Goal: Transaction & Acquisition: Purchase product/service

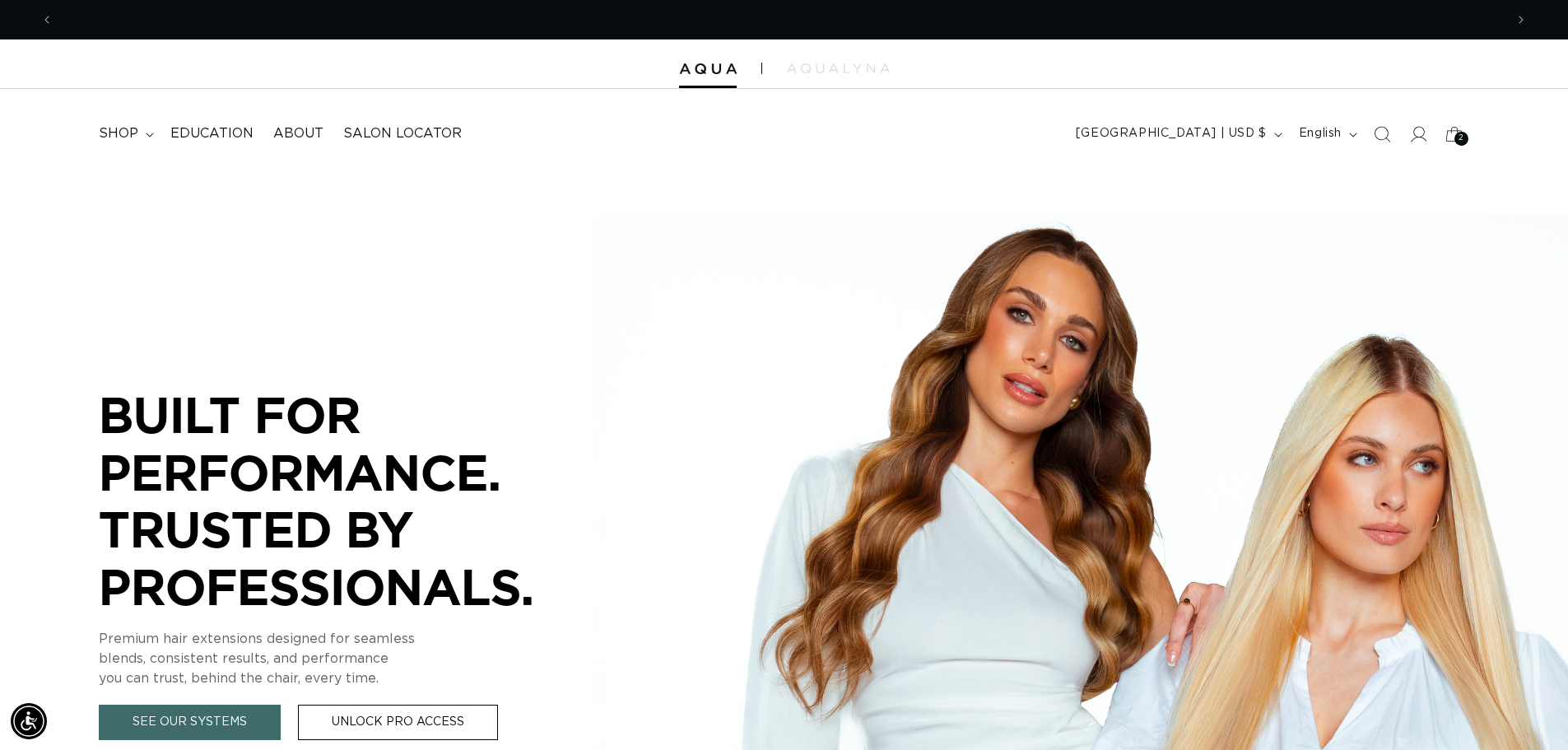
scroll to position [0, 1451]
click at [1418, 138] on icon at bounding box center [1418, 134] width 17 height 17
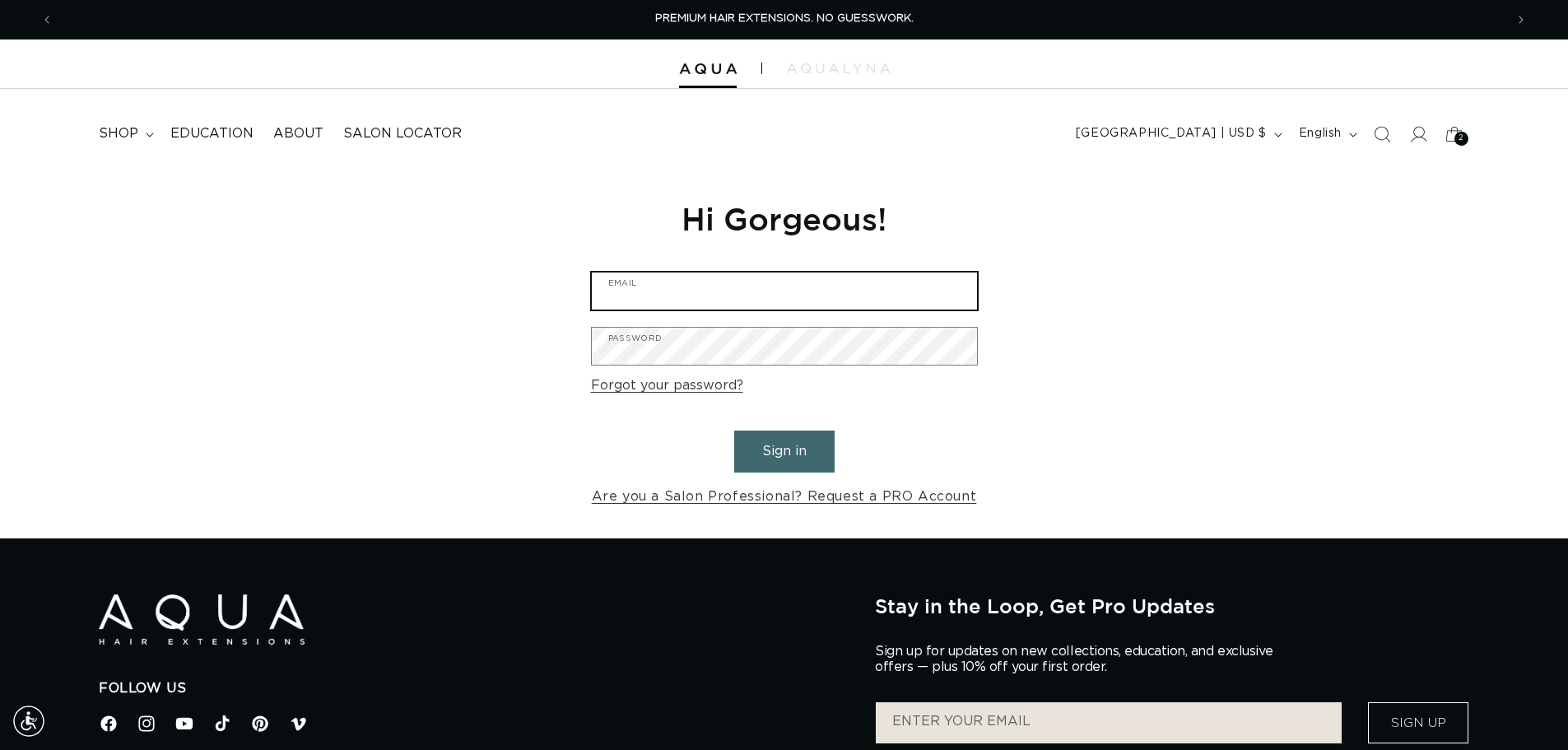
type input "erika@salon427.com"
click at [783, 460] on button "Sign in" at bounding box center [784, 451] width 100 height 42
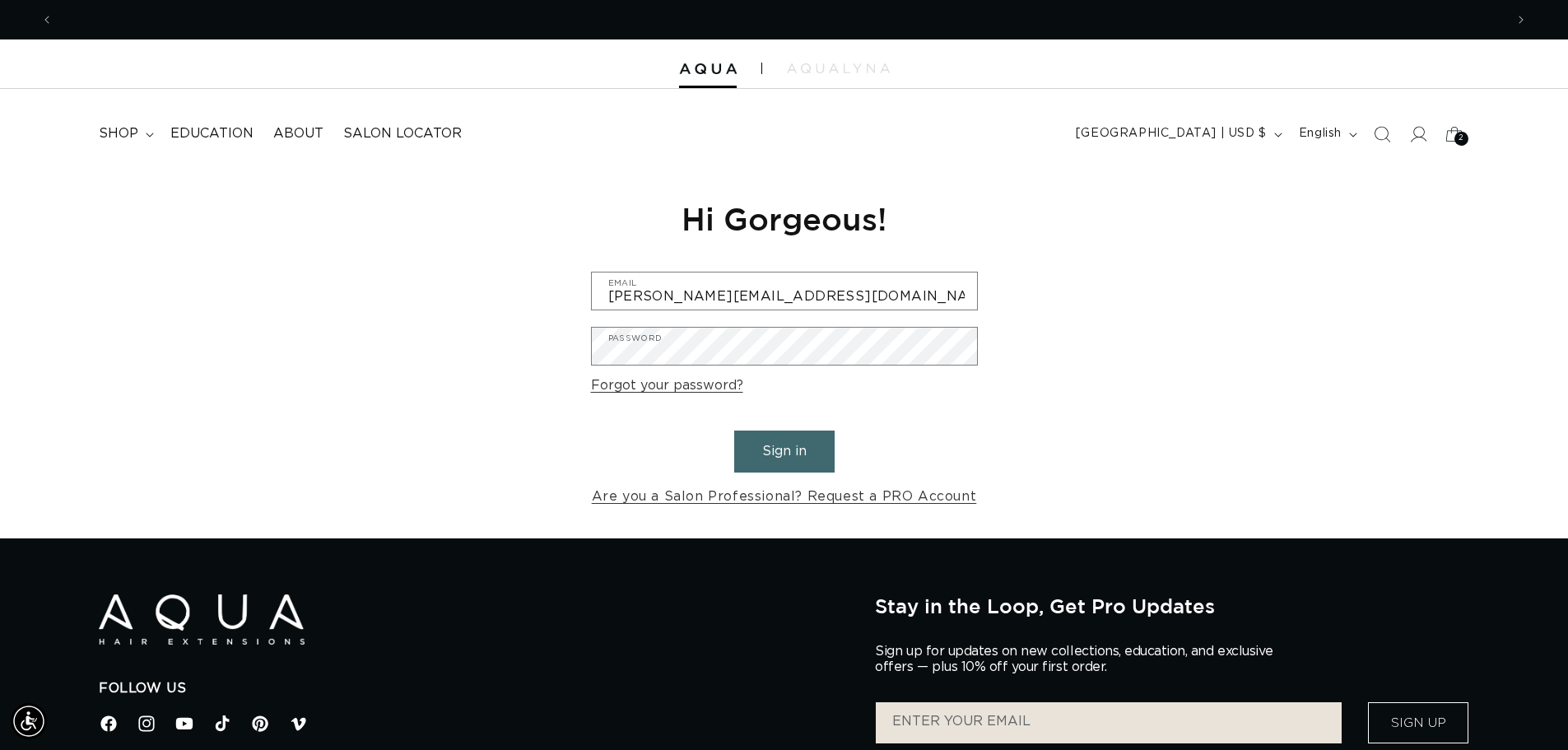
scroll to position [0, 1451]
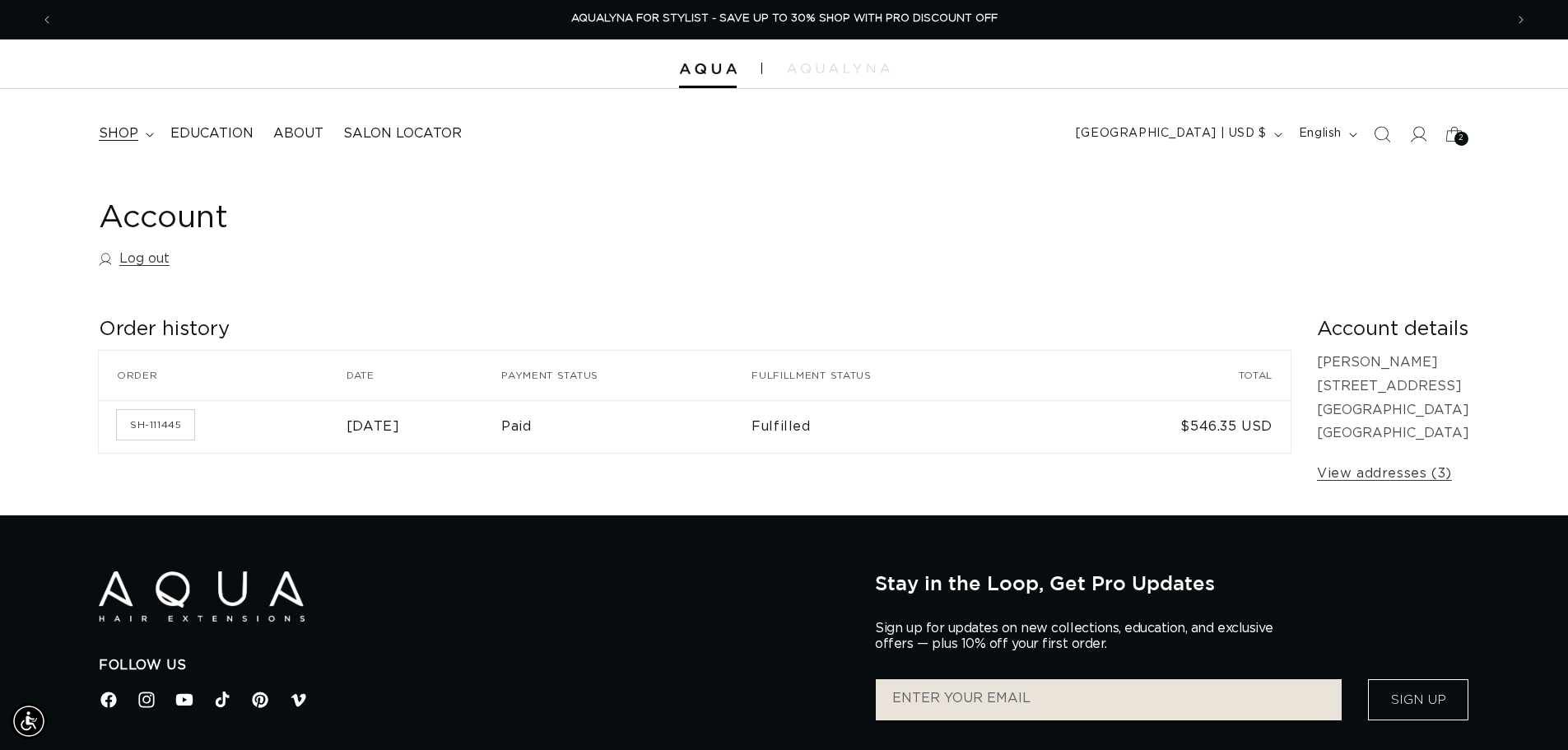
click at [132, 141] on span "shop" at bounding box center [119, 134] width 40 height 17
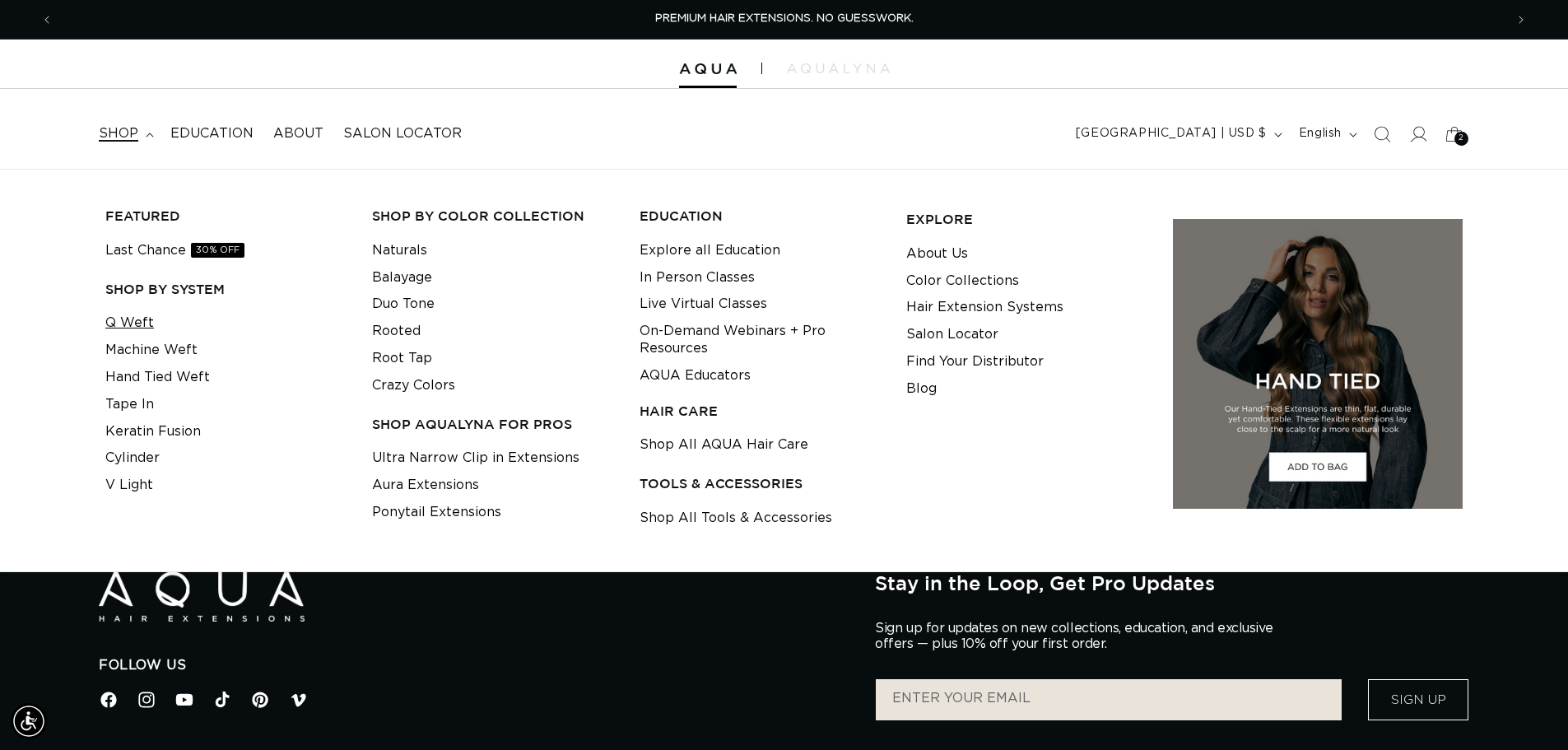
click at [141, 327] on link "Q Weft" at bounding box center [129, 323] width 49 height 27
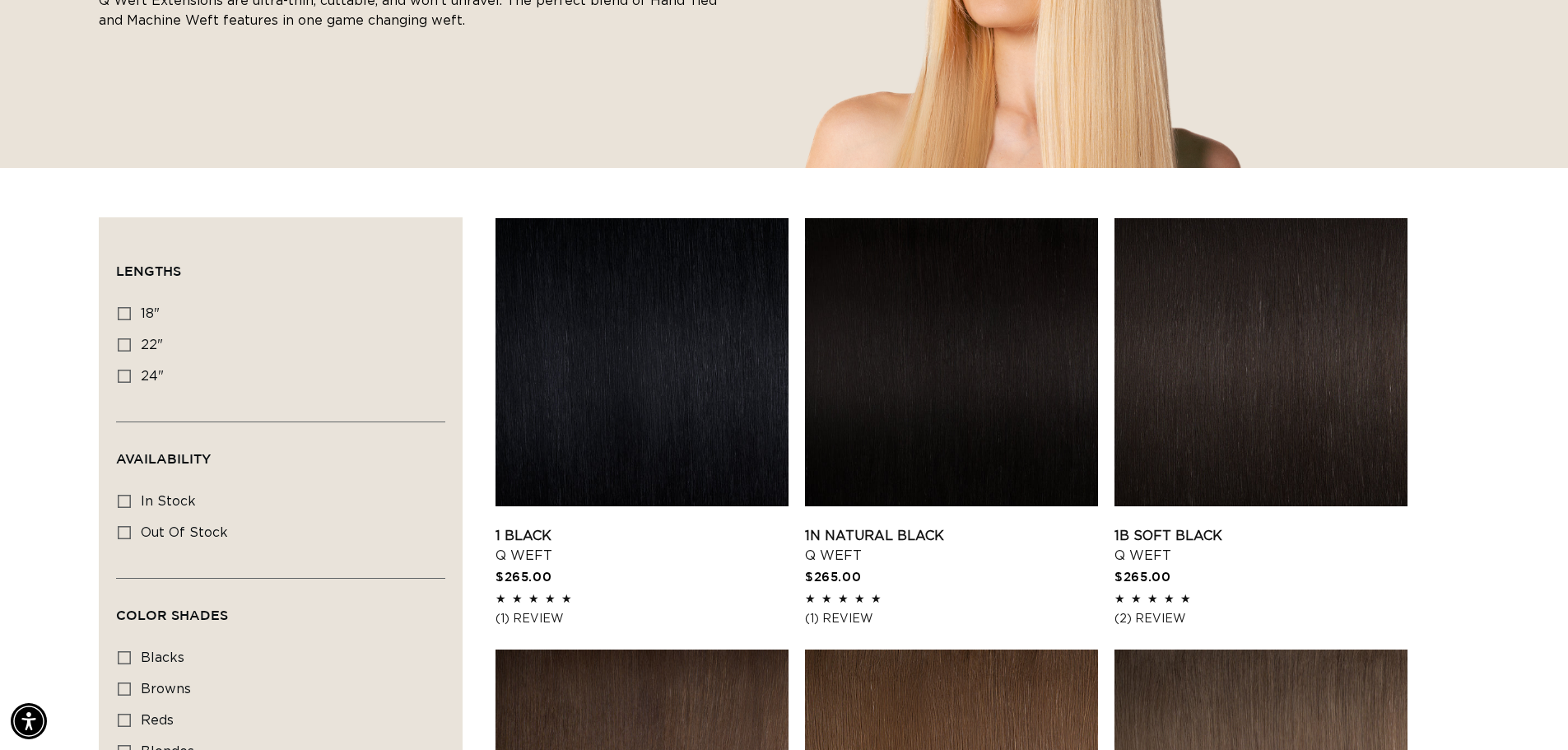
scroll to position [0, 1451]
click at [124, 344] on icon at bounding box center [124, 345] width 14 height 14
click at [124, 344] on input "22" 22" (5 products)" at bounding box center [124, 345] width 14 height 14
checkbox input "true"
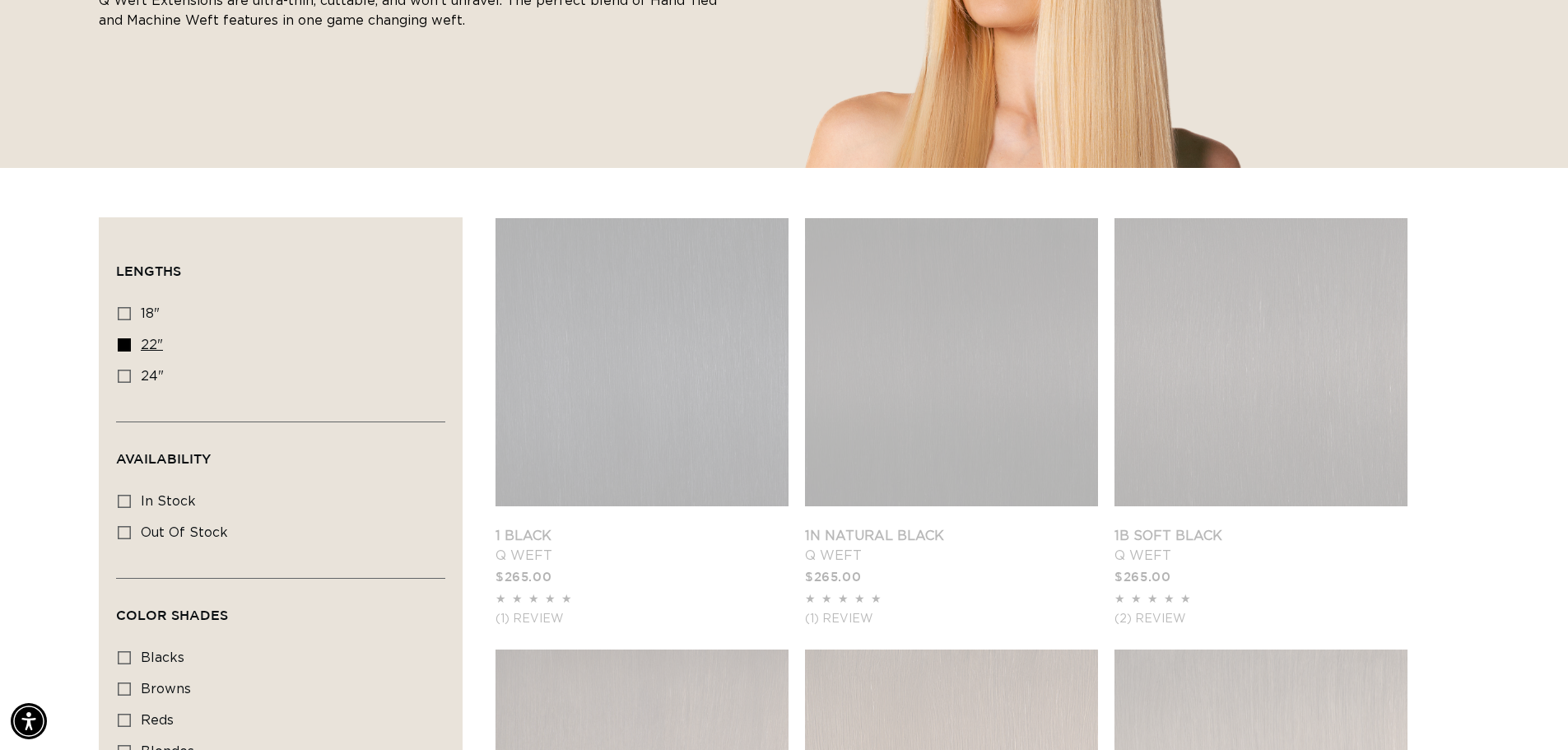
scroll to position [0, 2903]
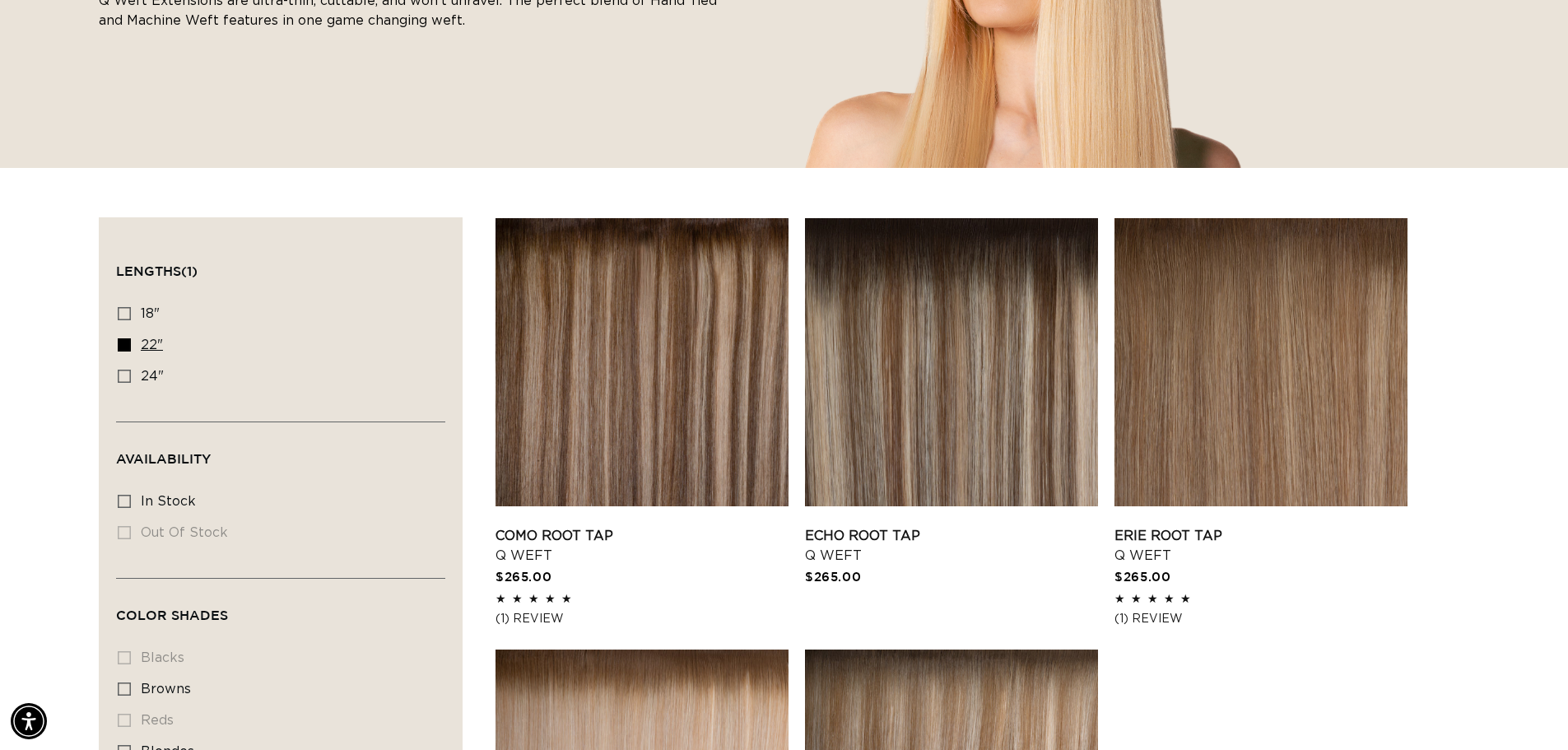
click at [125, 343] on icon at bounding box center [124, 345] width 14 height 14
click at [125, 343] on input "22" 22" (5 products)" at bounding box center [124, 345] width 14 height 14
checkbox input "false"
click at [129, 371] on icon at bounding box center [124, 376] width 14 height 14
click at [129, 371] on input "24" 24" (5 products)" at bounding box center [124, 376] width 14 height 14
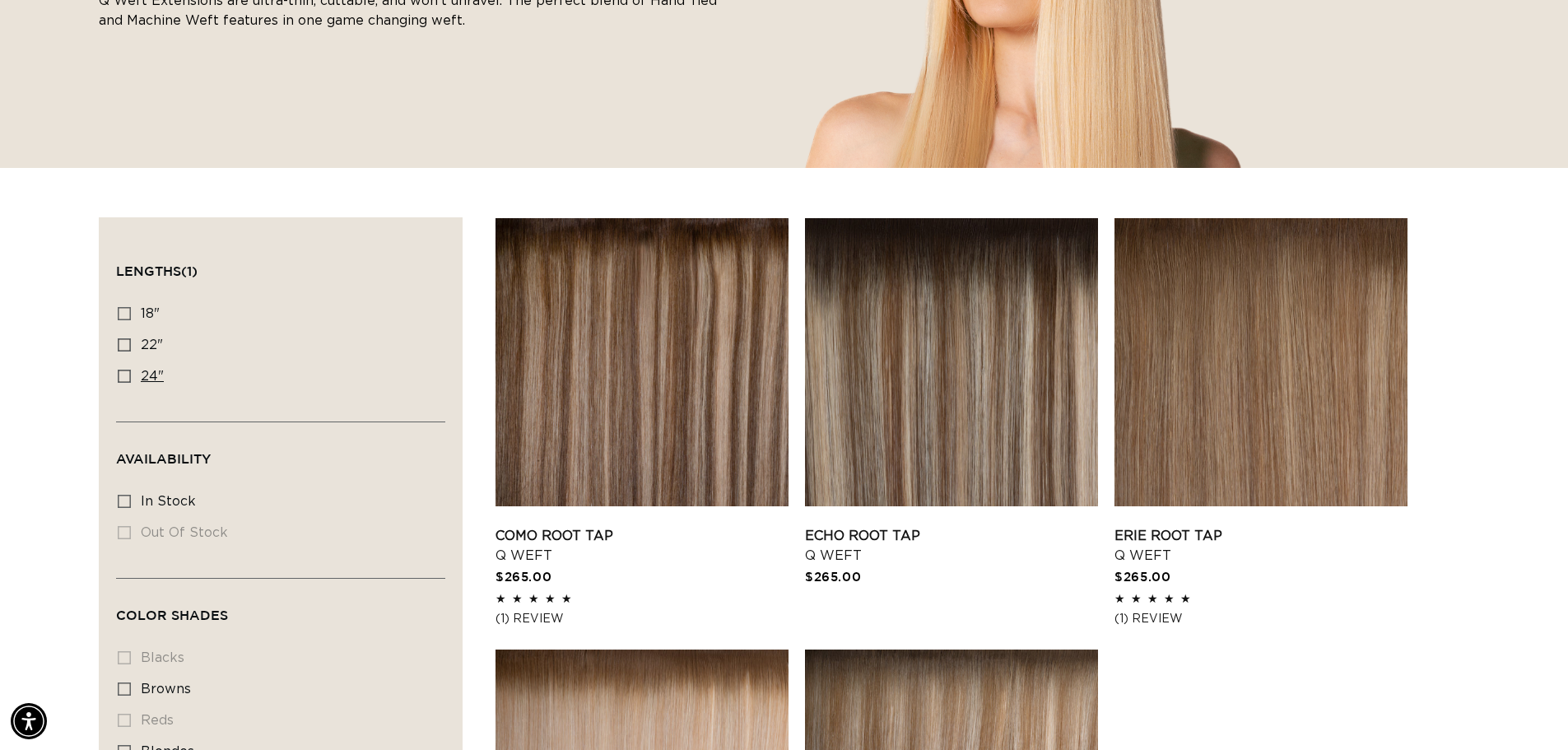
checkbox input "true"
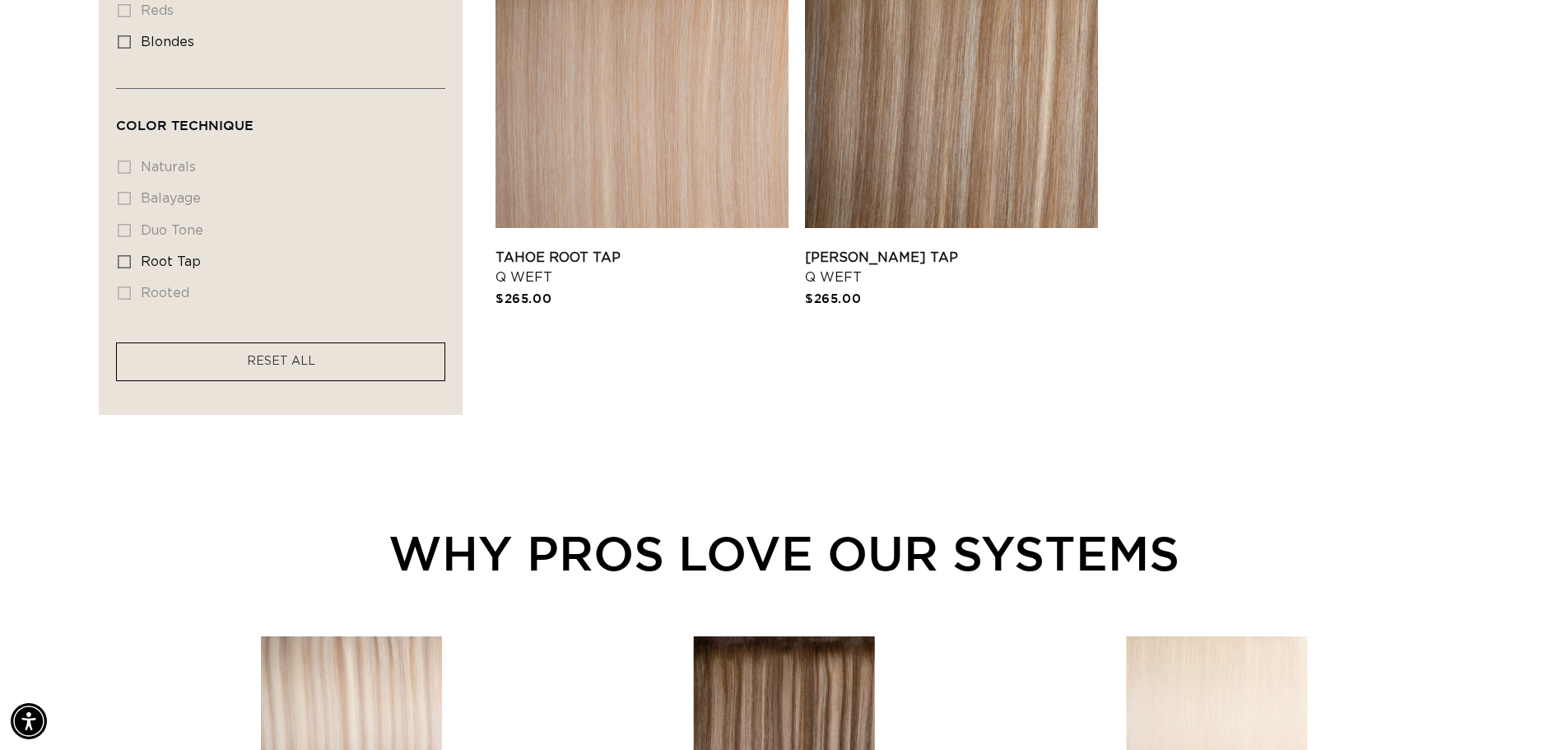
scroll to position [0, 2903]
click at [132, 206] on li "balayage balayage (0 products)" at bounding box center [275, 199] width 316 height 31
click at [132, 170] on li "naturals naturals (0 products)" at bounding box center [275, 168] width 316 height 31
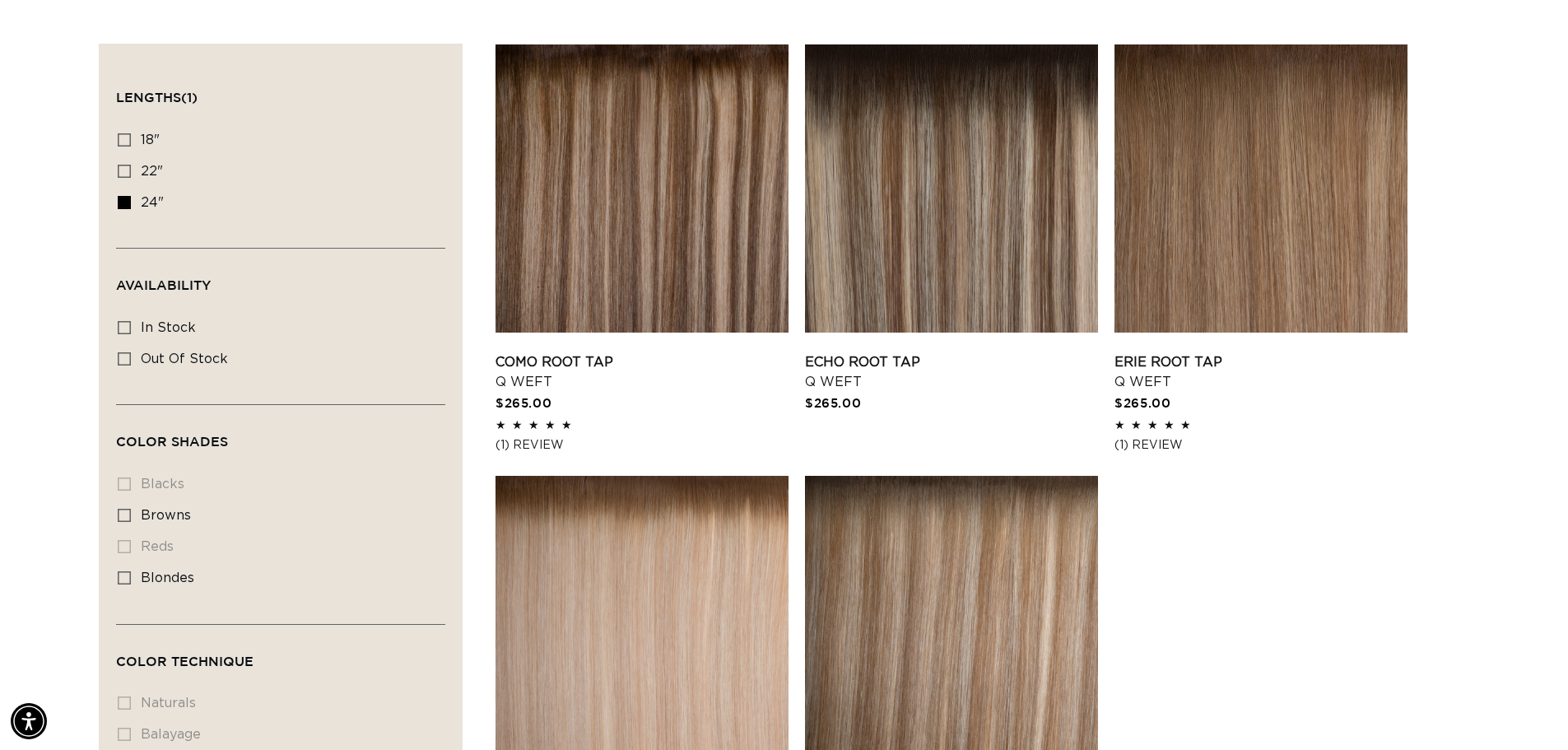
scroll to position [544, 0]
click at [124, 173] on icon at bounding box center [124, 172] width 14 height 14
click at [124, 173] on input "22" 22" (5 products)" at bounding box center [124, 172] width 14 height 14
checkbox input "true"
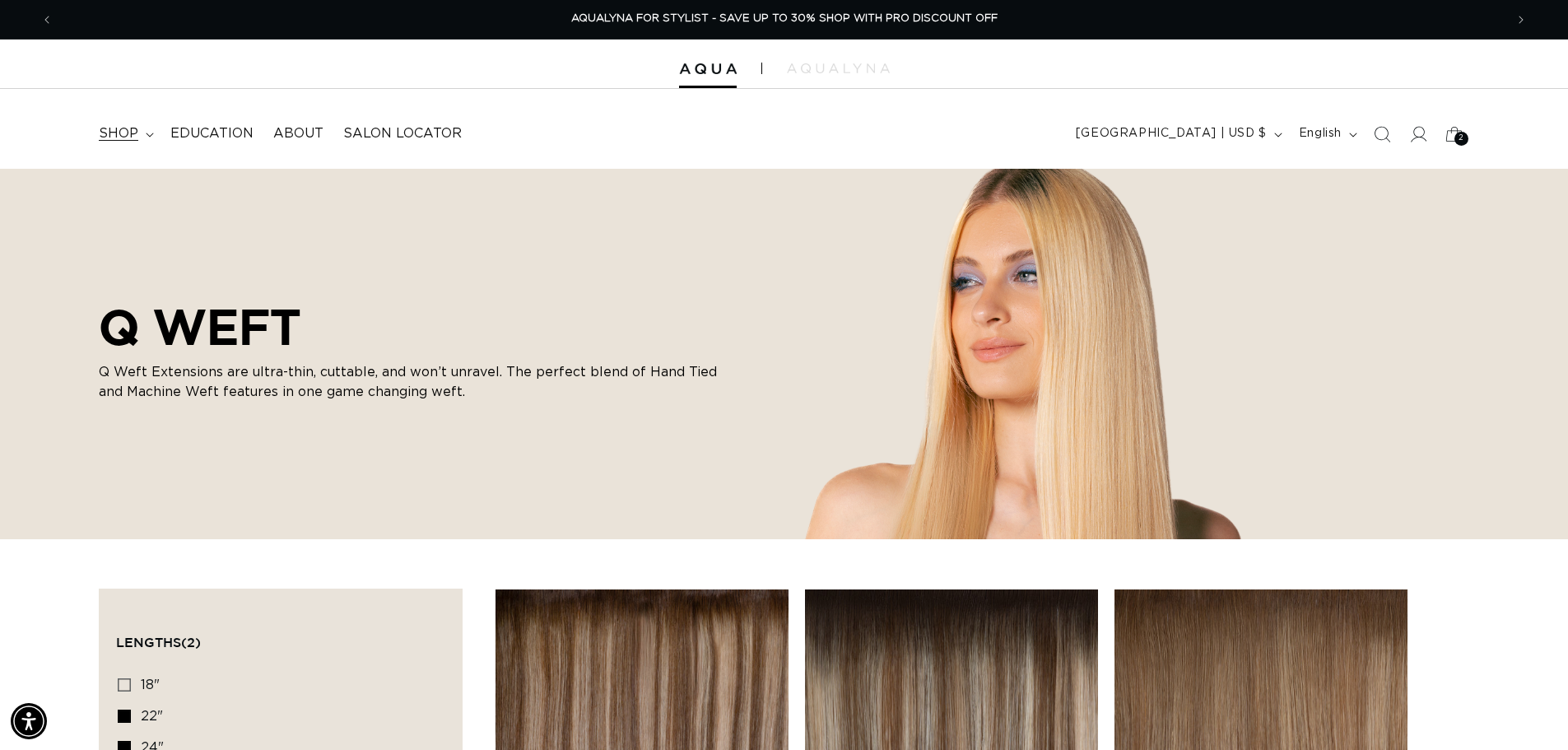
click at [117, 133] on span "shop" at bounding box center [119, 134] width 40 height 17
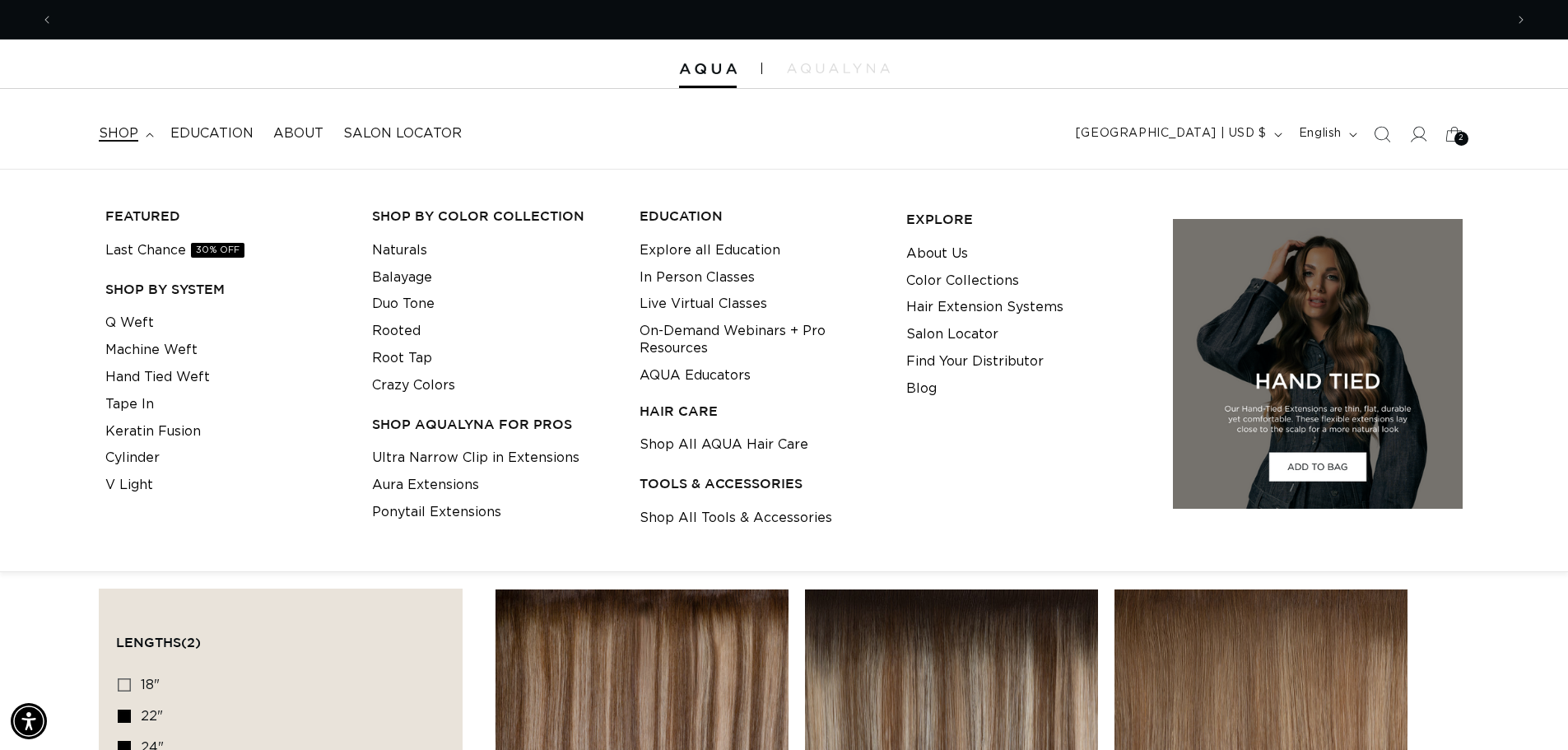
scroll to position [0, 1451]
click at [196, 379] on link "Hand Tied Weft" at bounding box center [157, 377] width 105 height 27
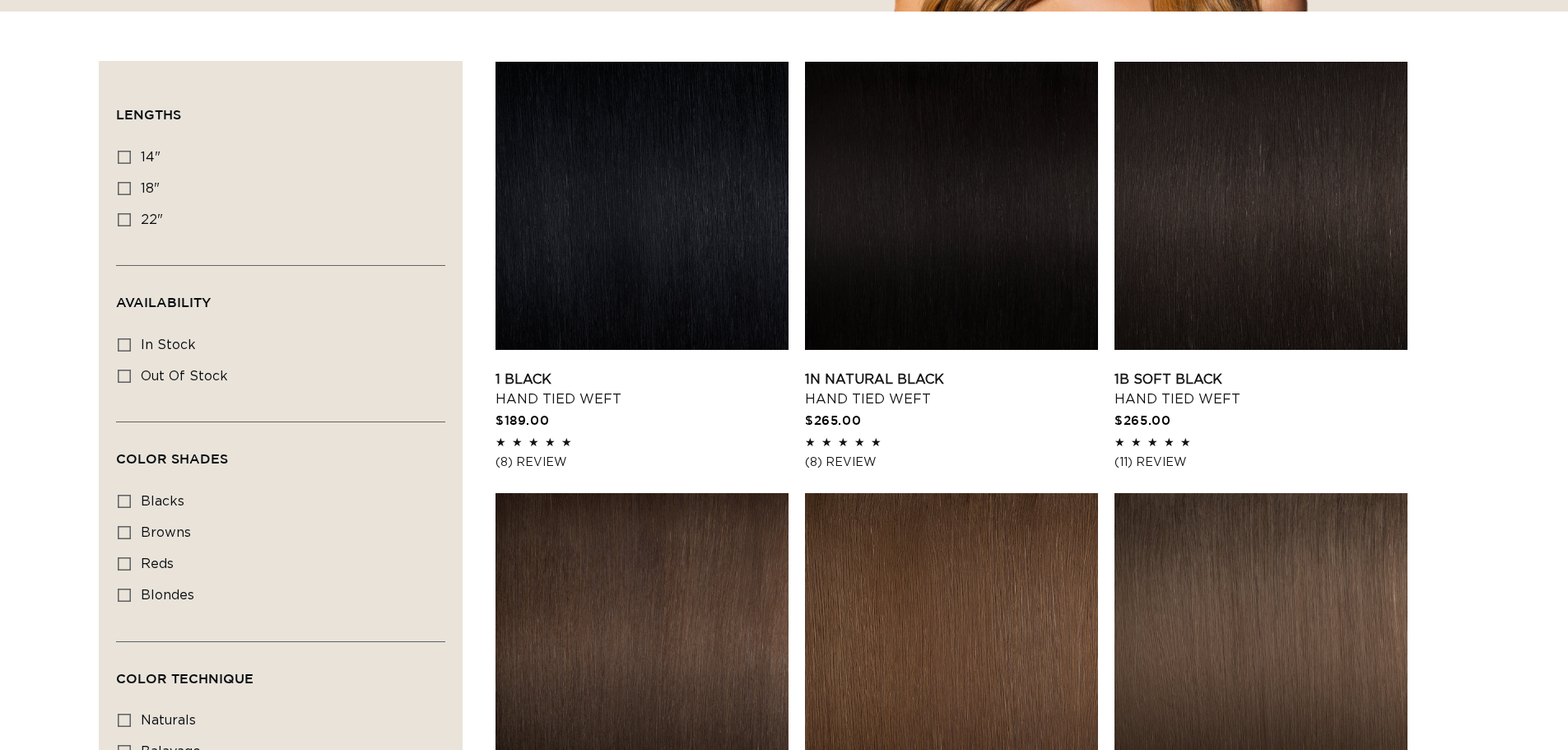
scroll to position [557, 0]
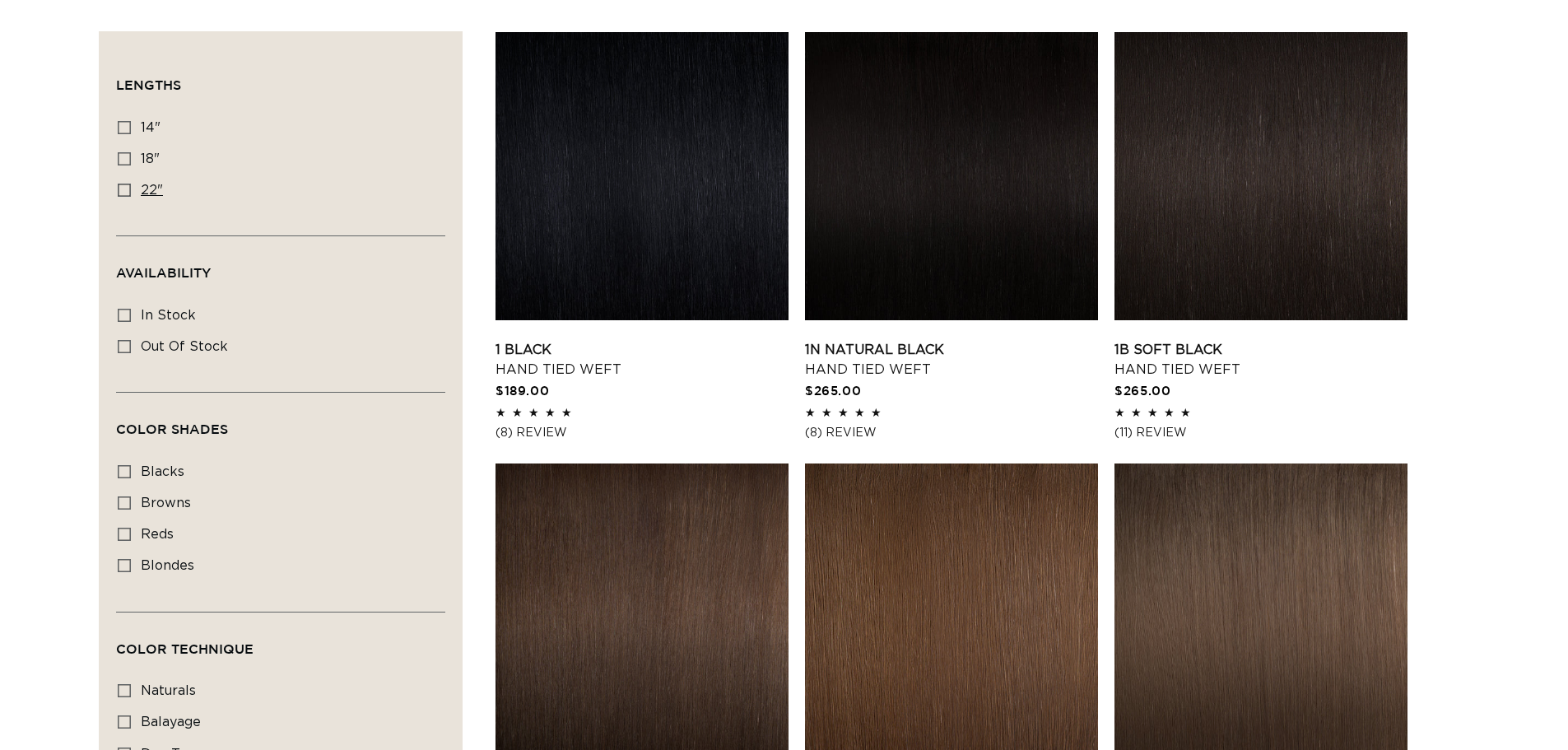
click at [124, 193] on icon at bounding box center [124, 190] width 14 height 14
click at [124, 193] on input "22" 22" (30 products)" at bounding box center [124, 190] width 14 height 14
checkbox input "true"
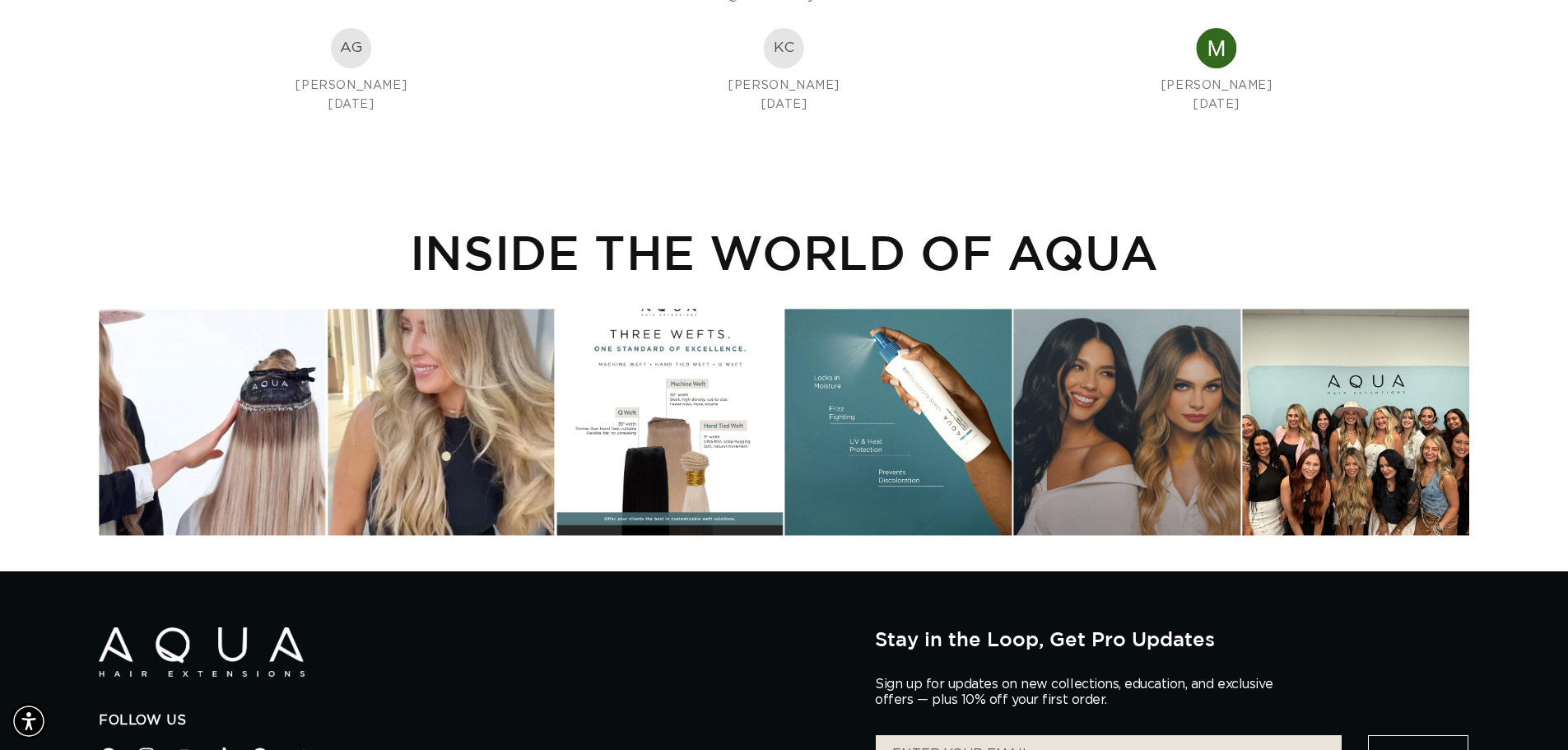
click at [698, 438] on div "Instagram post opens in a popup" at bounding box center [670, 422] width 226 height 226
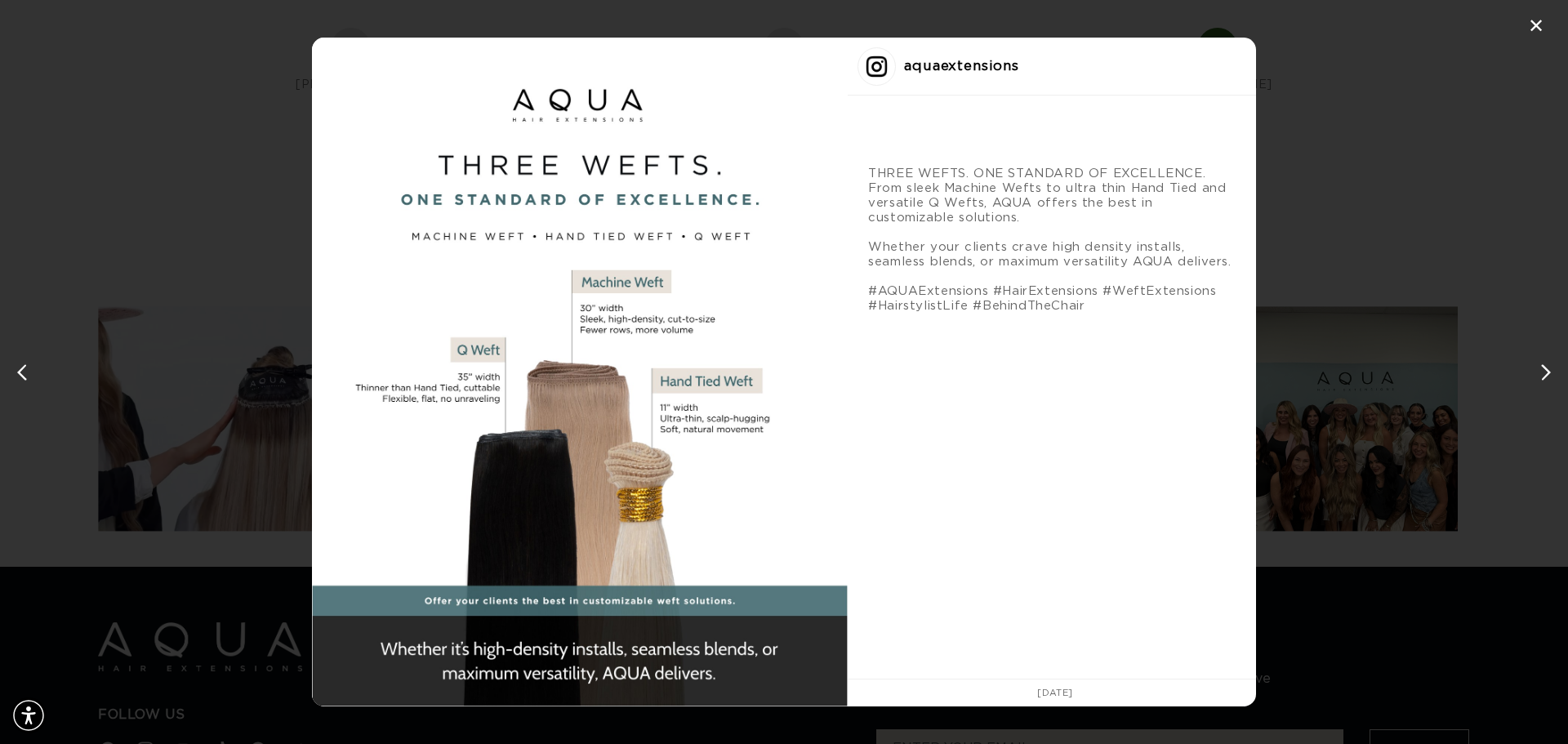
scroll to position [0, 1452]
click at [639, 323] on div "Instagram post #3 details" at bounding box center [581, 372] width 536 height 669
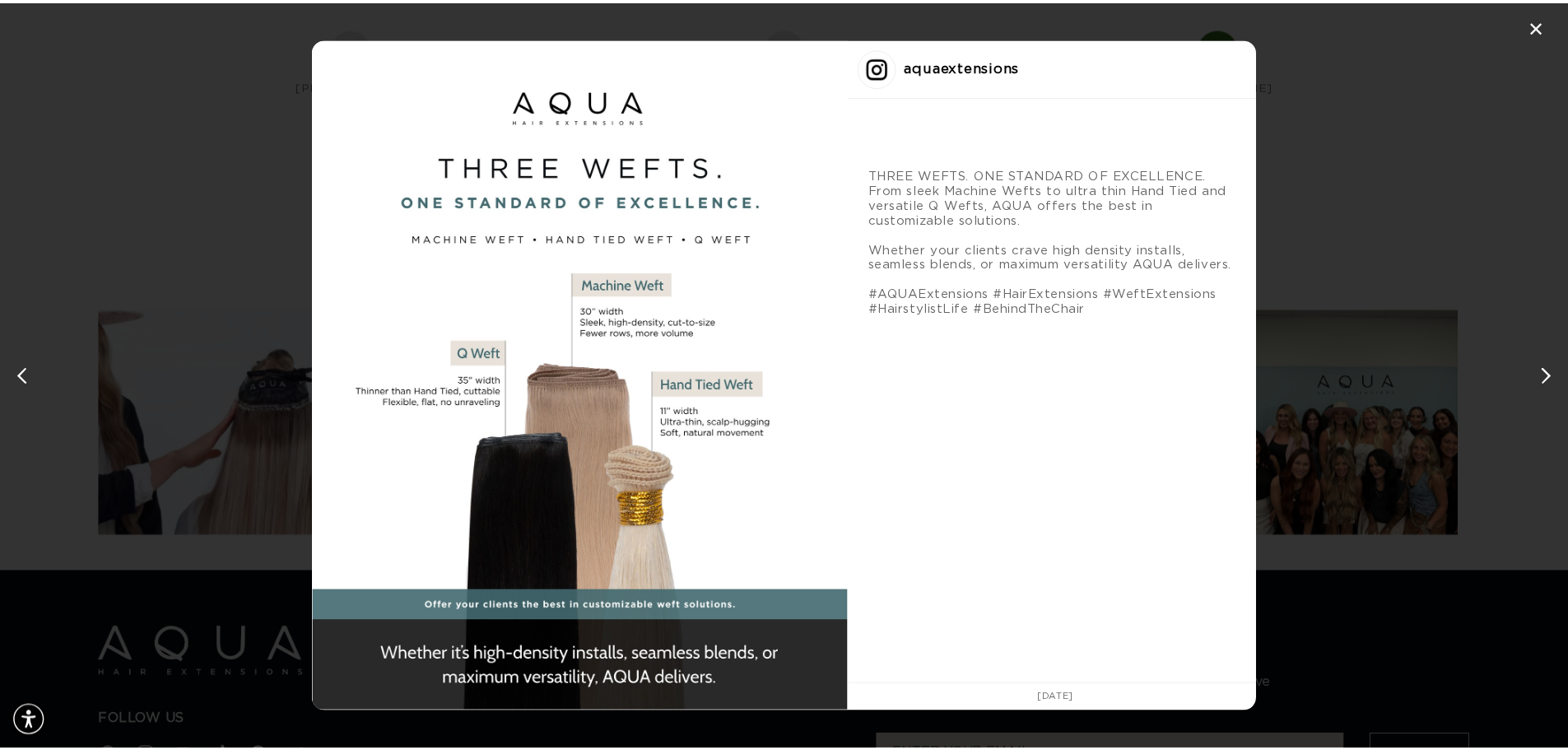
scroll to position [0, 0]
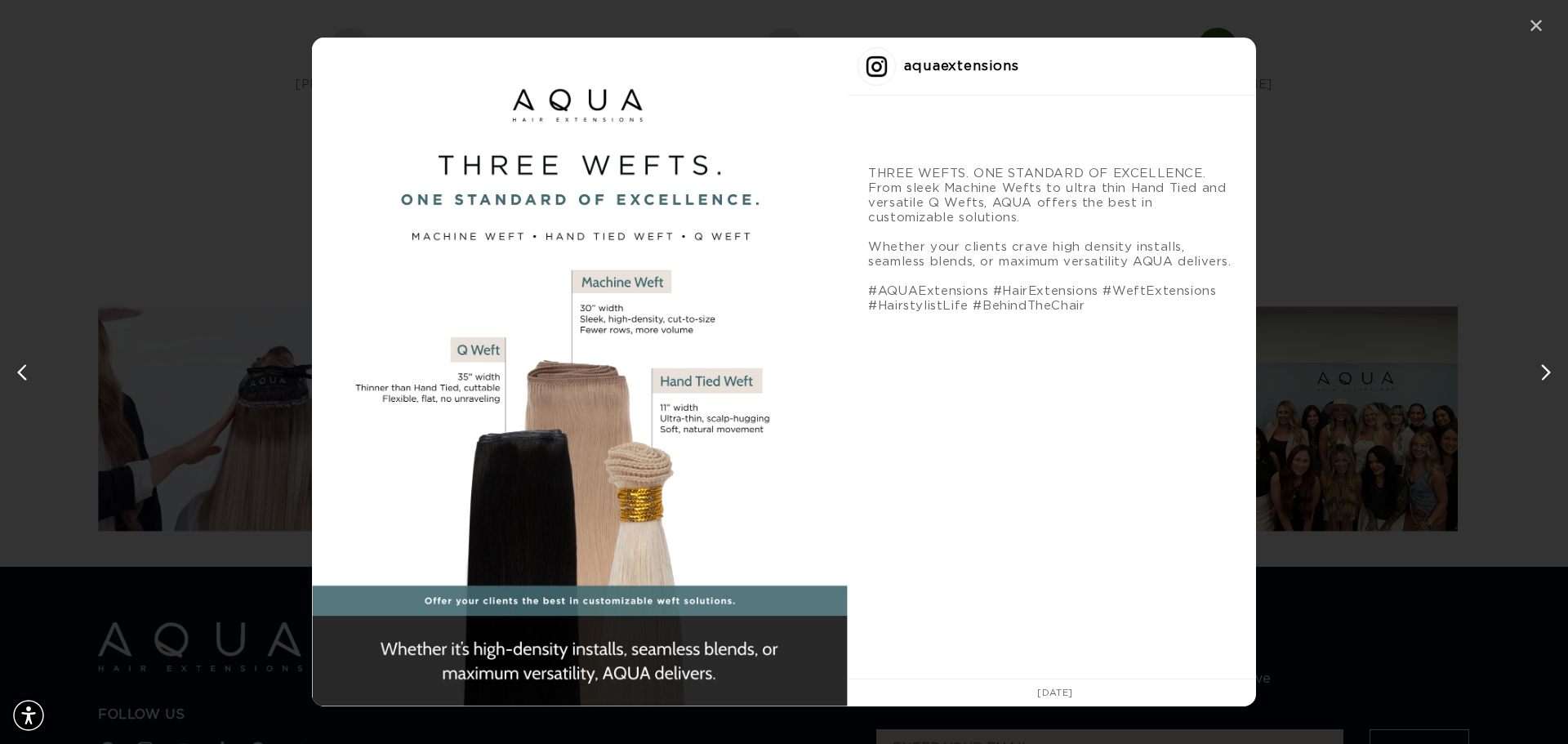
click at [1539, 26] on div "✕" at bounding box center [1535, 25] width 24 height 24
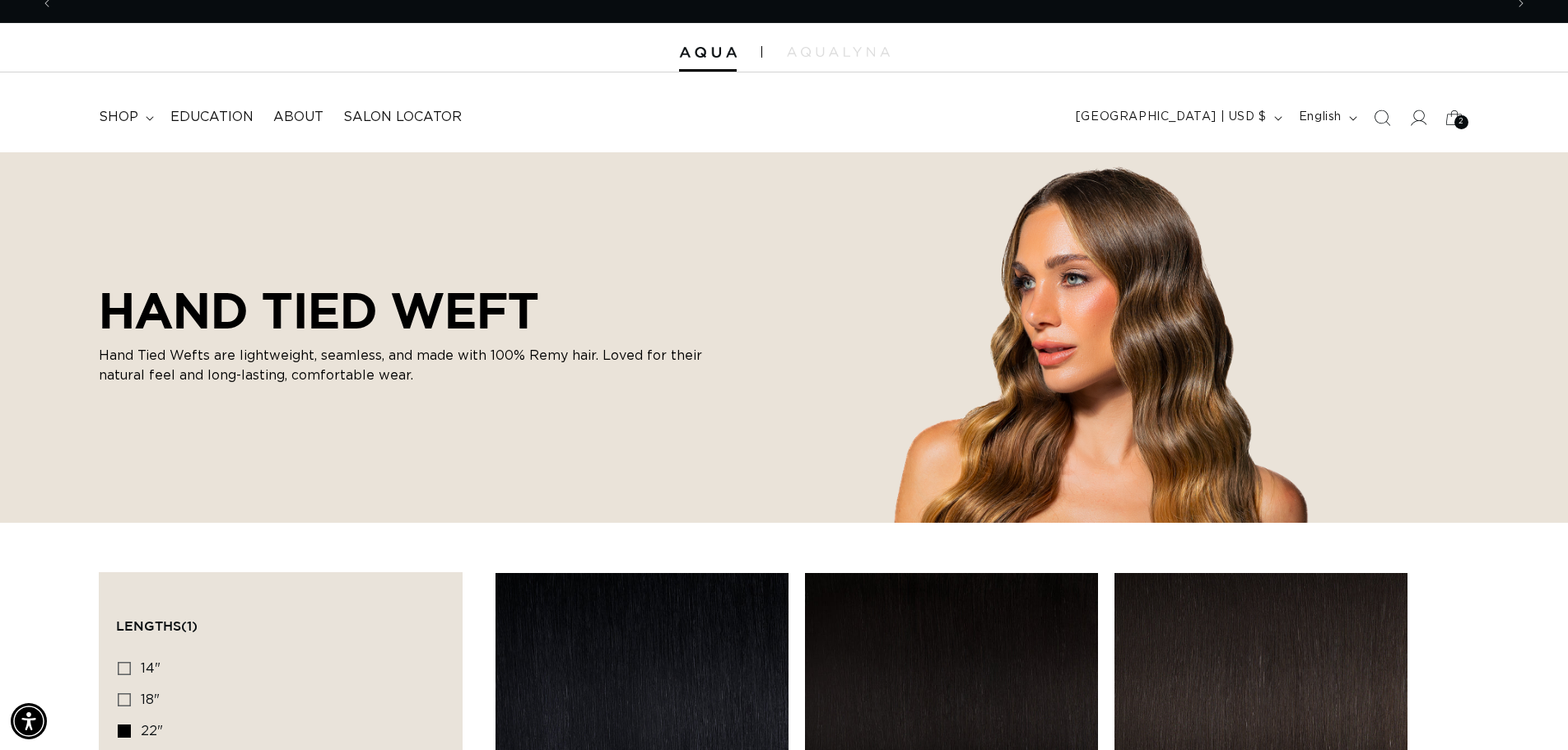
scroll to position [8, 0]
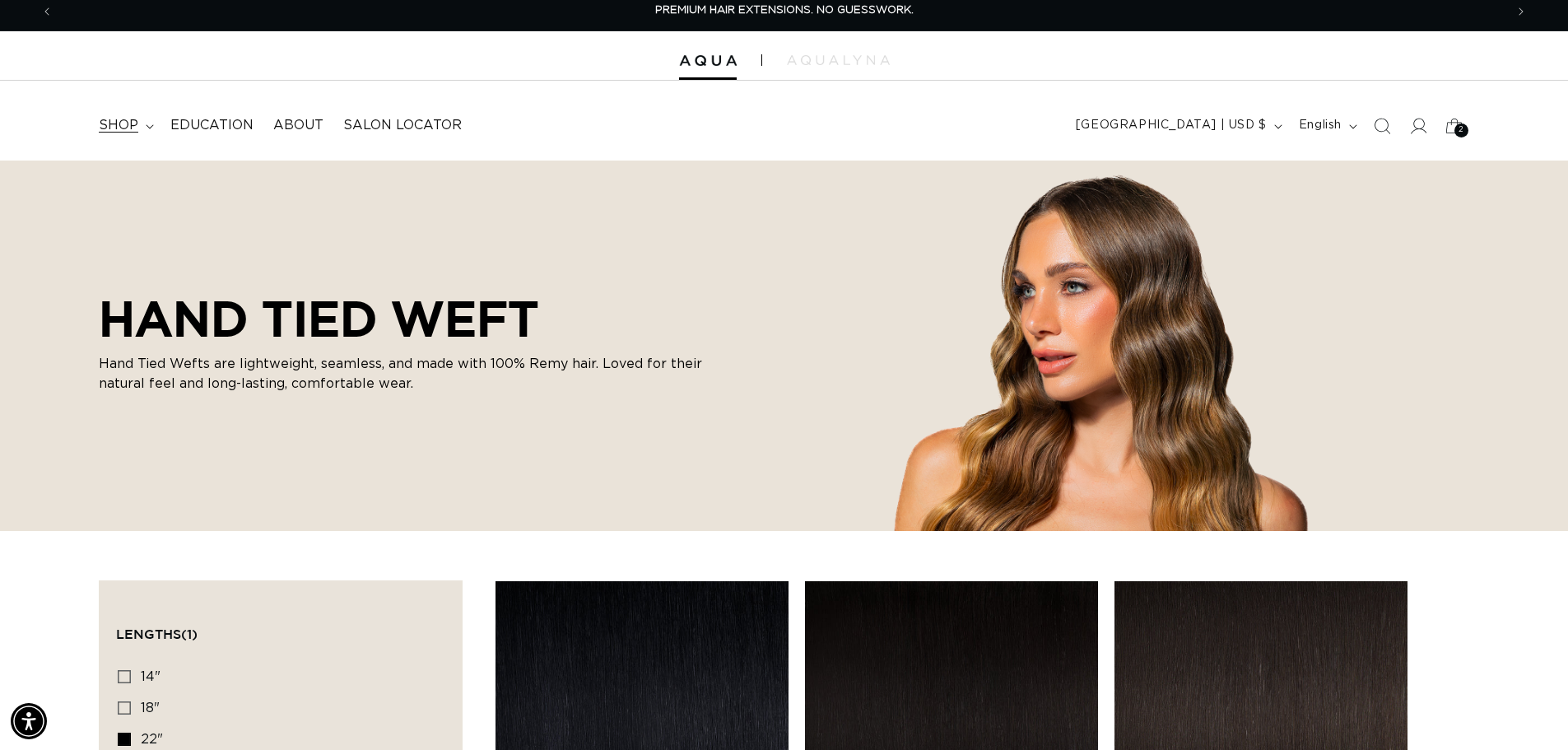
click at [121, 133] on span "shop" at bounding box center [119, 125] width 40 height 17
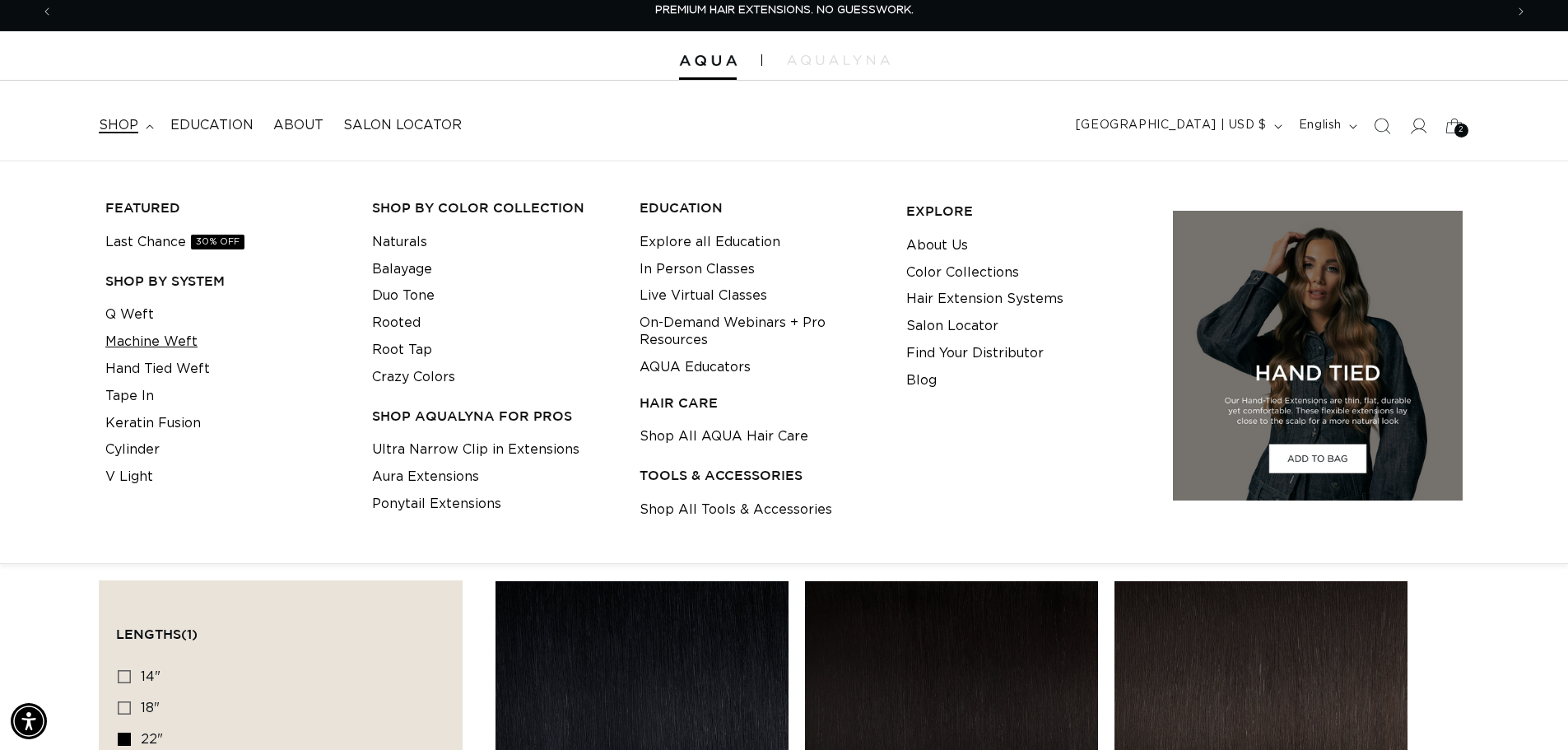
click at [169, 348] on link "Machine Weft" at bounding box center [151, 342] width 92 height 27
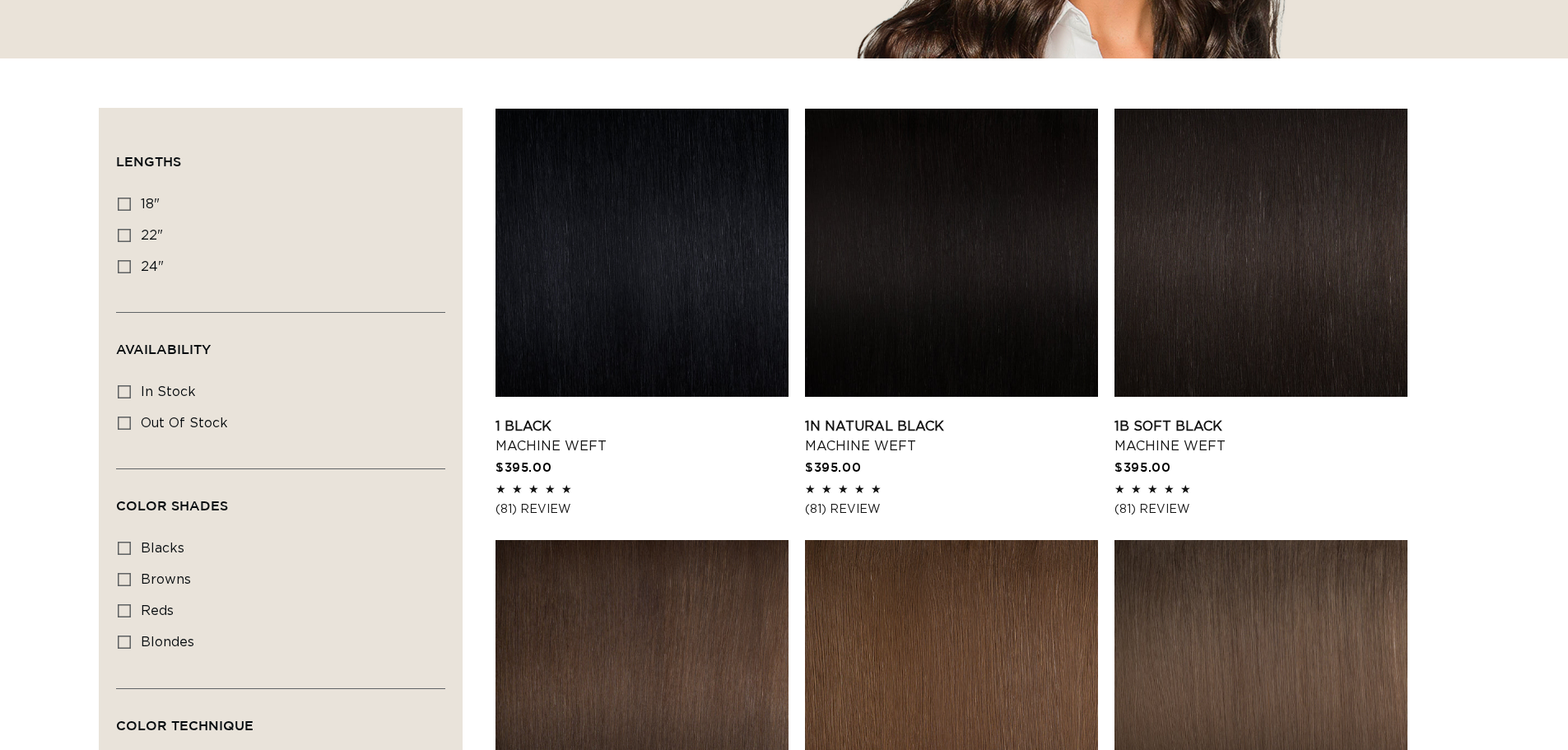
scroll to position [481, 0]
click at [124, 270] on icon at bounding box center [124, 267] width 14 height 14
click at [124, 270] on input "24" 24" (27 products)" at bounding box center [124, 267] width 14 height 14
checkbox input "true"
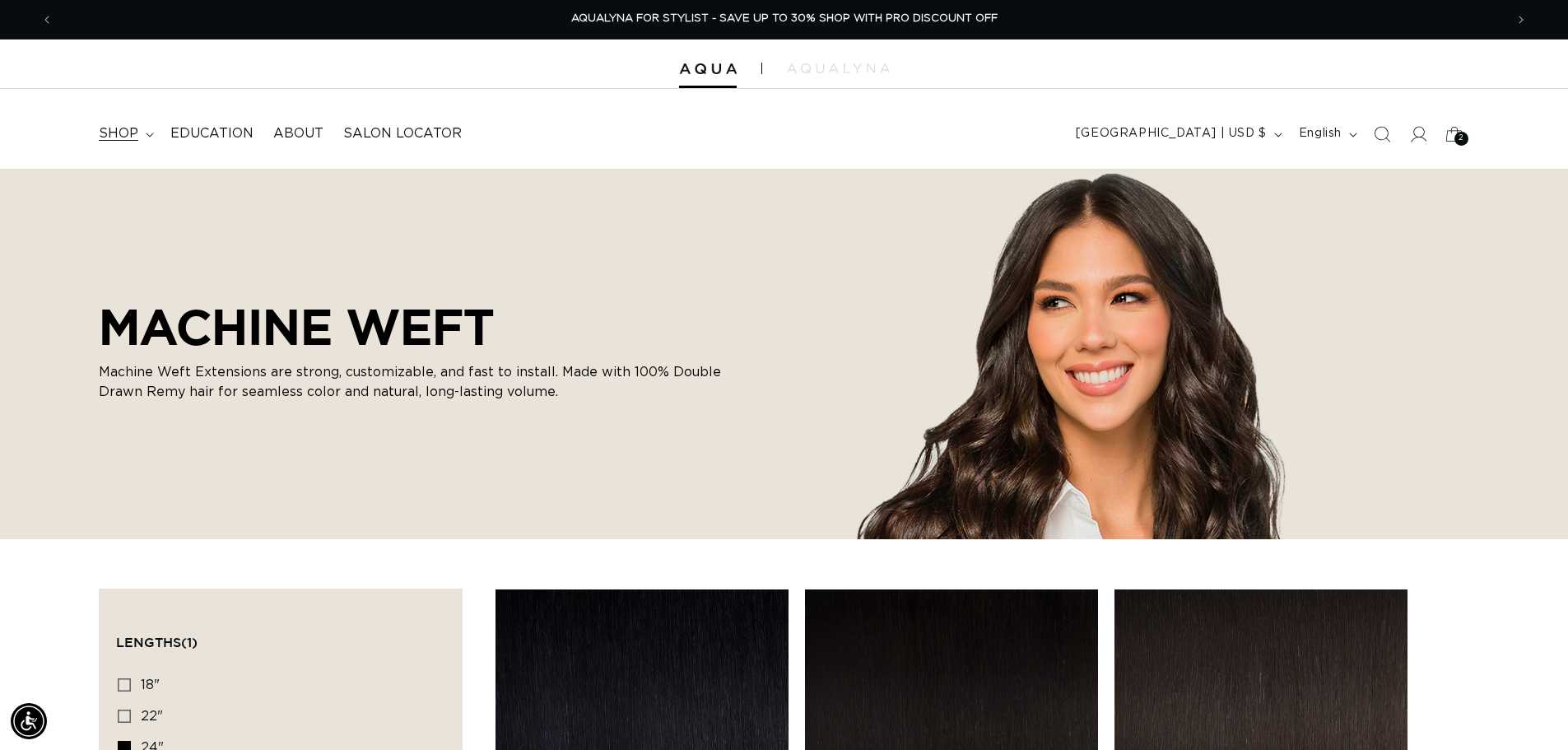
click at [122, 141] on span "shop" at bounding box center [119, 134] width 40 height 17
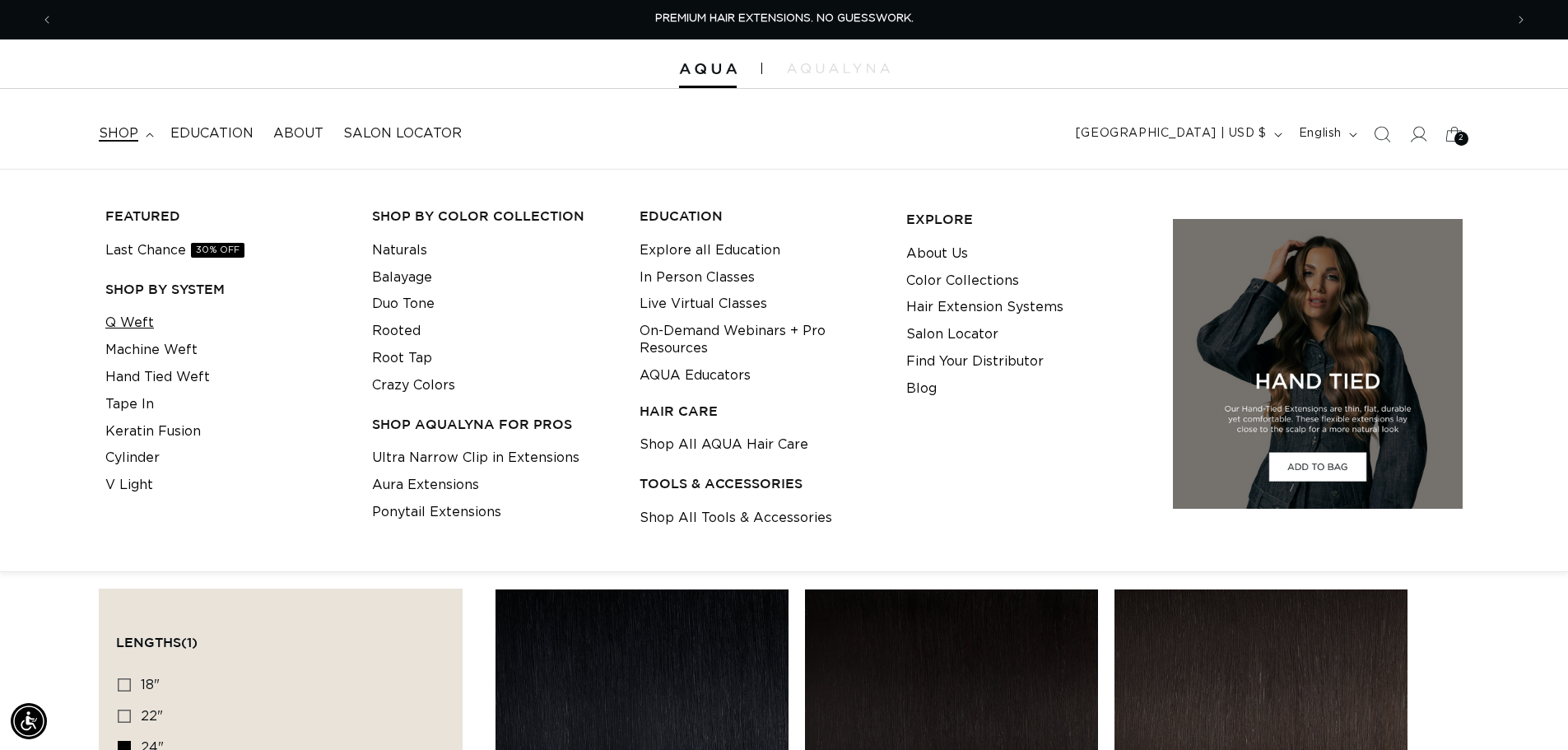
click at [148, 323] on link "Q Weft" at bounding box center [129, 323] width 49 height 27
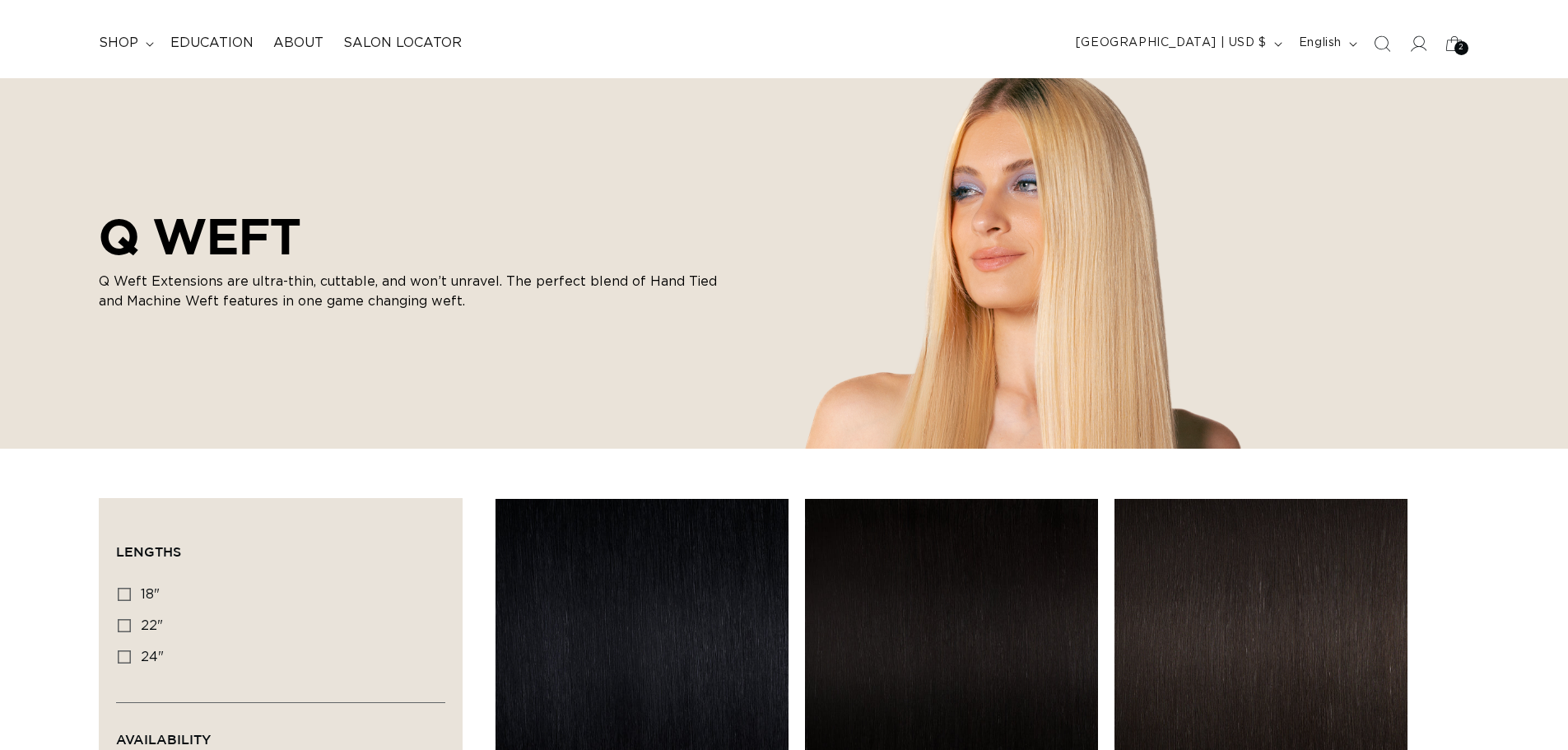
scroll to position [138, 0]
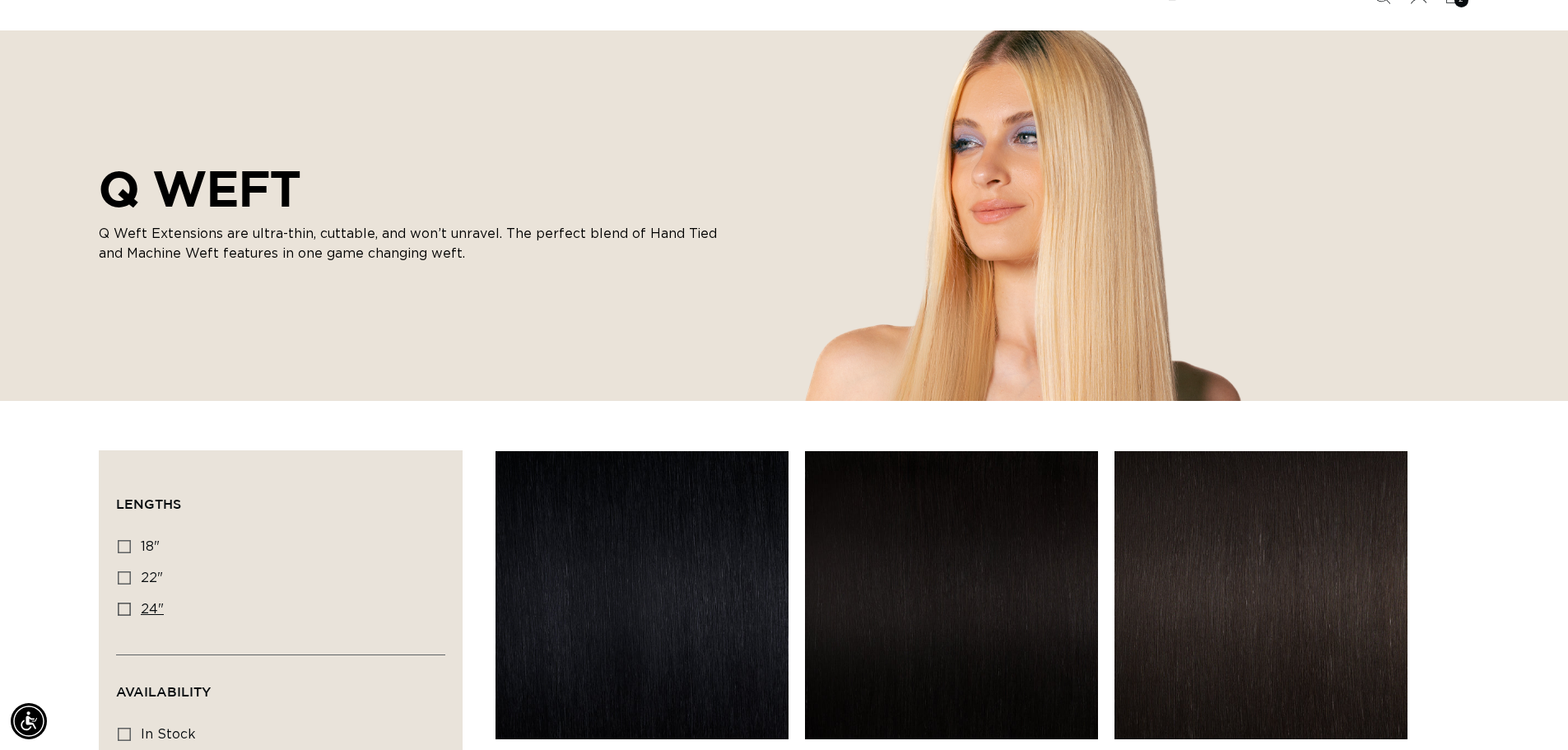
click at [126, 608] on icon at bounding box center [124, 609] width 14 height 14
click at [126, 608] on input "24" 24" (5 products)" at bounding box center [124, 609] width 14 height 14
checkbox input "true"
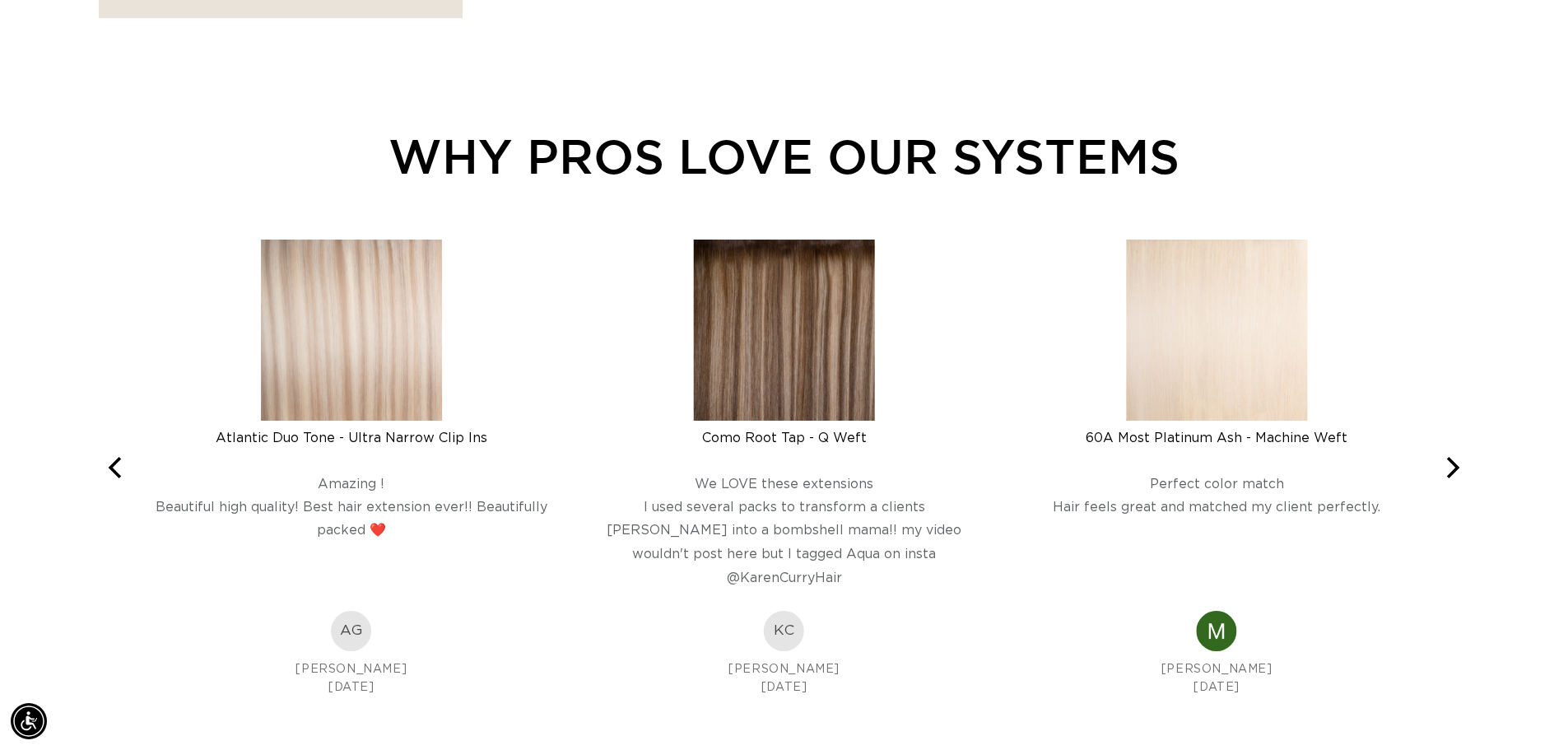
scroll to position [0, 1451]
click at [1204, 366] on img at bounding box center [1217, 329] width 181 height 181
click at [713, 341] on img at bounding box center [784, 329] width 181 height 181
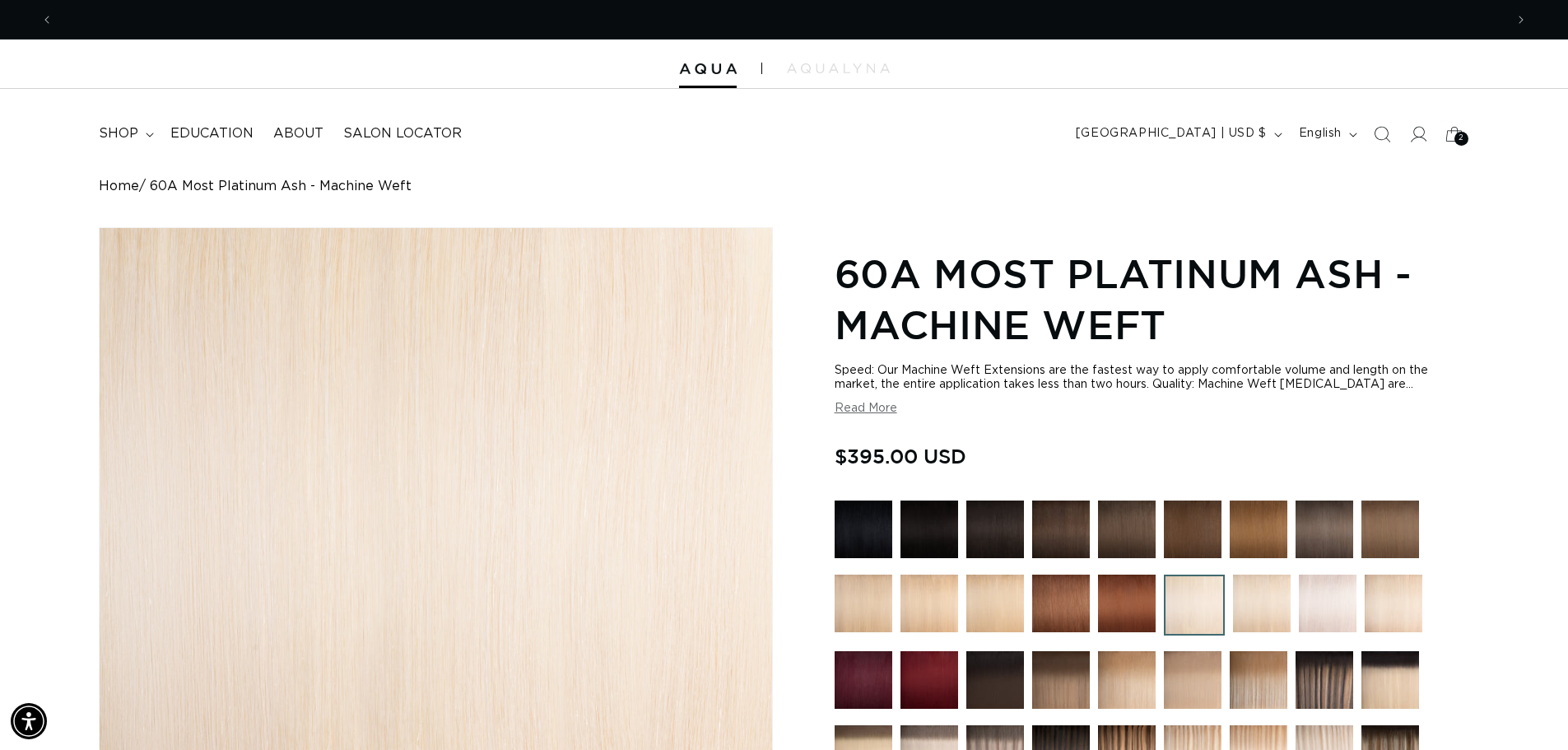
scroll to position [0, 2903]
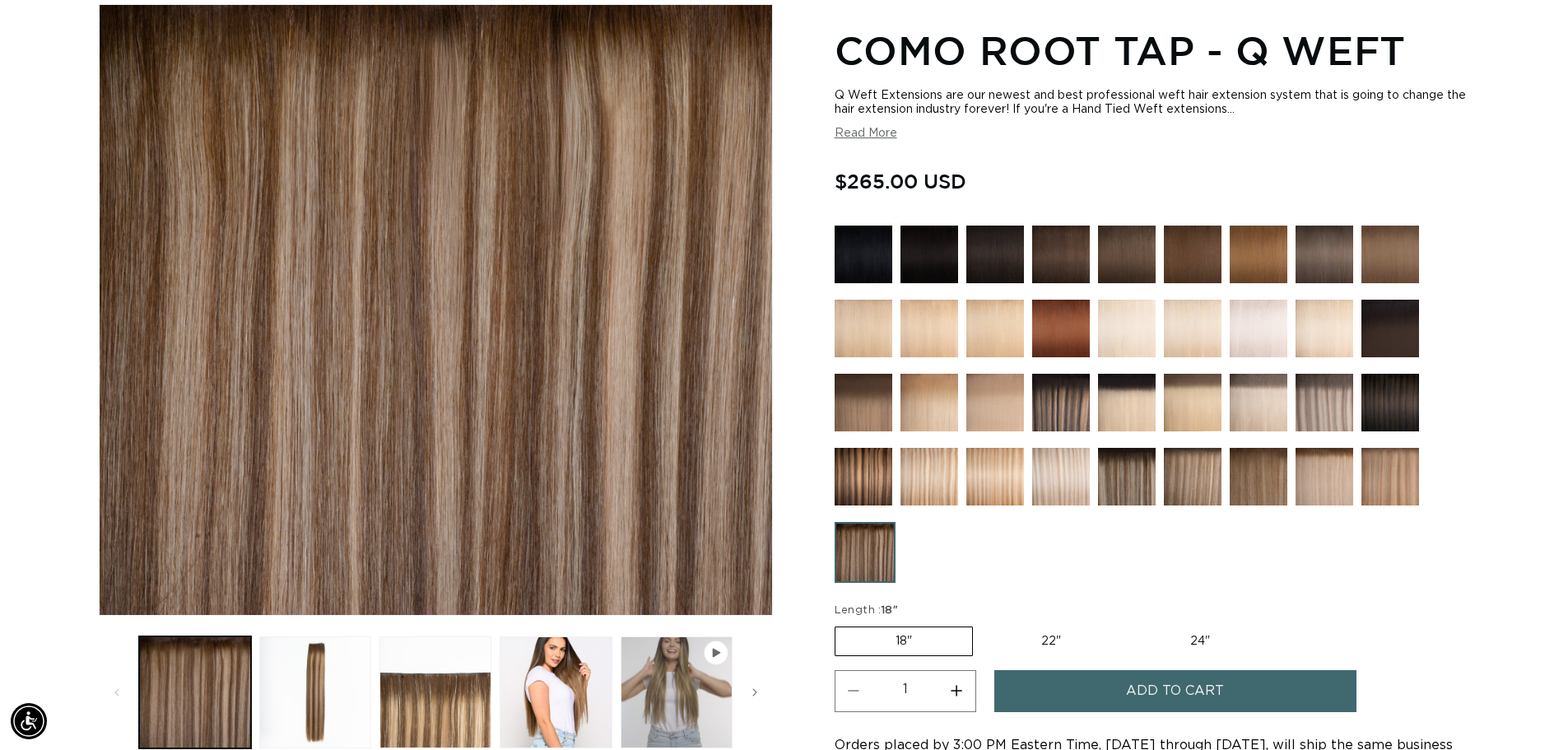
scroll to position [226, 0]
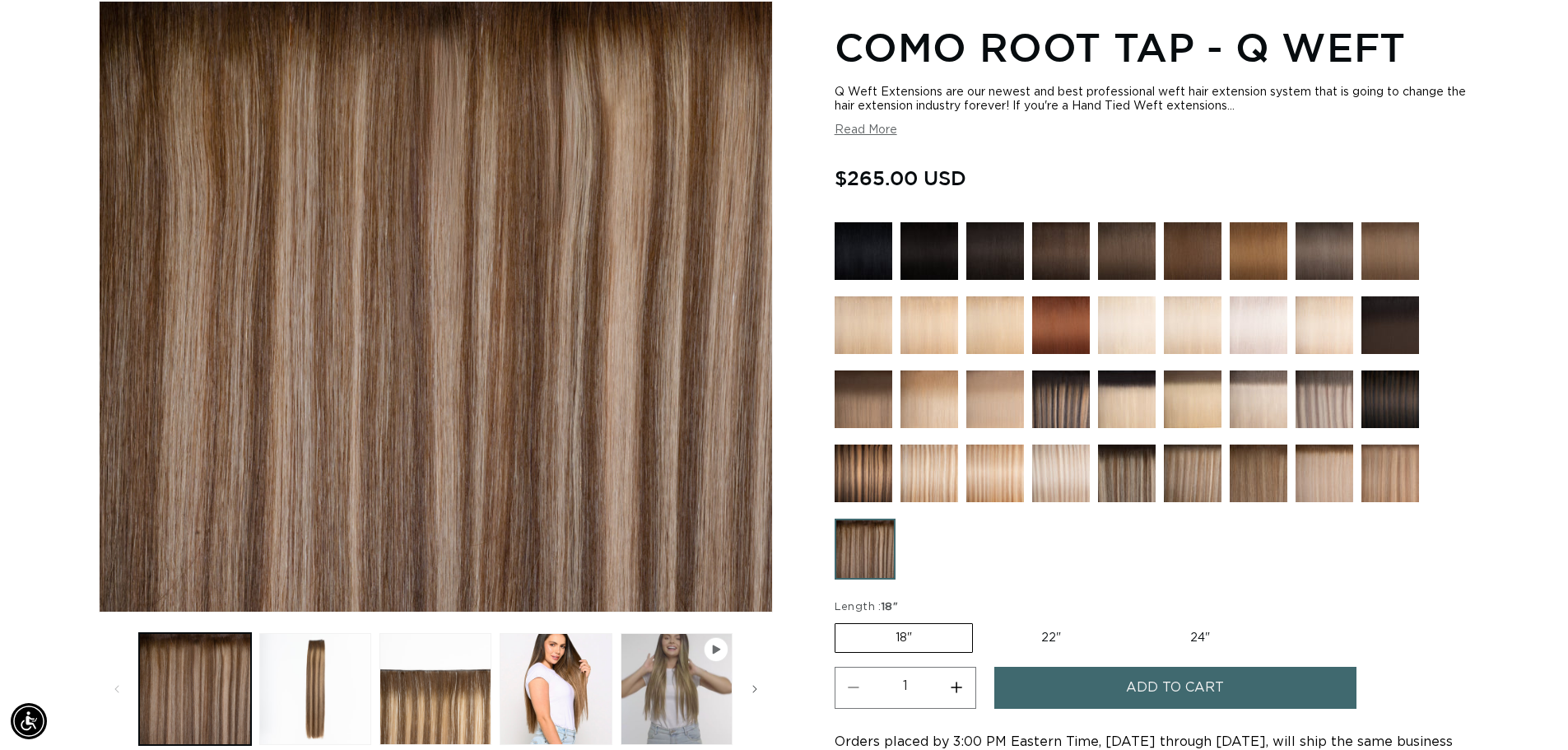
click at [1390, 315] on img at bounding box center [1390, 324] width 57 height 57
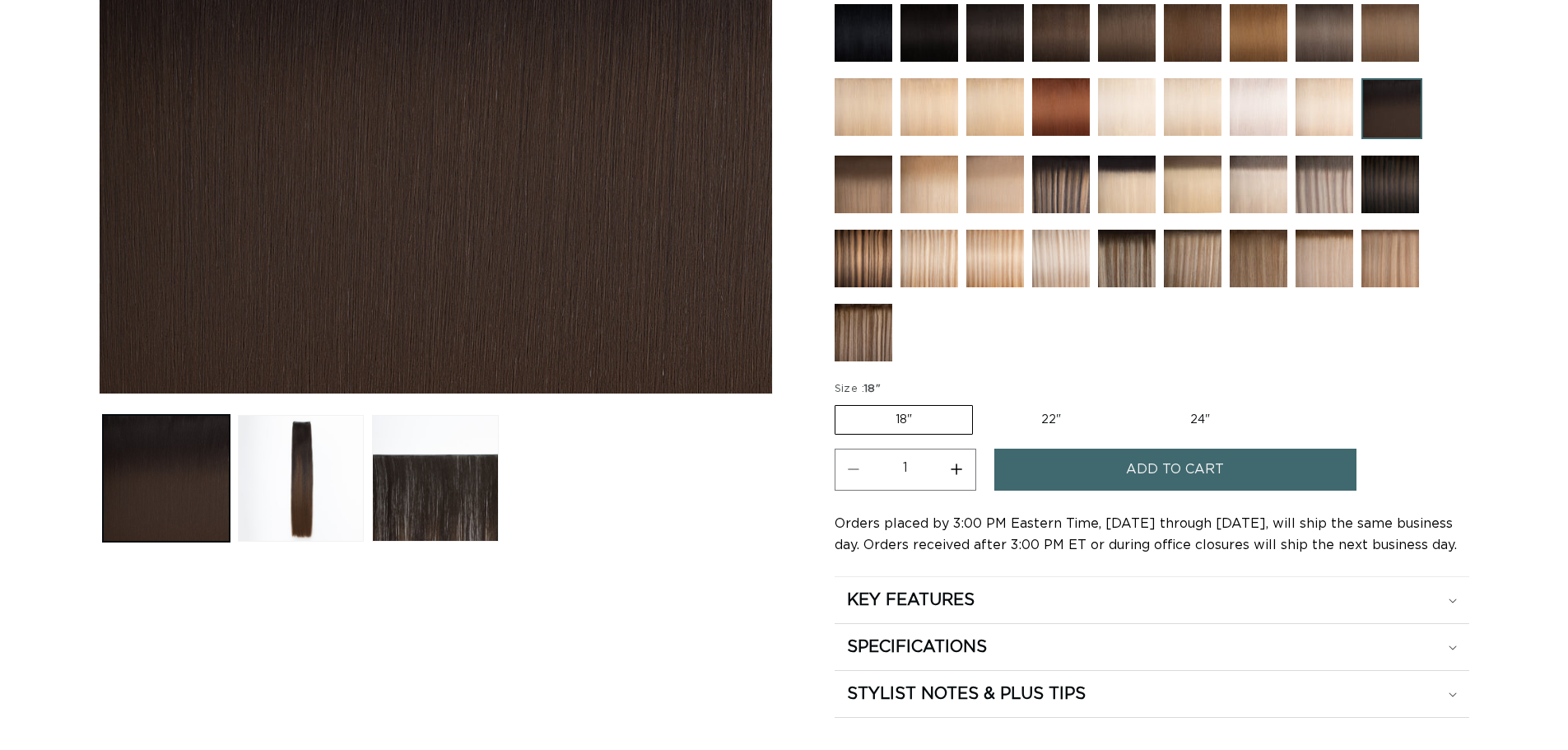
scroll to position [454, 0]
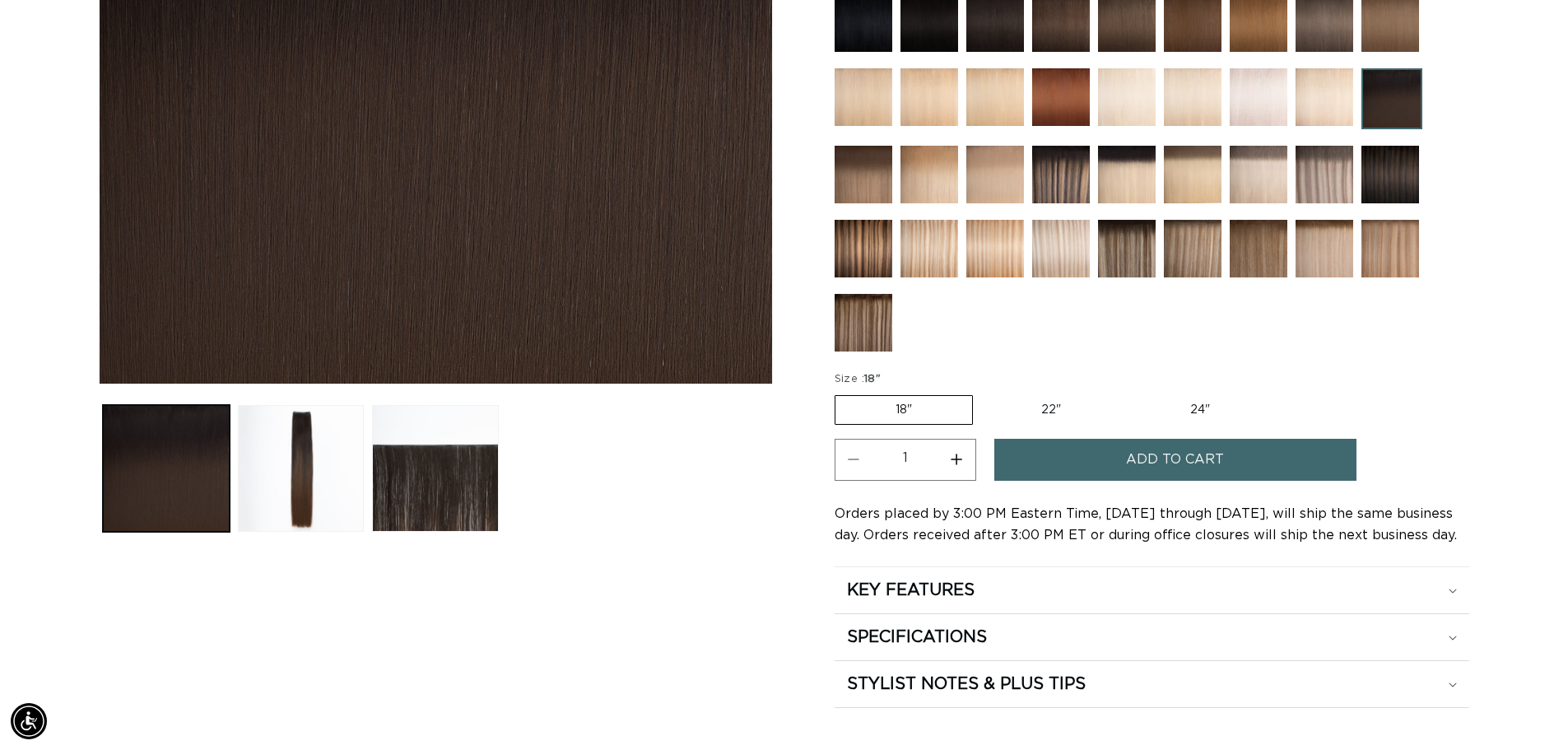
click at [1197, 412] on label "24" Variant sold out or unavailable" at bounding box center [1201, 409] width 140 height 28
click at [1131, 392] on input "24" Variant sold out or unavailable" at bounding box center [1130, 392] width 1 height 1
radio input "true"
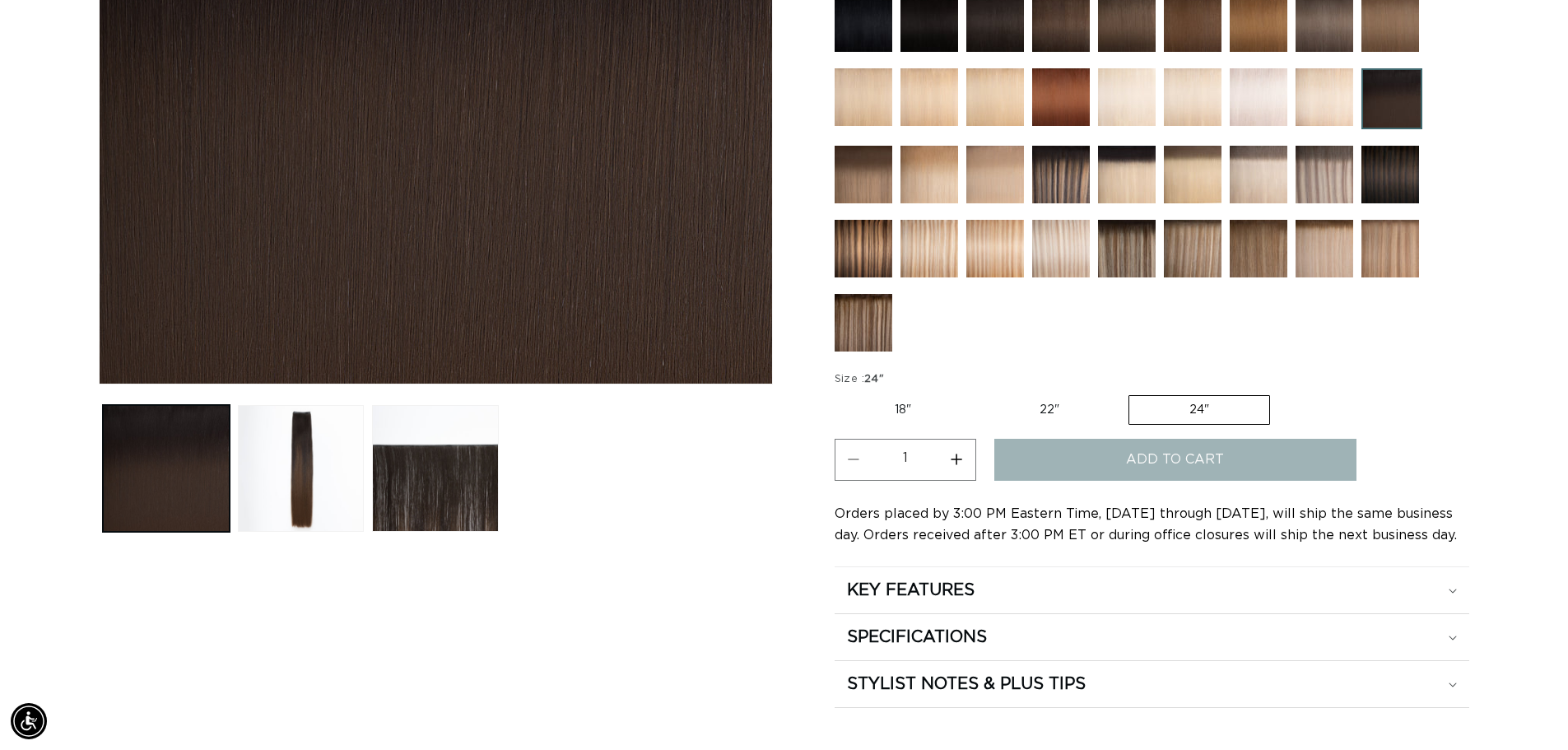
scroll to position [0, 1451]
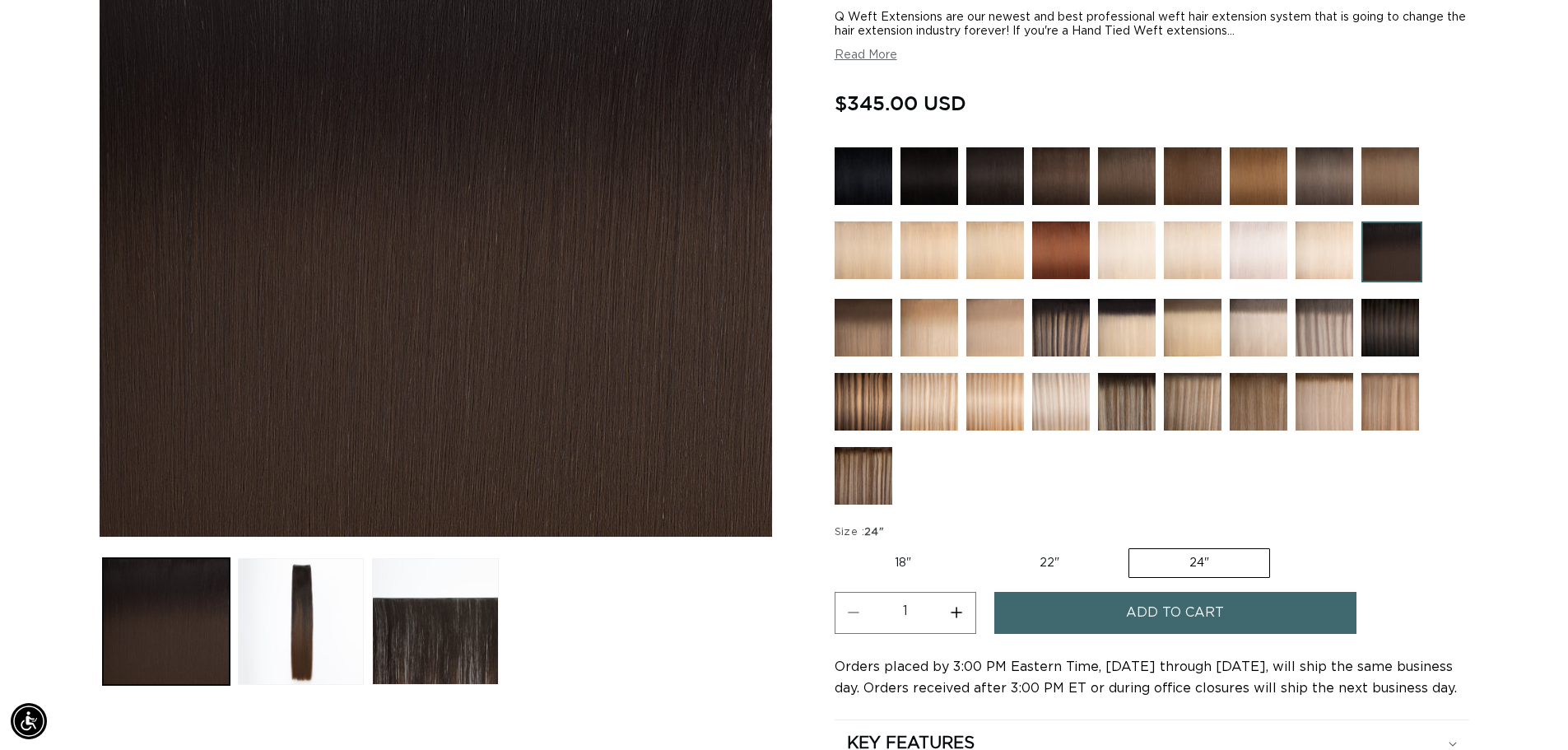
scroll to position [294, 0]
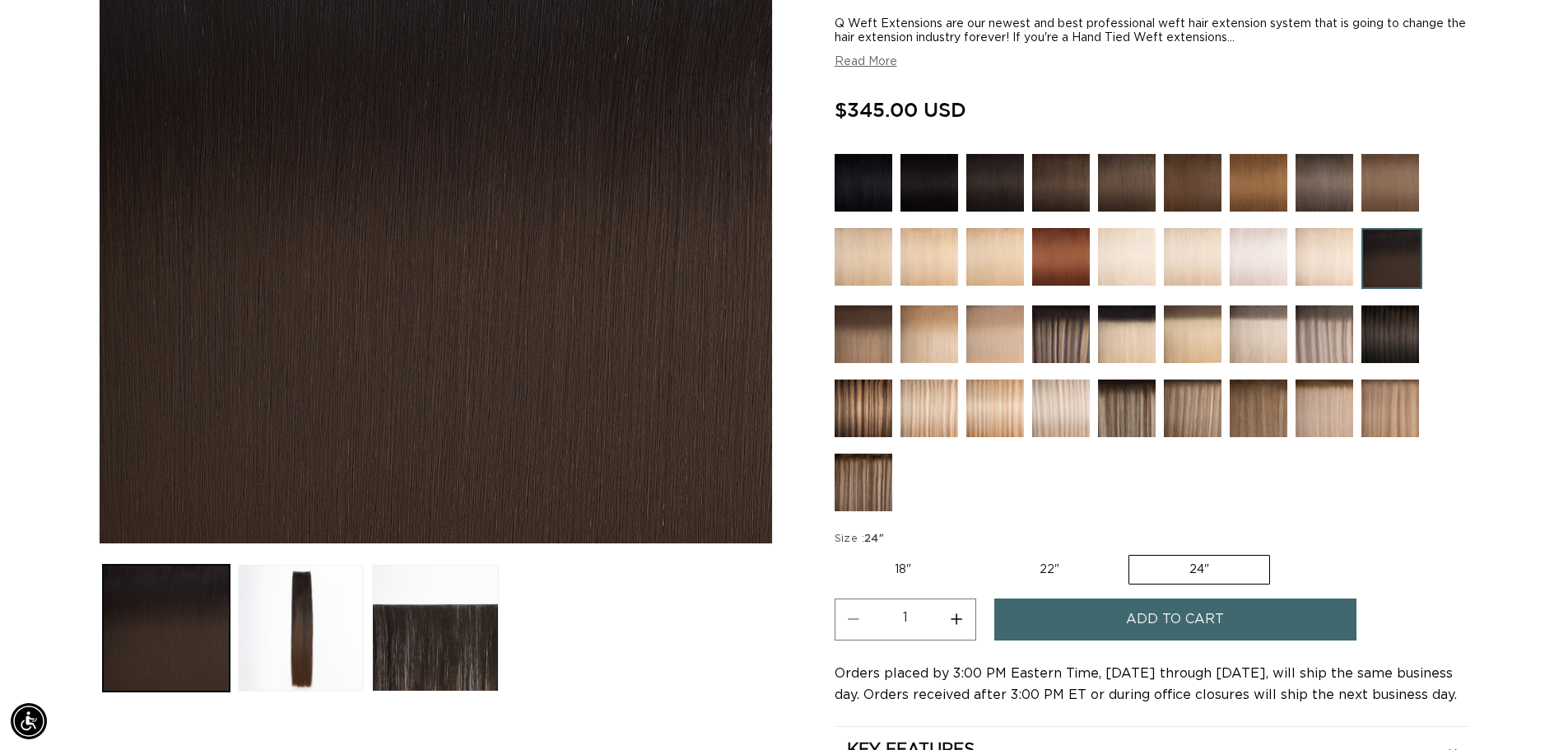
click at [857, 185] on img at bounding box center [863, 182] width 57 height 57
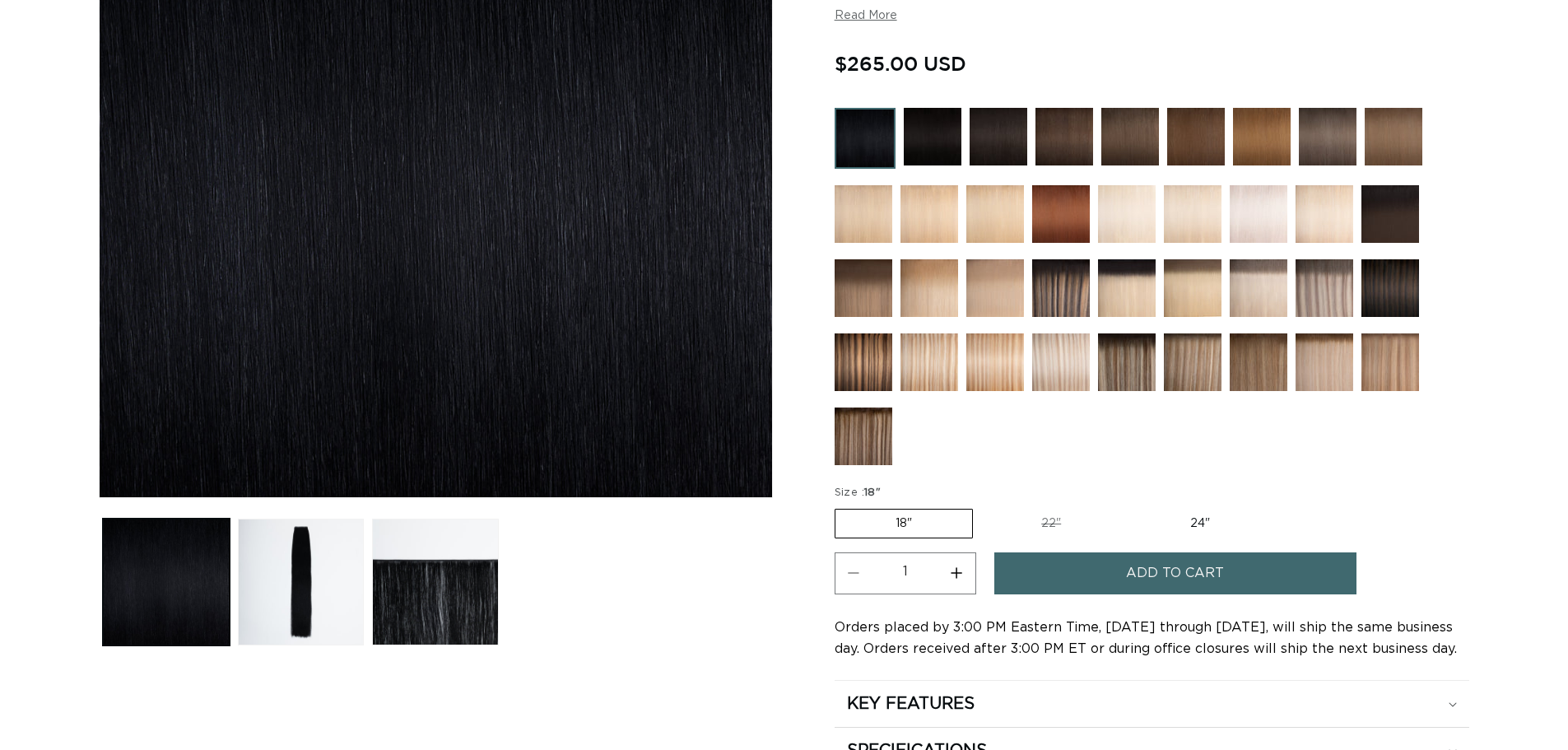
scroll to position [346, 0]
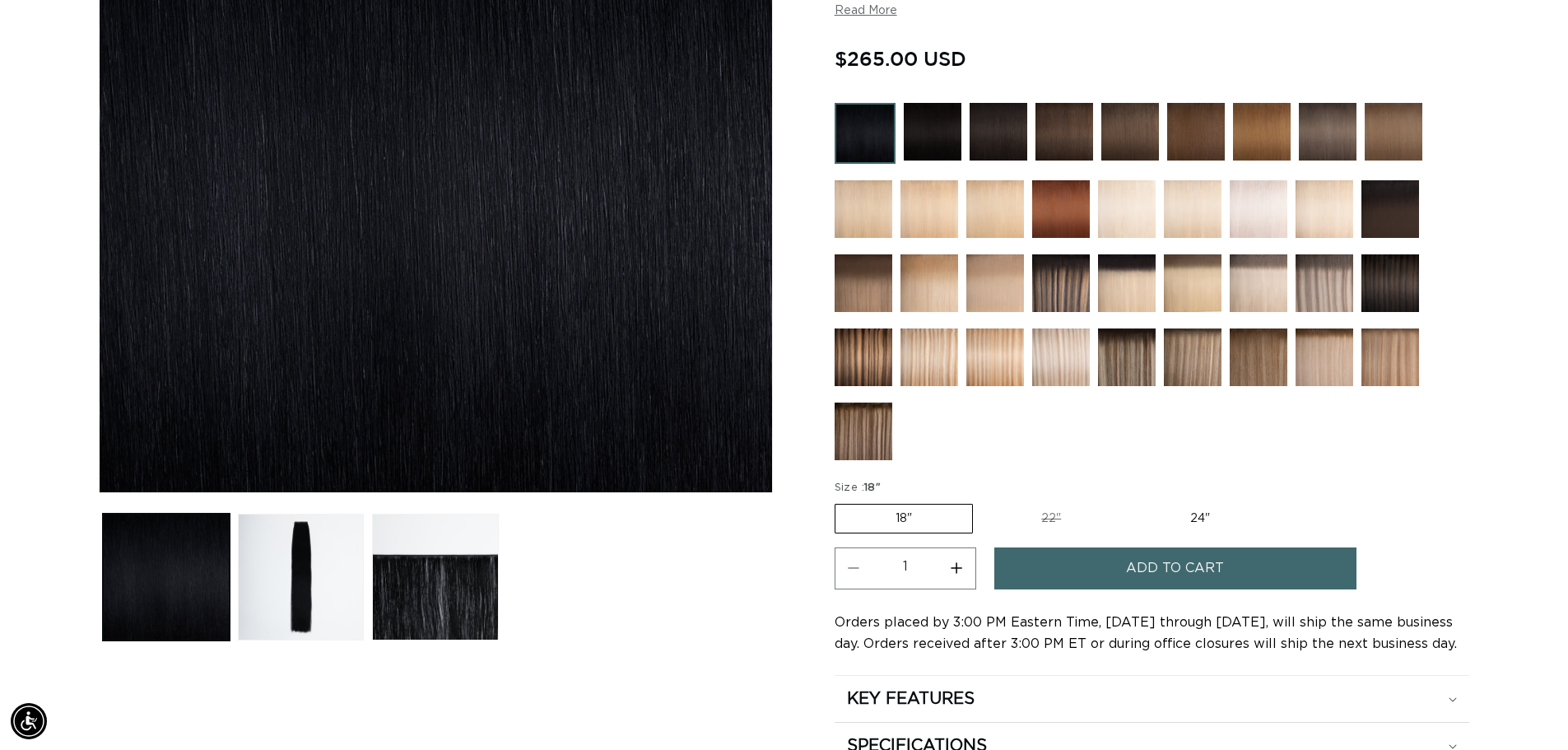
click at [1195, 512] on label "24" Variant sold out or unavailable" at bounding box center [1201, 518] width 140 height 28
click at [1131, 501] on input "24" Variant sold out or unavailable" at bounding box center [1130, 500] width 1 height 1
radio input "true"
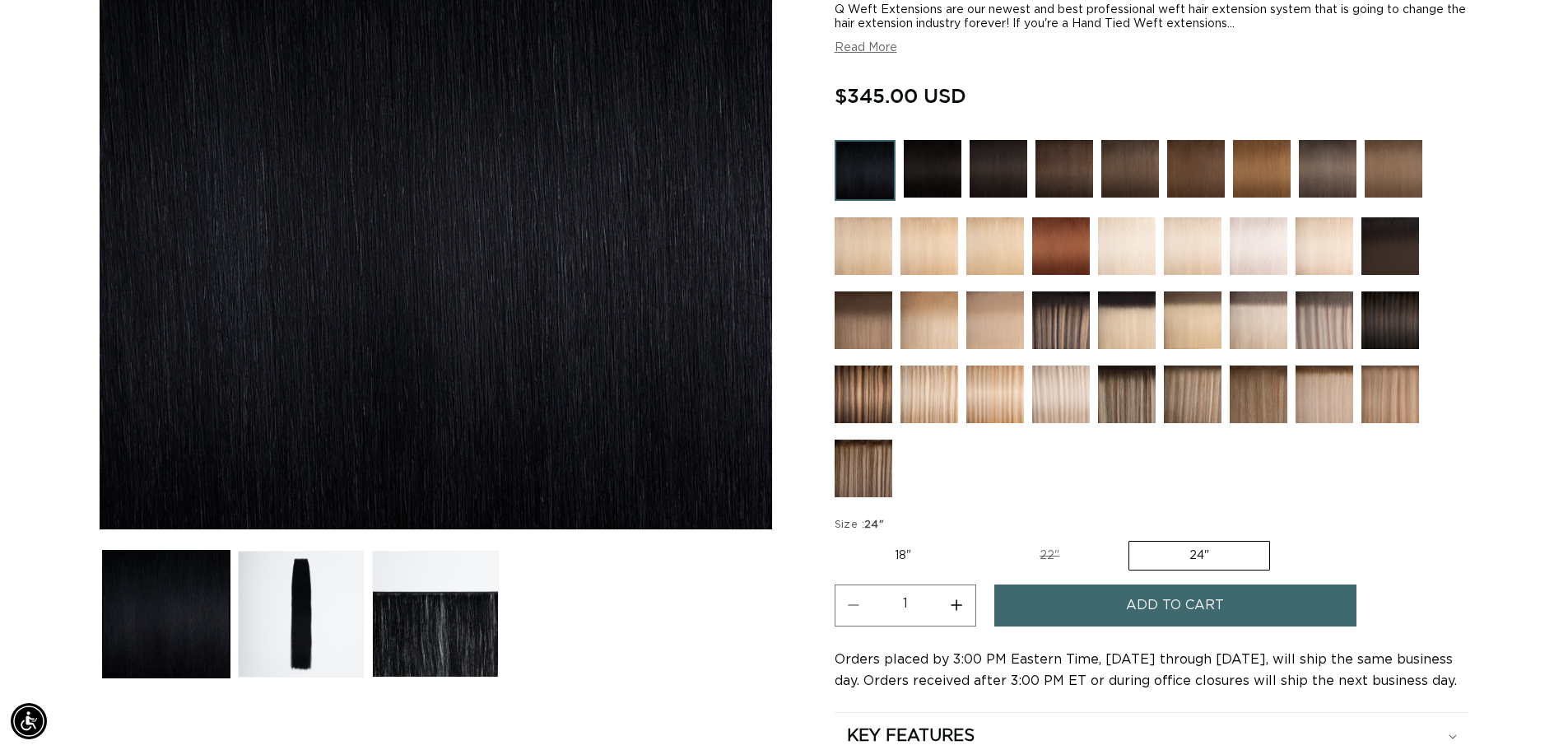
scroll to position [195, 0]
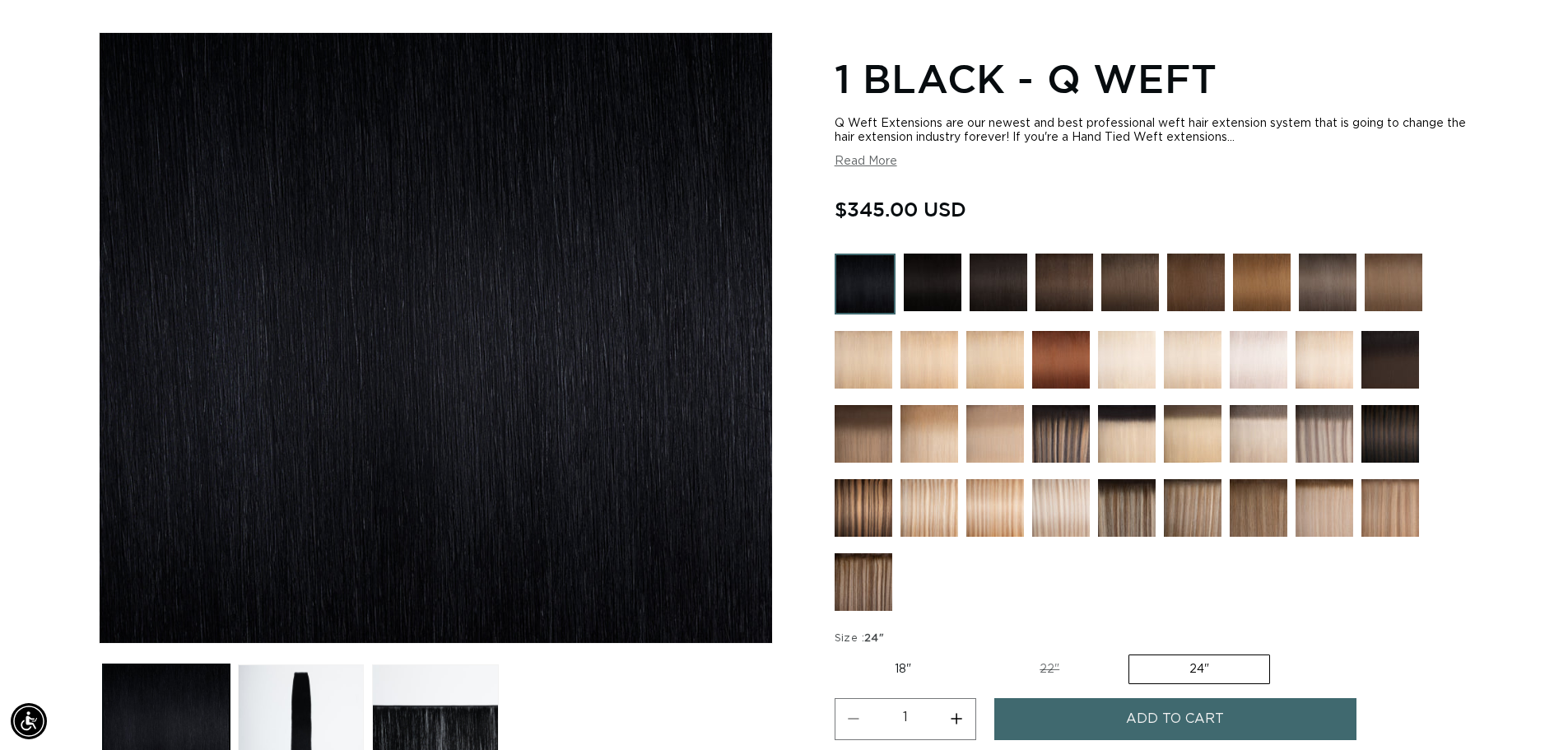
click at [928, 274] on img at bounding box center [932, 282] width 57 height 57
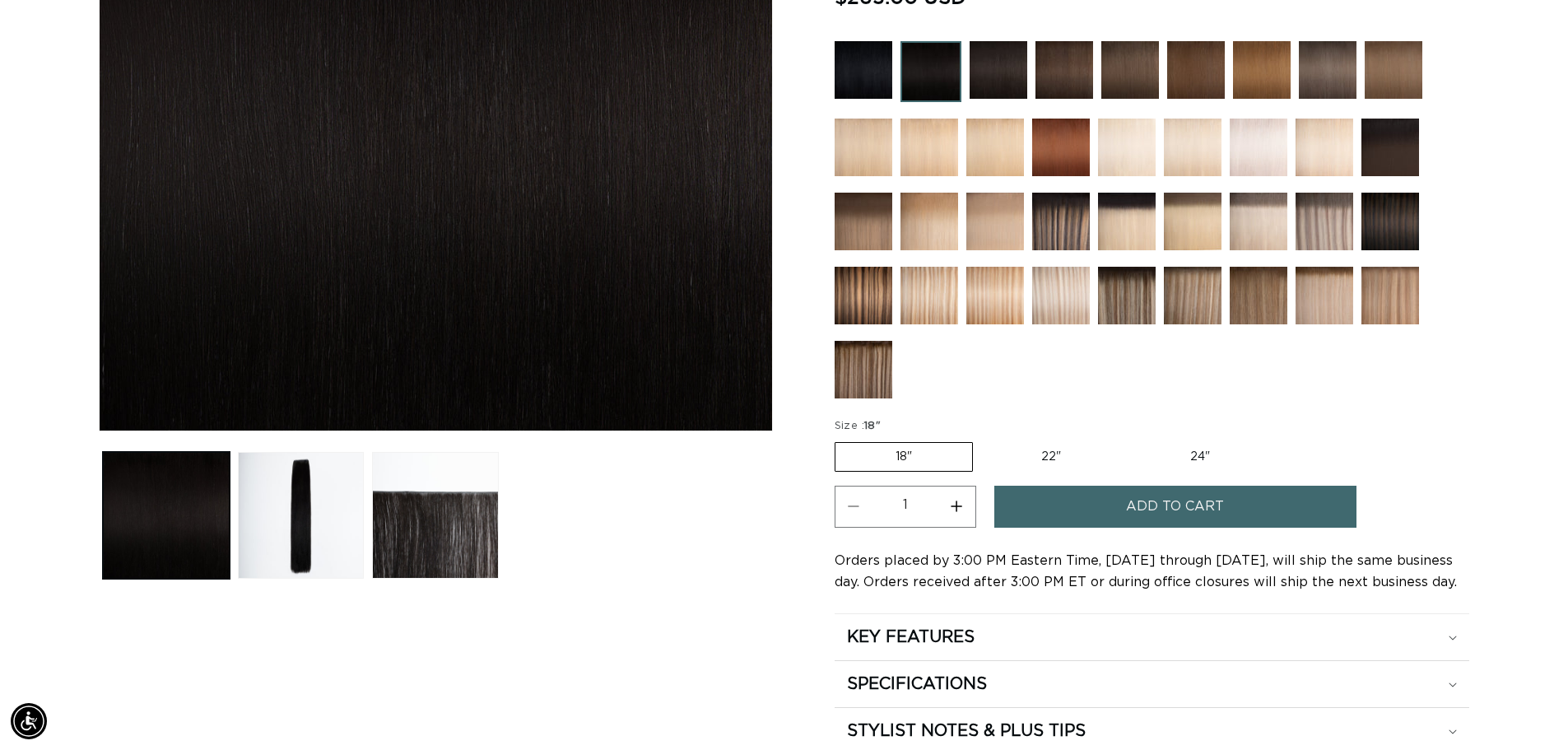
scroll to position [411, 0]
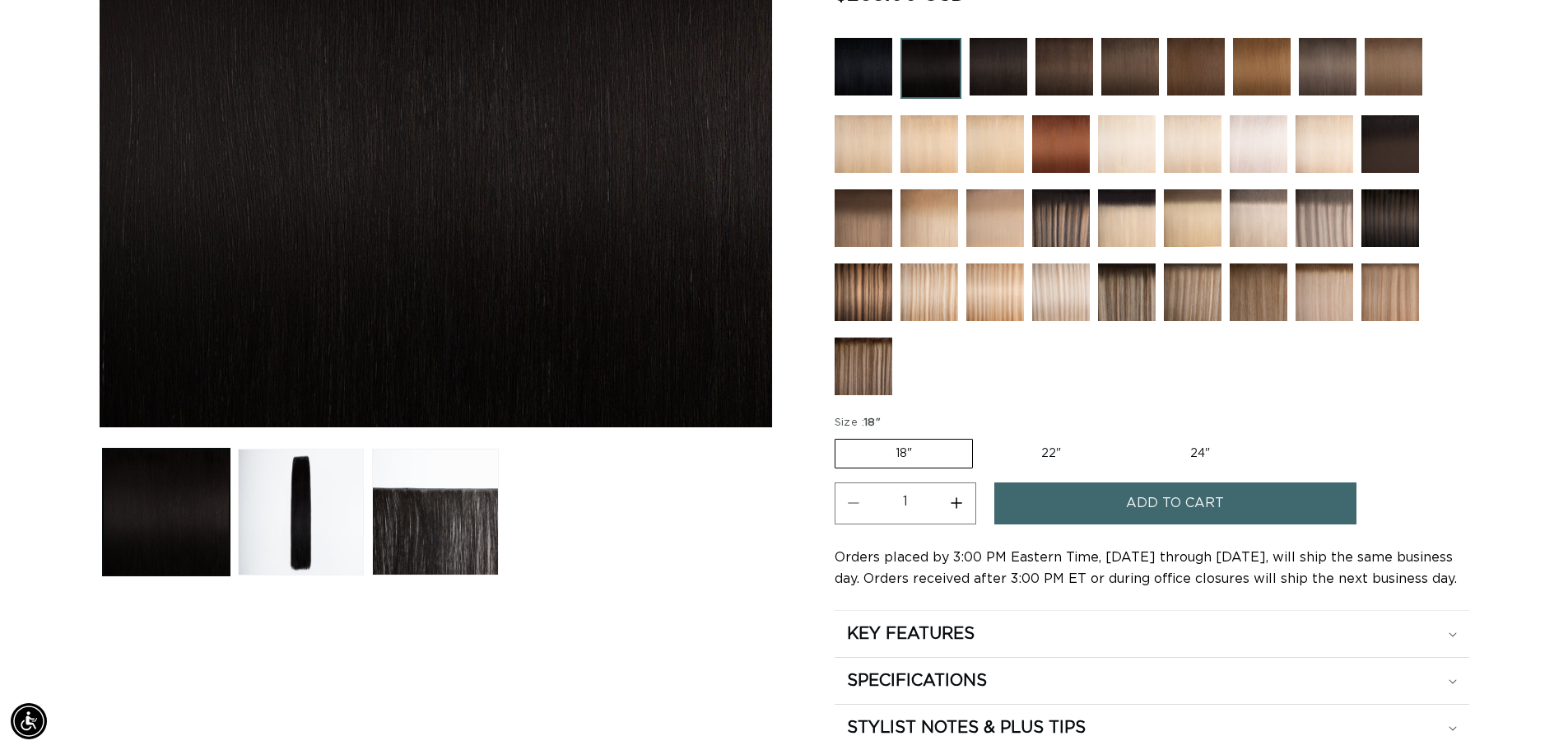
click at [1186, 467] on fieldset "Size : 18" 18" Variant sold out or unavailable 22" Variant sold out or unavaila…" at bounding box center [1055, 442] width 439 height 55
click at [1185, 459] on label "24" Variant sold out or unavailable" at bounding box center [1201, 453] width 140 height 28
click at [1131, 436] on input "24" Variant sold out or unavailable" at bounding box center [1130, 435] width 1 height 1
radio input "true"
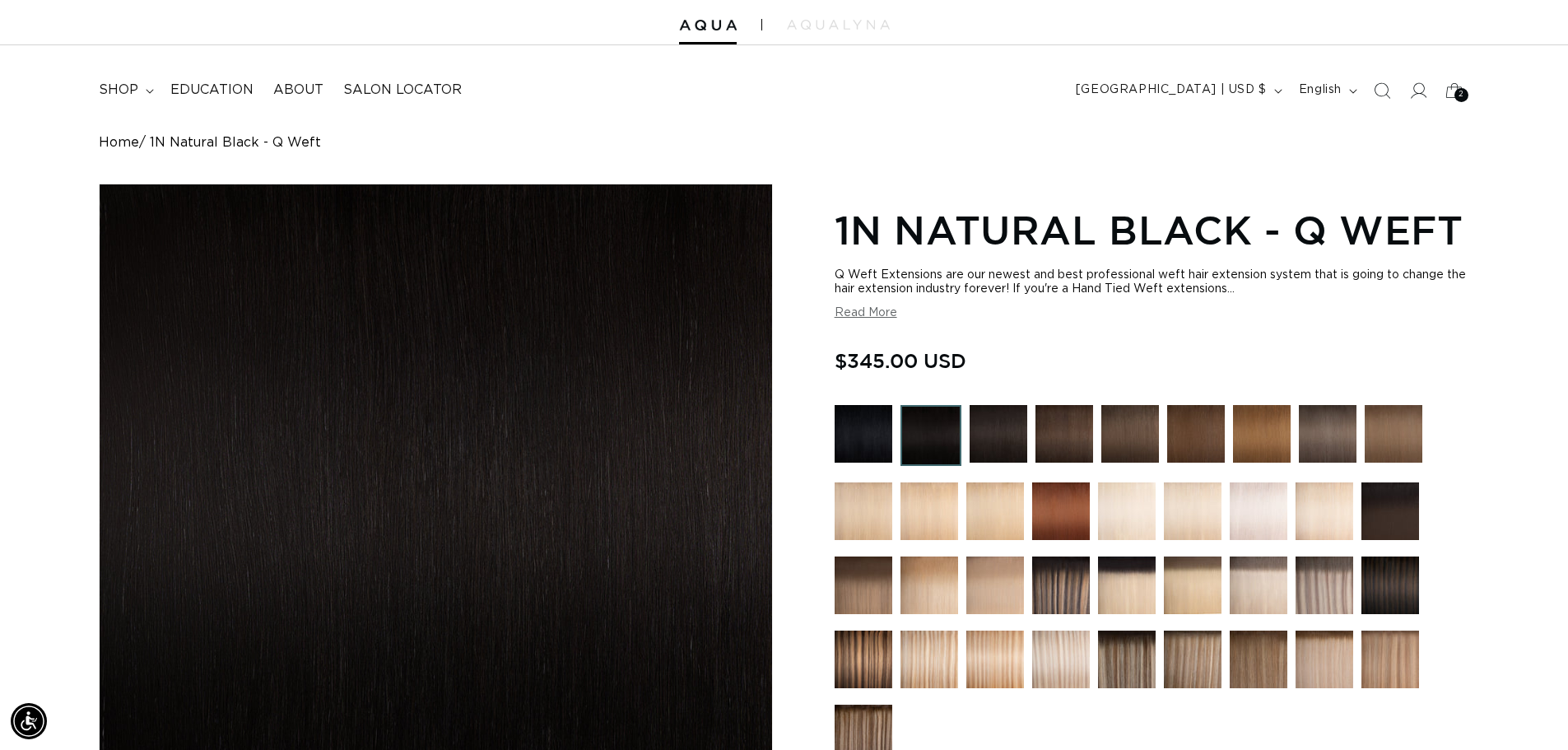
scroll to position [0, 1451]
click at [999, 430] on img at bounding box center [998, 433] width 57 height 57
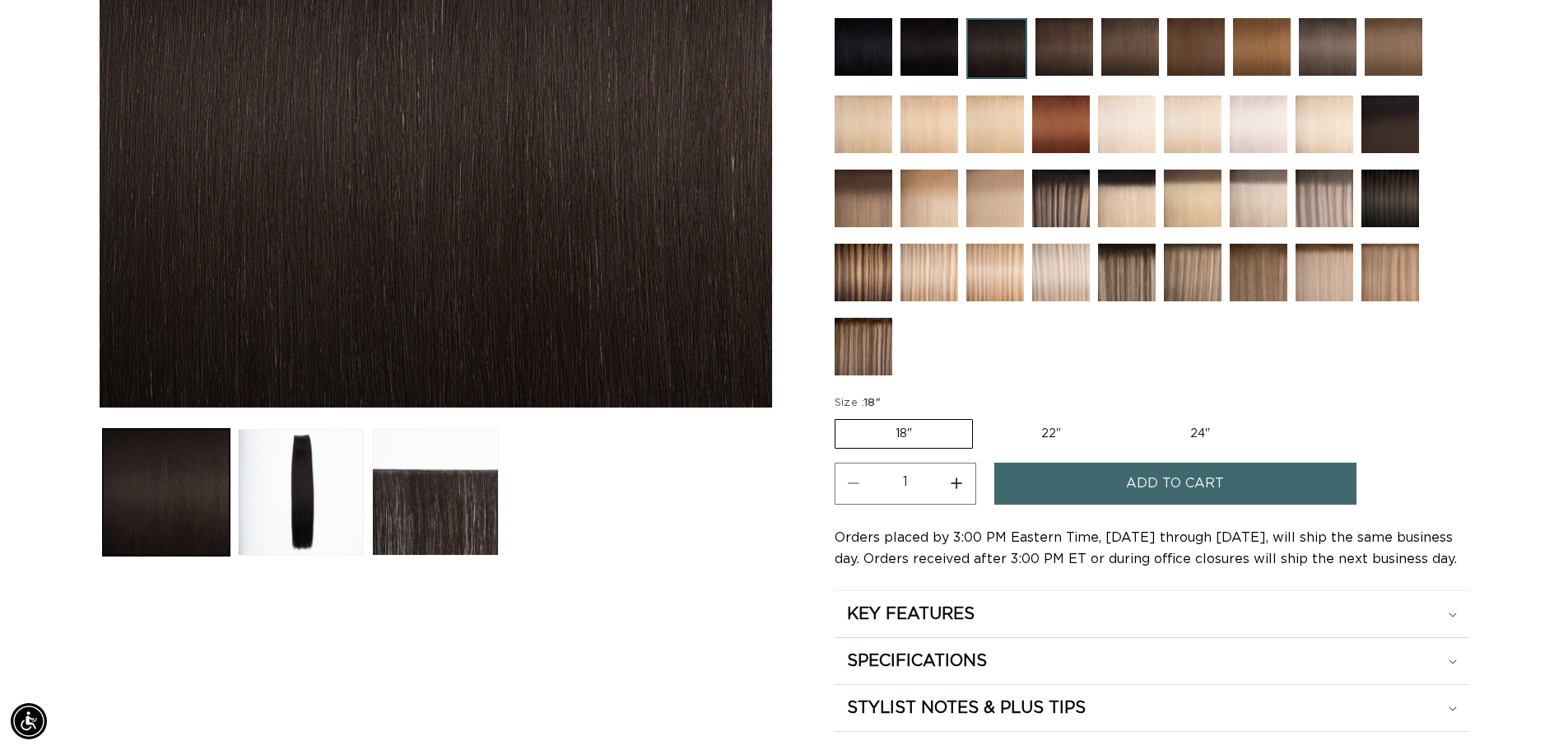
scroll to position [429, 0]
click at [1196, 445] on label "24" Variant sold out or unavailable" at bounding box center [1201, 434] width 140 height 28
click at [1131, 417] on input "24" Variant sold out or unavailable" at bounding box center [1130, 417] width 1 height 1
radio input "true"
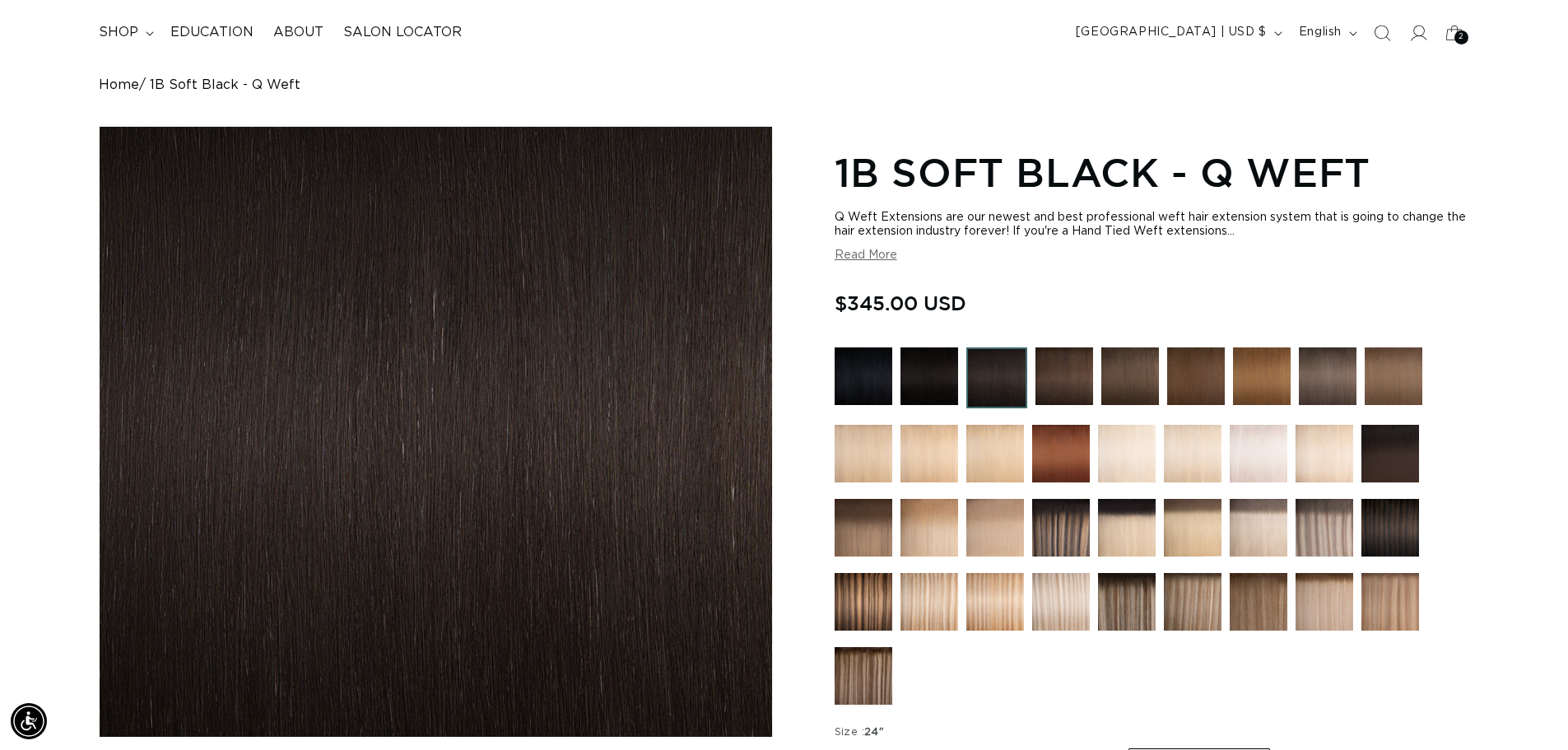
scroll to position [0, 1451]
click at [116, 37] on span "shop" at bounding box center [119, 33] width 40 height 17
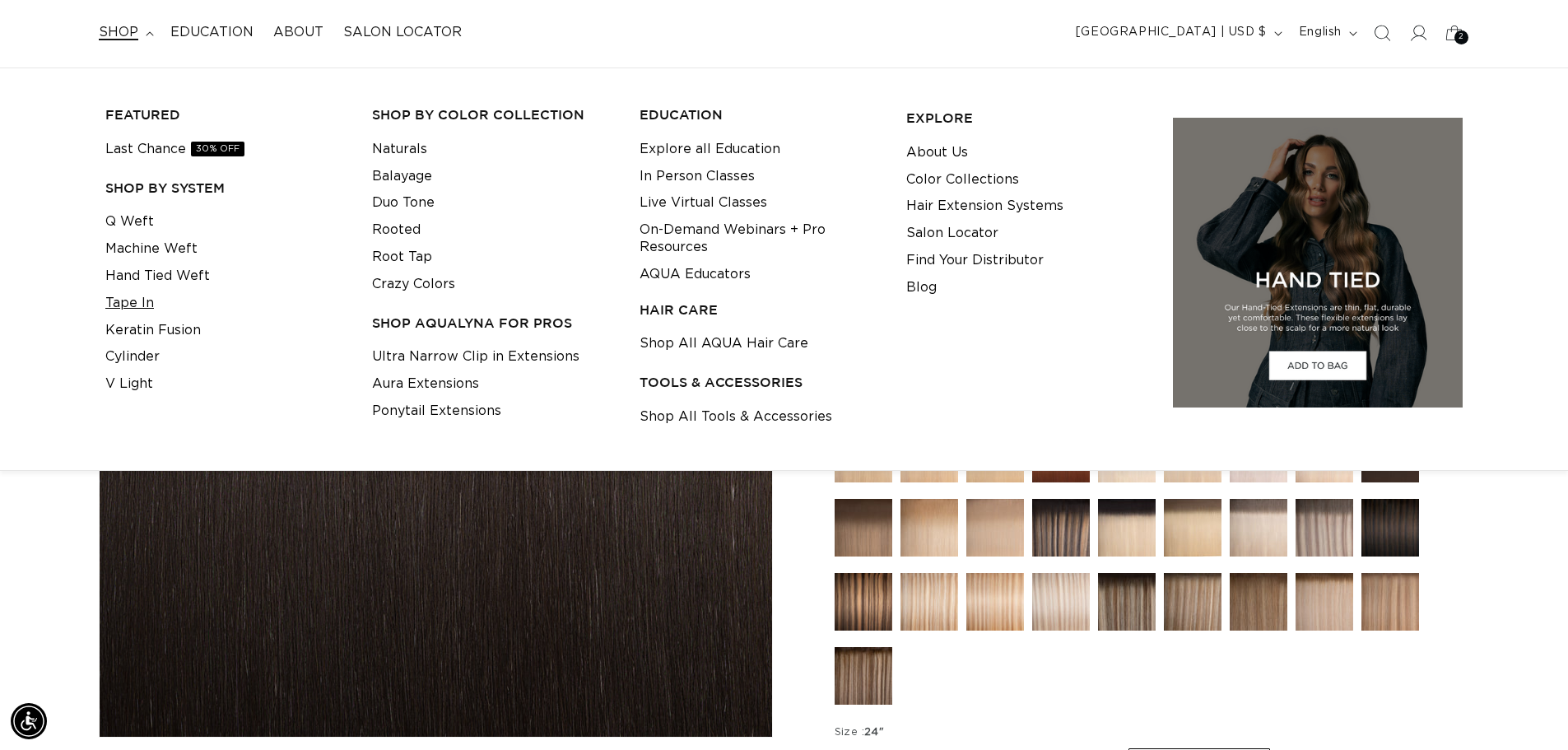
click at [125, 304] on link "Tape In" at bounding box center [129, 303] width 49 height 27
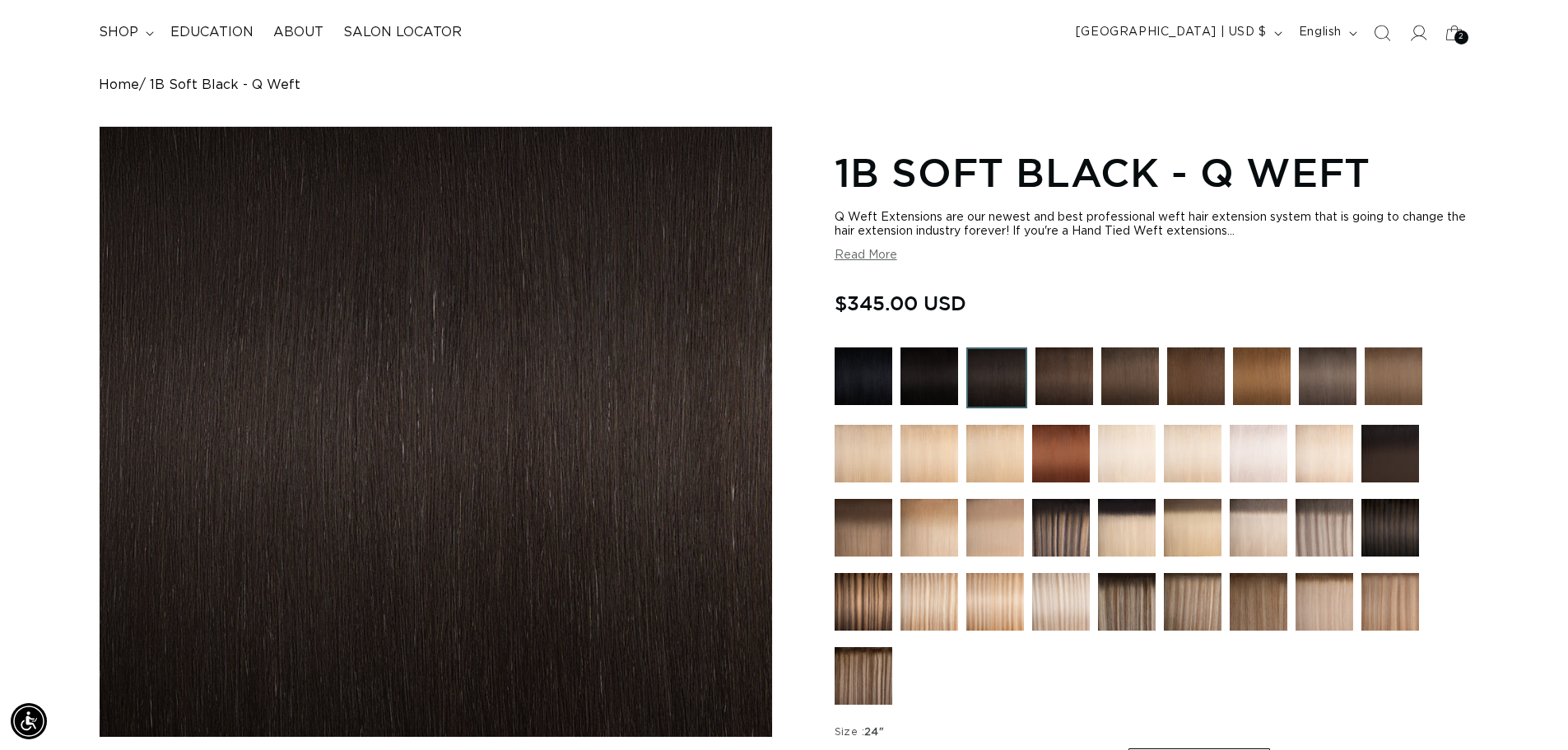
scroll to position [0, 2903]
click at [125, 36] on span "shop" at bounding box center [119, 33] width 40 height 17
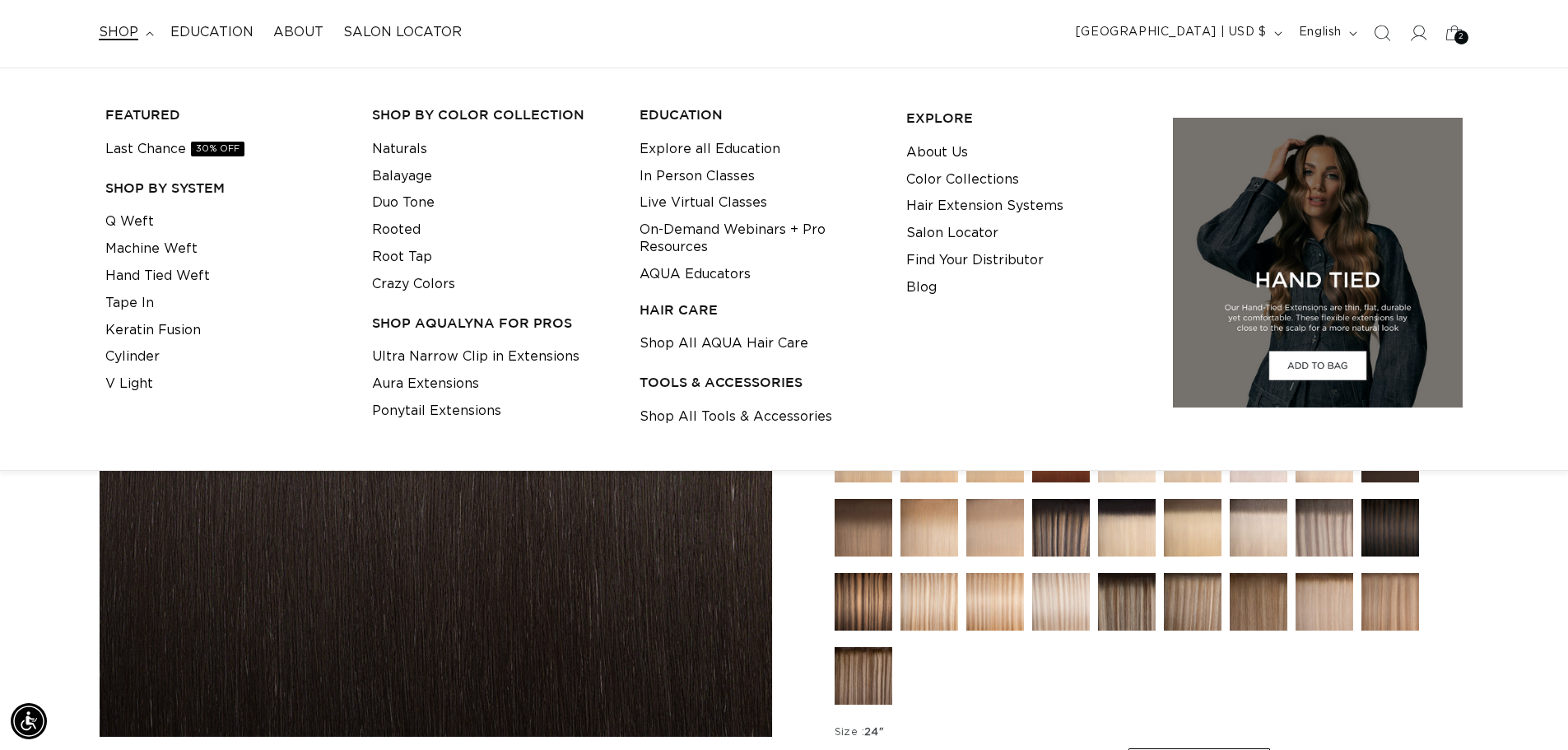
scroll to position [0, 0]
click at [144, 278] on link "Hand Tied Weft" at bounding box center [157, 276] width 105 height 27
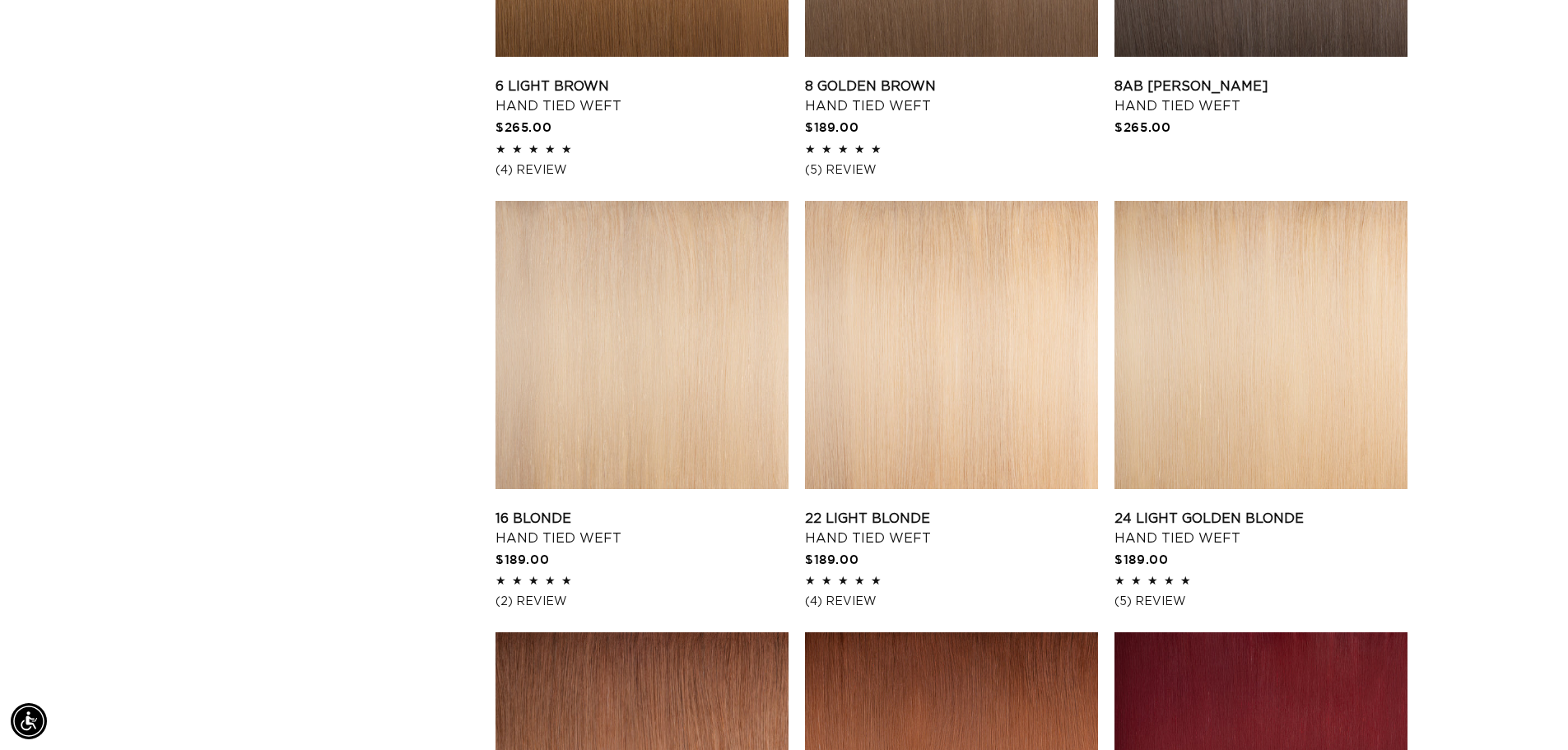
scroll to position [0, 1451]
click at [584, 508] on link "16 Blonde Hand Tied Weft" at bounding box center [643, 528] width 294 height 40
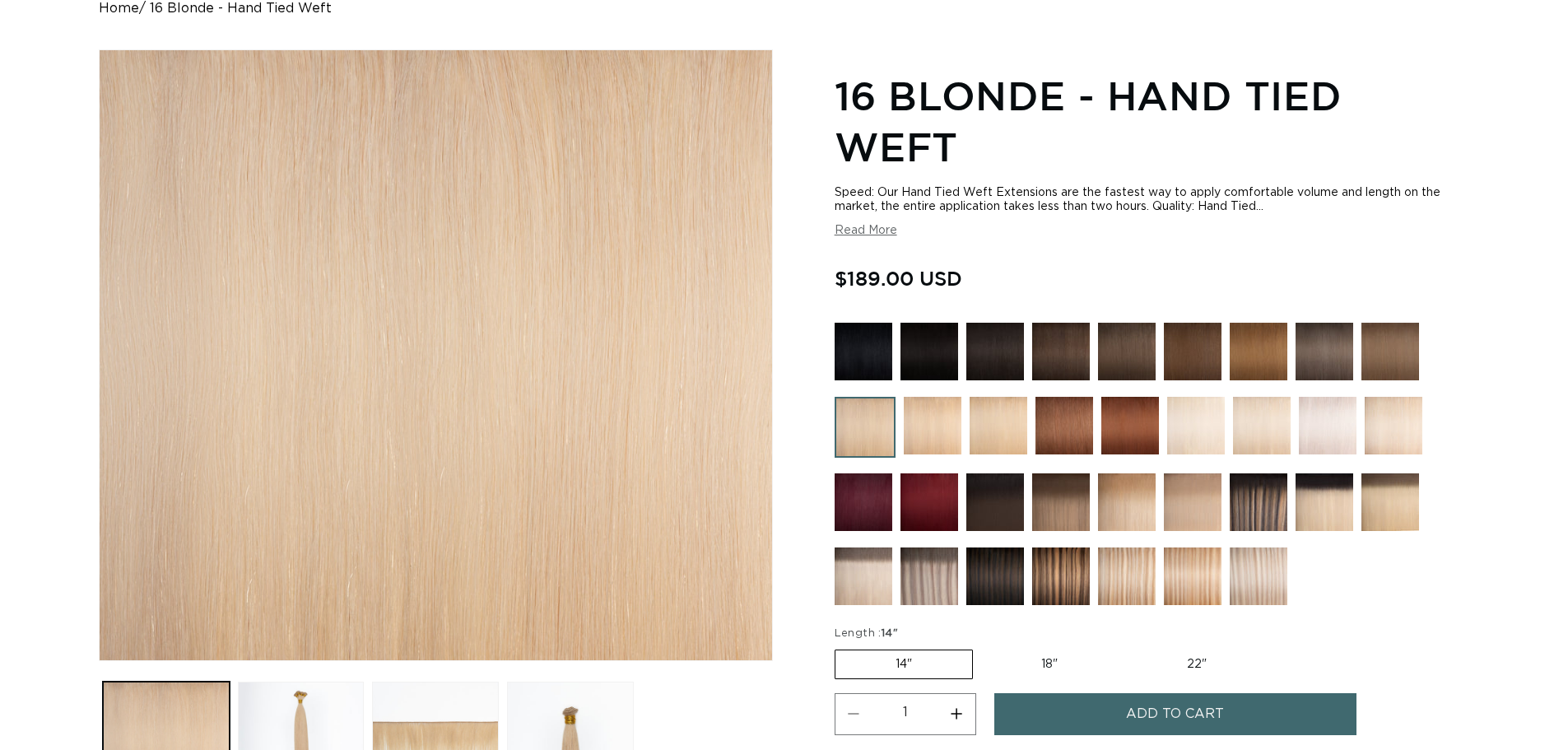
scroll to position [179, 0]
click at [1321, 418] on img at bounding box center [1327, 424] width 57 height 57
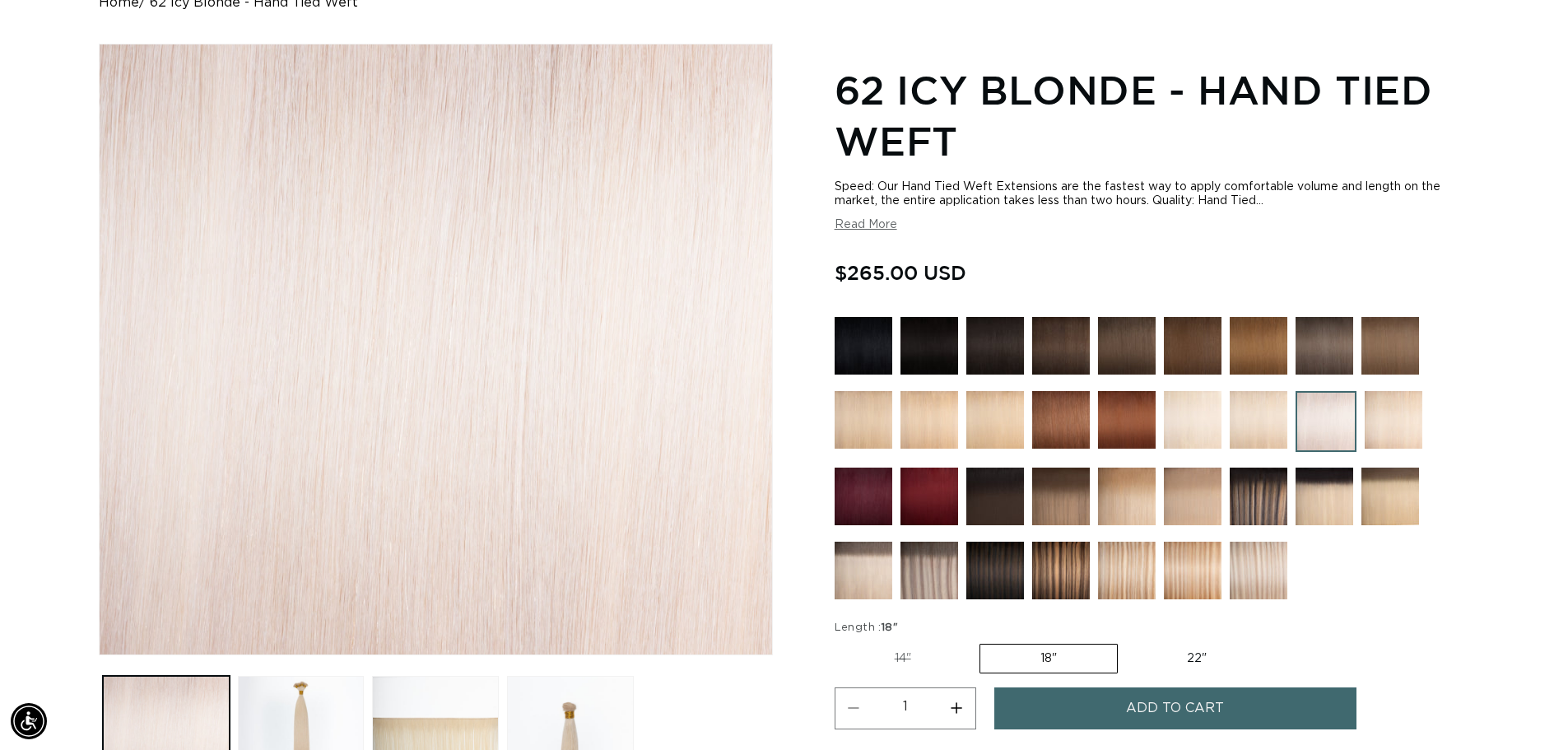
scroll to position [0, 2903]
click at [1198, 661] on label "22" Variant sold out or unavailable" at bounding box center [1197, 658] width 140 height 28
click at [1127, 641] on input "22" Variant sold out or unavailable" at bounding box center [1127, 640] width 1 height 1
radio input "true"
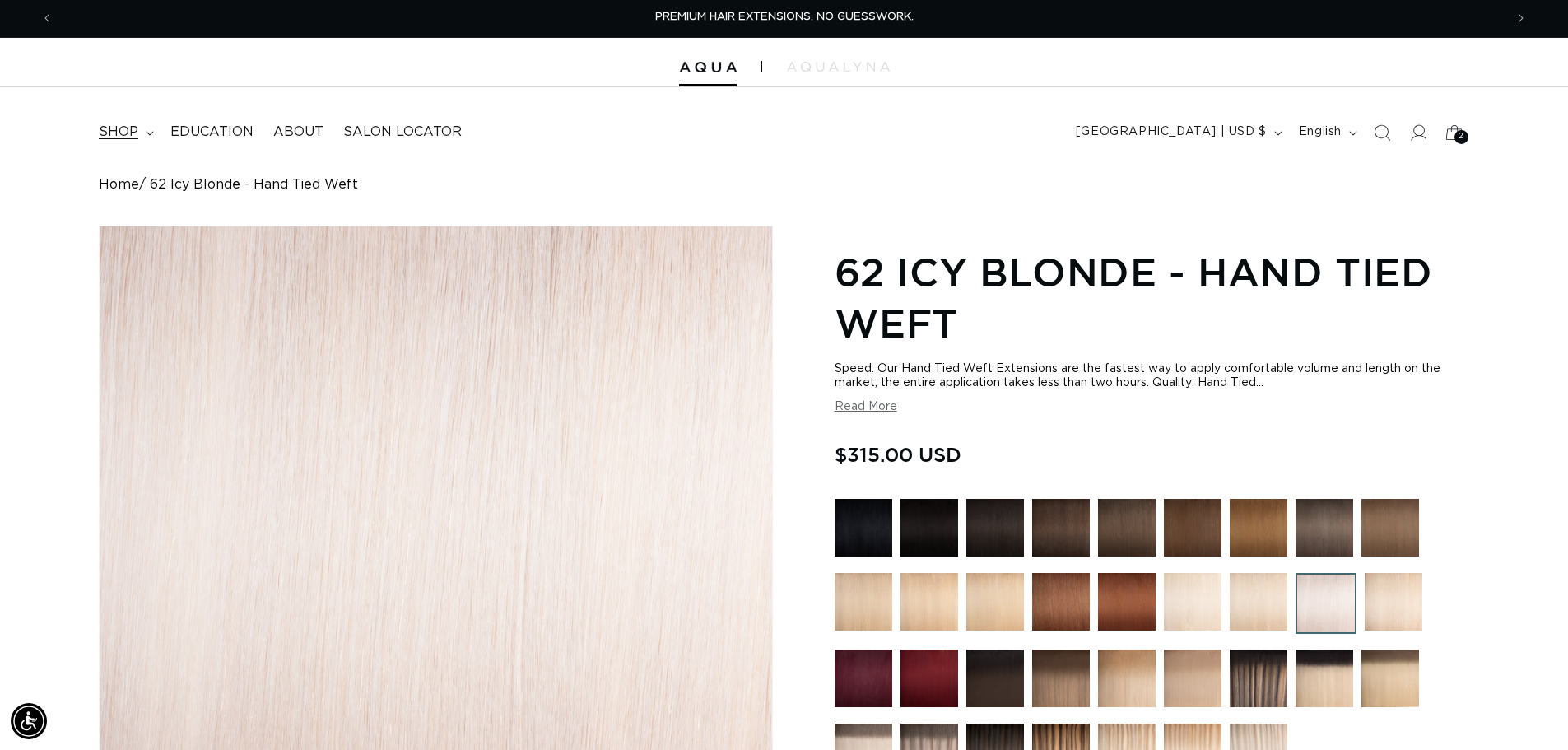
click at [138, 134] on summary "shop" at bounding box center [124, 132] width 72 height 37
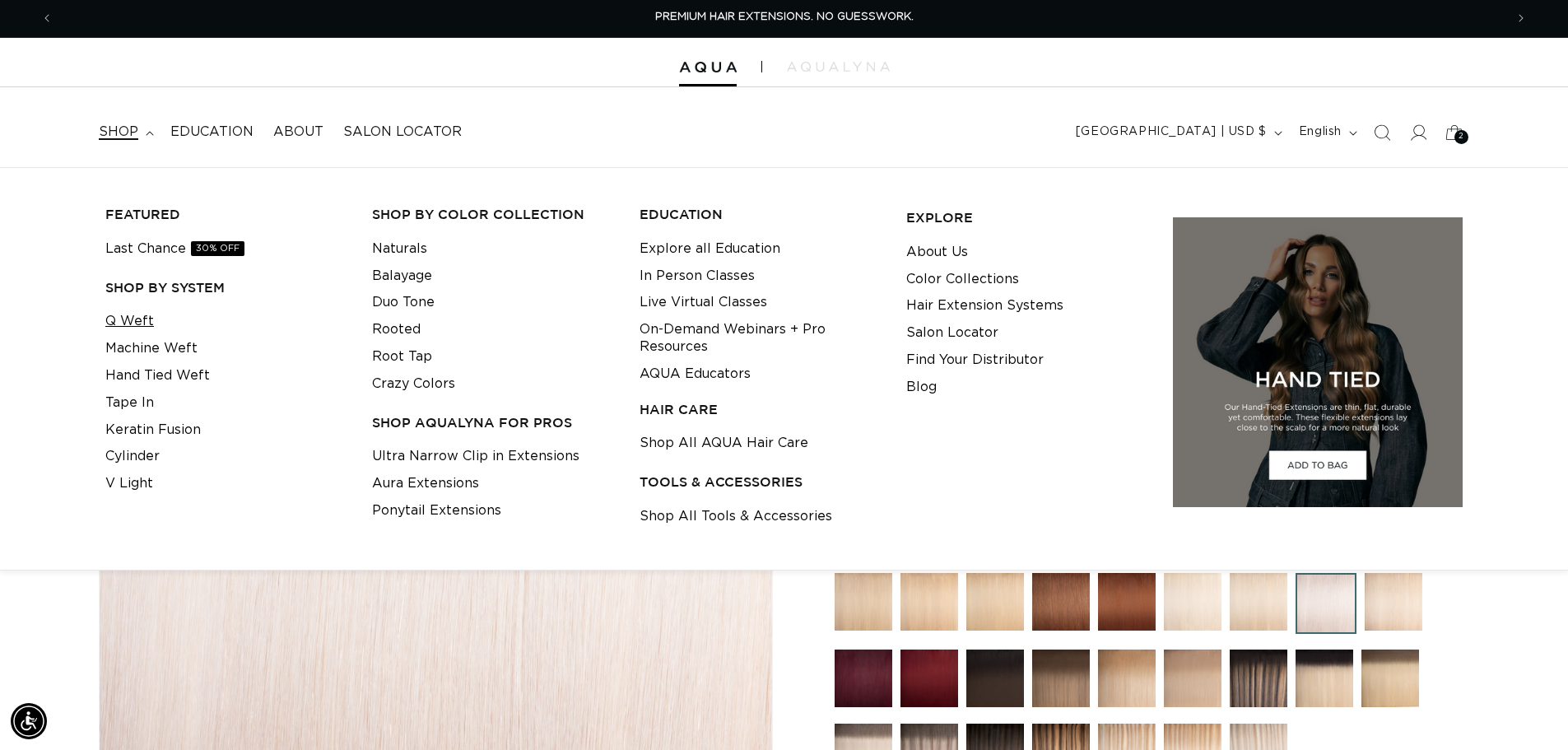
click at [141, 325] on link "Q Weft" at bounding box center [129, 322] width 49 height 27
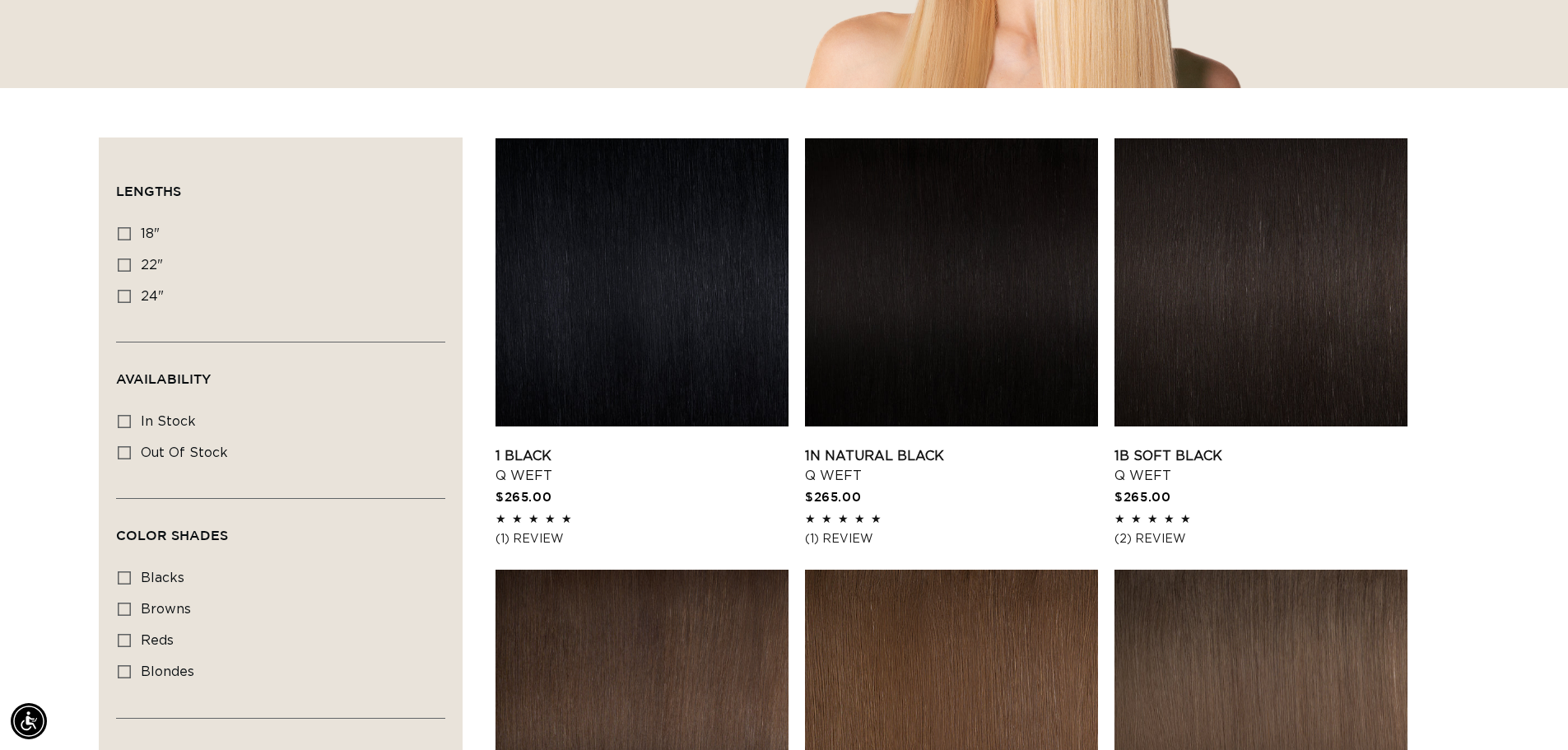
scroll to position [0, 1451]
click at [963, 446] on link "1N Natural Black Q Weft" at bounding box center [952, 465] width 294 height 40
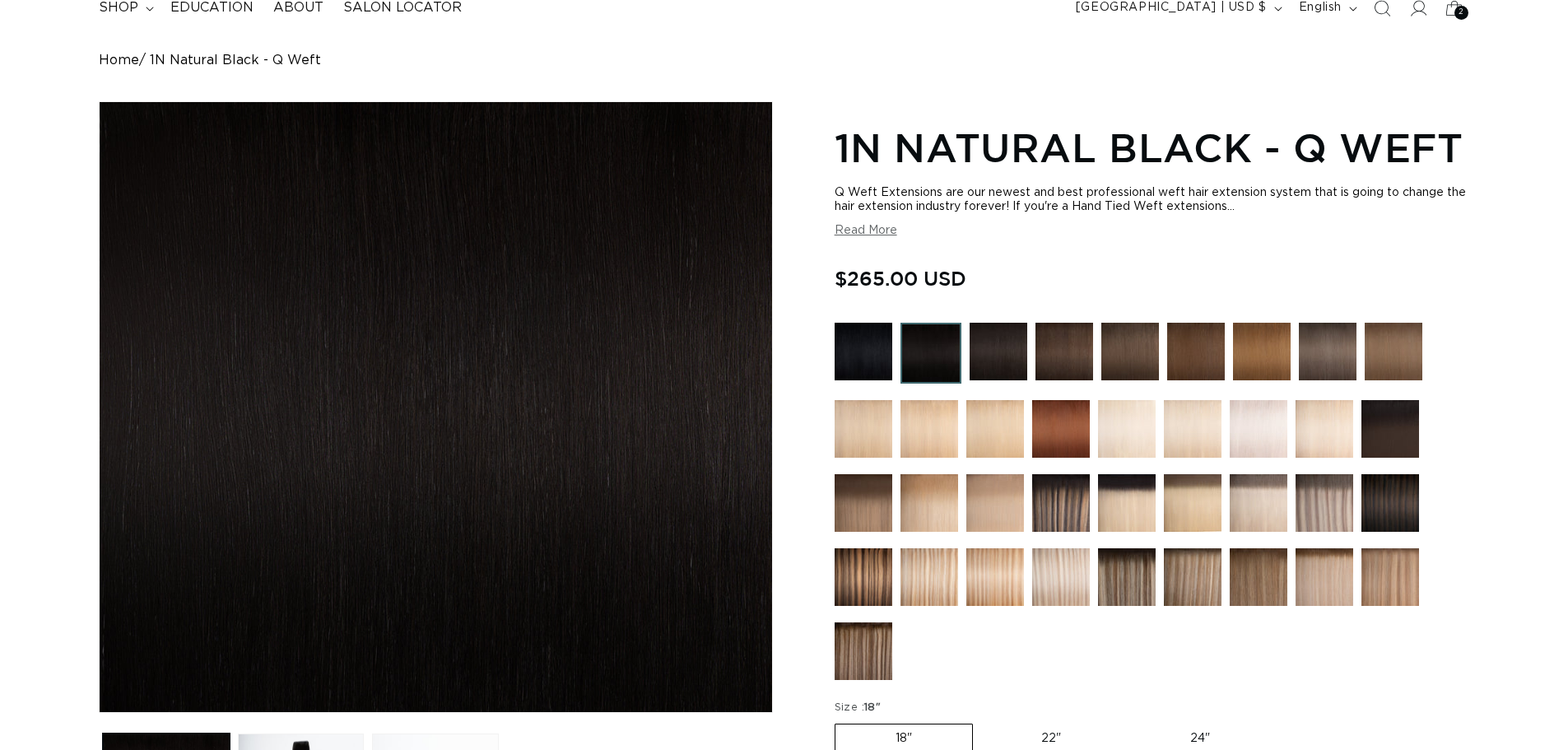
scroll to position [217, 0]
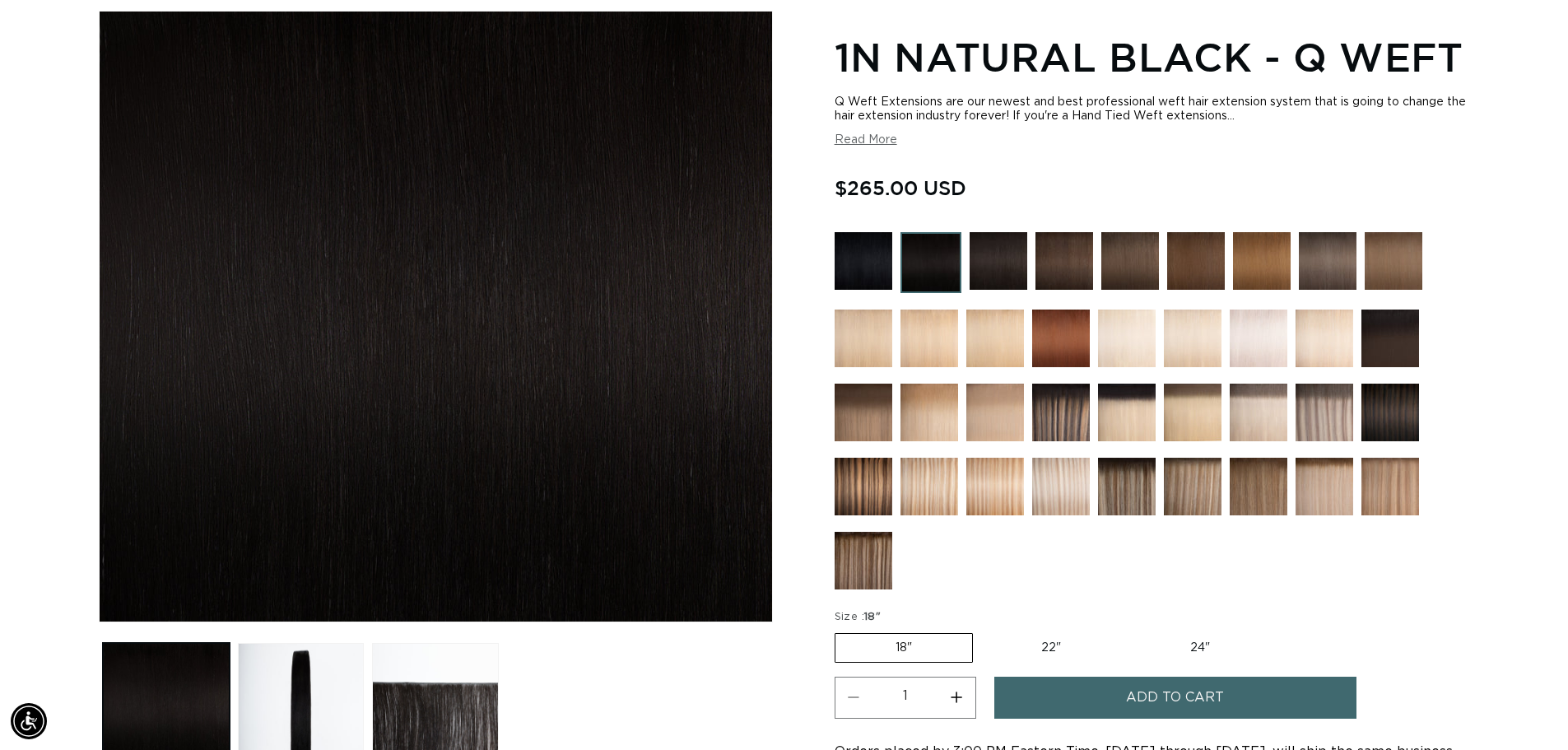
click at [1198, 661] on label "24" Variant sold out or unavailable" at bounding box center [1201, 647] width 140 height 28
click at [1131, 631] on input "24" Variant sold out or unavailable" at bounding box center [1130, 630] width 1 height 1
radio input "true"
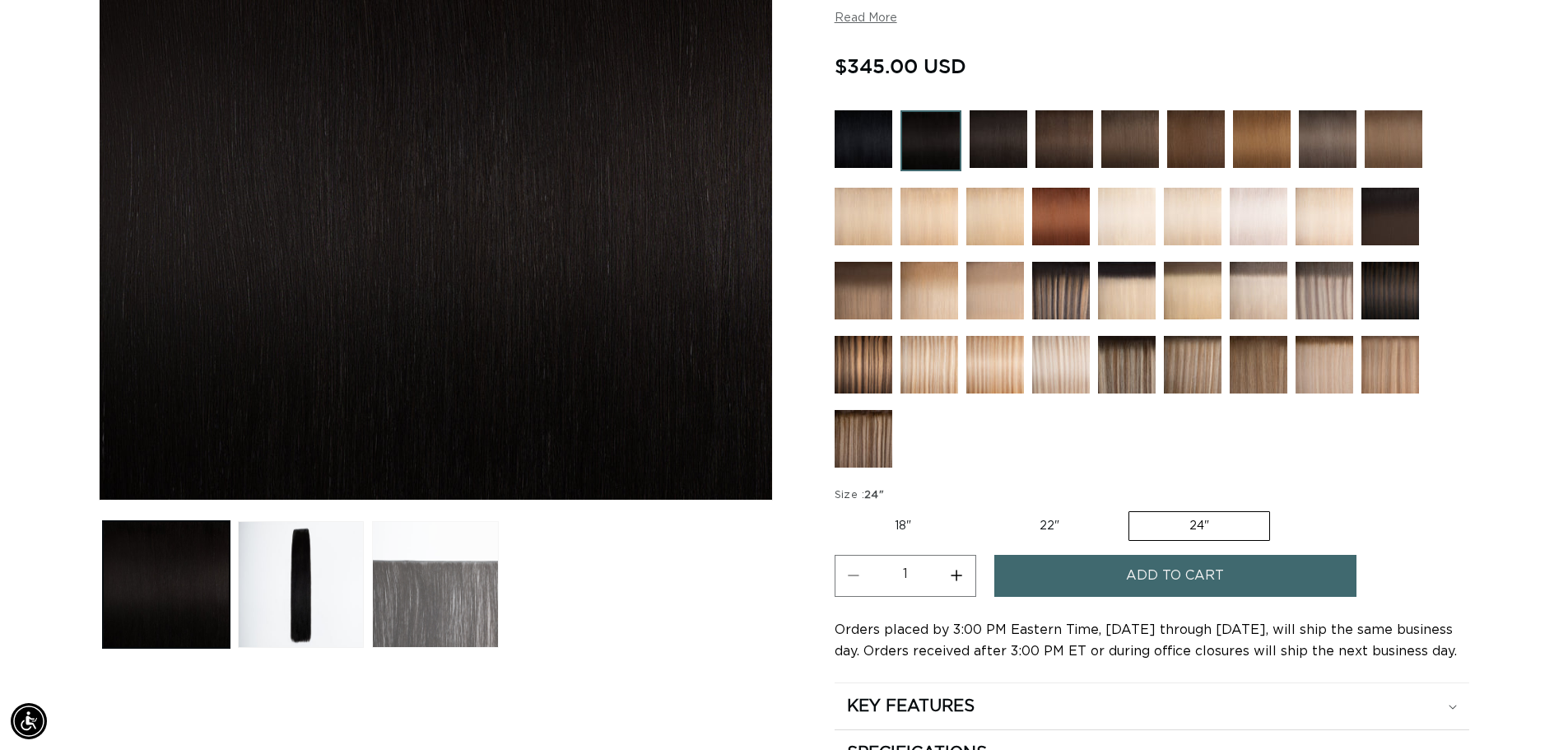
click at [450, 583] on button "Load image 3 in gallery view" at bounding box center [436, 584] width 126 height 126
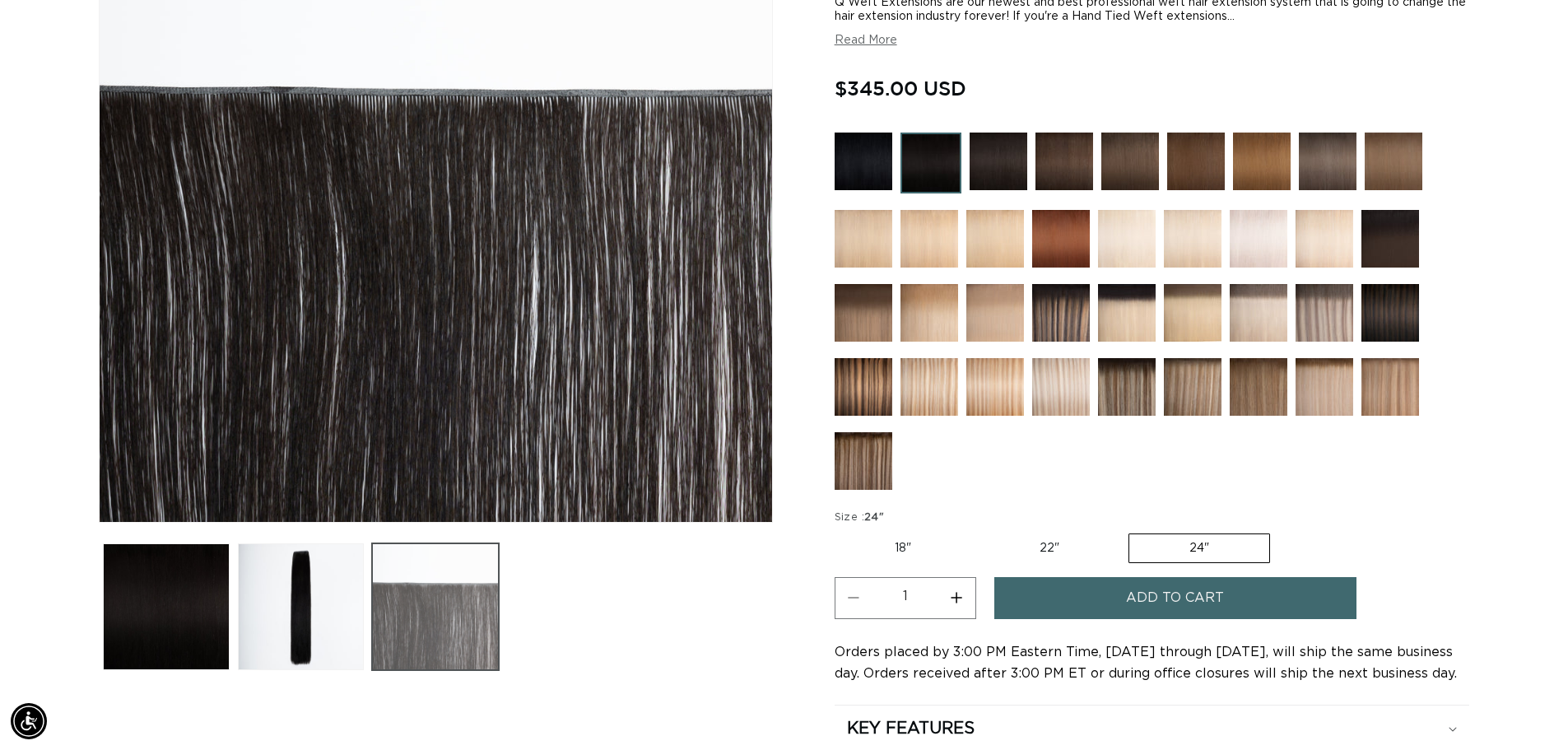
scroll to position [383, 0]
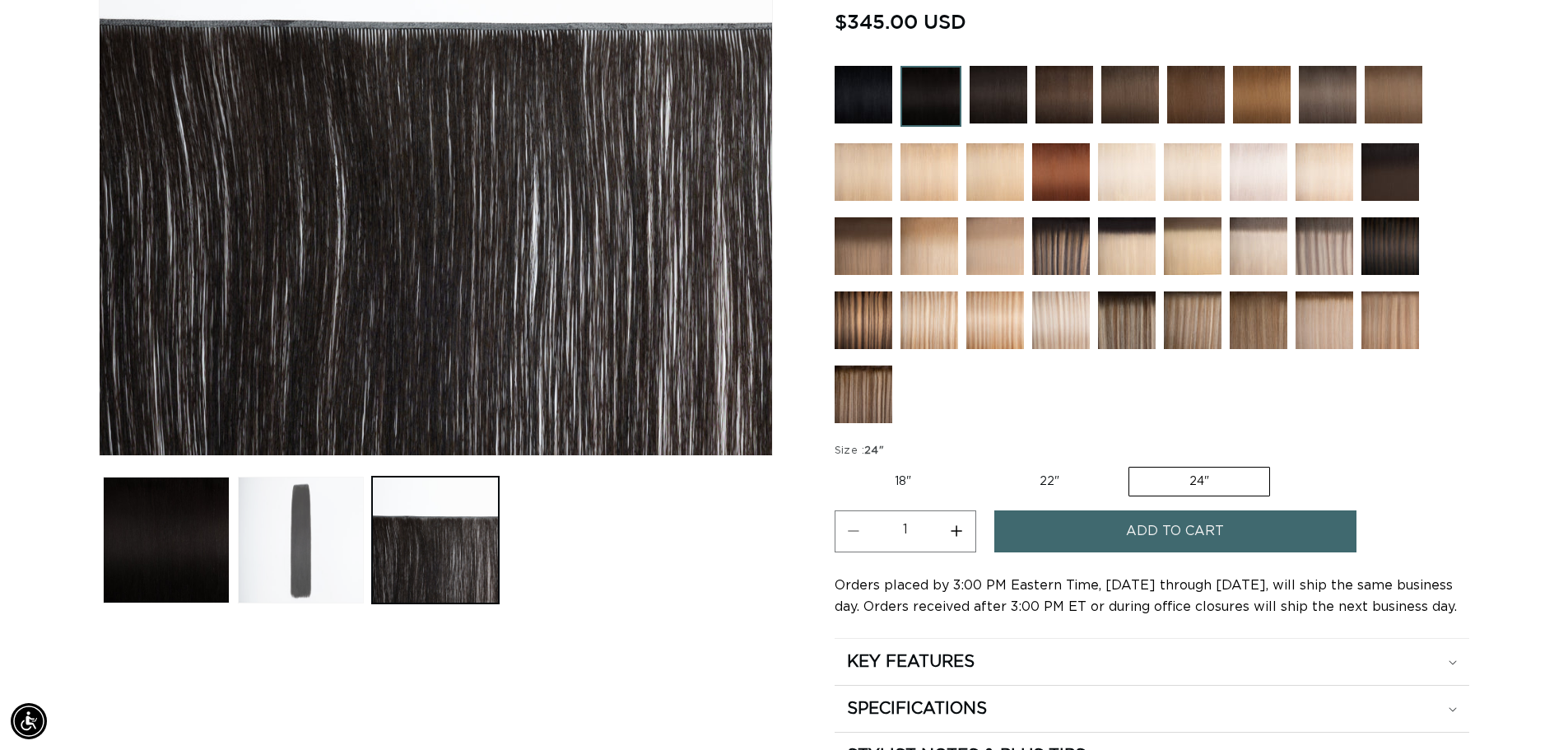
click at [288, 550] on button "Load image 2 in gallery view" at bounding box center [301, 539] width 126 height 126
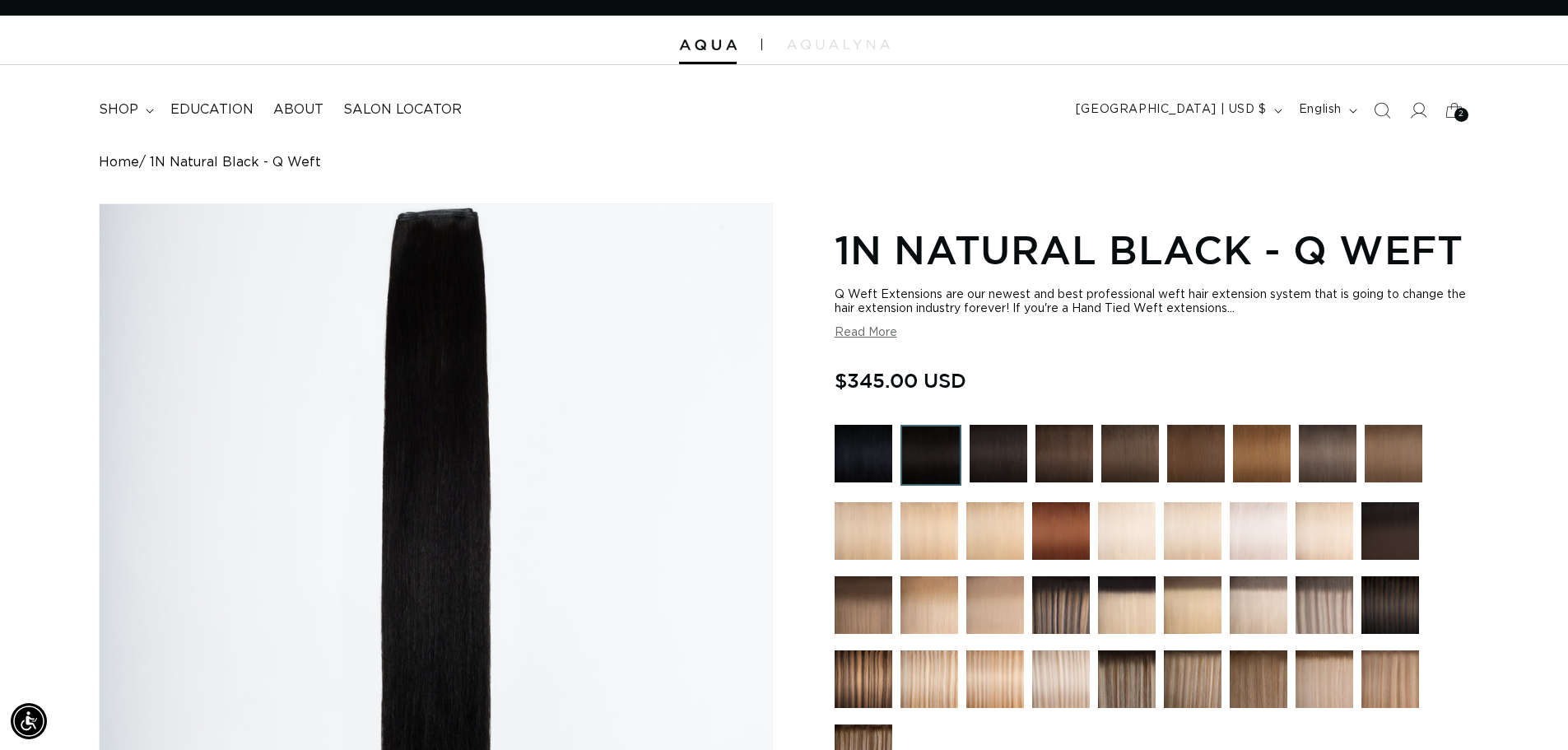
scroll to position [0, 1451]
click at [126, 104] on span "shop" at bounding box center [119, 110] width 40 height 17
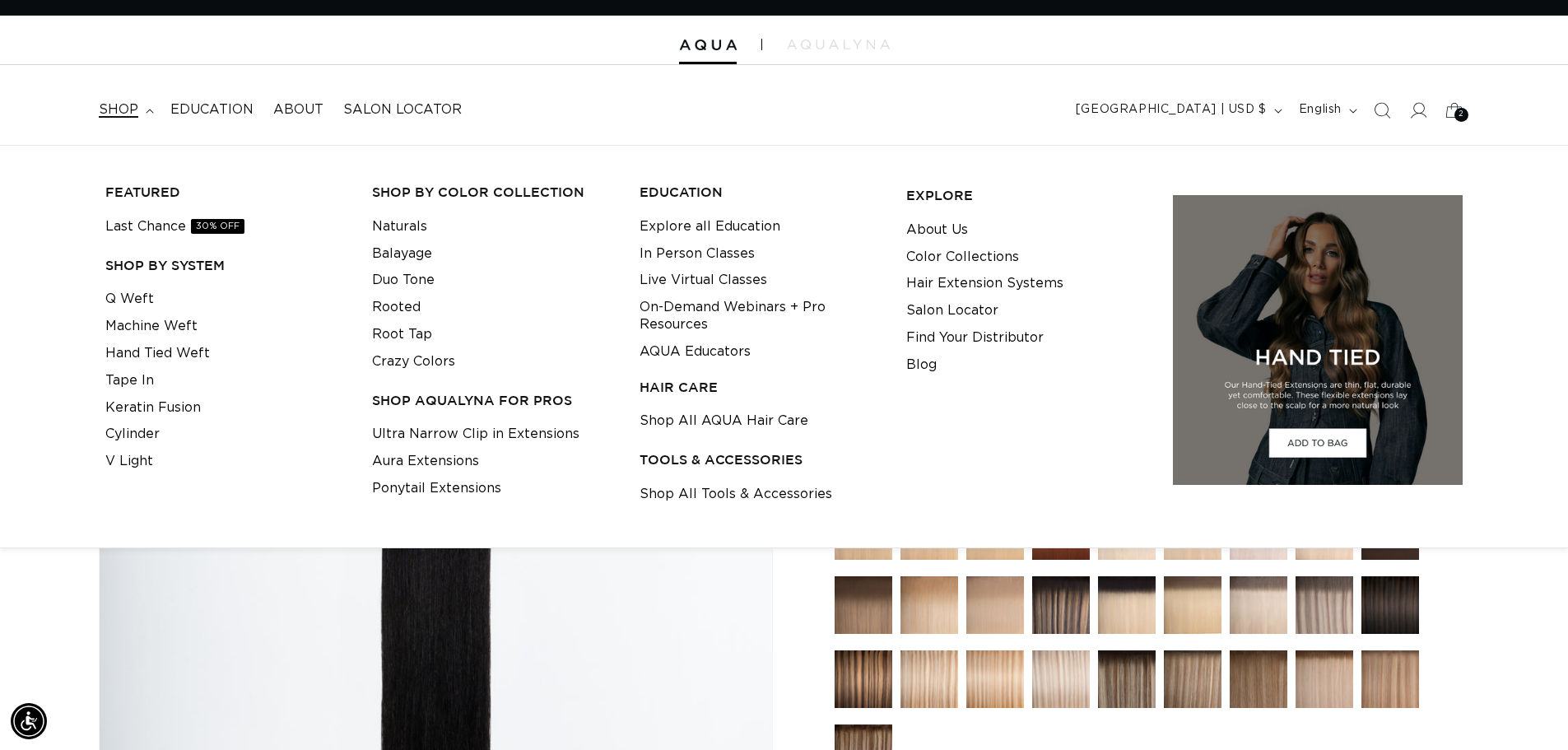
scroll to position [0, 2903]
click at [144, 356] on link "Hand Tied Weft" at bounding box center [157, 354] width 105 height 27
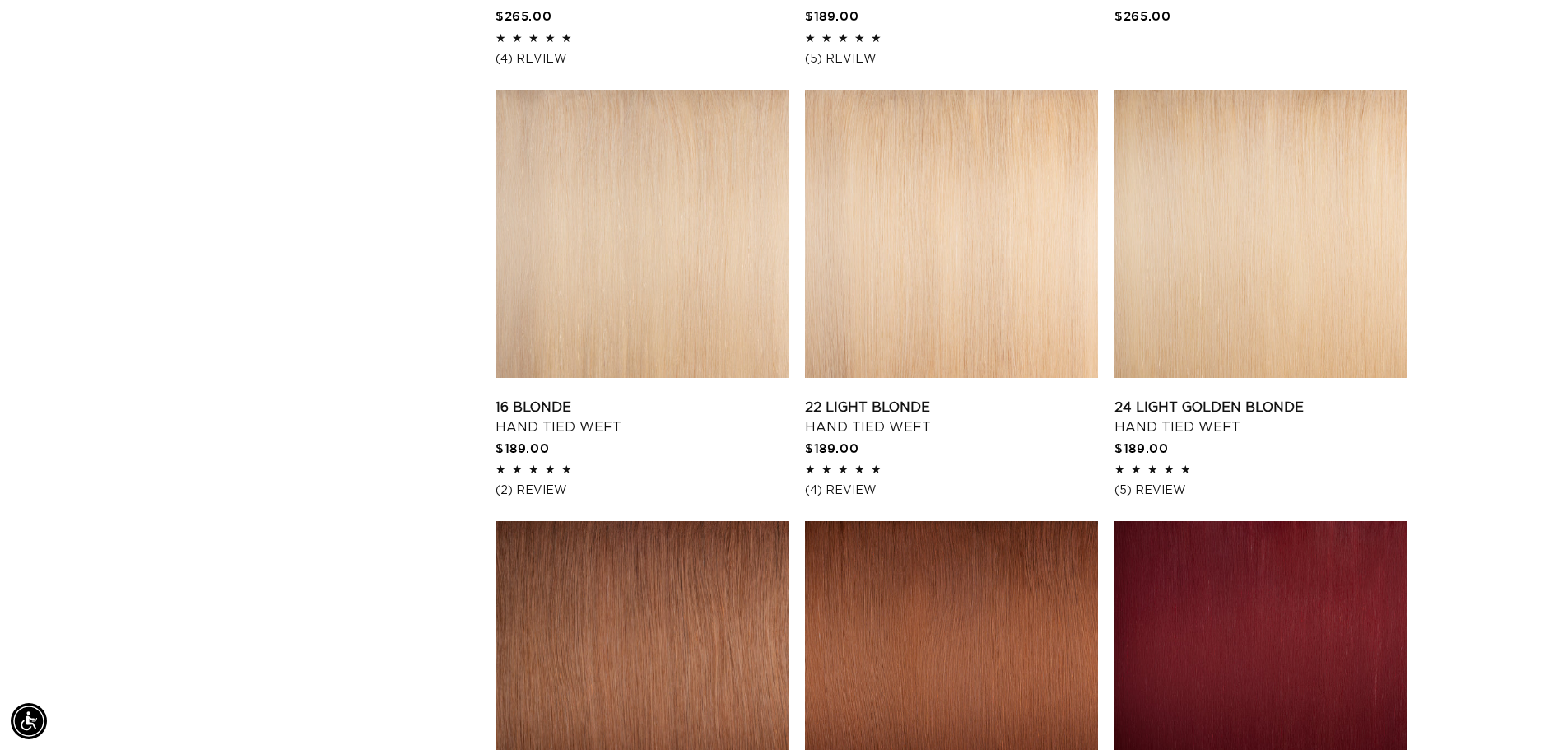
scroll to position [0, 2903]
click at [702, 397] on link "16 Blonde Hand Tied Weft" at bounding box center [643, 417] width 294 height 40
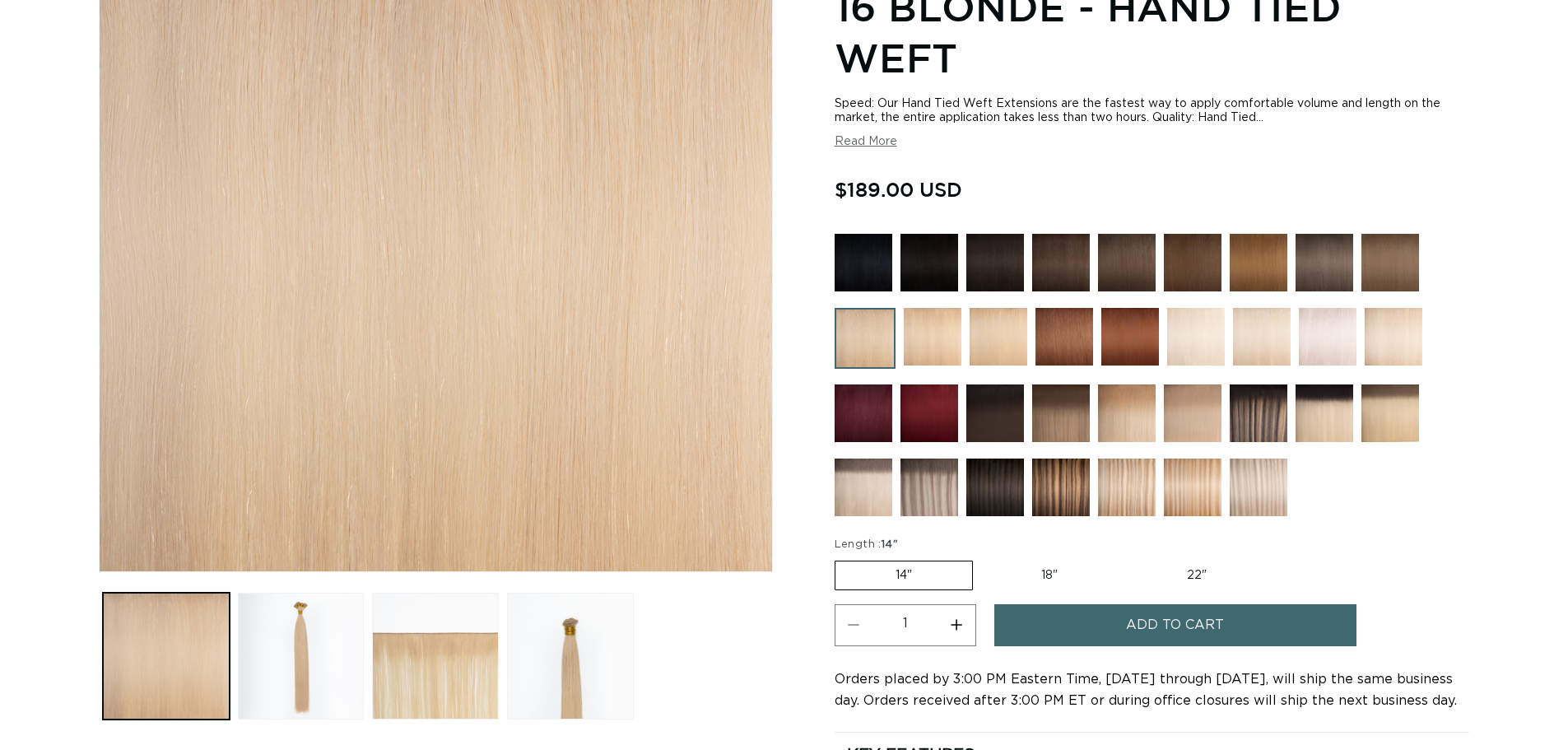
scroll to position [268, 0]
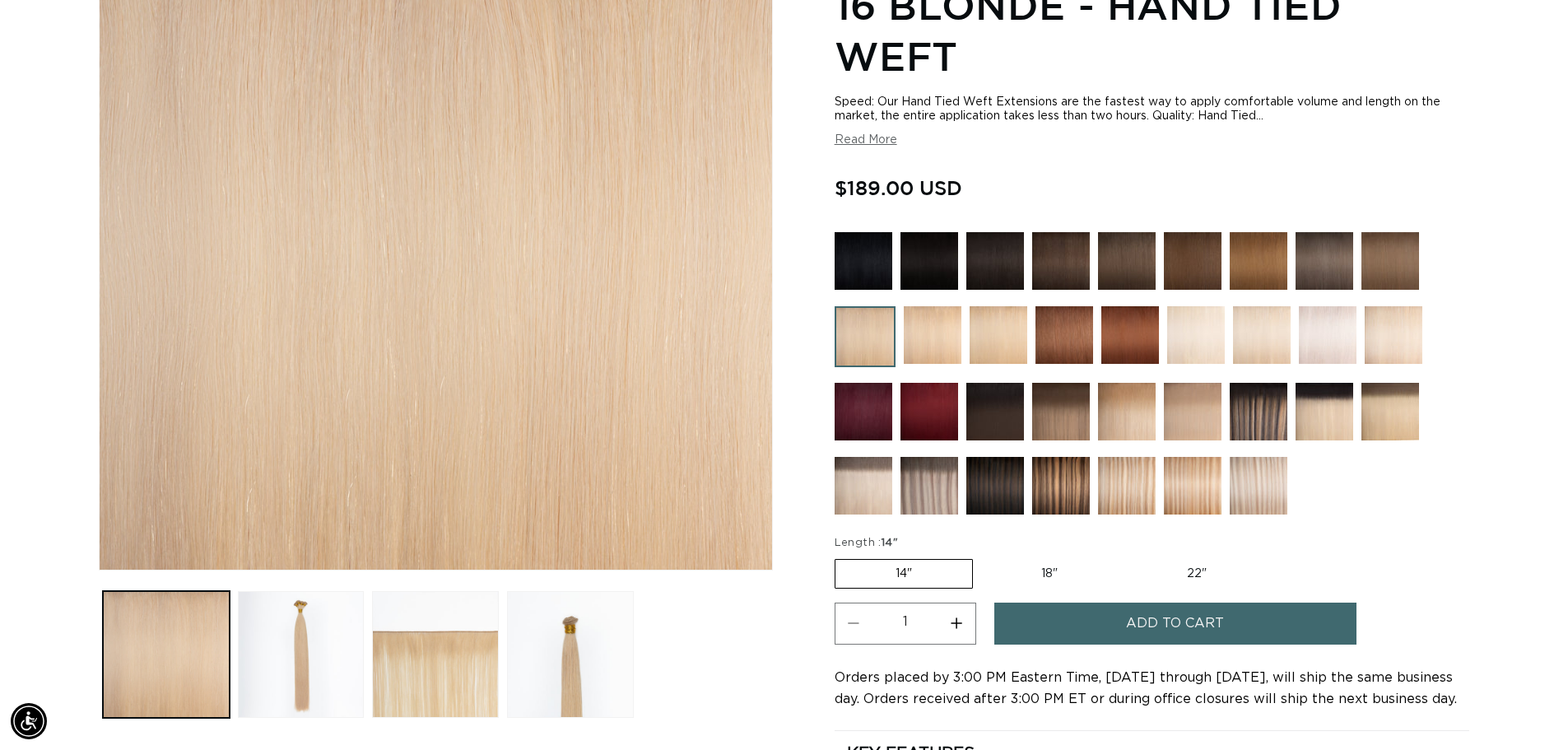
click at [1199, 575] on label "22" Variant sold out or unavailable" at bounding box center [1197, 573] width 140 height 28
click at [1127, 557] on input "22" Variant sold out or unavailable" at bounding box center [1127, 556] width 1 height 1
radio input "true"
click at [1192, 336] on img at bounding box center [1196, 334] width 57 height 57
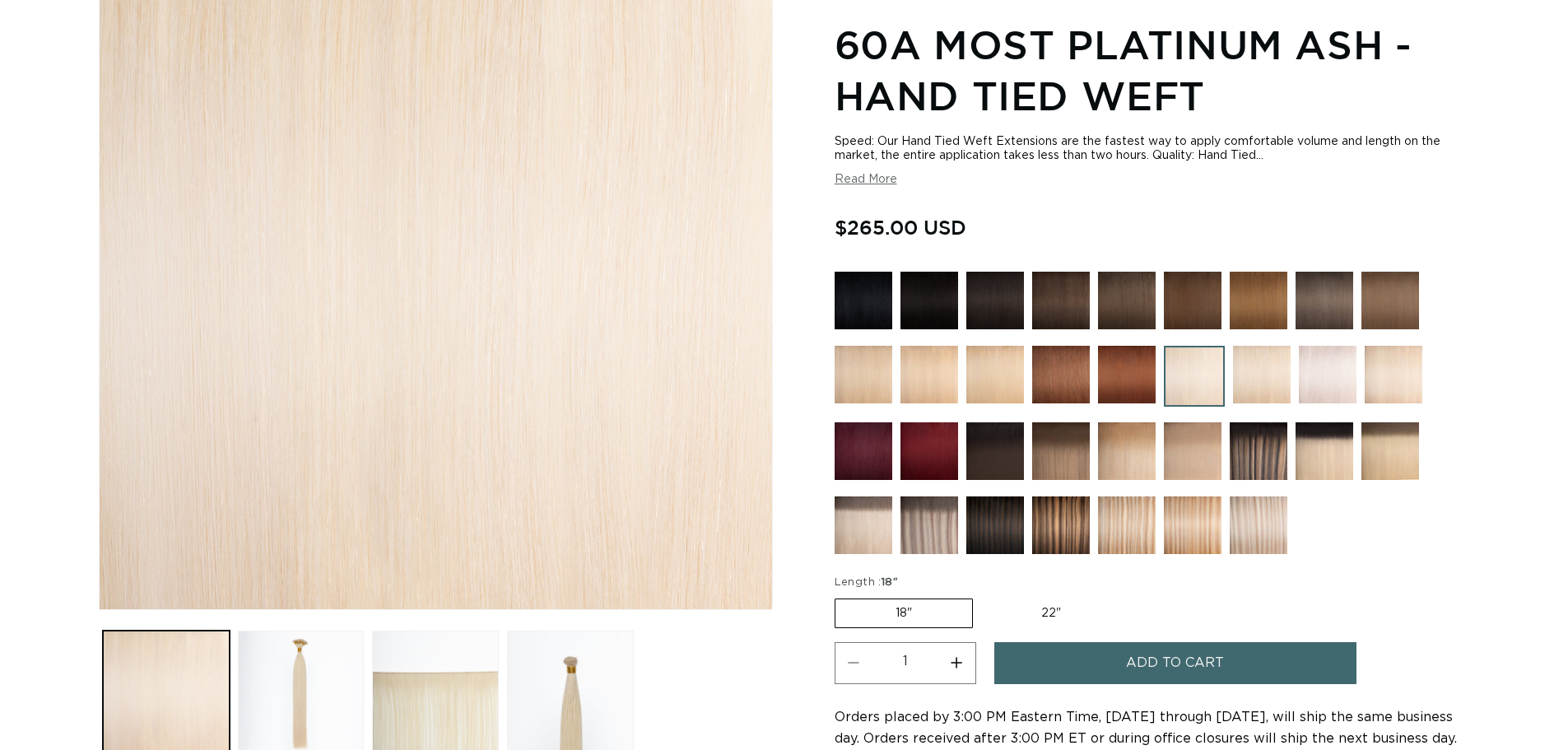
scroll to position [274, 0]
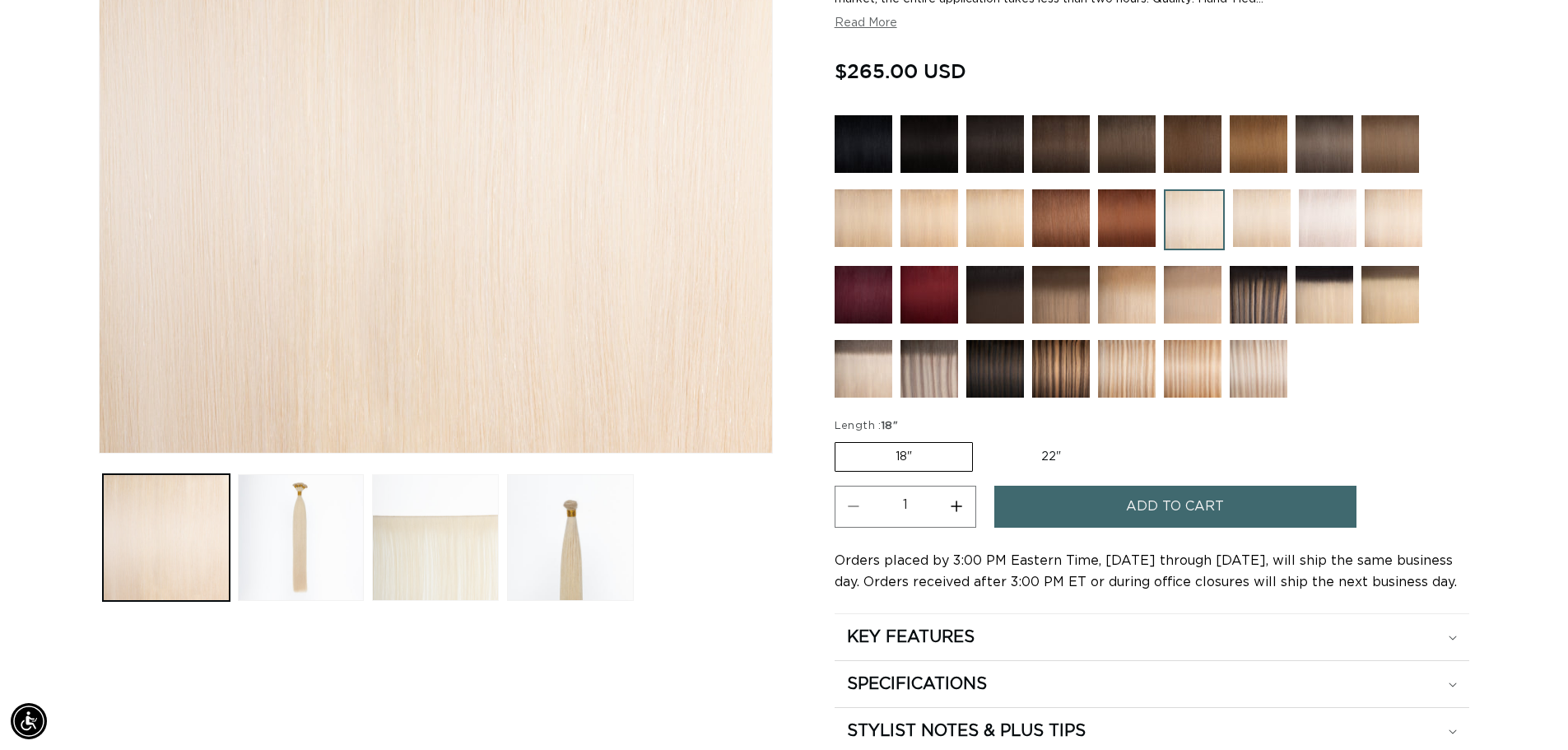
click at [452, 569] on button "Load image 3 in gallery view" at bounding box center [436, 537] width 126 height 126
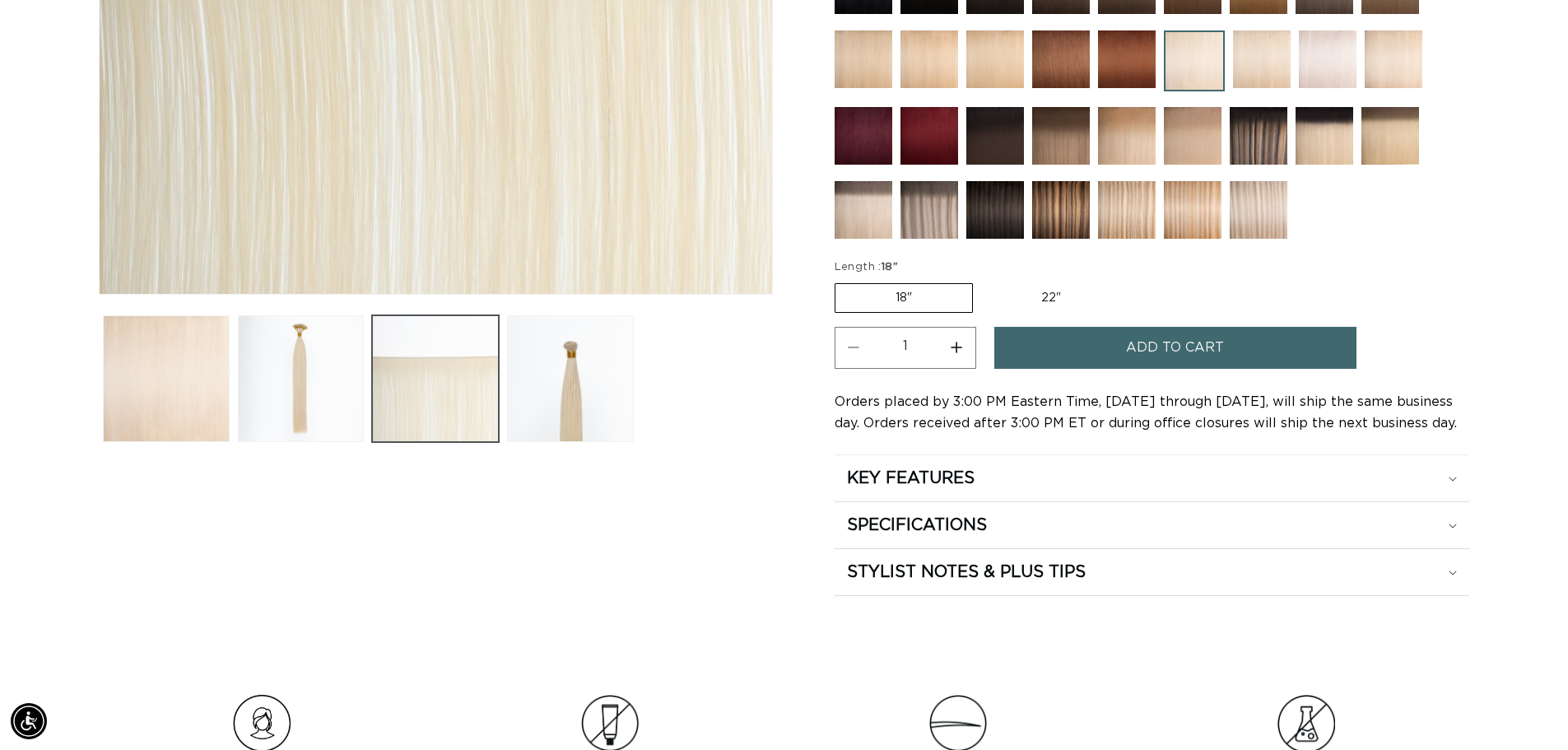
scroll to position [0, 2903]
click at [309, 390] on button "Load image 2 in gallery view" at bounding box center [301, 378] width 126 height 126
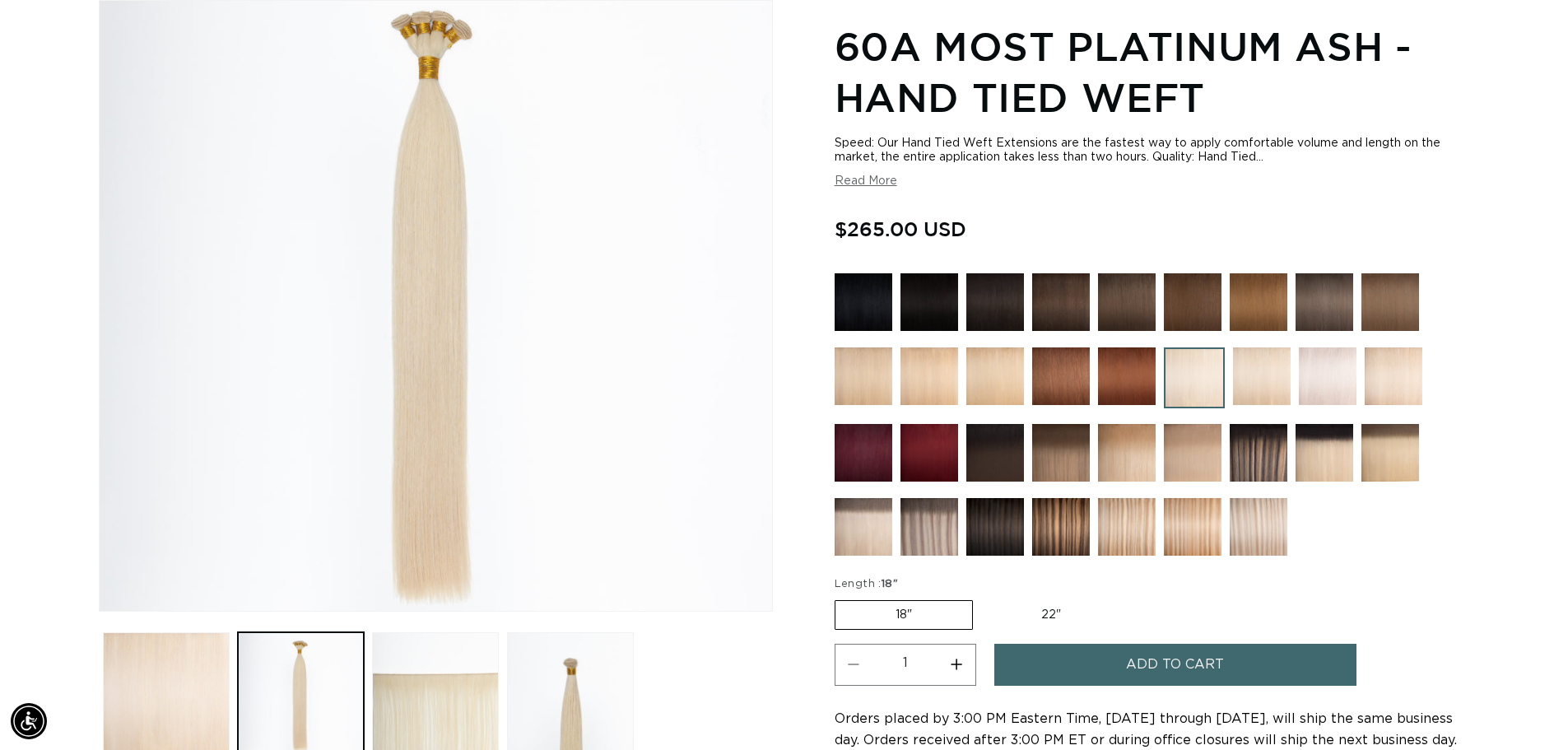
click at [1036, 610] on label "22" Variant sold out or unavailable" at bounding box center [1052, 614] width 140 height 28
click at [982, 597] on input "22" Variant sold out or unavailable" at bounding box center [982, 597] width 1 height 1
radio input "true"
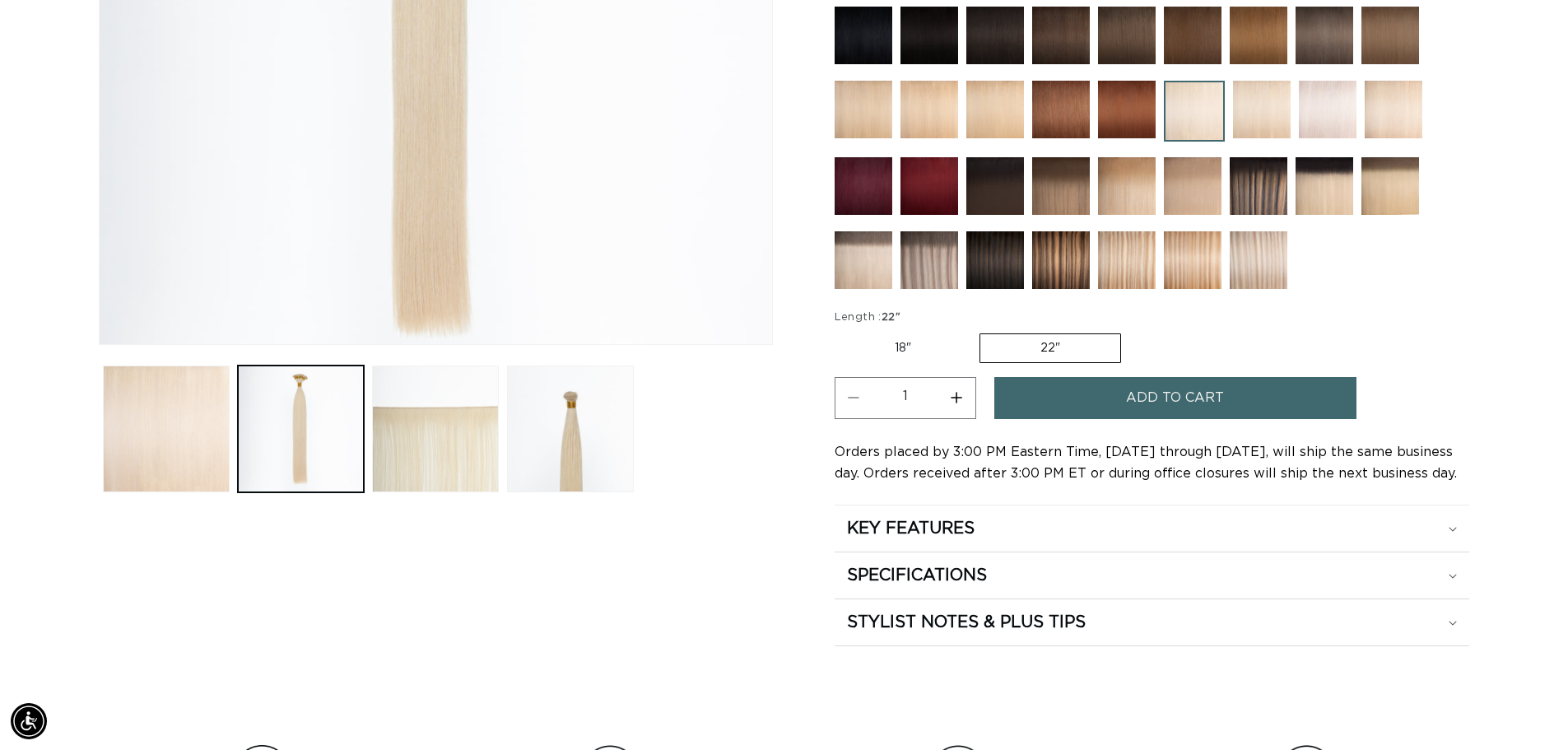
scroll to position [0, 2903]
click at [878, 536] on h2 "KEY FEATURES" at bounding box center [910, 528] width 127 height 21
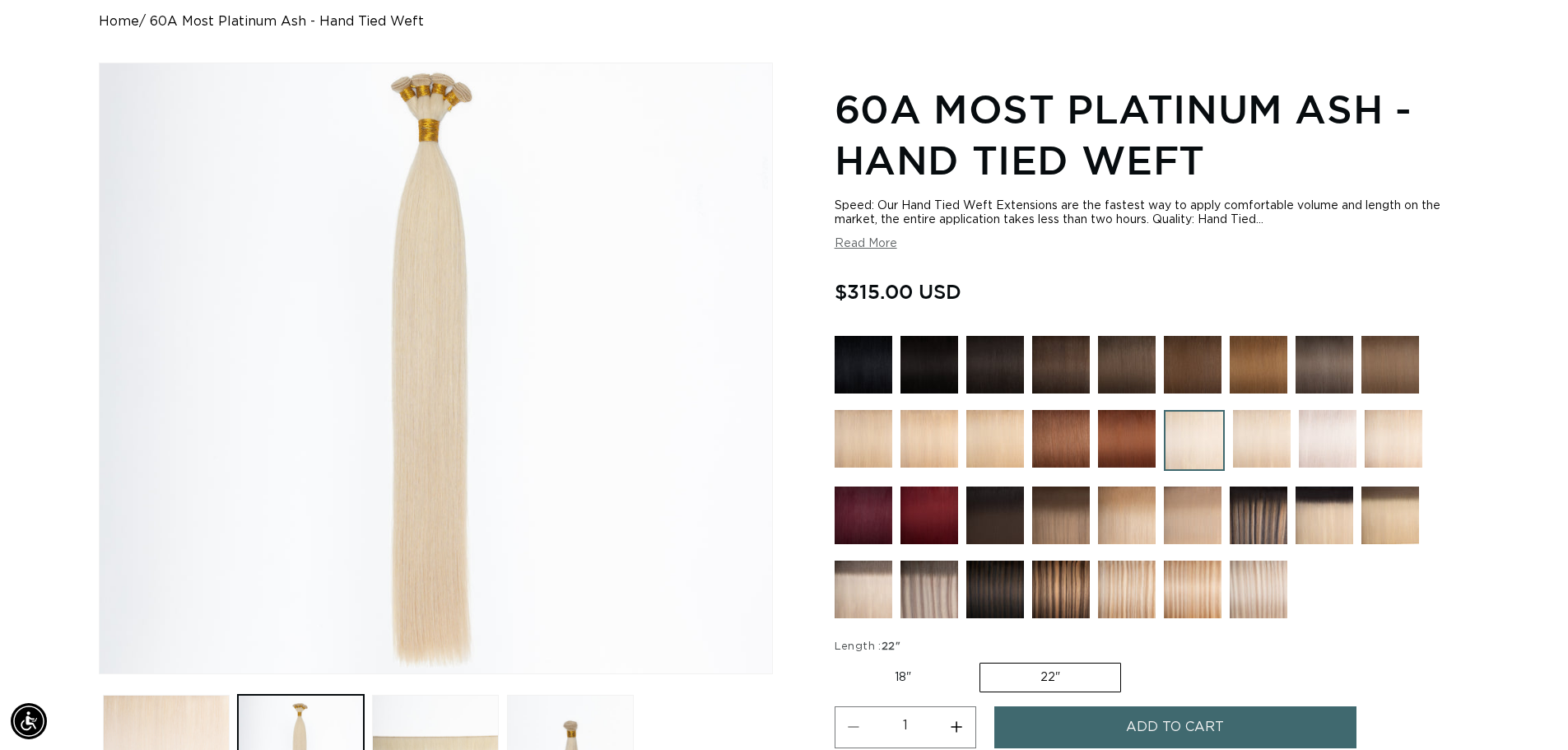
scroll to position [0, 1451]
click at [928, 355] on img at bounding box center [929, 364] width 57 height 57
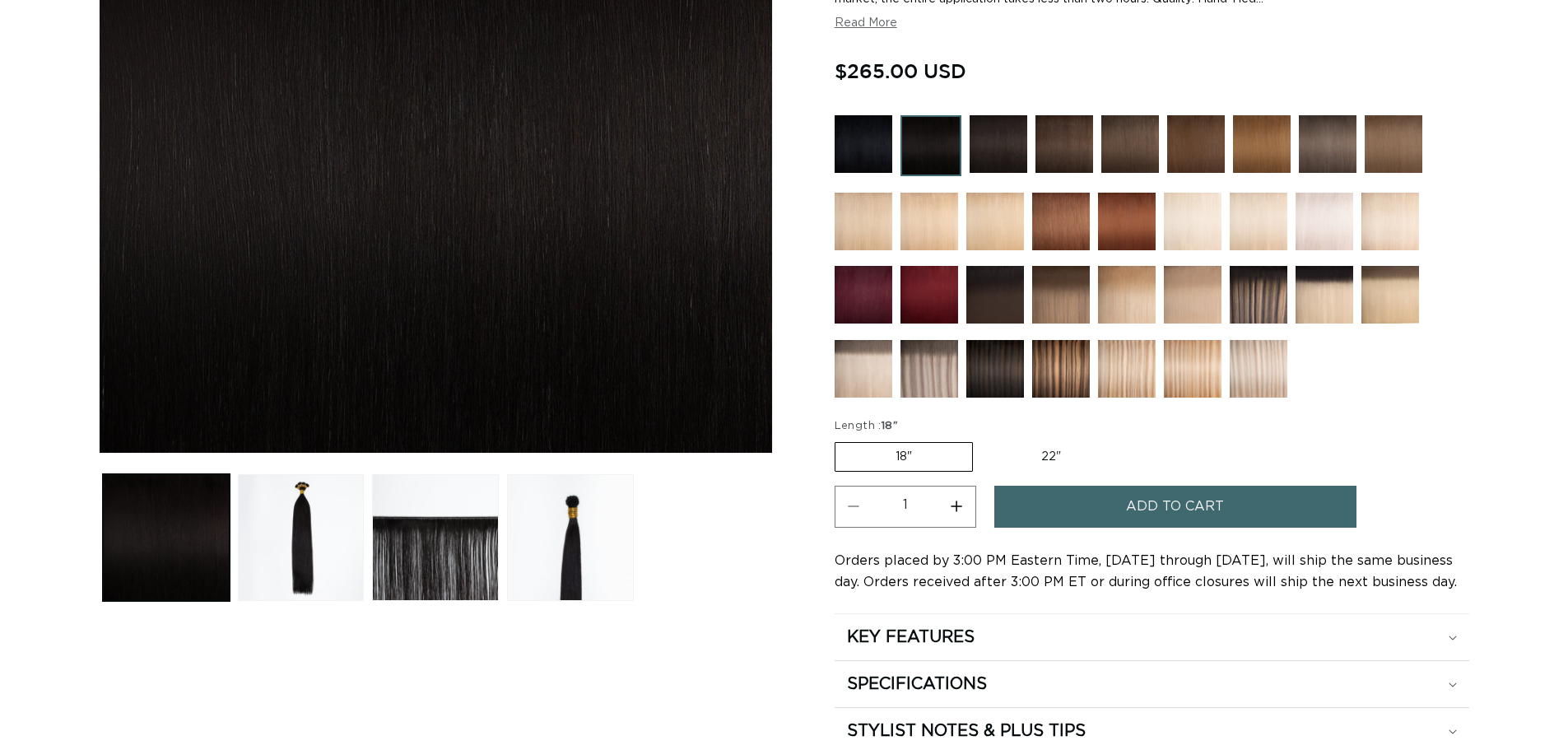
scroll to position [411, 0]
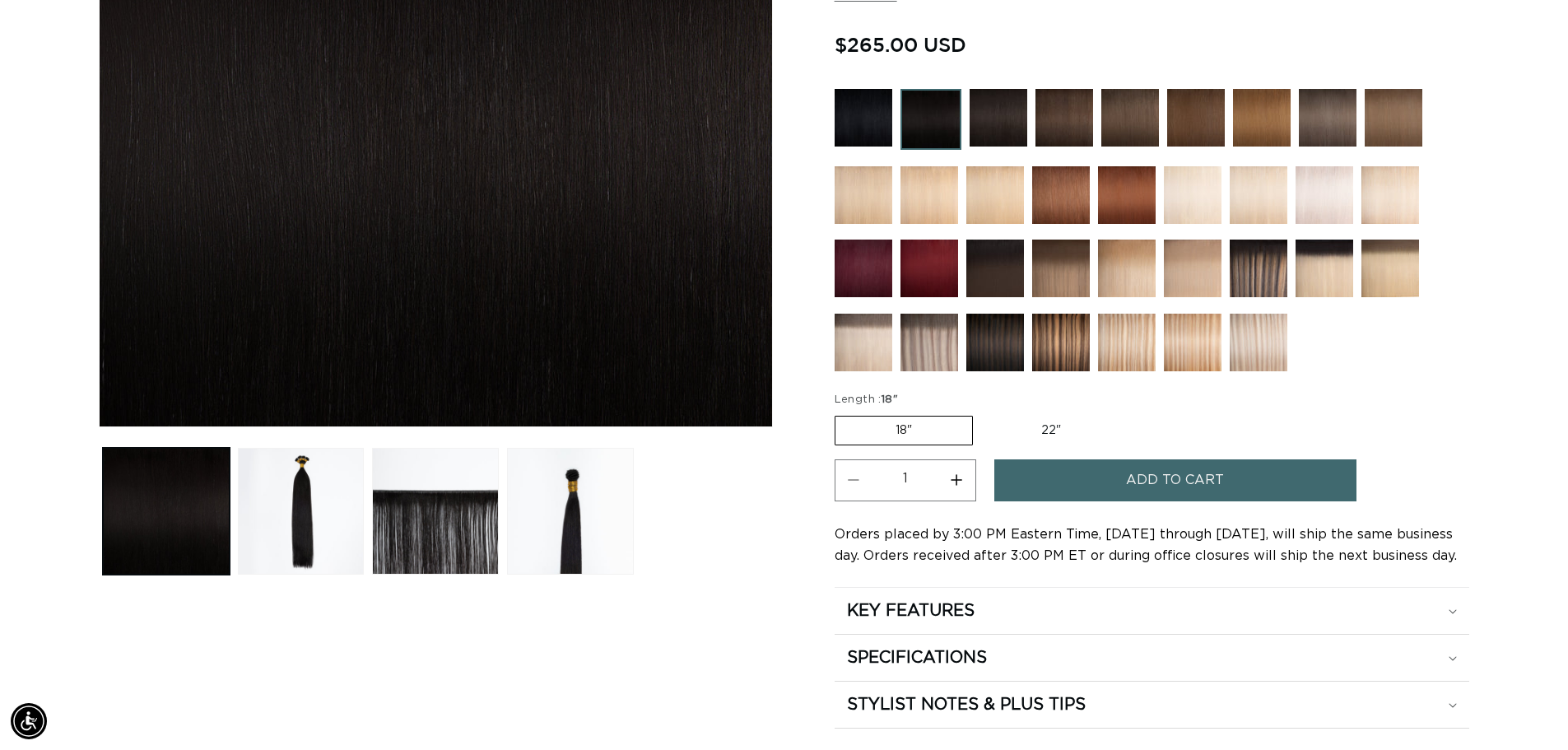
click at [1034, 427] on label "22" Variant sold out or unavailable" at bounding box center [1052, 430] width 140 height 28
click at [982, 413] on input "22" Variant sold out or unavailable" at bounding box center [982, 412] width 1 height 1
radio input "true"
click at [563, 488] on button "Load image 4 in gallery view" at bounding box center [571, 511] width 126 height 126
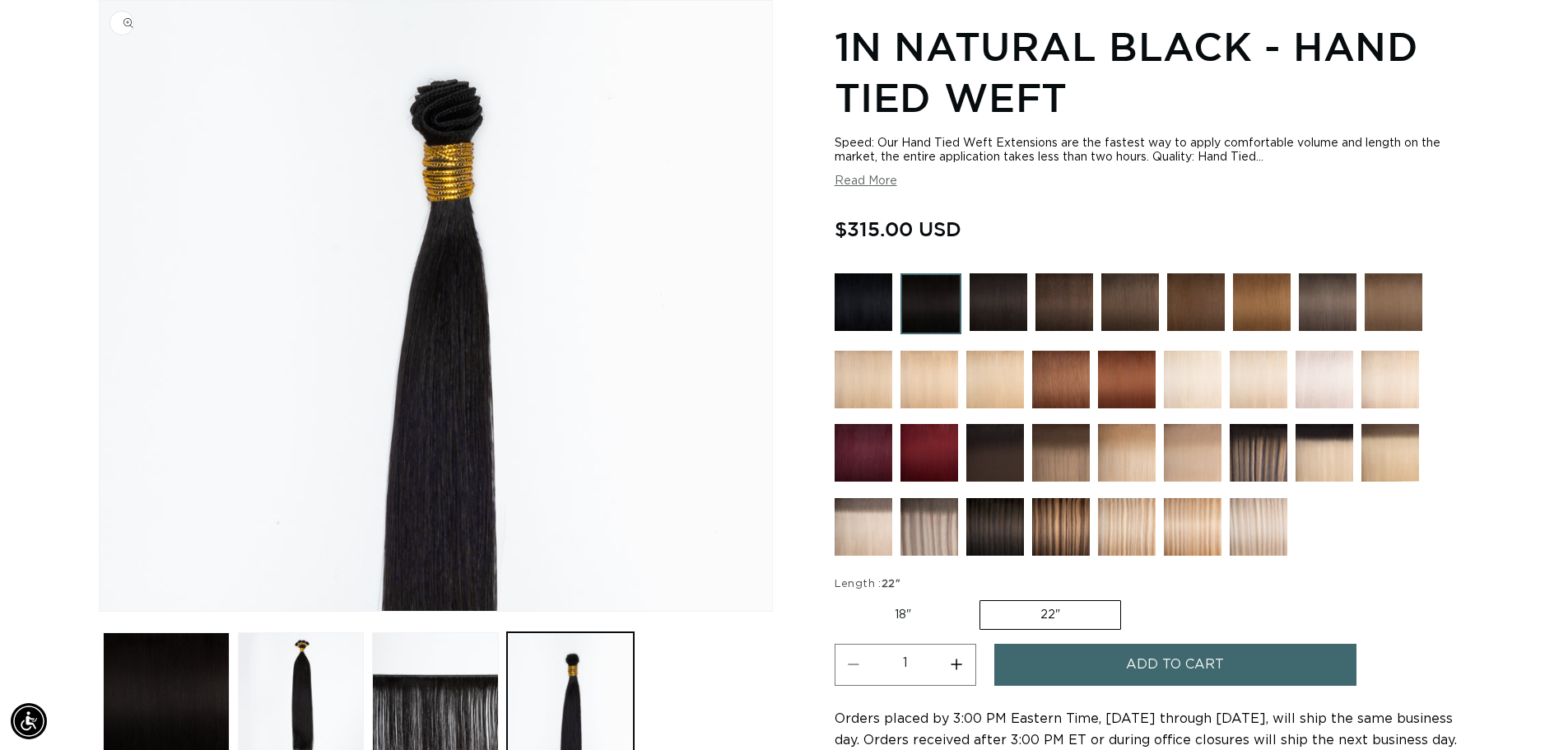
scroll to position [0, 1451]
click at [301, 670] on button "Load image 2 in gallery view" at bounding box center [301, 695] width 126 height 126
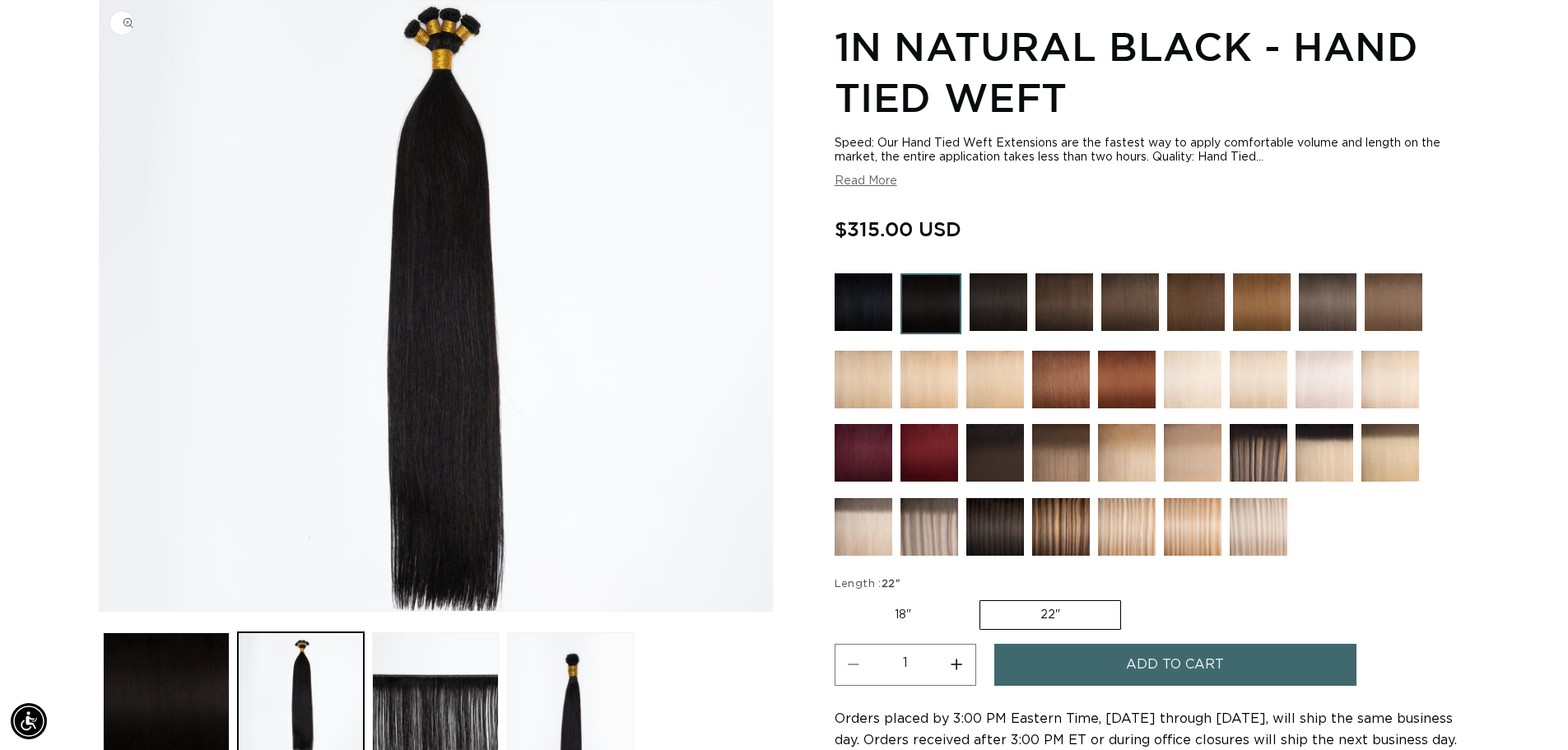
scroll to position [0, 2903]
click at [534, 661] on button "Load image 4 in gallery view" at bounding box center [571, 695] width 126 height 126
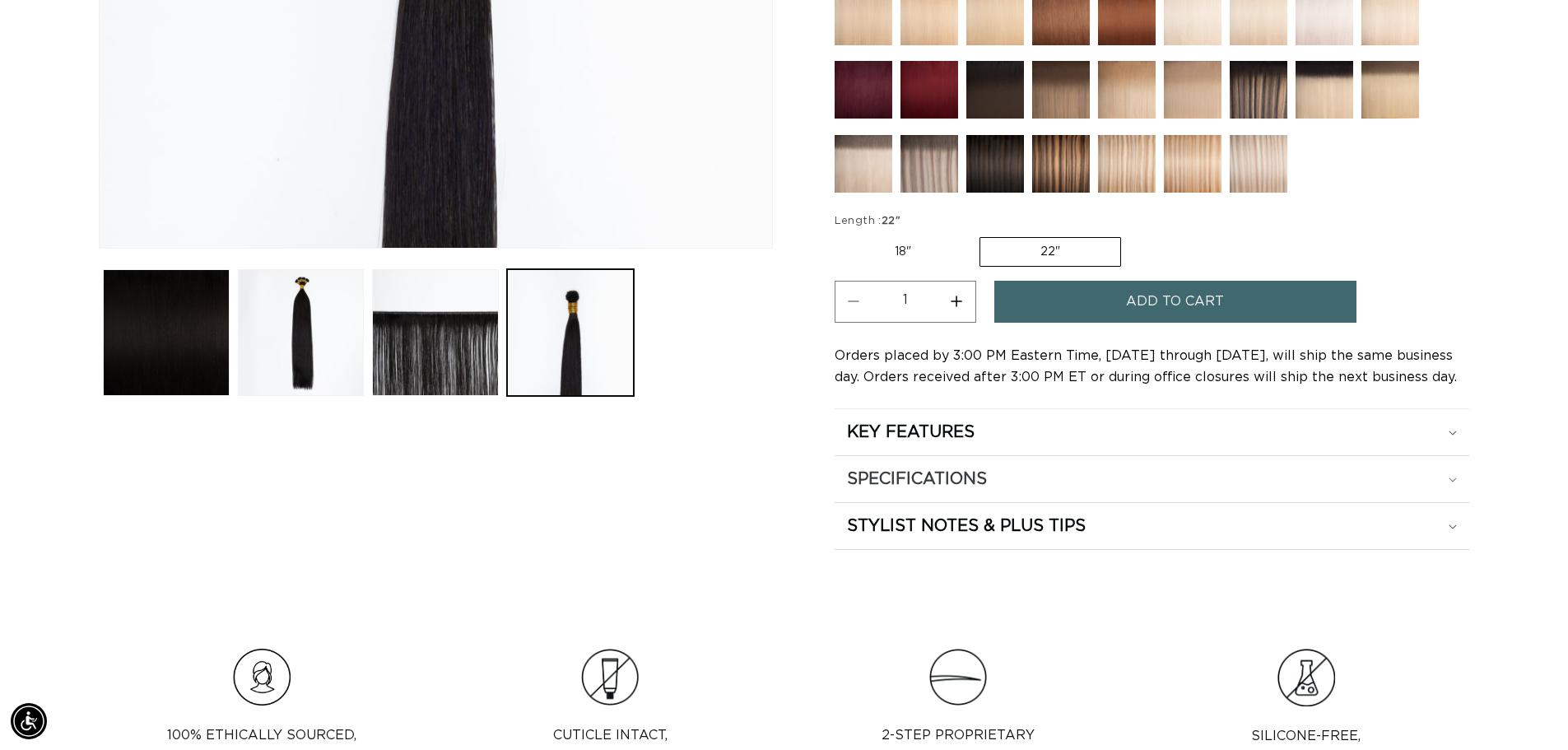
scroll to position [638, 0]
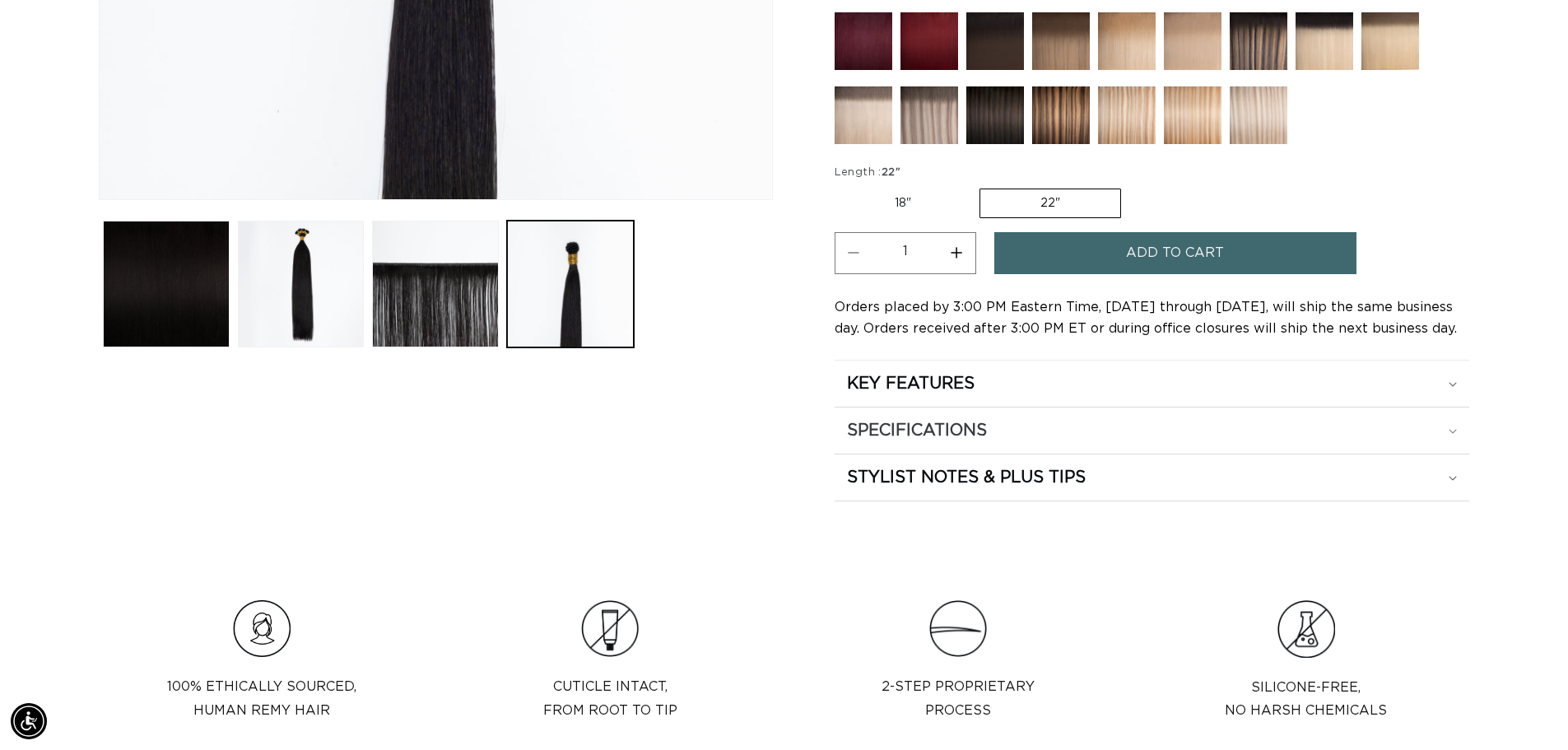
click at [996, 414] on summary "SPECIFICATIONS" at bounding box center [1152, 429] width 635 height 46
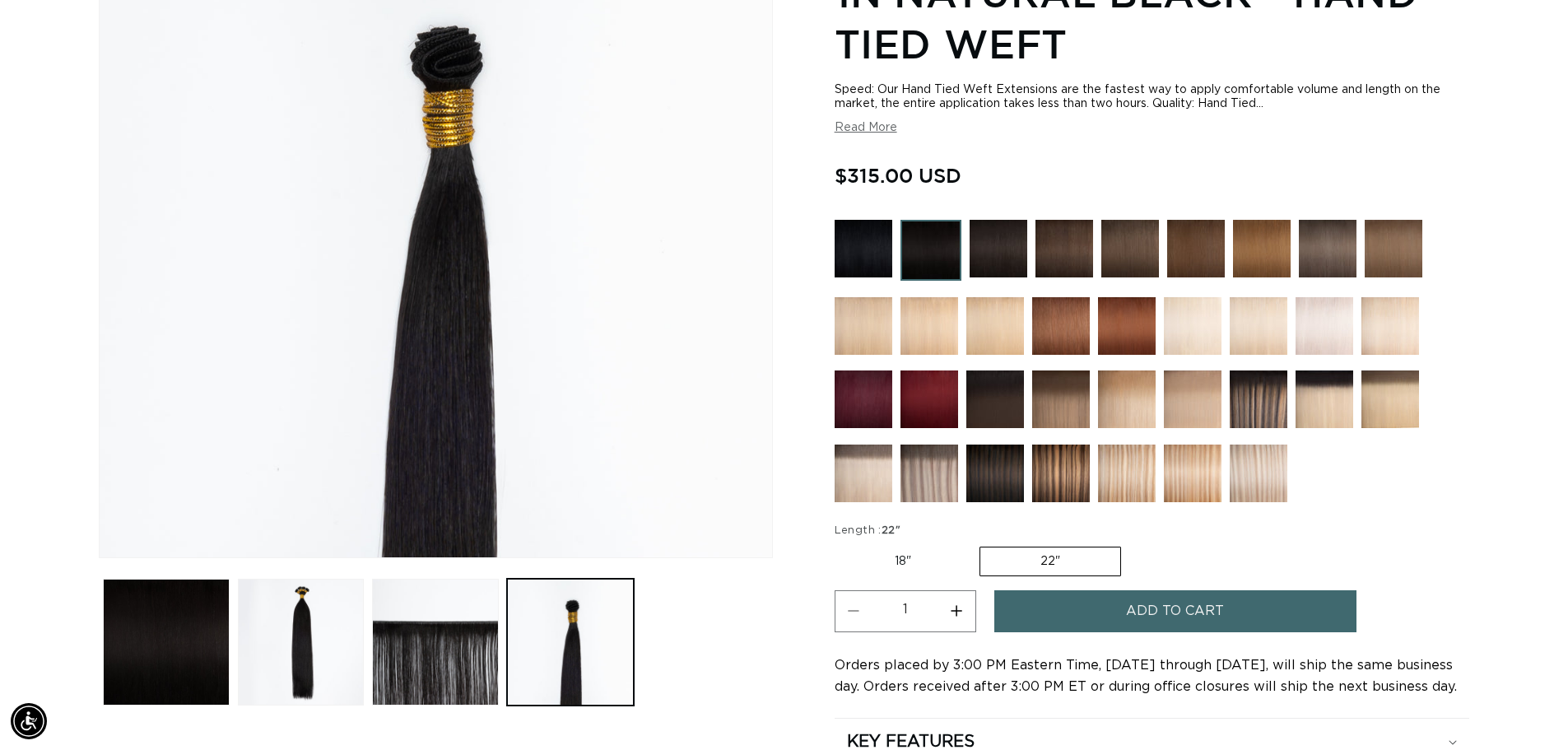
scroll to position [309, 0]
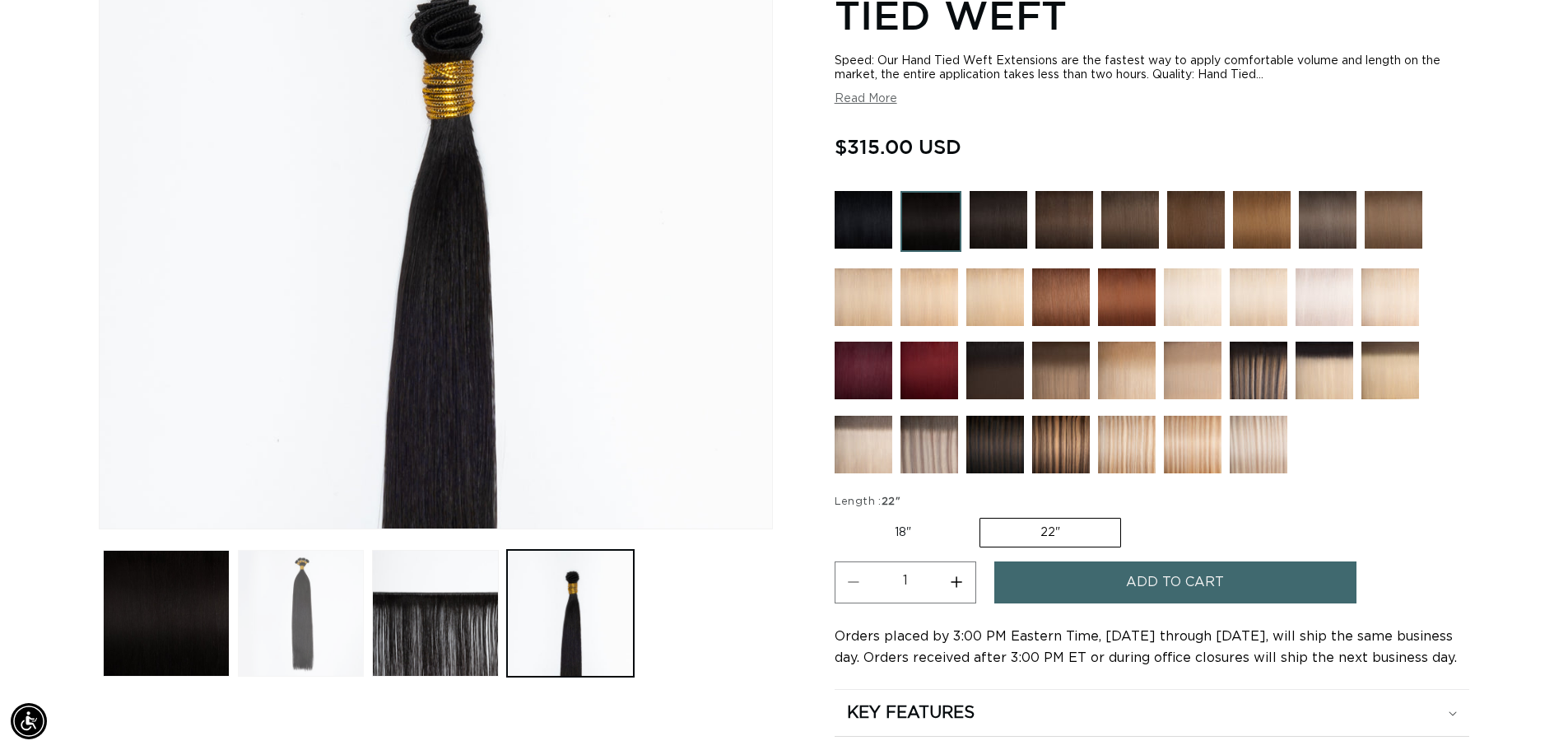
click at [267, 610] on button "Load image 2 in gallery view" at bounding box center [301, 613] width 126 height 126
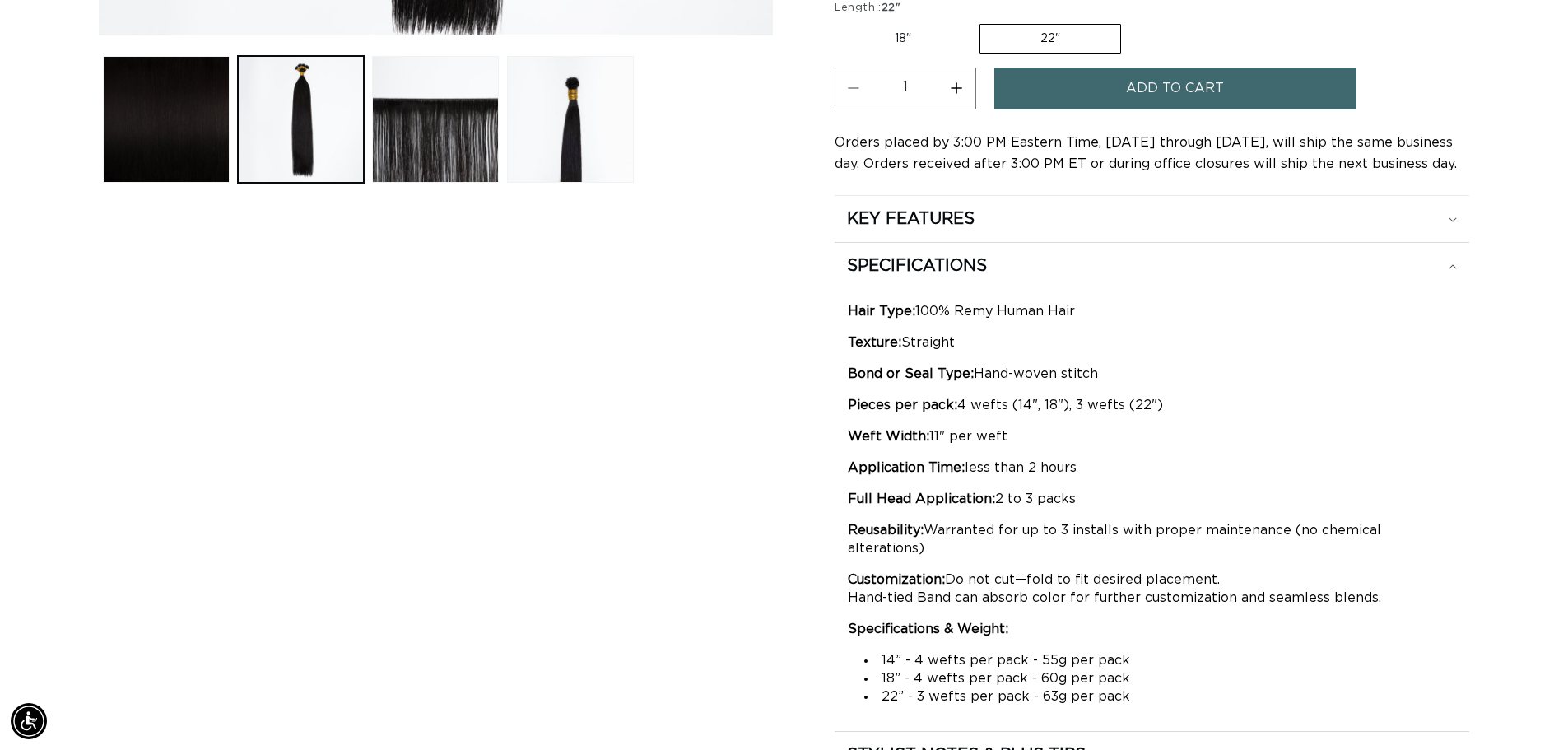
scroll to position [0, 0]
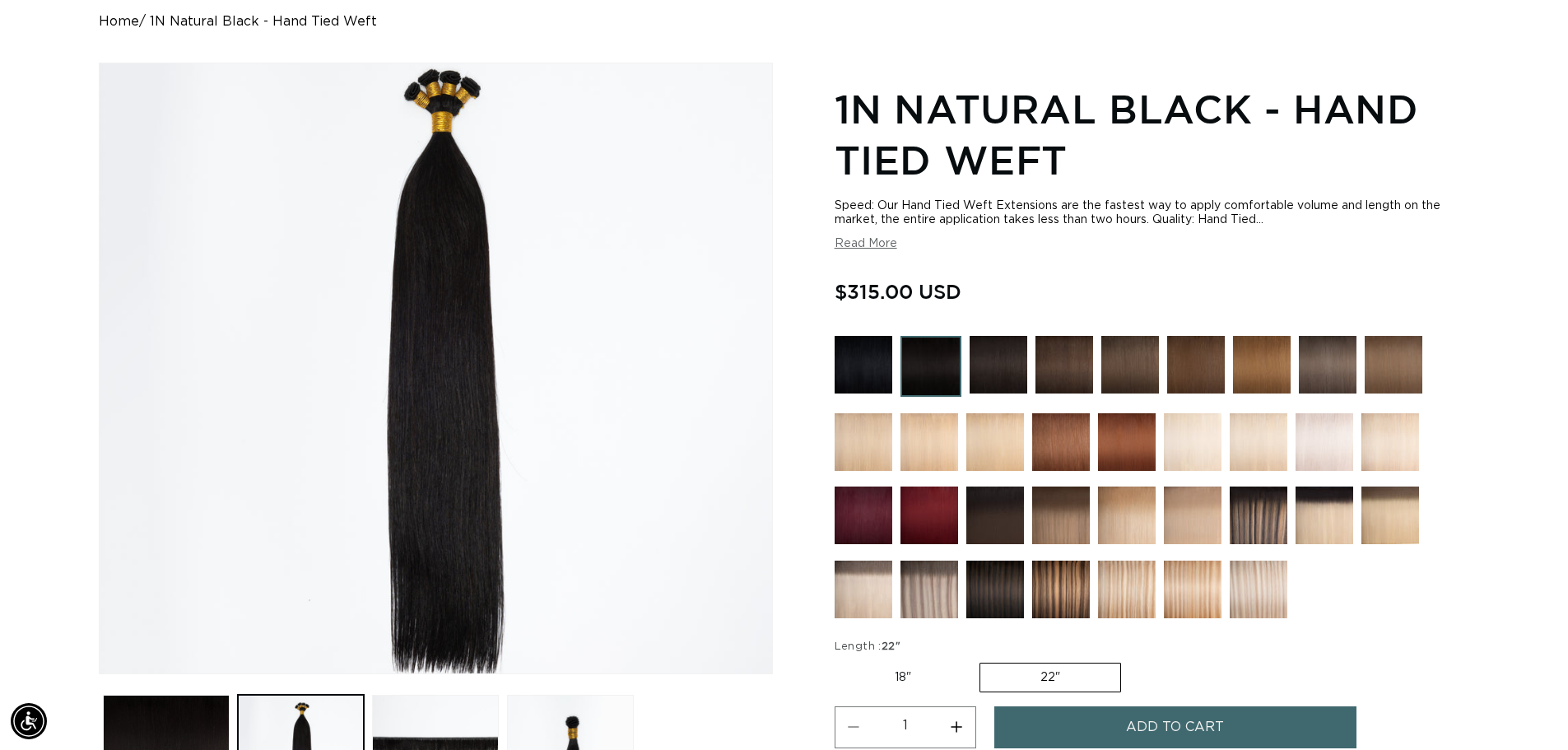
click at [939, 358] on img at bounding box center [931, 366] width 61 height 61
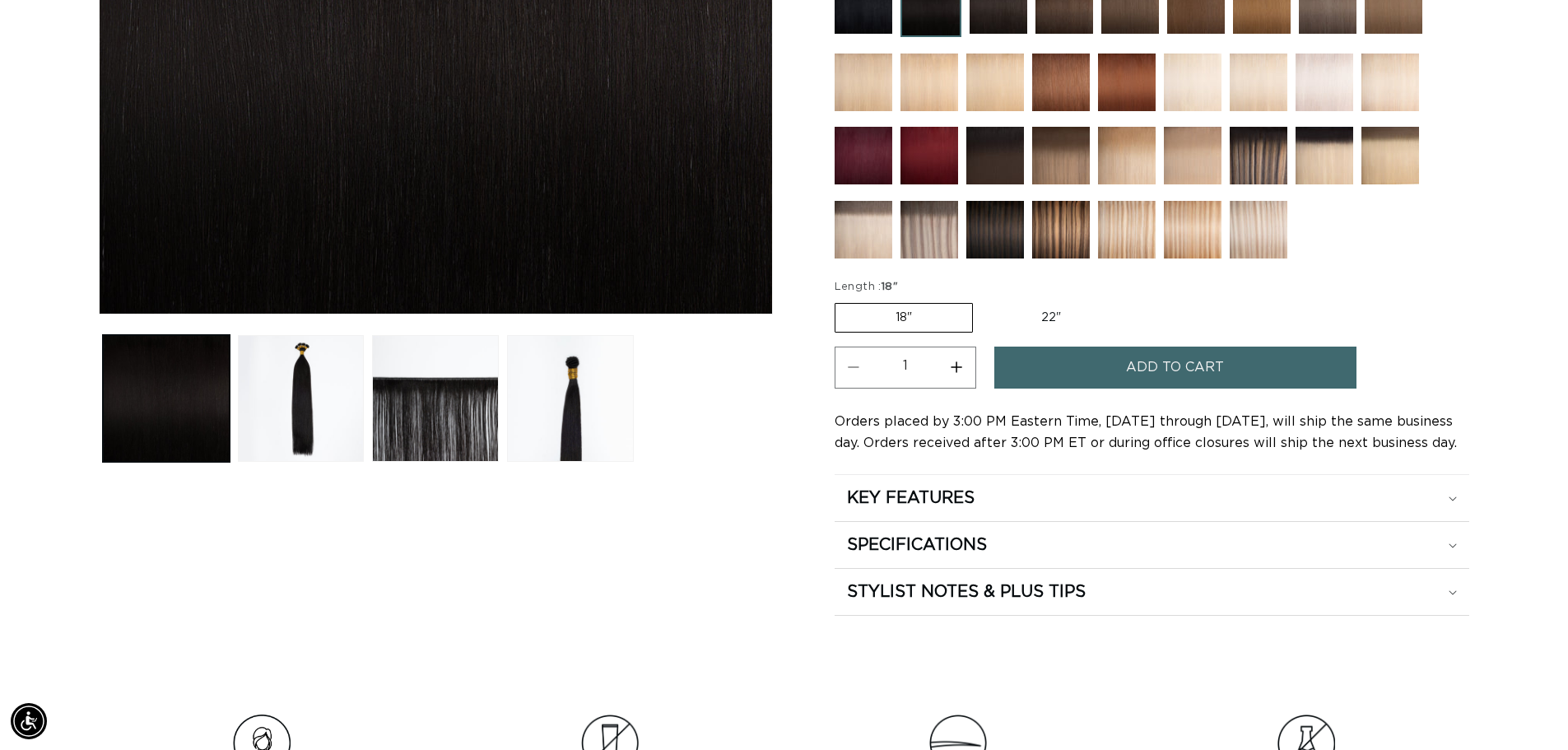
scroll to position [0, 2903]
click at [1040, 330] on label "22" Variant sold out or unavailable" at bounding box center [1052, 318] width 140 height 28
click at [982, 300] on input "22" Variant sold out or unavailable" at bounding box center [982, 299] width 1 height 1
radio input "true"
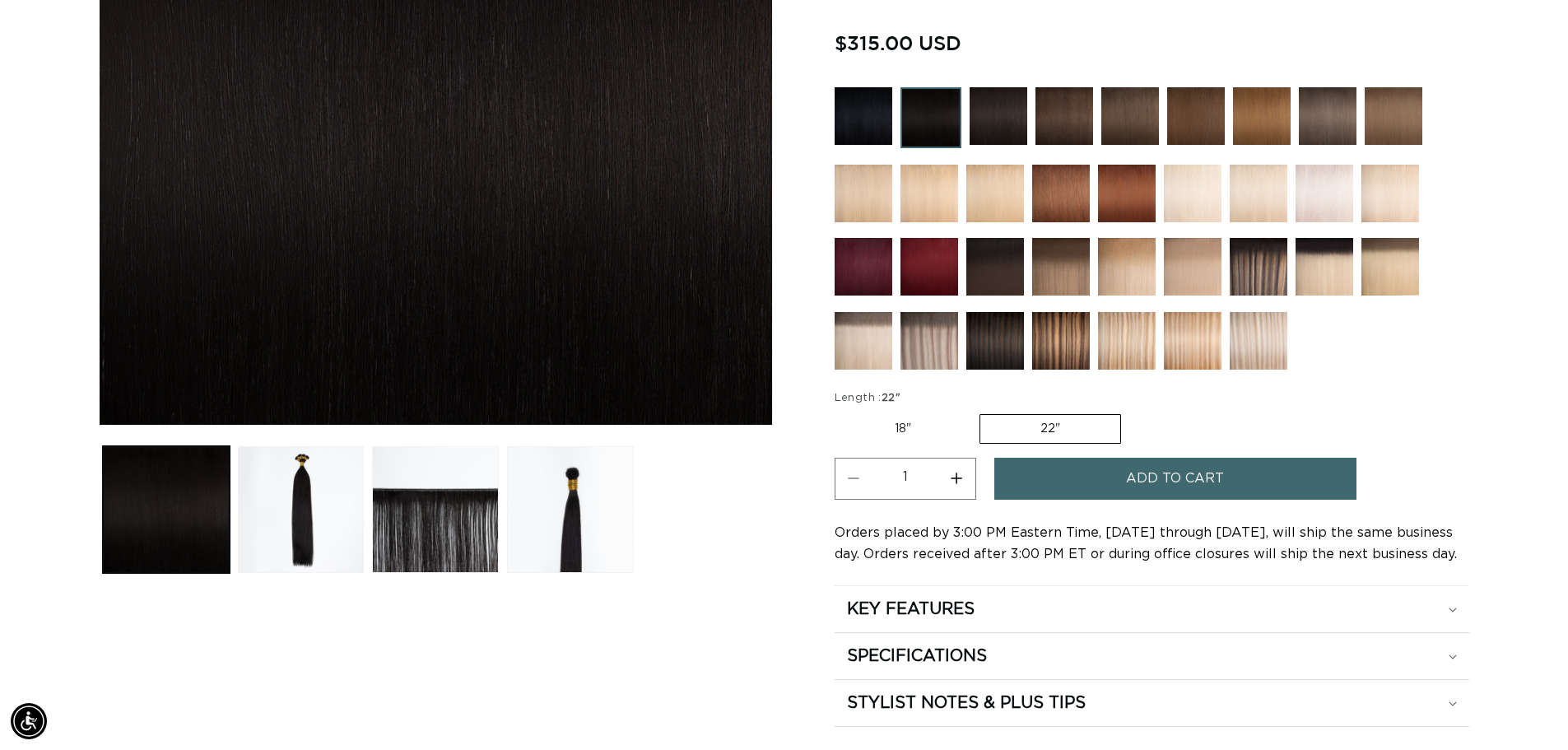
click at [1171, 486] on span "Add to cart" at bounding box center [1175, 478] width 98 height 42
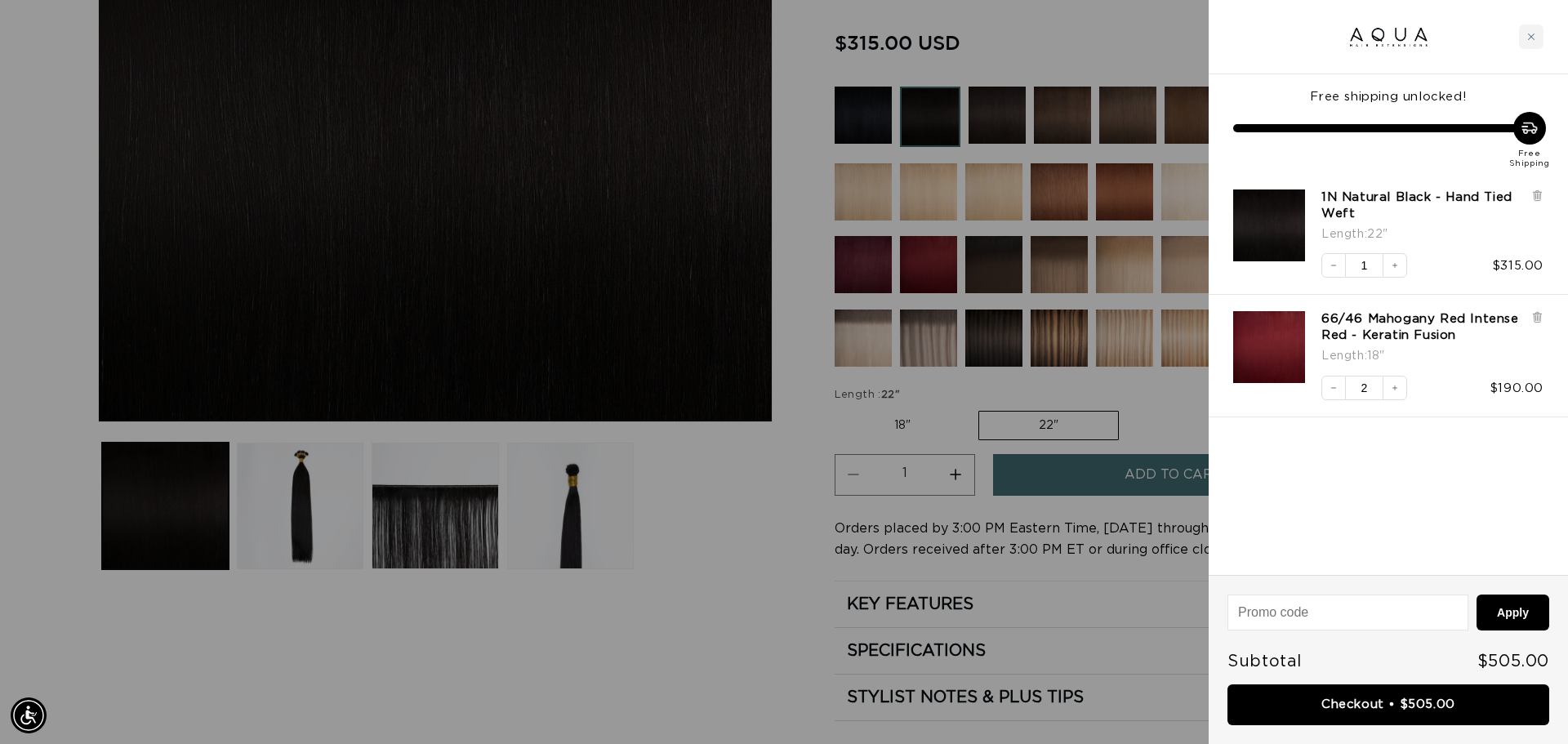
scroll to position [0, 1452]
click at [1331, 394] on button "Decrease quantity" at bounding box center [1333, 387] width 24 height 24
click at [1537, 318] on icon at bounding box center [1537, 318] width 7 height 8
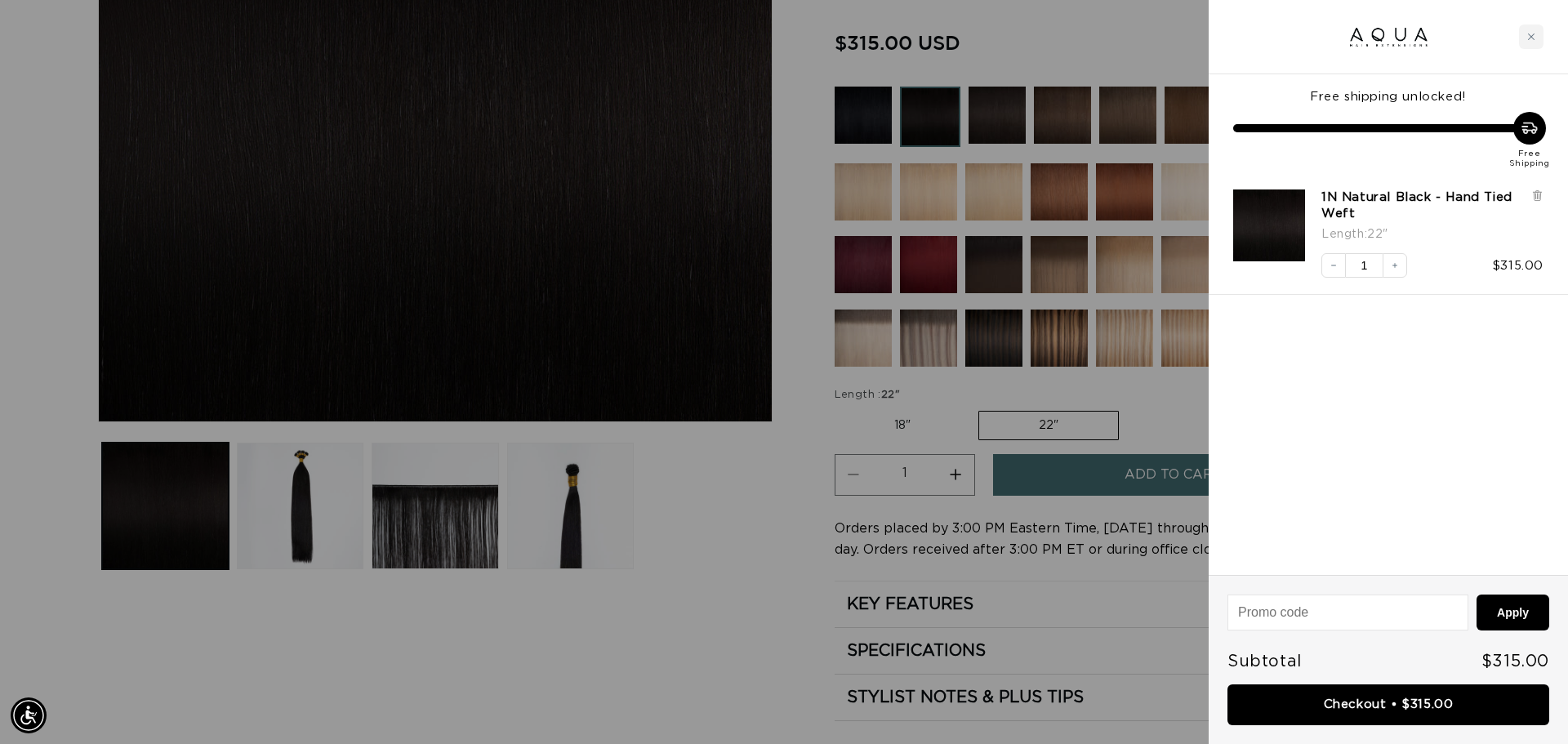
click at [743, 568] on div at bounding box center [784, 372] width 1568 height 744
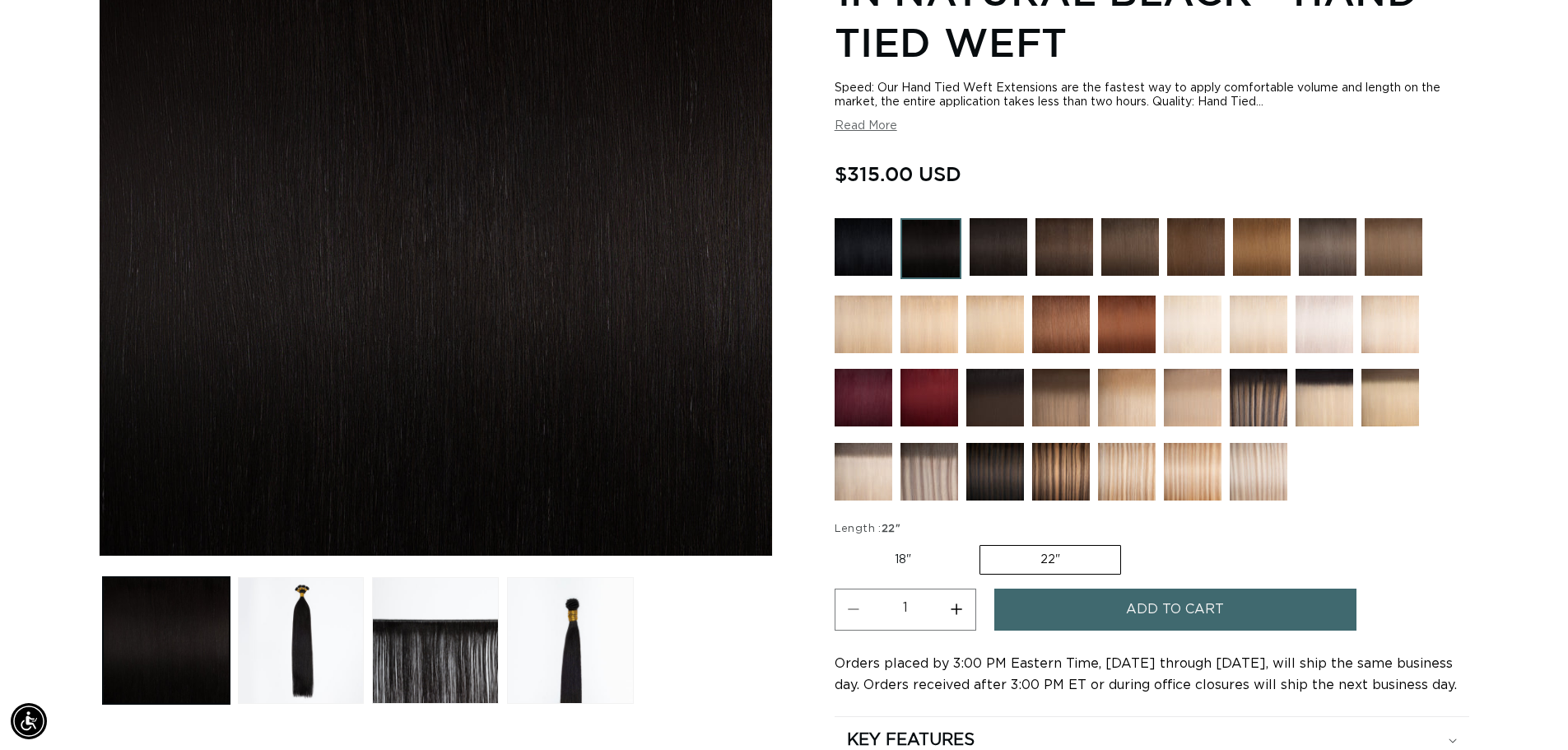
scroll to position [25, 0]
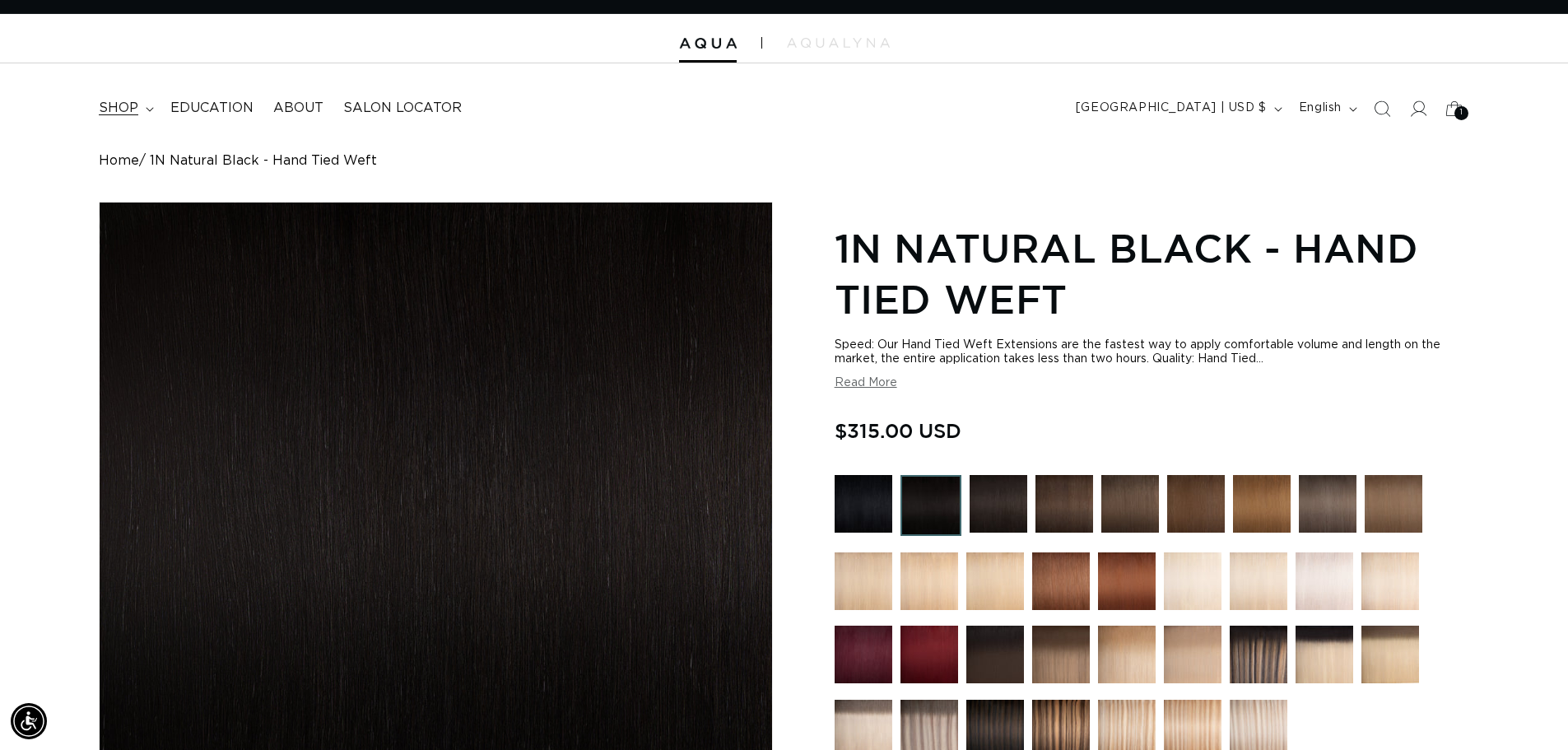
click at [127, 104] on span "shop" at bounding box center [119, 108] width 40 height 17
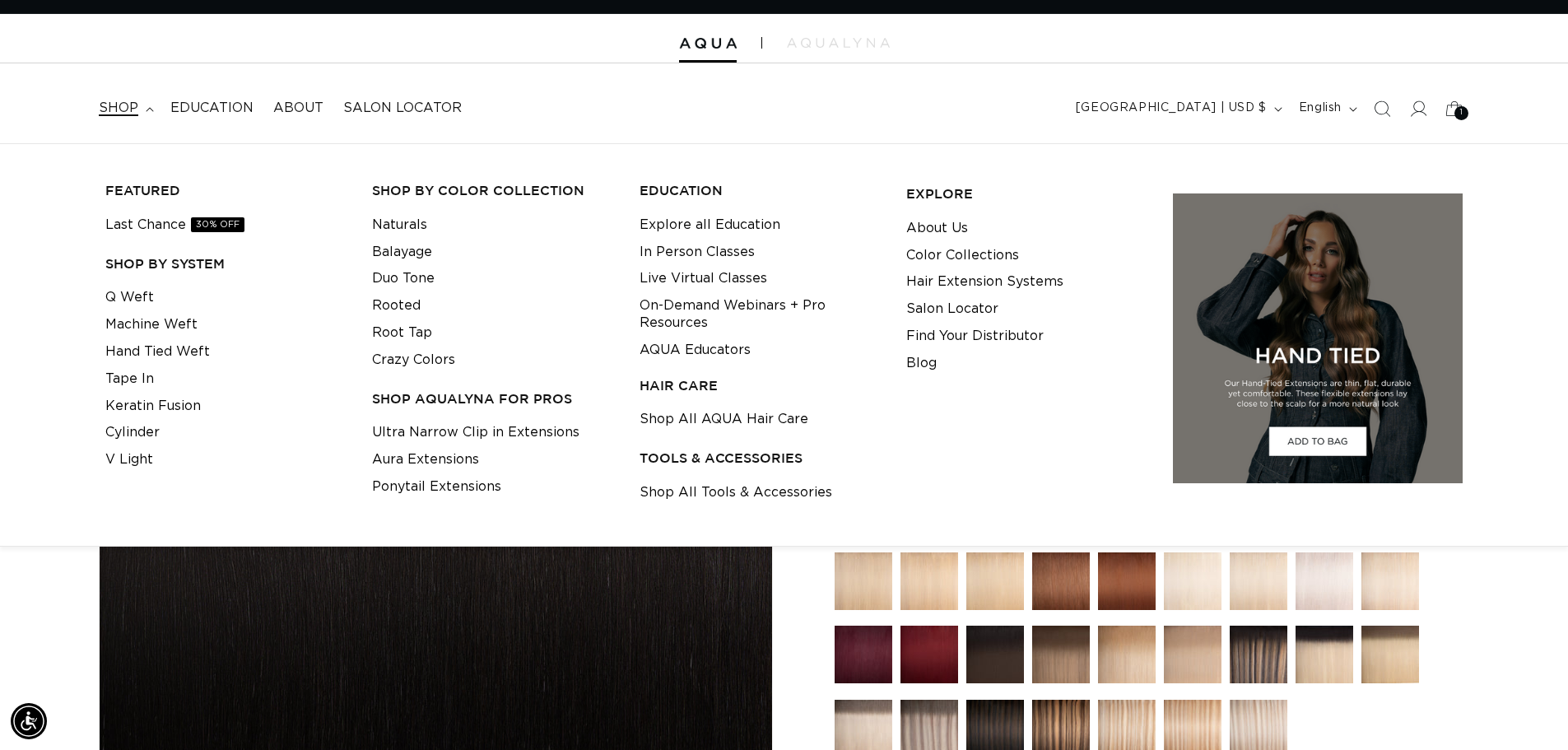
scroll to position [0, 0]
click at [140, 299] on link "Q Weft" at bounding box center [129, 297] width 49 height 27
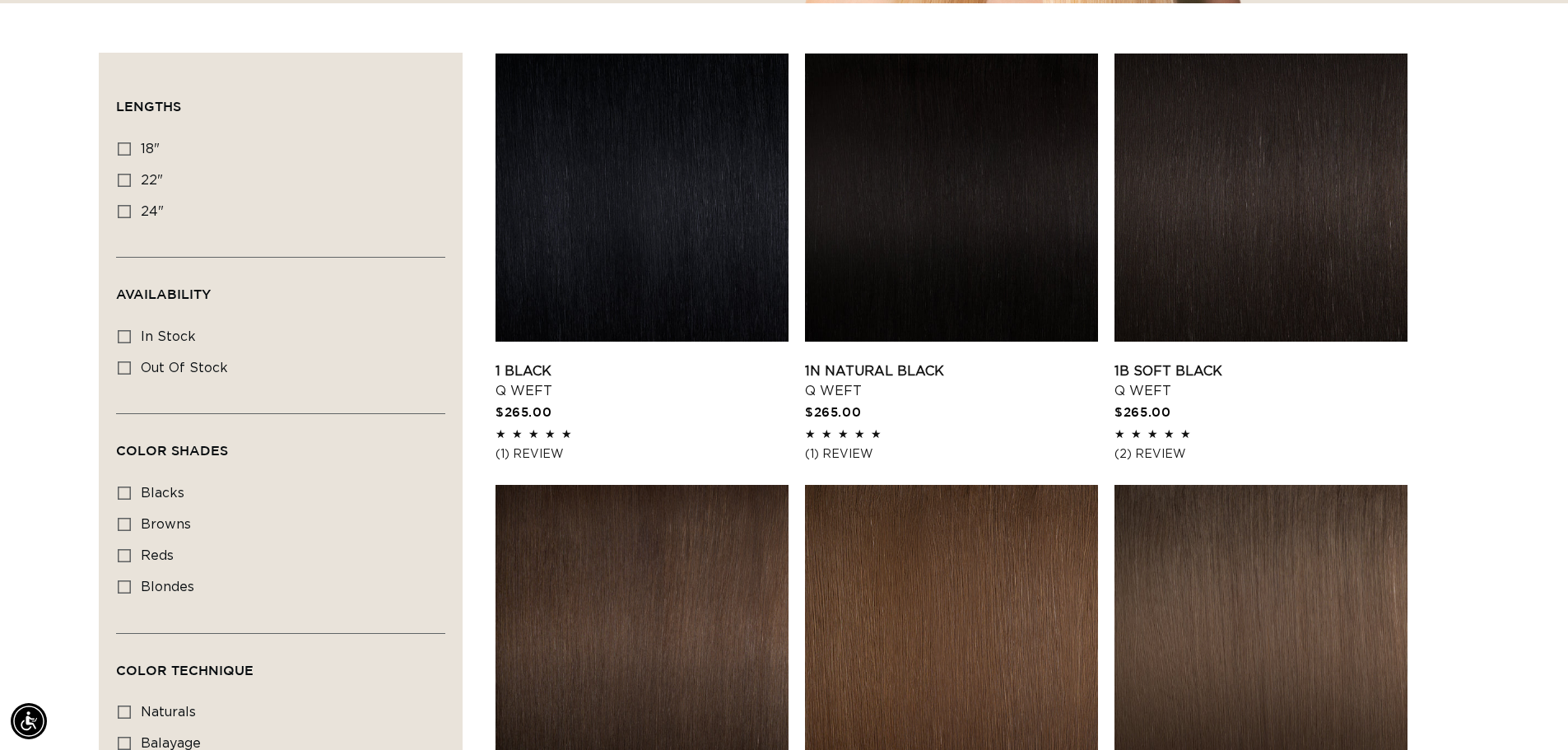
scroll to position [0, 1451]
click at [971, 361] on link "1N Natural Black Q Weft" at bounding box center [952, 381] width 294 height 40
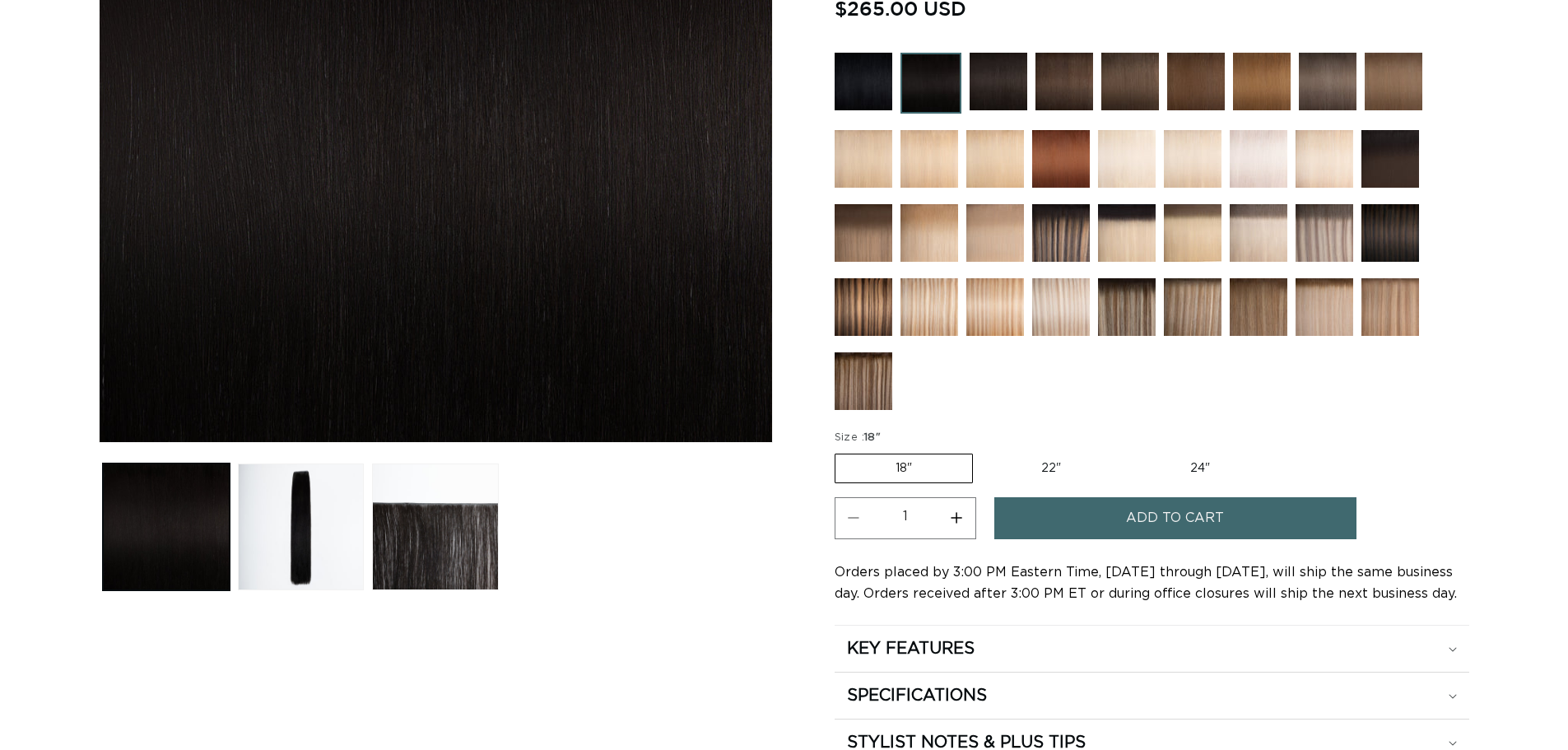
scroll to position [395, 0]
click at [1189, 477] on label "24" Variant sold out or unavailable" at bounding box center [1201, 467] width 140 height 28
click at [1131, 451] on input "24" Variant sold out or unavailable" at bounding box center [1130, 450] width 1 height 1
radio input "true"
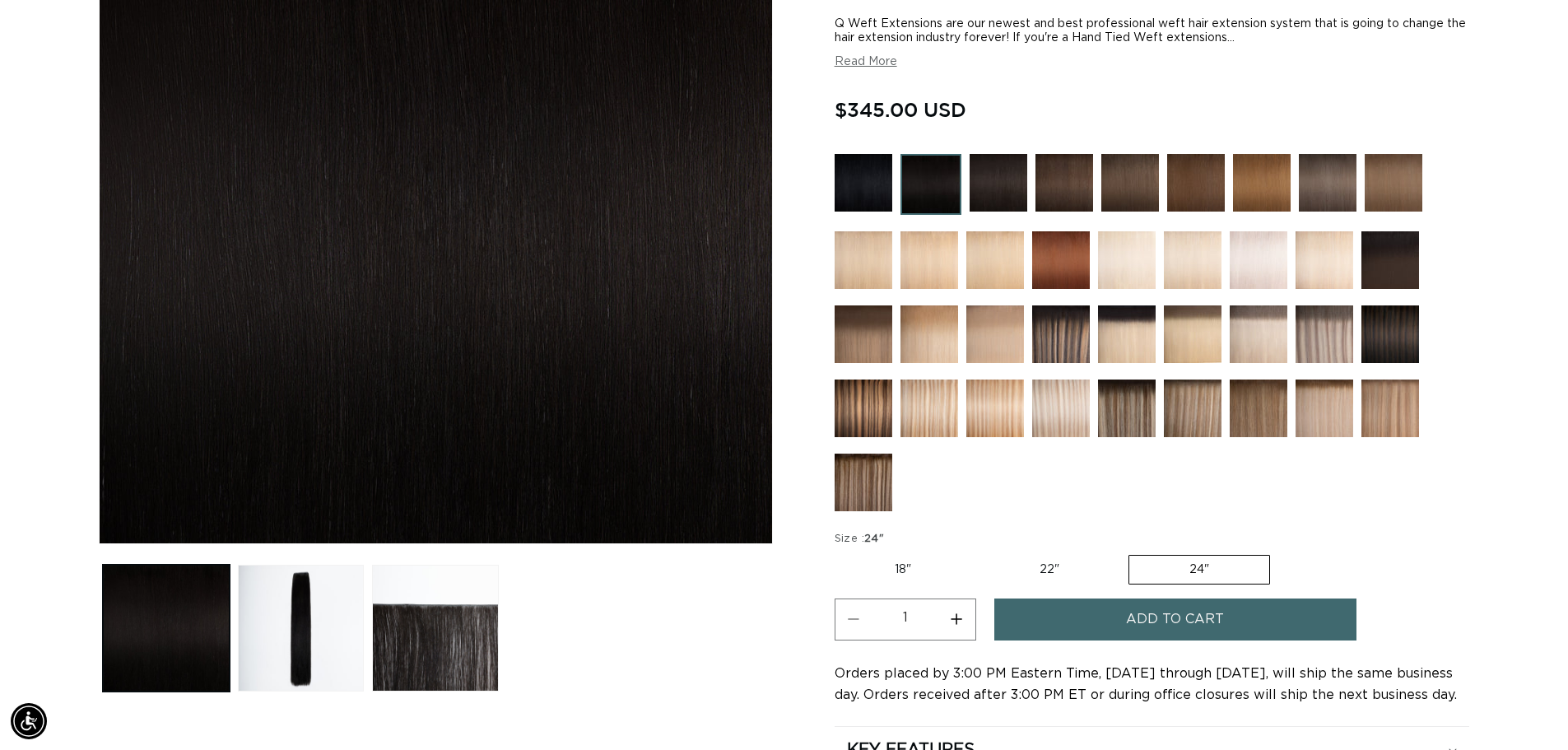
scroll to position [0, 1451]
click at [1003, 180] on img at bounding box center [998, 182] width 57 height 57
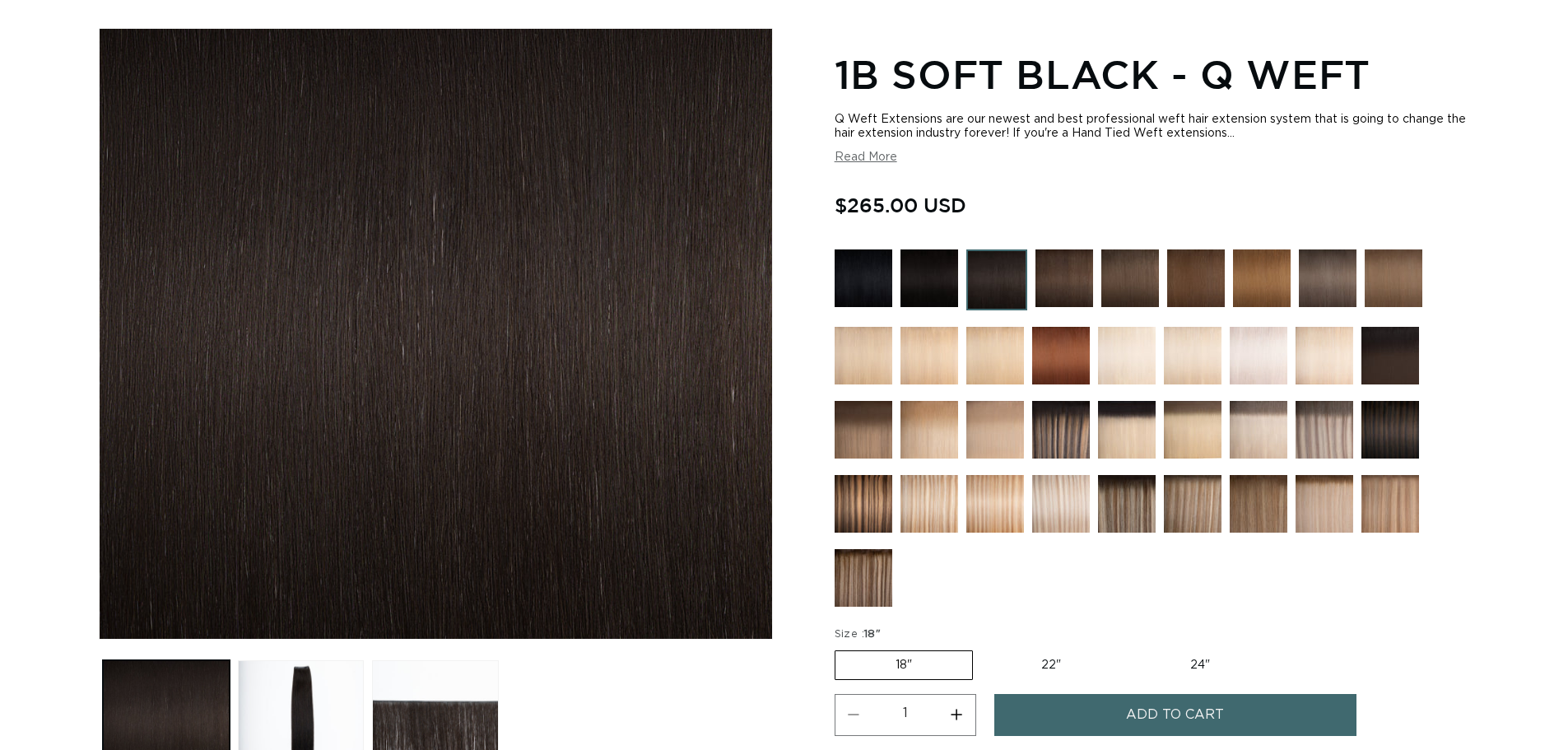
scroll to position [212, 0]
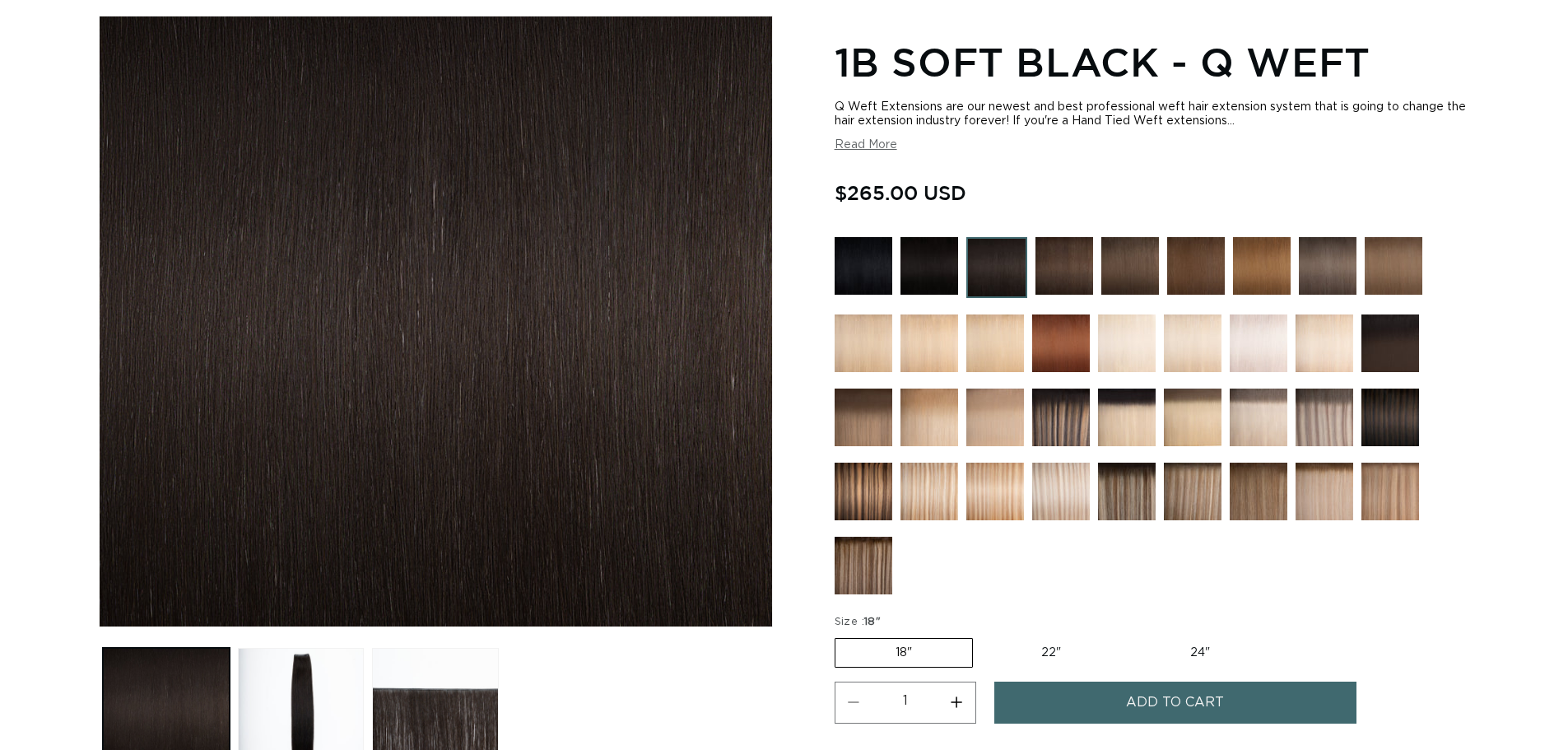
click at [942, 264] on img at bounding box center [929, 265] width 57 height 57
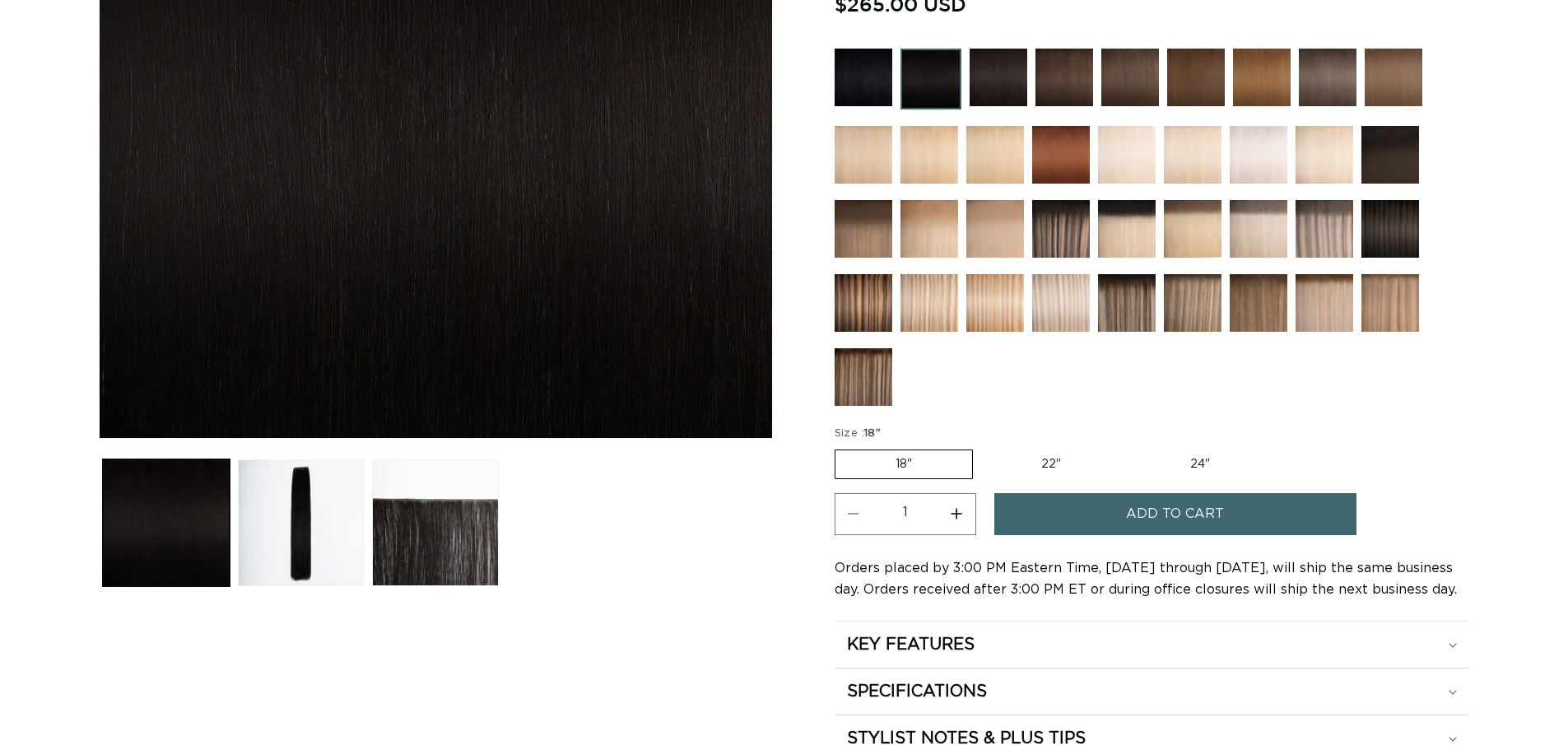
click at [1199, 464] on label "24" Variant sold out or unavailable" at bounding box center [1201, 463] width 140 height 28
click at [1131, 447] on input "24" Variant sold out or unavailable" at bounding box center [1130, 446] width 1 height 1
radio input "true"
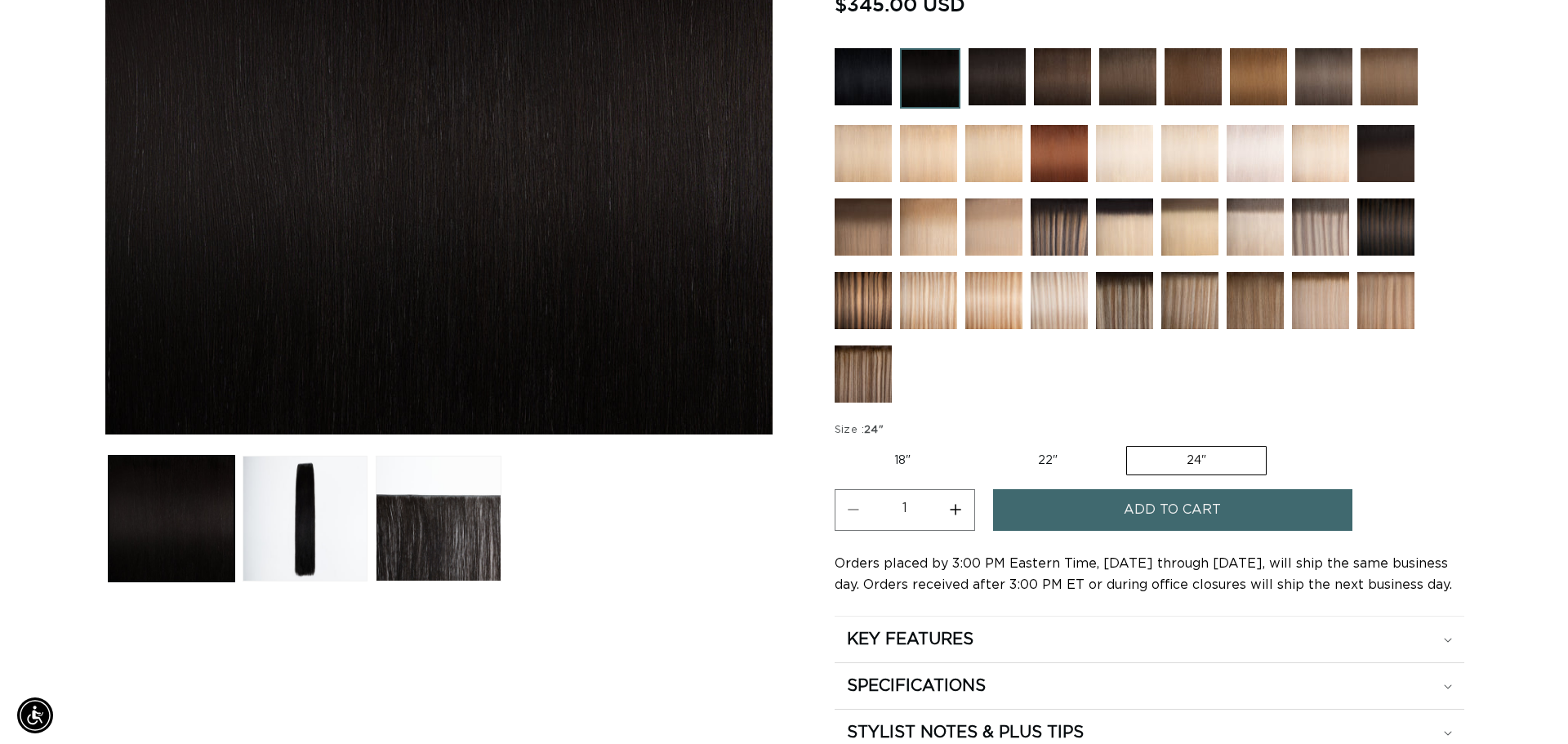
scroll to position [0, 1440]
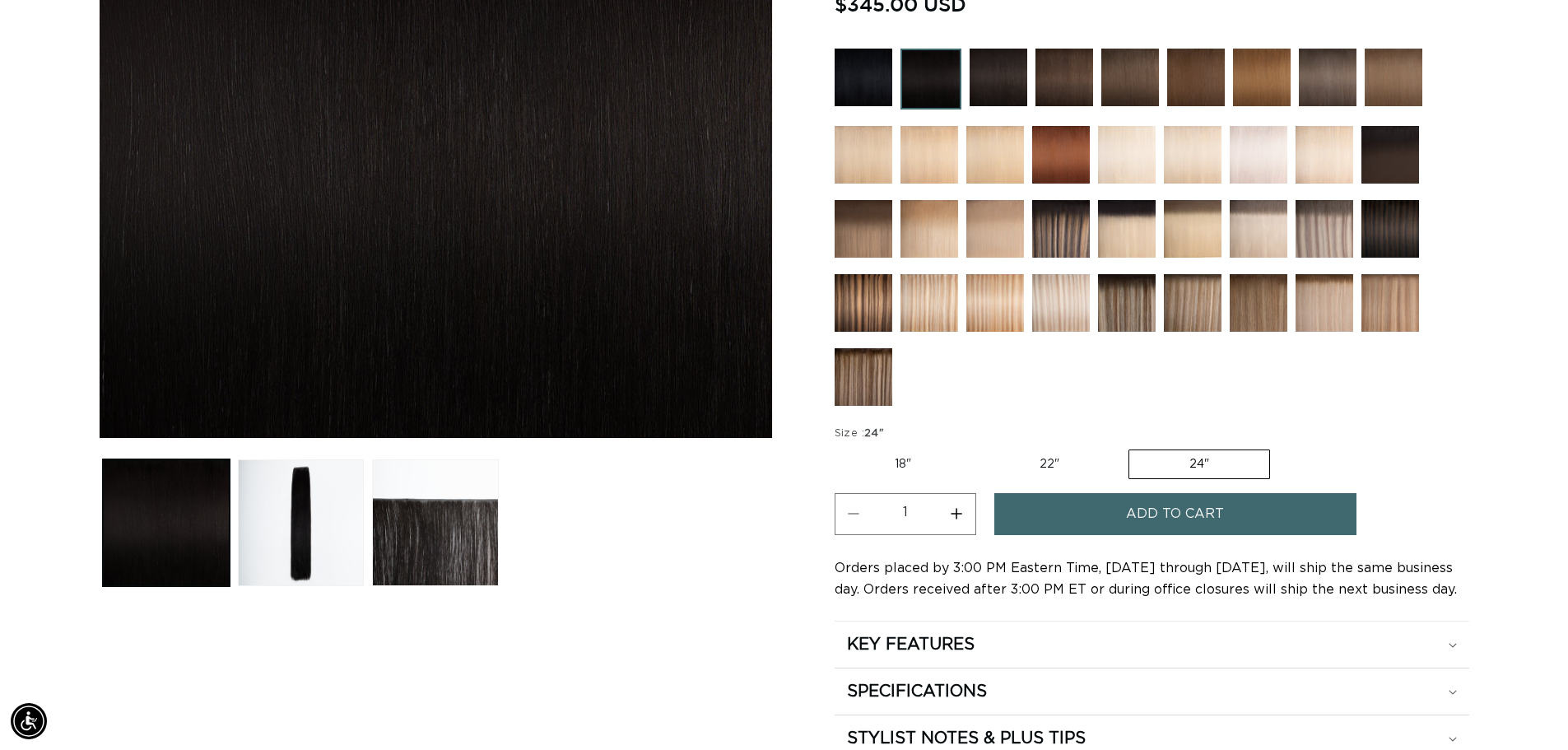
click at [1095, 525] on button "Add to cart" at bounding box center [1175, 513] width 363 height 42
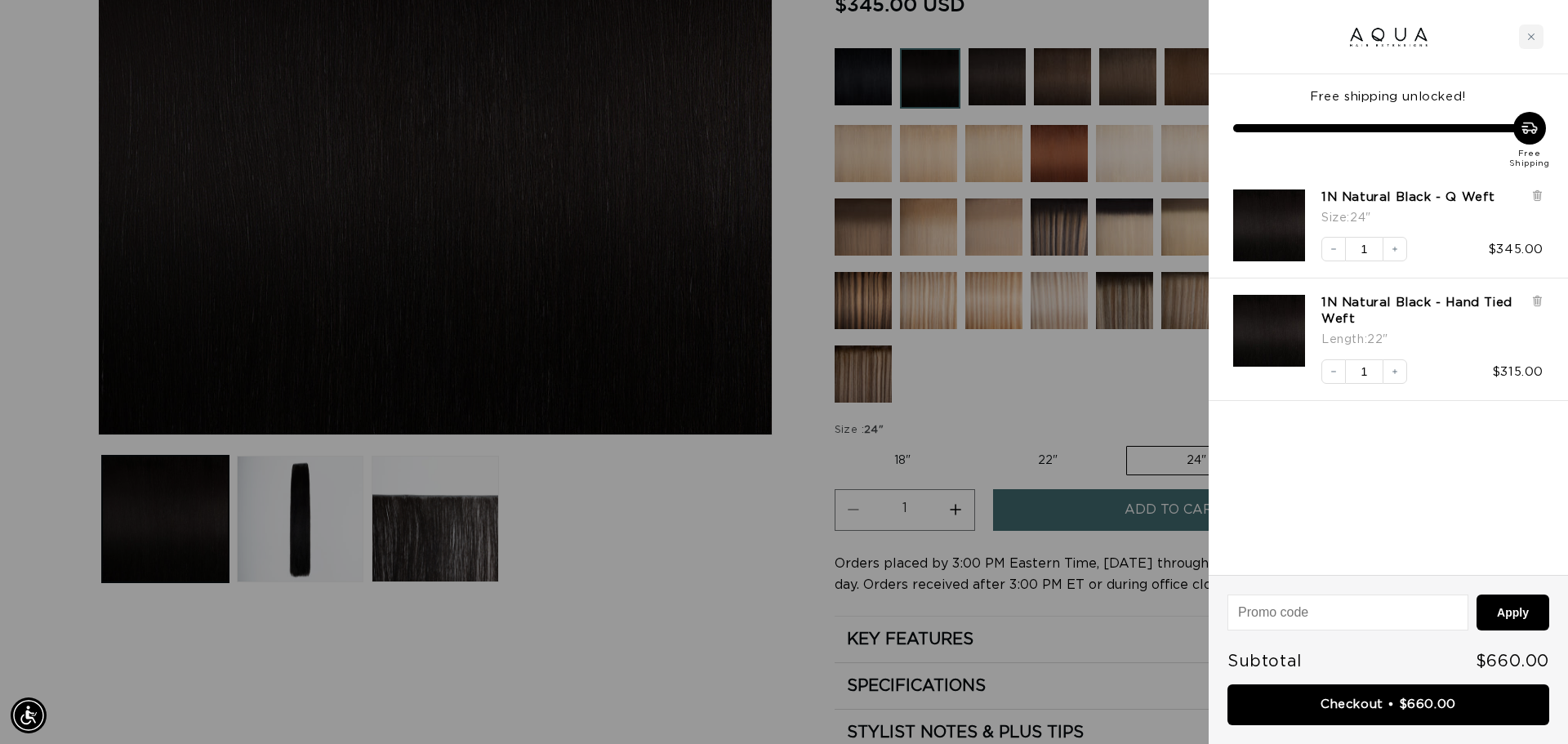
scroll to position [0, 2905]
click at [1537, 302] on icon at bounding box center [1537, 302] width 7 height 8
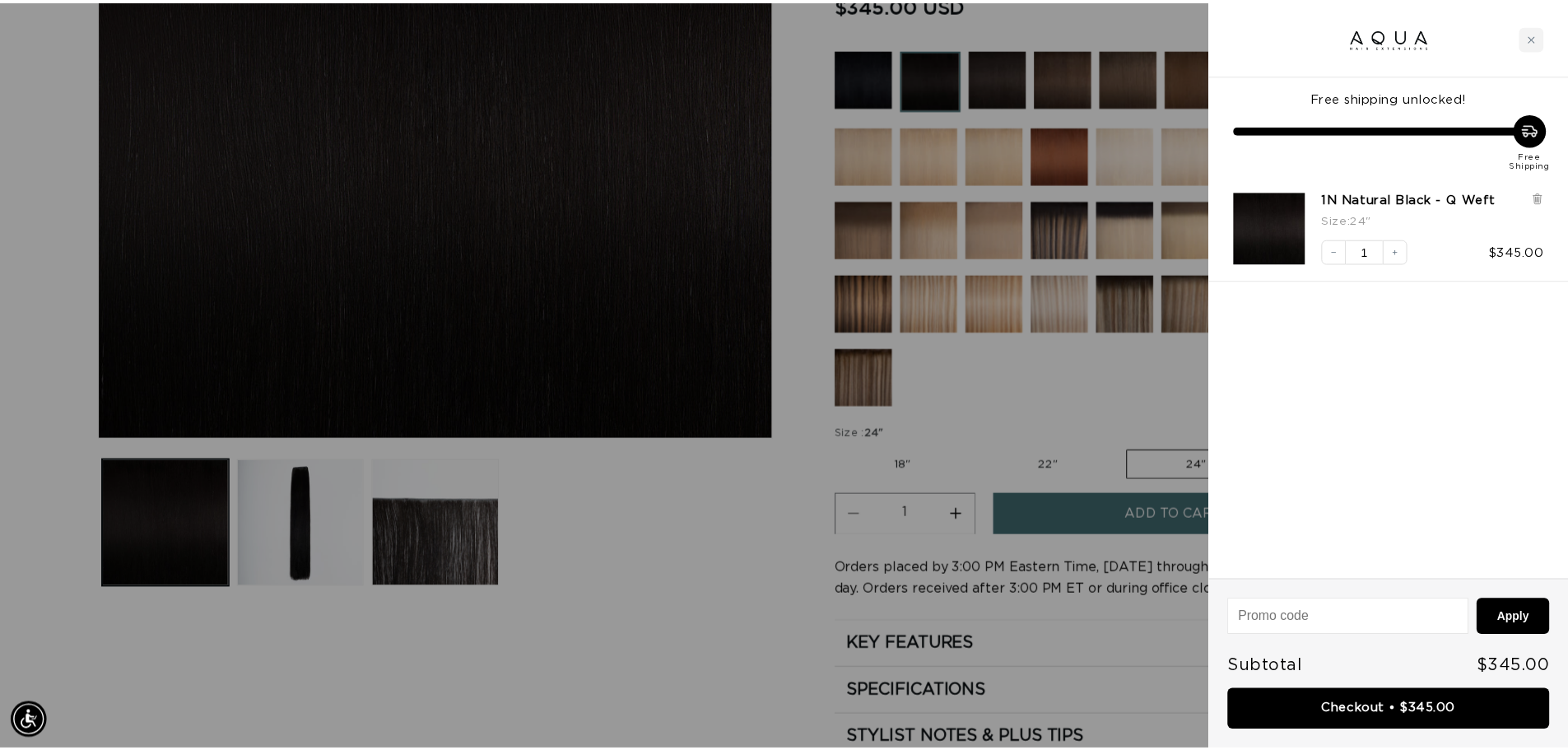
scroll to position [0, 0]
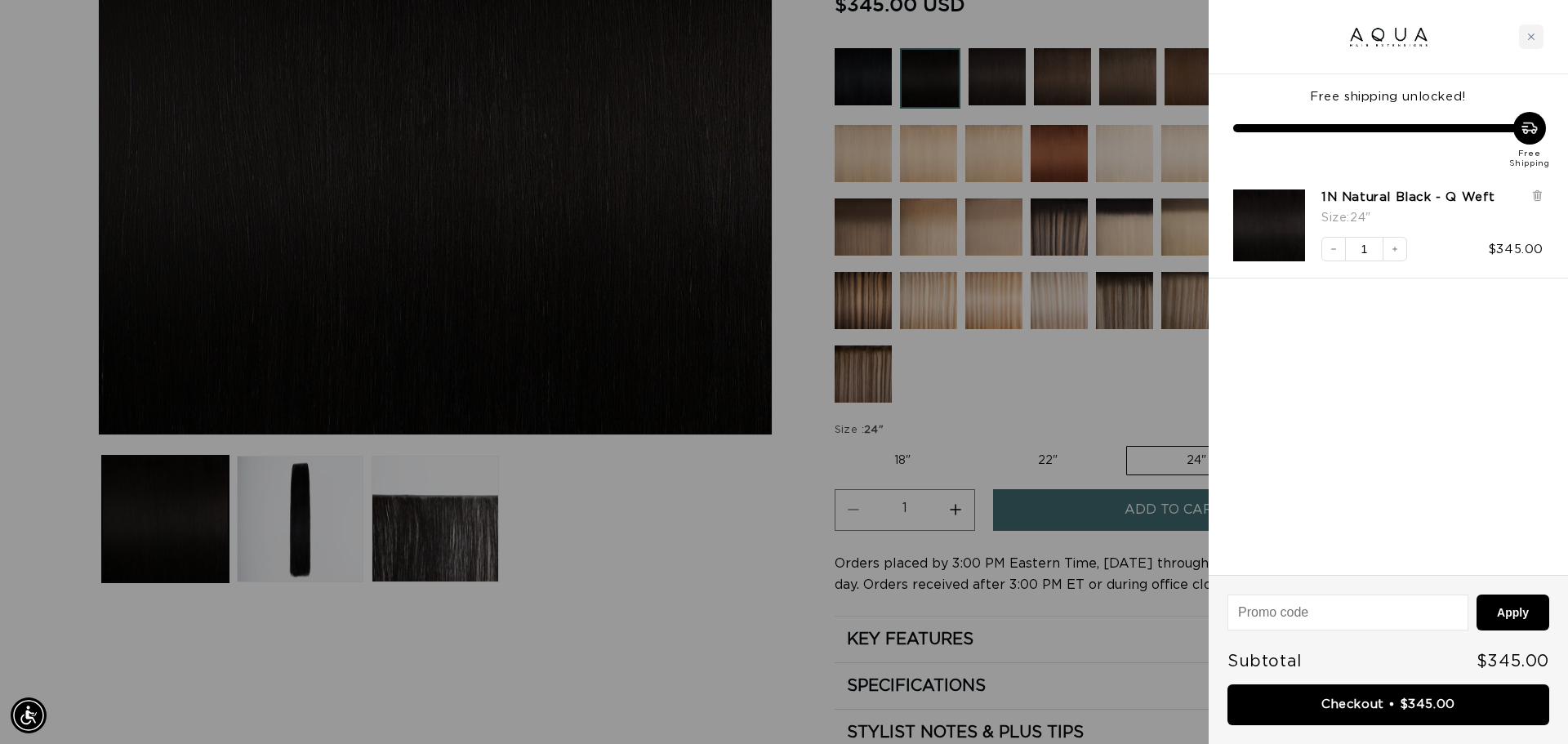
click at [661, 571] on div at bounding box center [784, 372] width 1568 height 744
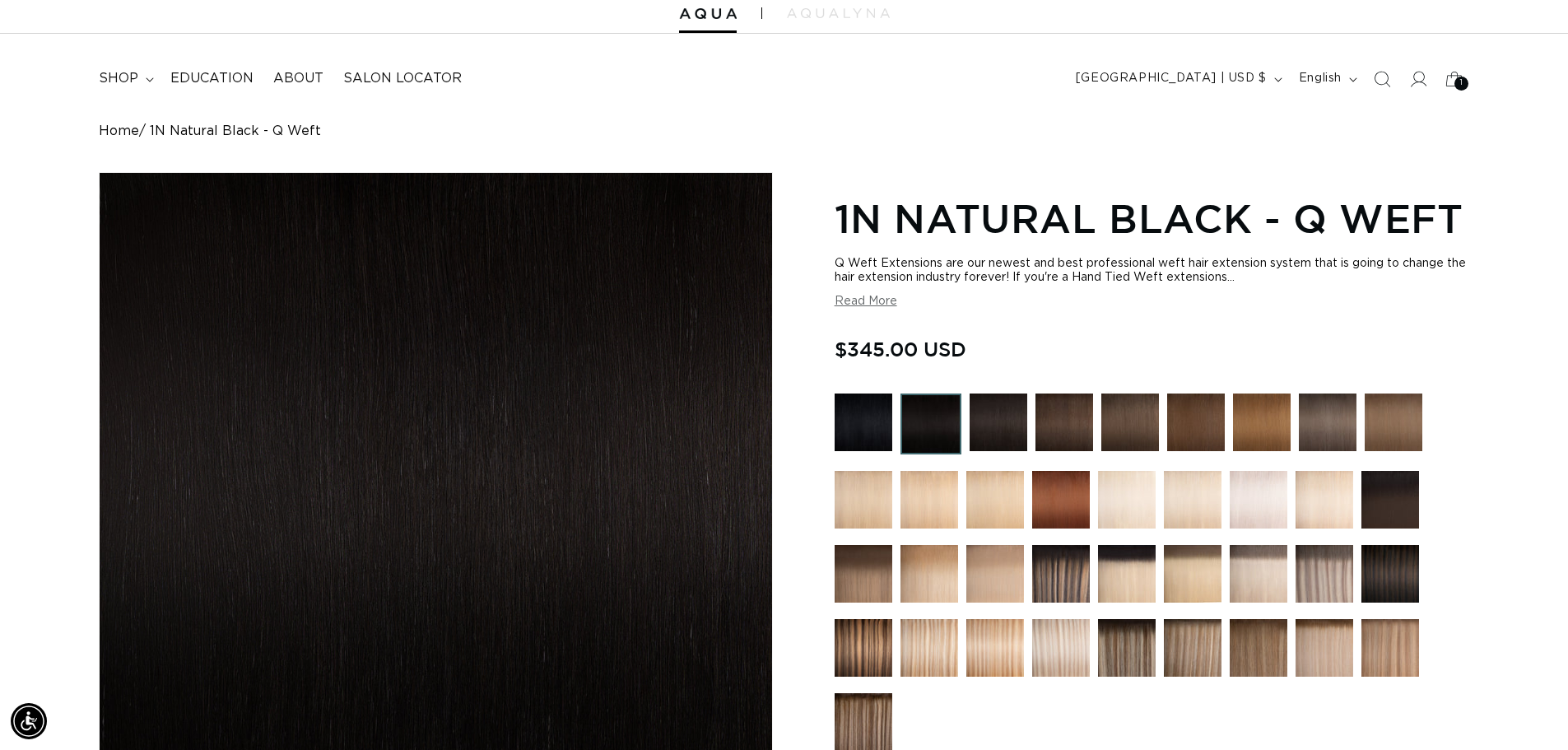
scroll to position [0, 1451]
click at [119, 86] on span "shop" at bounding box center [119, 79] width 40 height 17
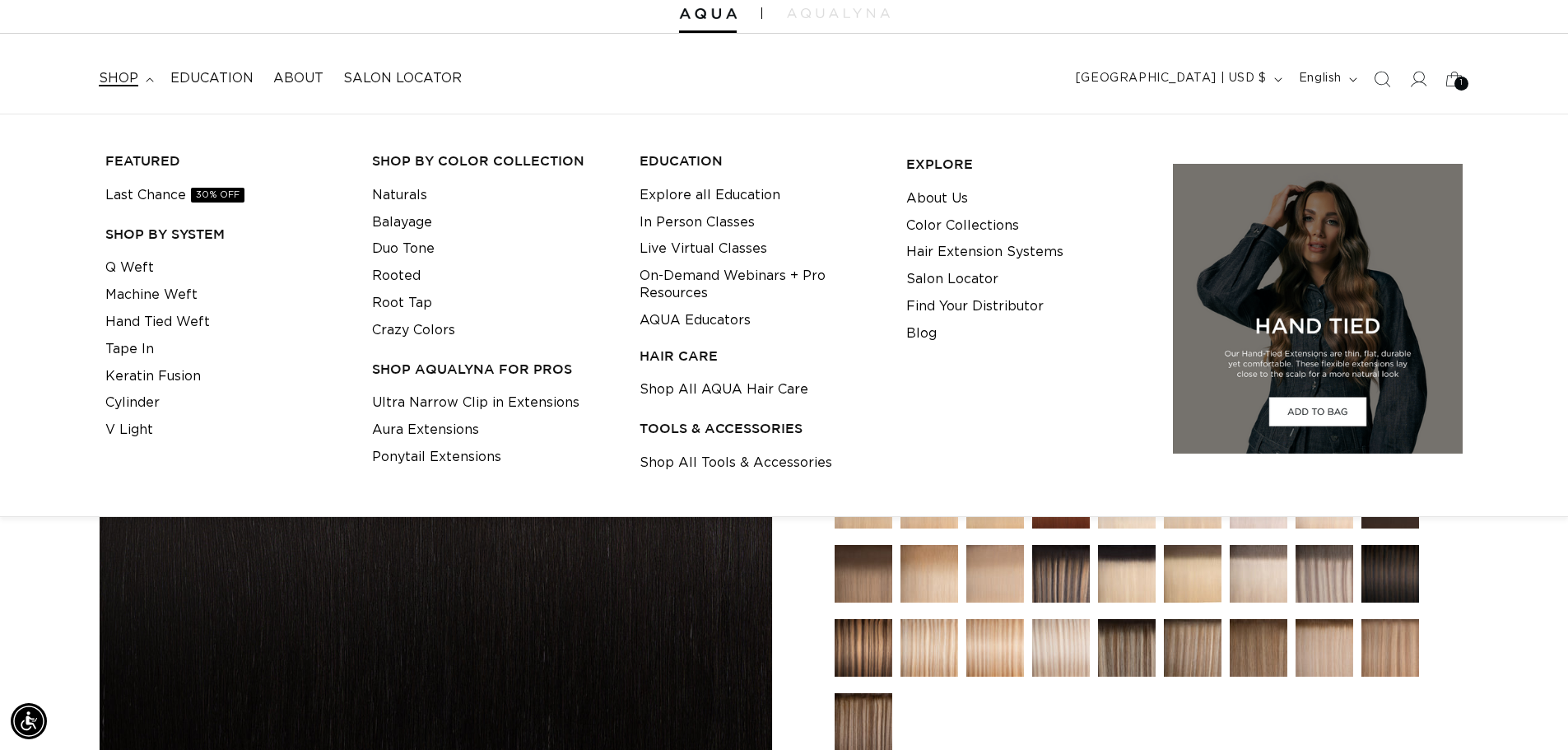
scroll to position [0, 2903]
click at [155, 321] on link "Hand Tied Weft" at bounding box center [157, 323] width 105 height 27
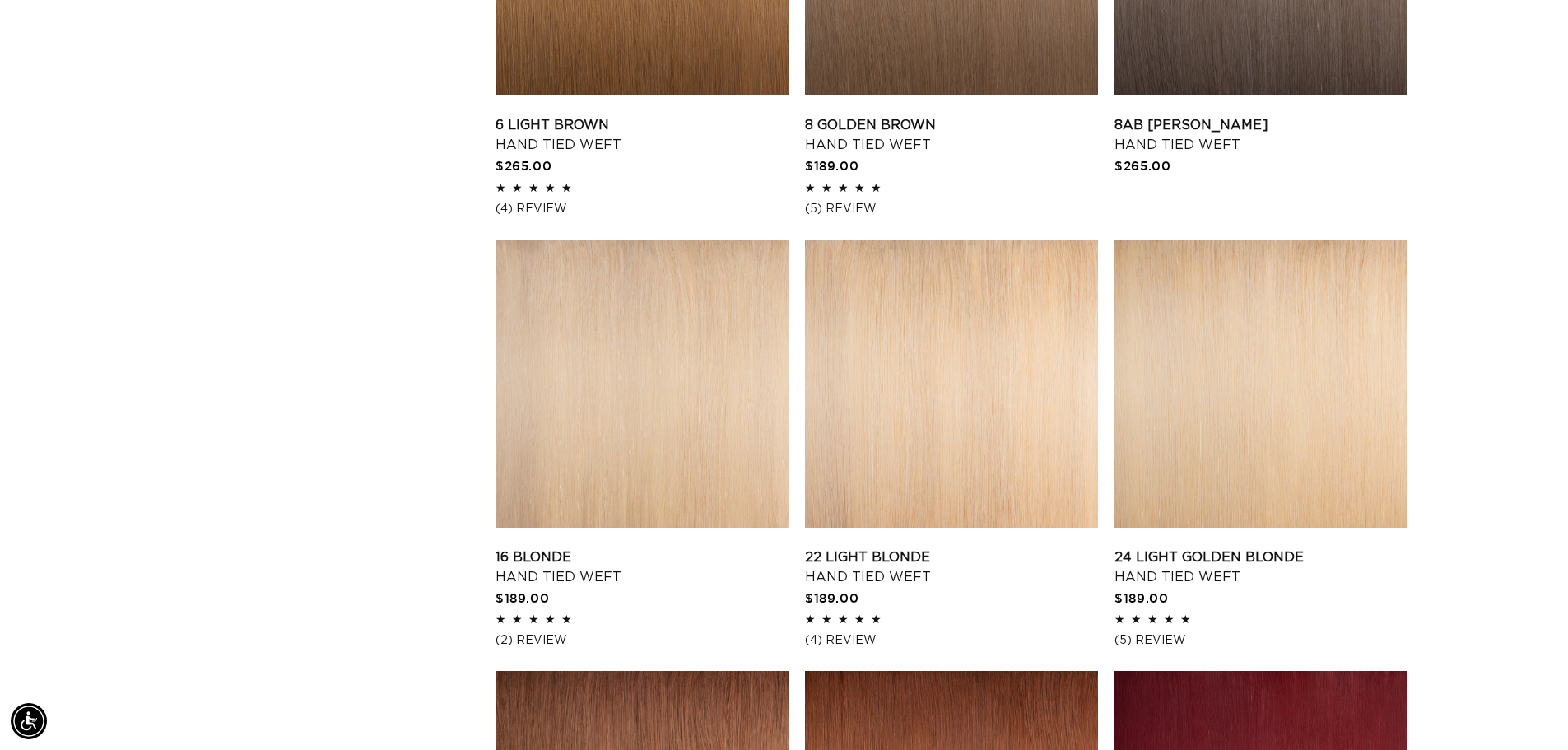
scroll to position [0, 1451]
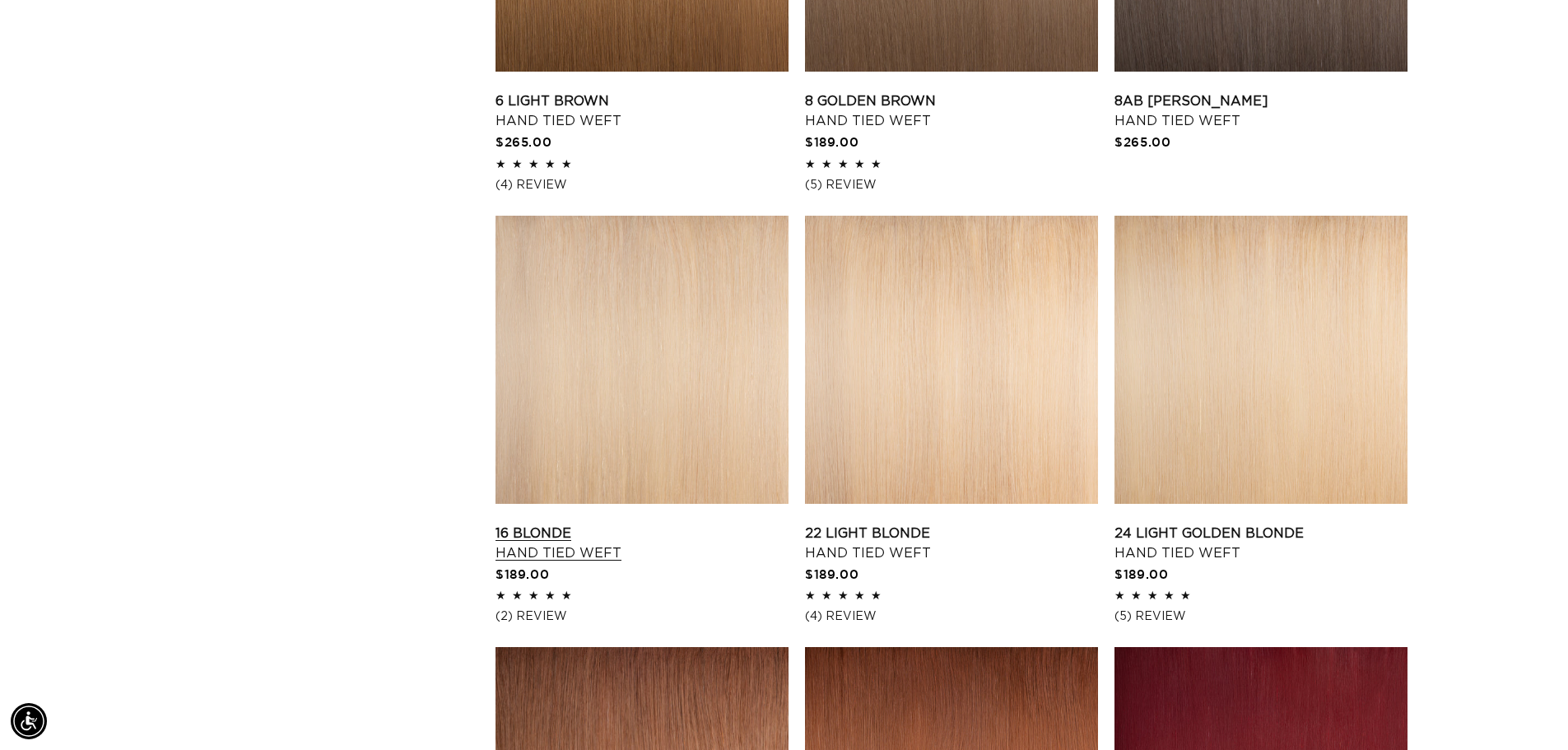
click at [718, 524] on link "16 Blonde Hand Tied Weft" at bounding box center [643, 543] width 294 height 40
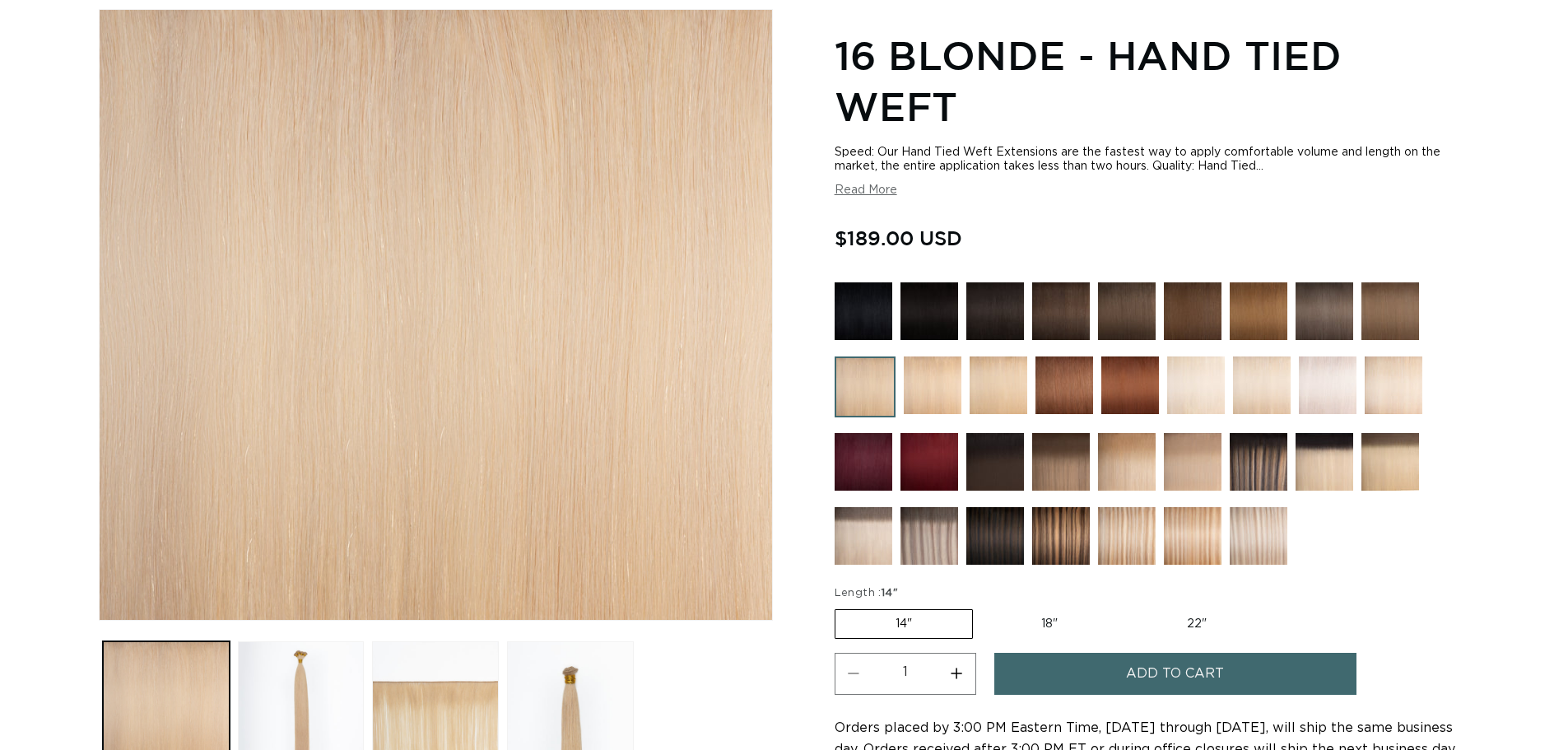
click at [1210, 385] on img at bounding box center [1196, 385] width 57 height 57
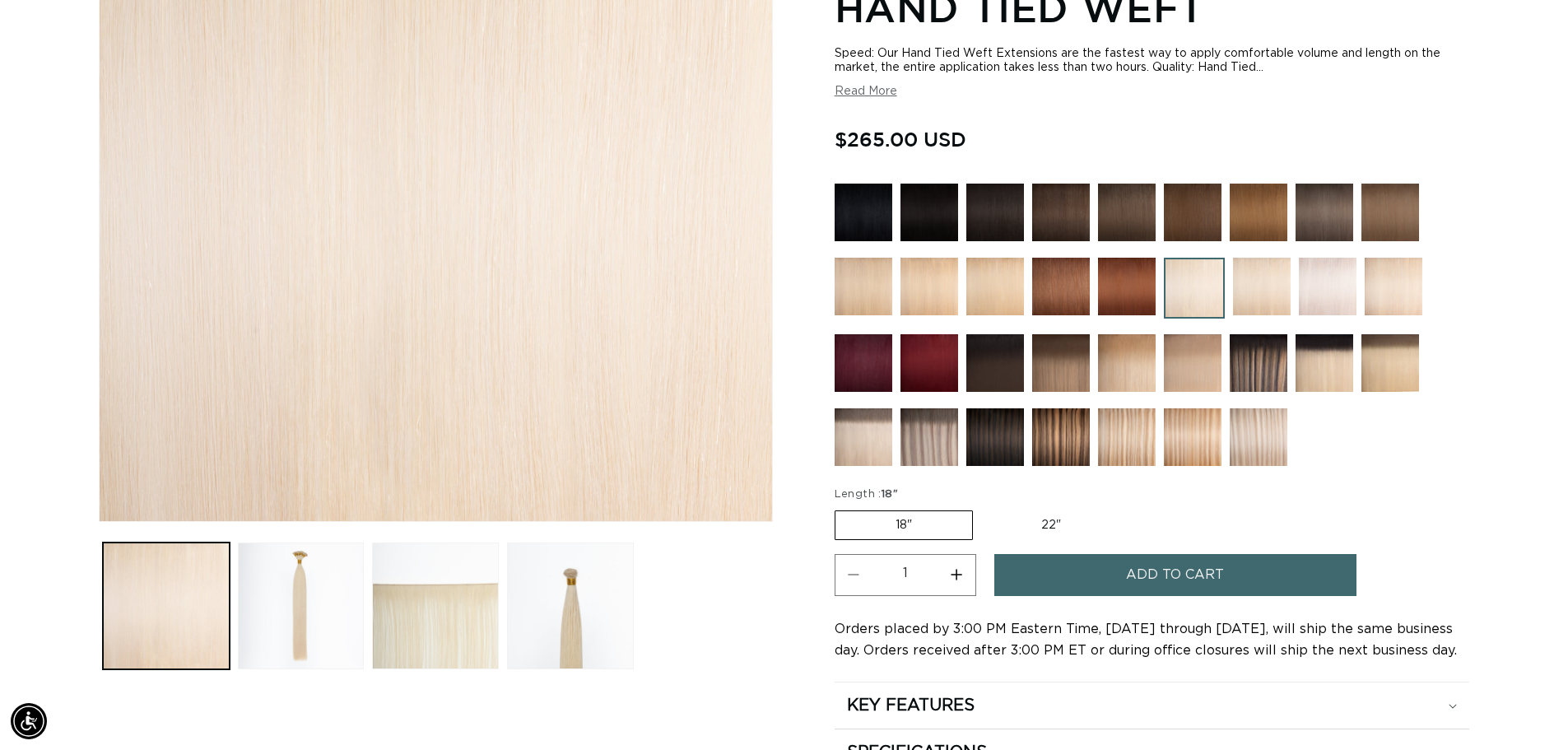
click at [1051, 528] on label "22" Variant sold out or unavailable" at bounding box center [1052, 525] width 140 height 28
click at [982, 508] on input "22" Variant sold out or unavailable" at bounding box center [982, 507] width 1 height 1
radio input "true"
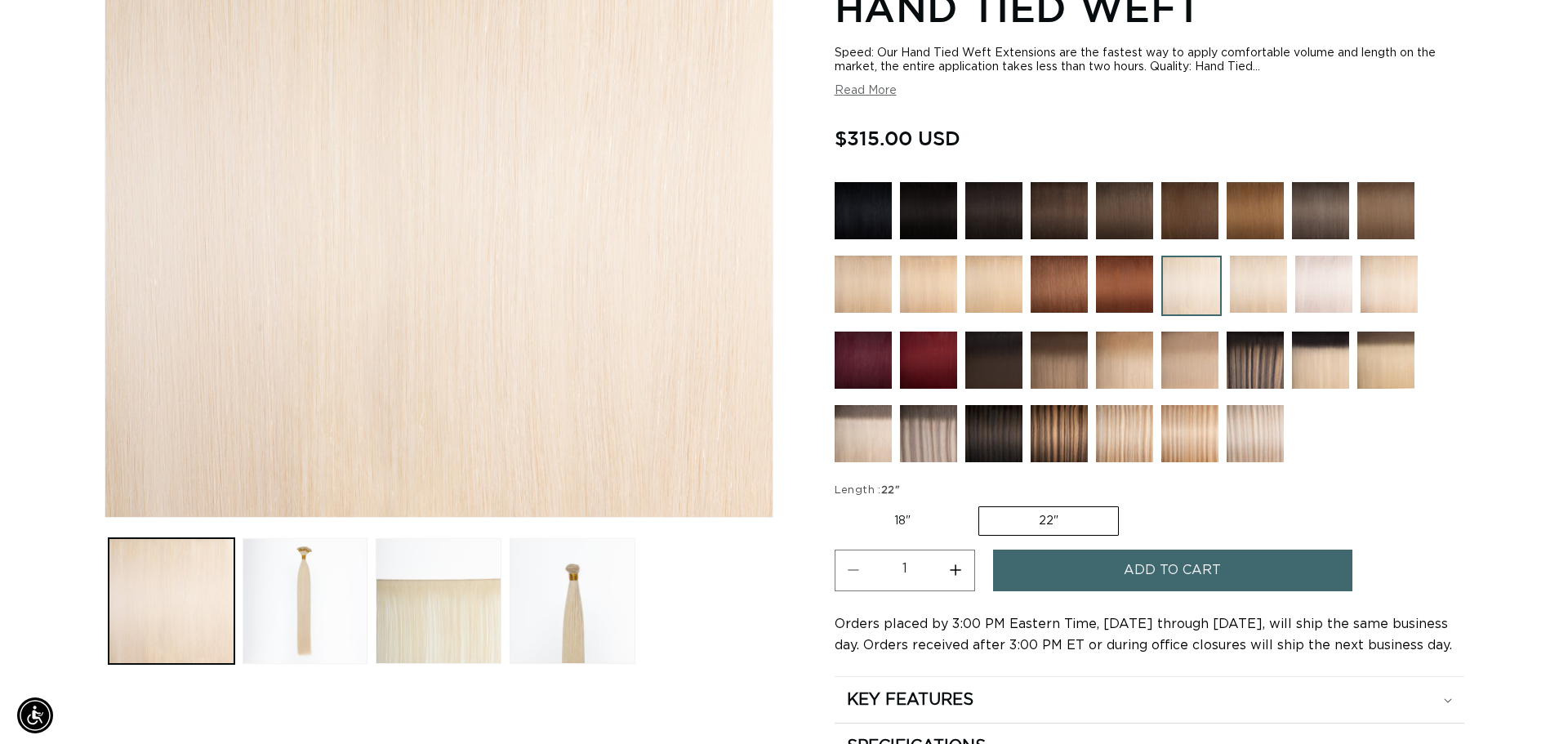
scroll to position [0, 1440]
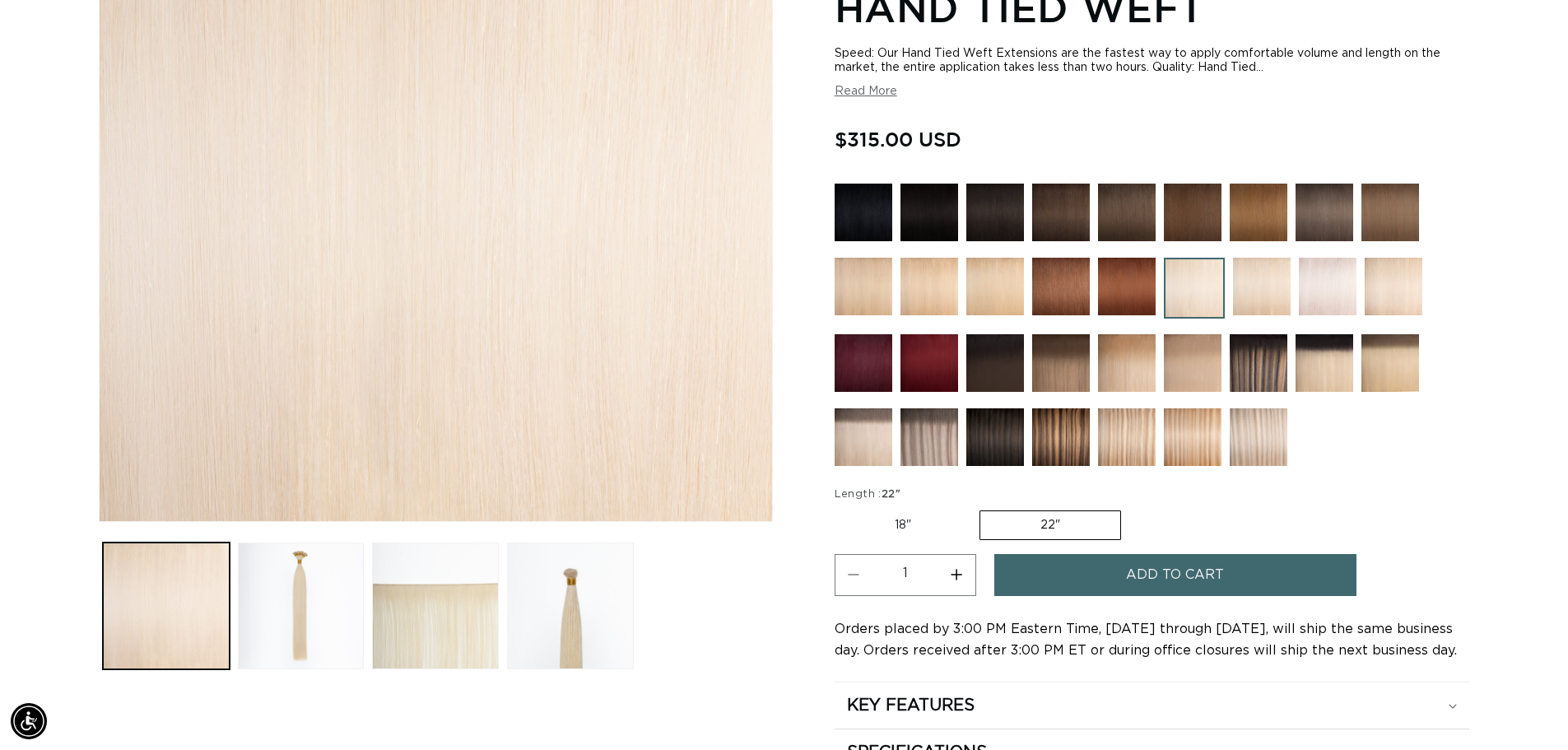
click at [1105, 580] on button "Add to cart" at bounding box center [1175, 574] width 363 height 42
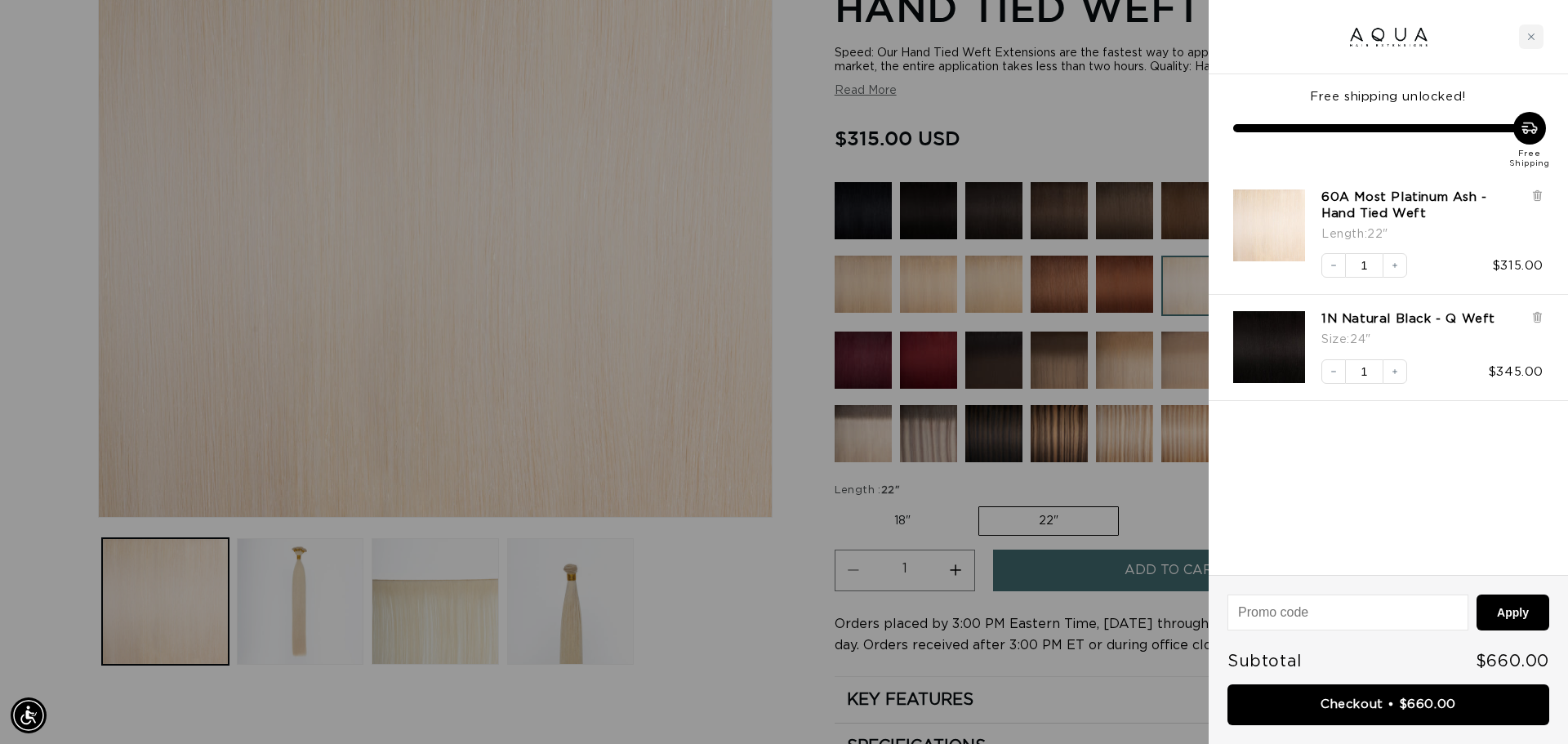
scroll to position [0, 0]
click at [1368, 706] on link "Checkout • $660.00" at bounding box center [1389, 704] width 322 height 41
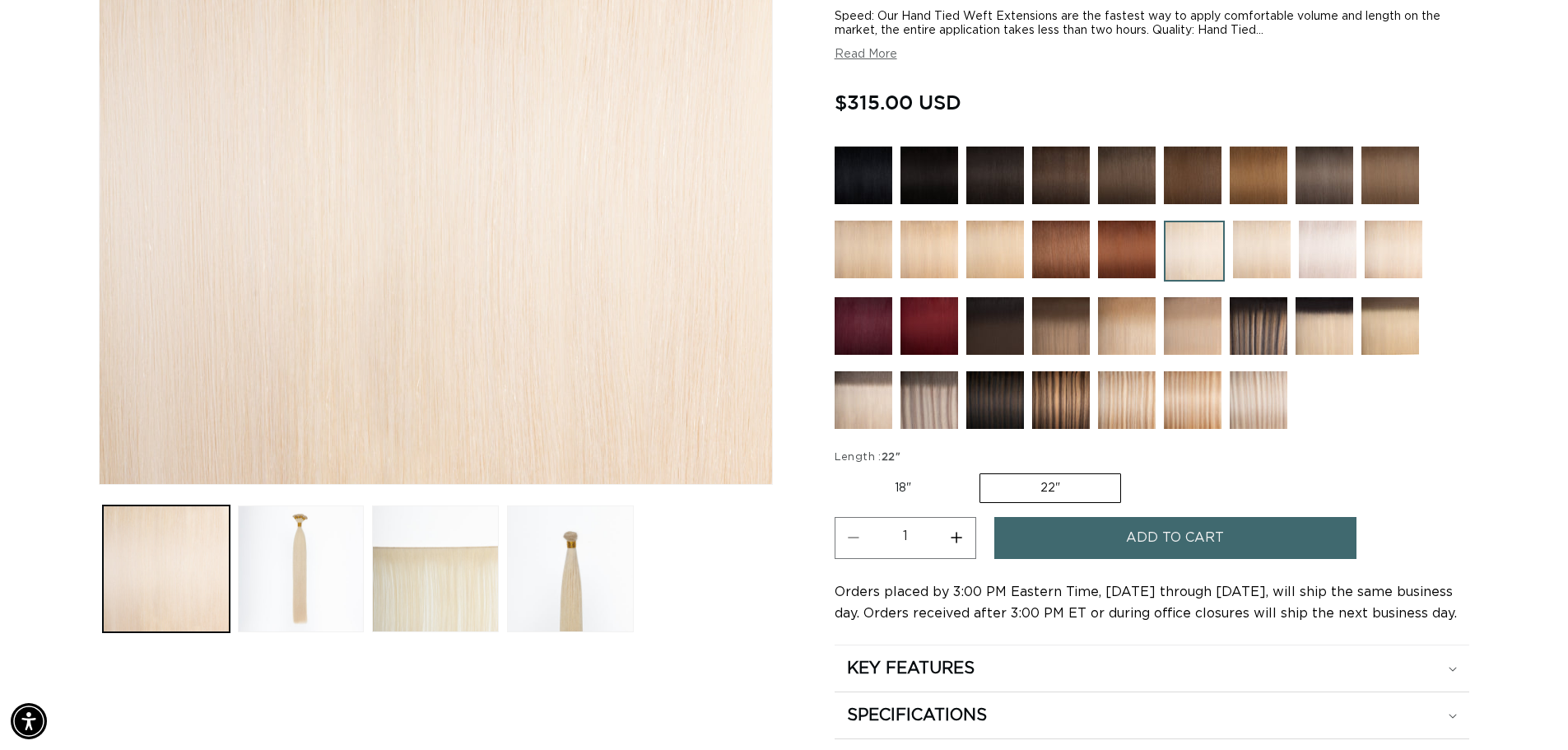
scroll to position [355, 0]
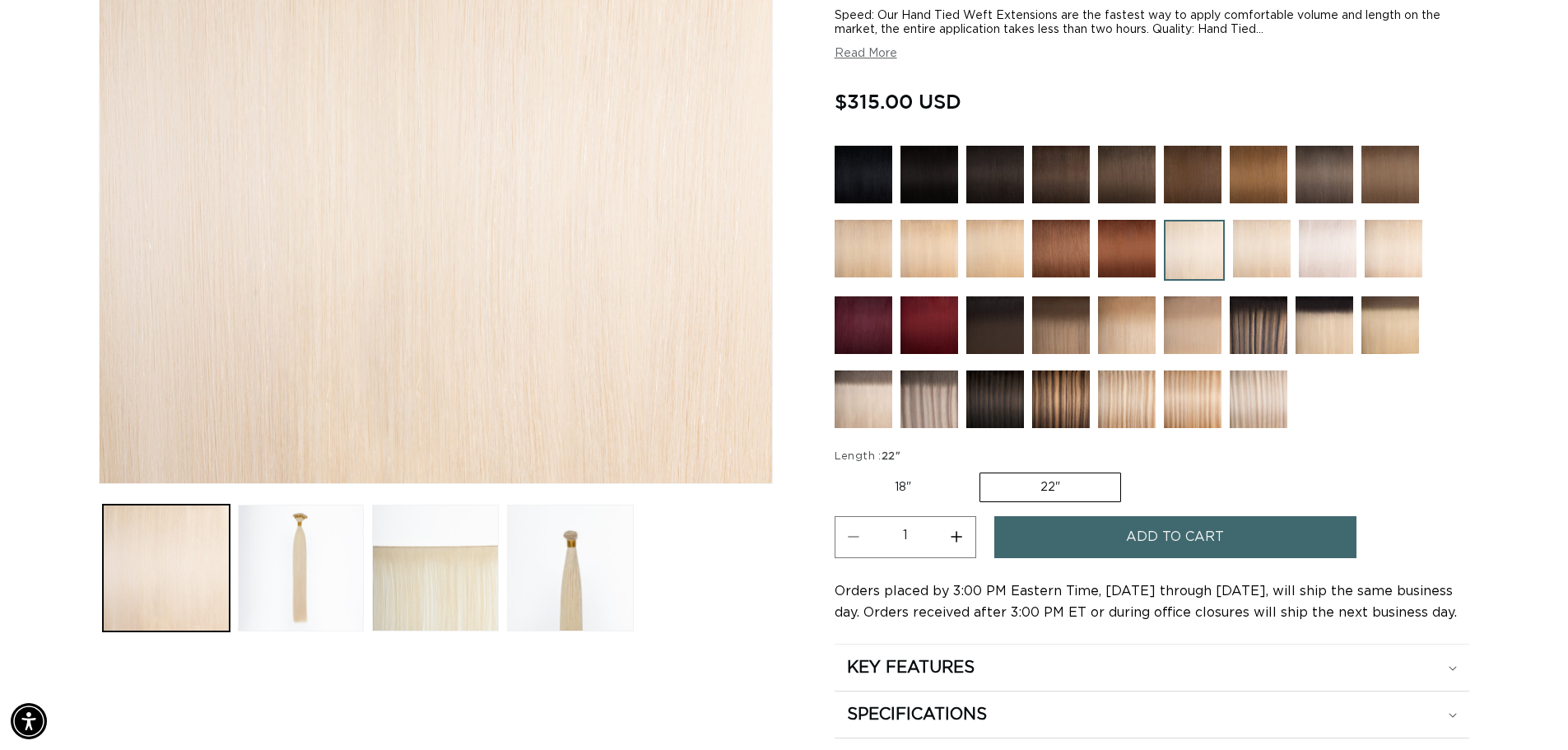
click at [995, 178] on img at bounding box center [994, 174] width 57 height 57
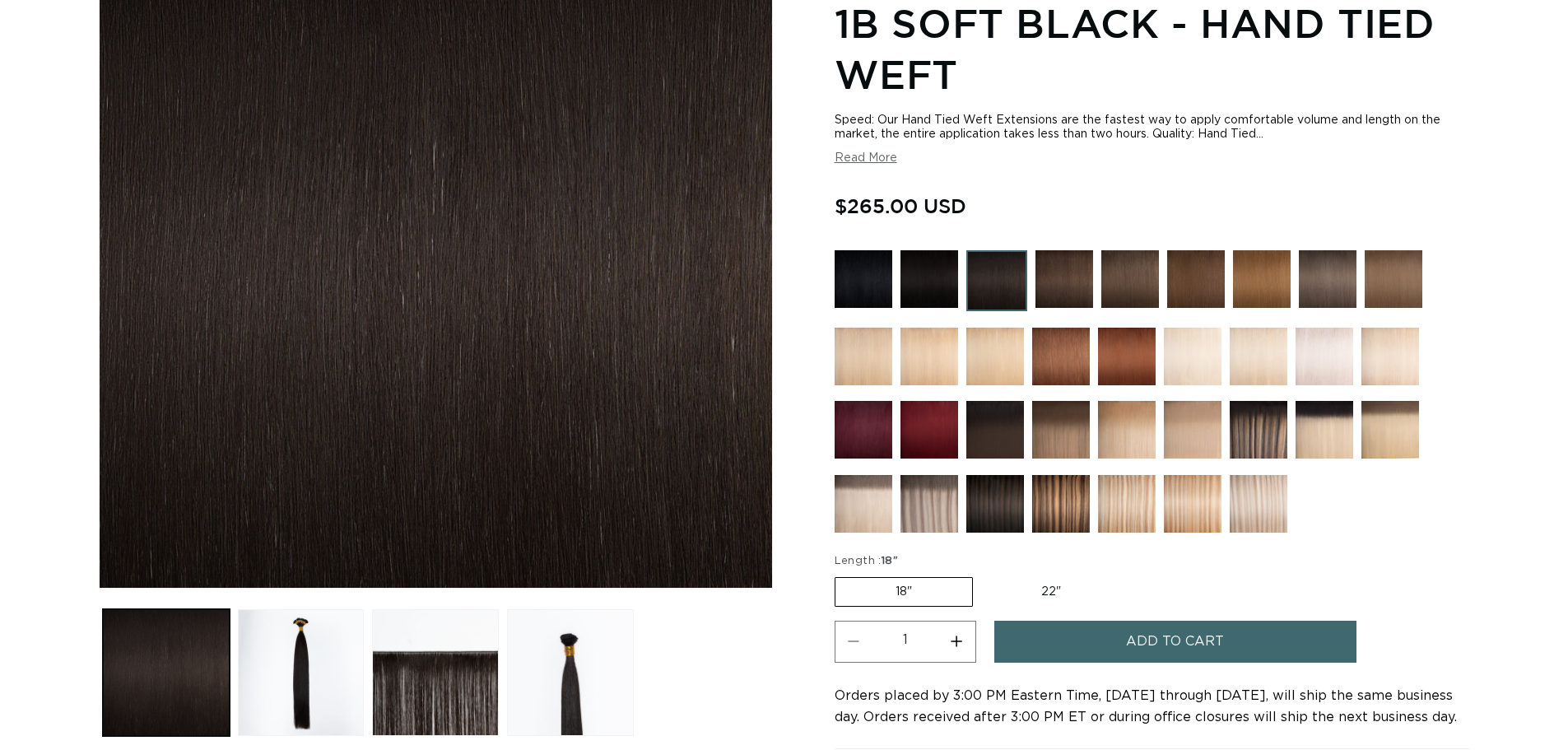
scroll to position [256, 0]
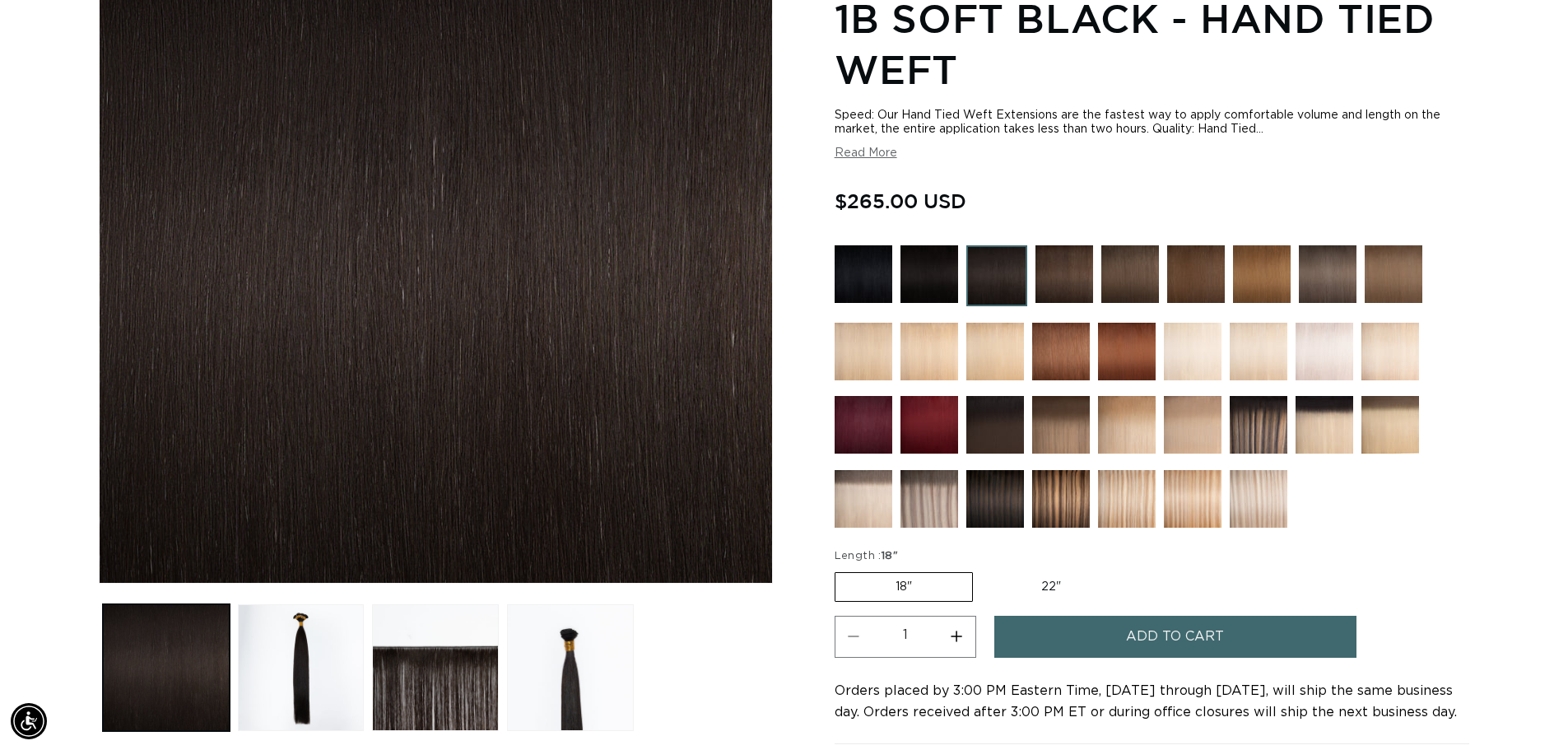
click at [1045, 590] on label "22" Variant sold out or unavailable" at bounding box center [1052, 586] width 140 height 28
click at [982, 569] on input "22" Variant sold out or unavailable" at bounding box center [982, 568] width 1 height 1
radio input "true"
click at [1063, 637] on button "Add to cart" at bounding box center [1175, 635] width 363 height 42
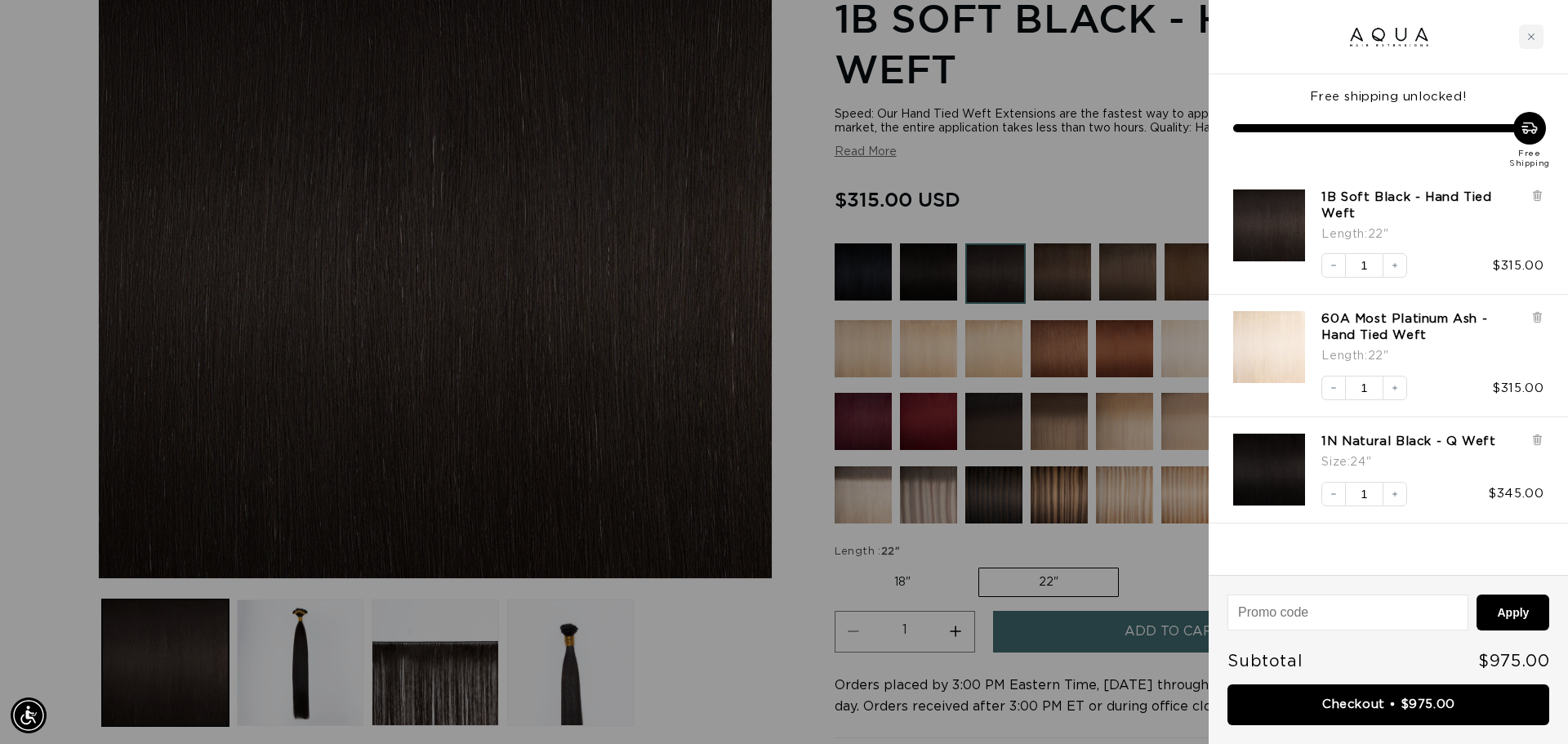
scroll to position [0, 2905]
click at [1537, 436] on icon at bounding box center [1537, 439] width 7 height 8
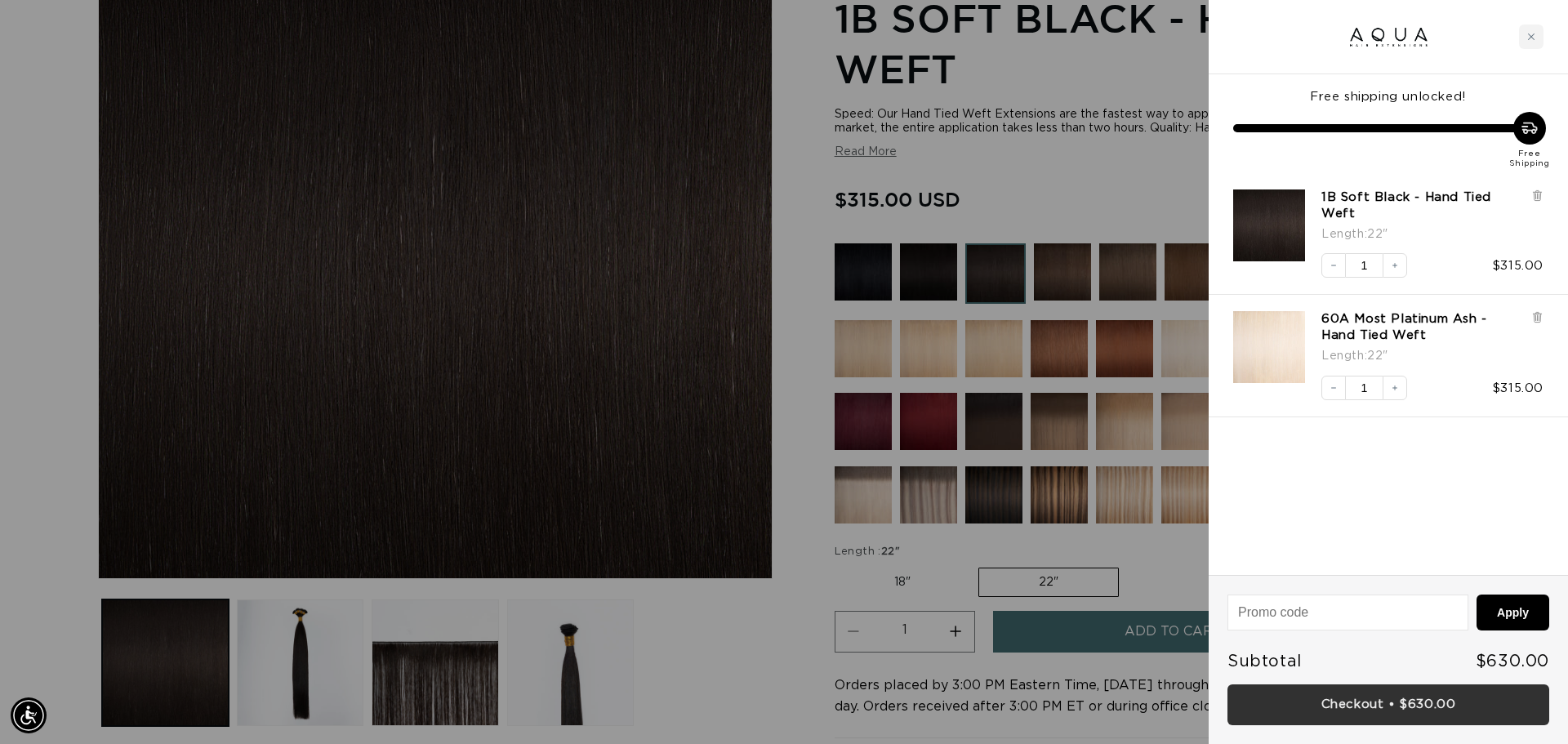
click at [1394, 707] on link "Checkout • $630.00" at bounding box center [1389, 704] width 322 height 41
click at [1537, 195] on icon at bounding box center [1537, 196] width 7 height 8
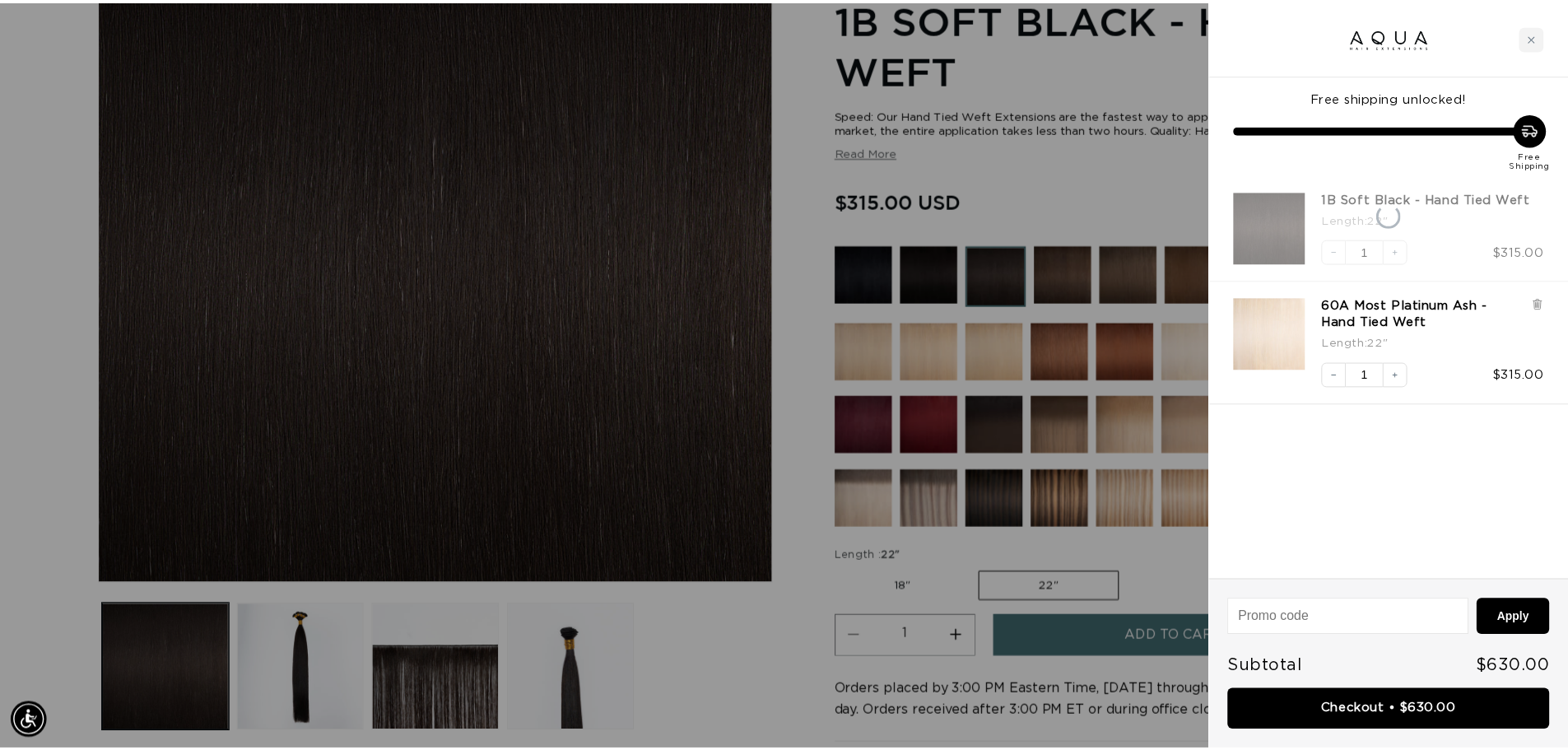
scroll to position [0, 1464]
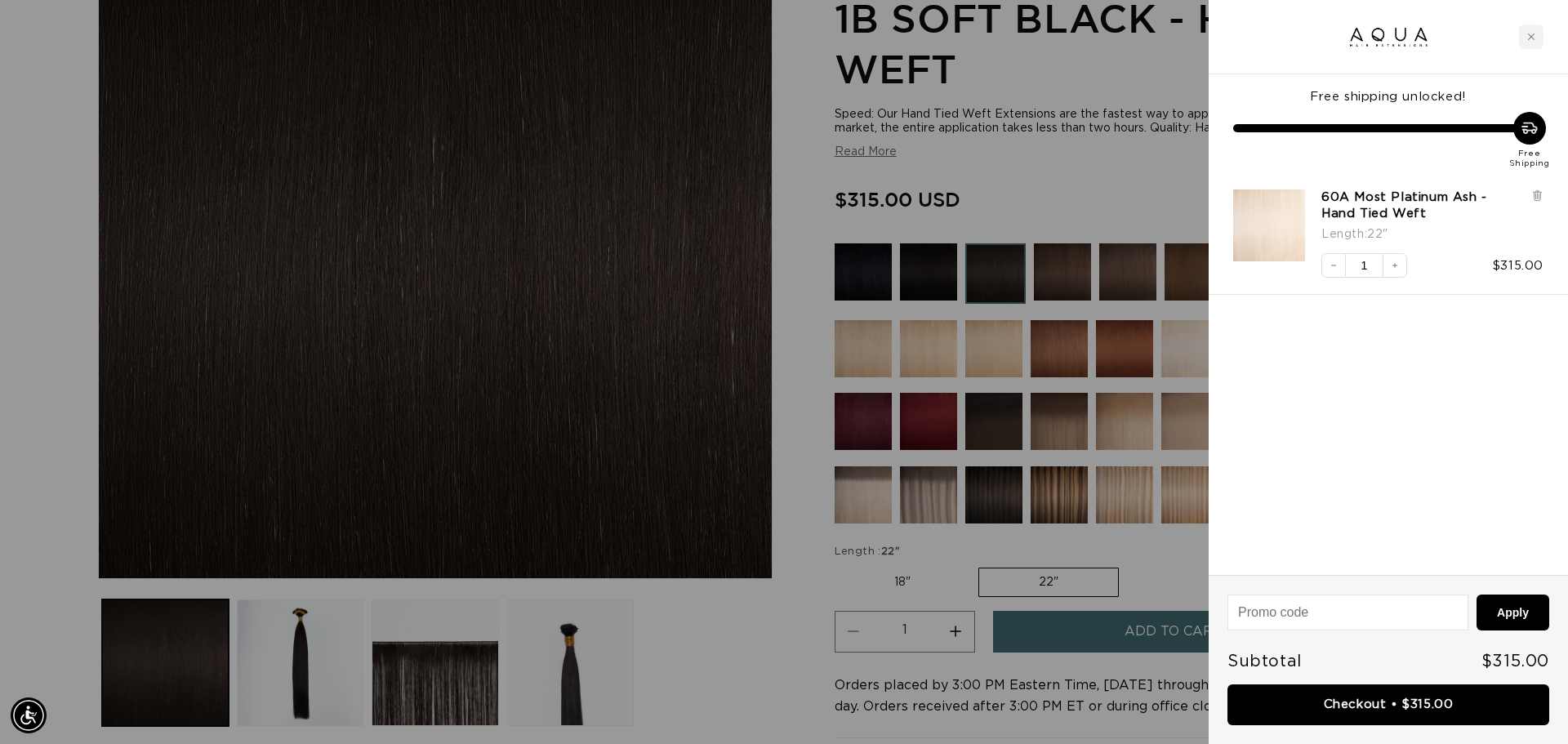
click at [734, 576] on div at bounding box center [784, 372] width 1568 height 744
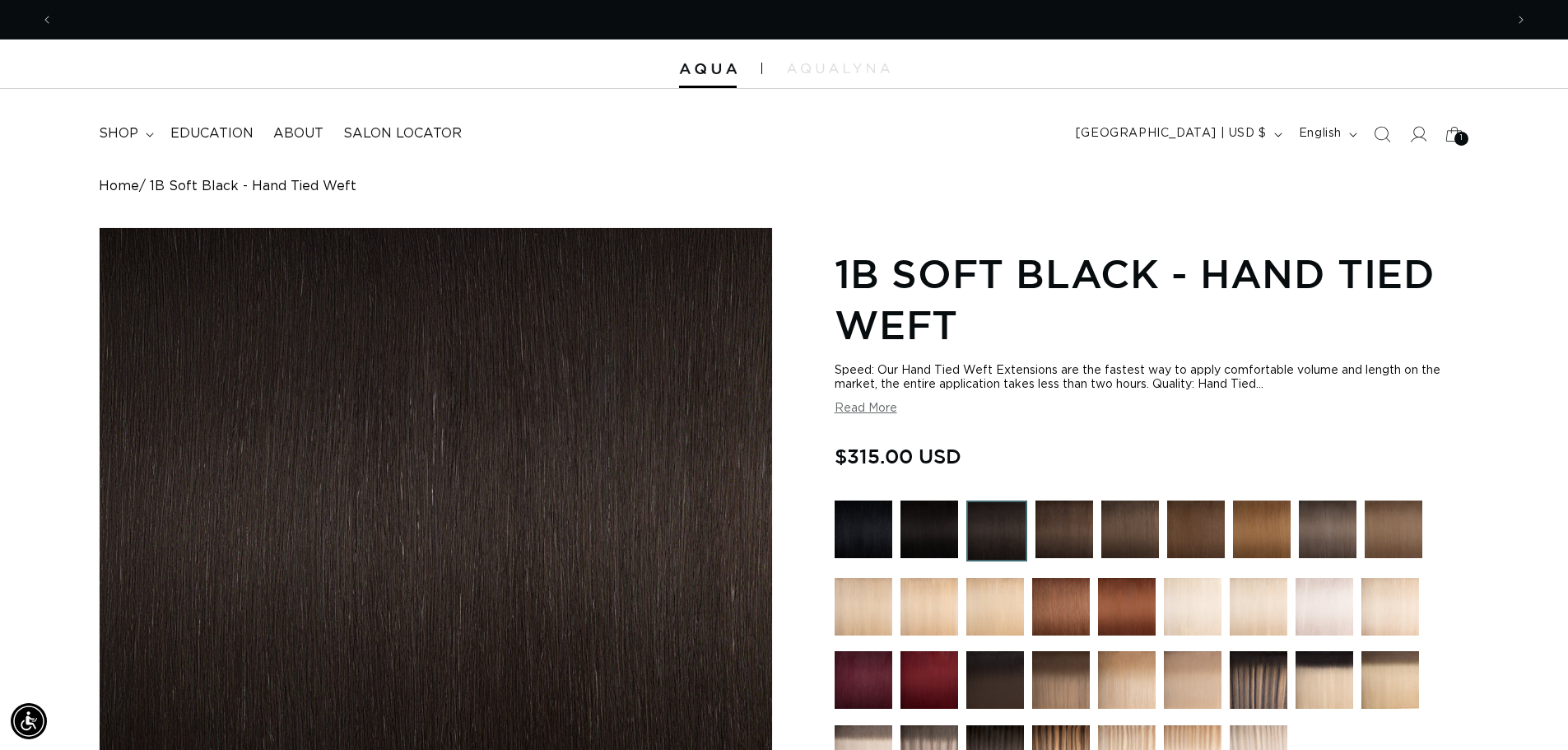
scroll to position [0, 2903]
click span "shop"
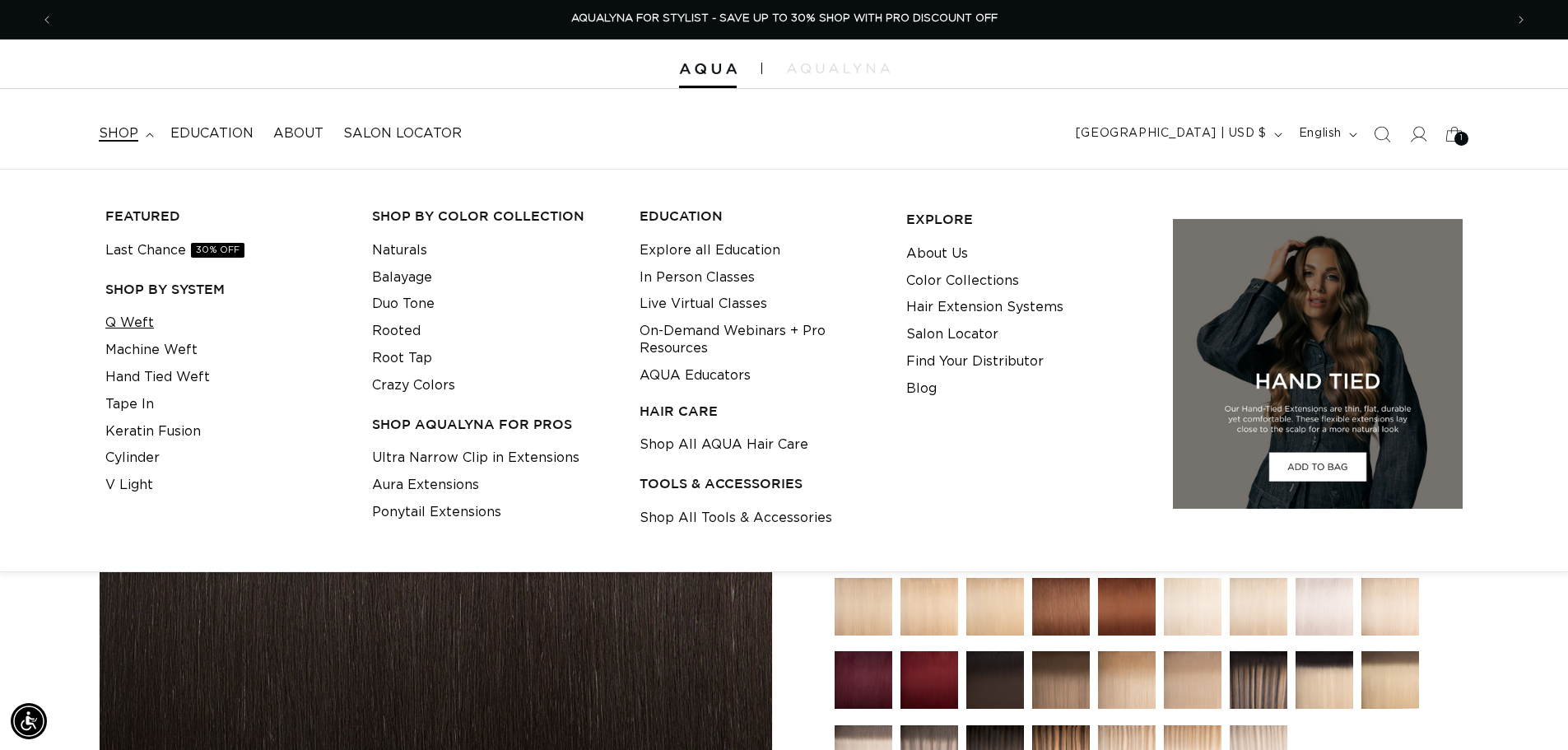
click link "Q Weft"
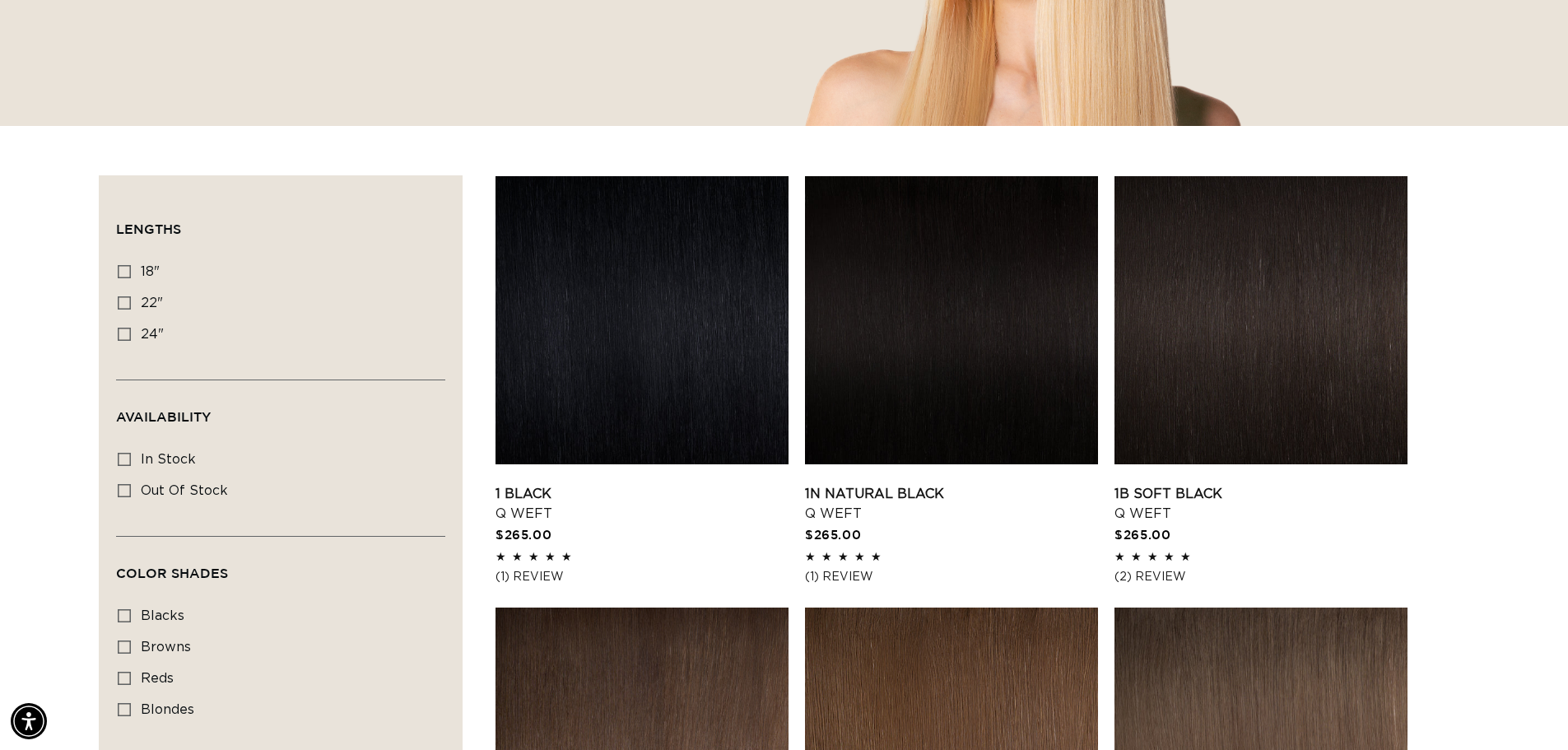
scroll to position [0, 1451]
click at [951, 484] on link "1N Natural Black Q Weft" at bounding box center [952, 503] width 294 height 40
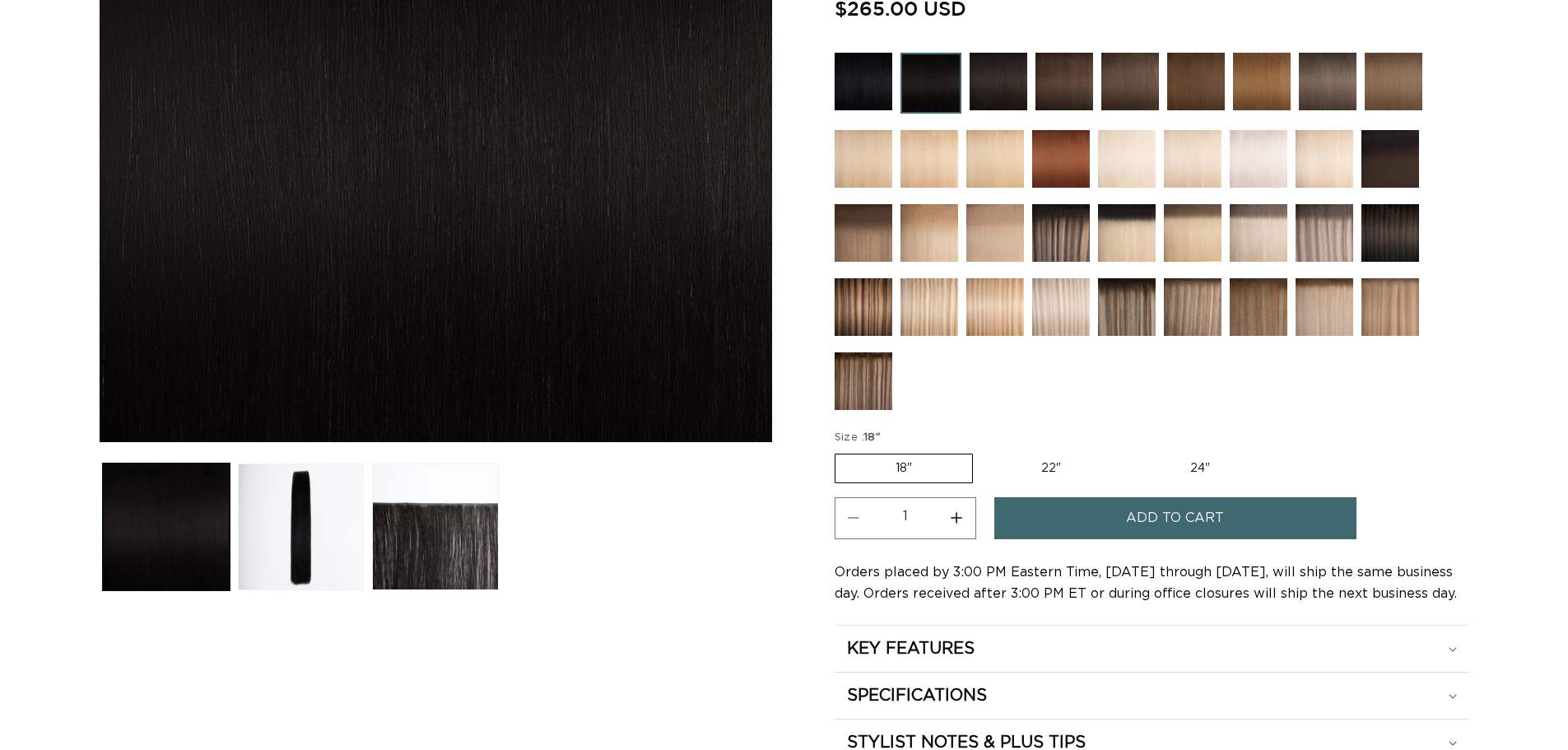
click at [995, 79] on img at bounding box center [998, 81] width 57 height 57
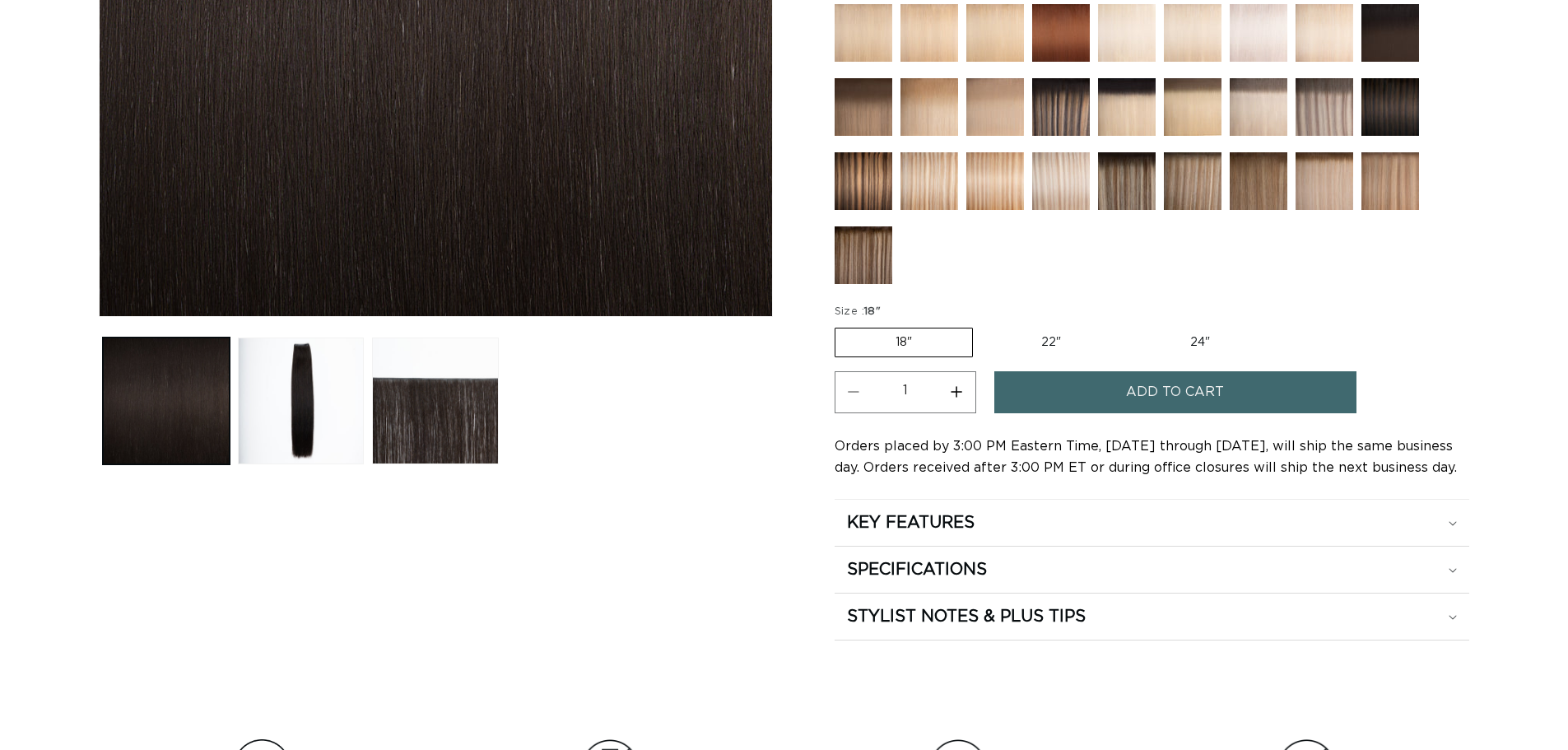
scroll to position [523, 0]
